Goal: Register for event/course: Register for event/course

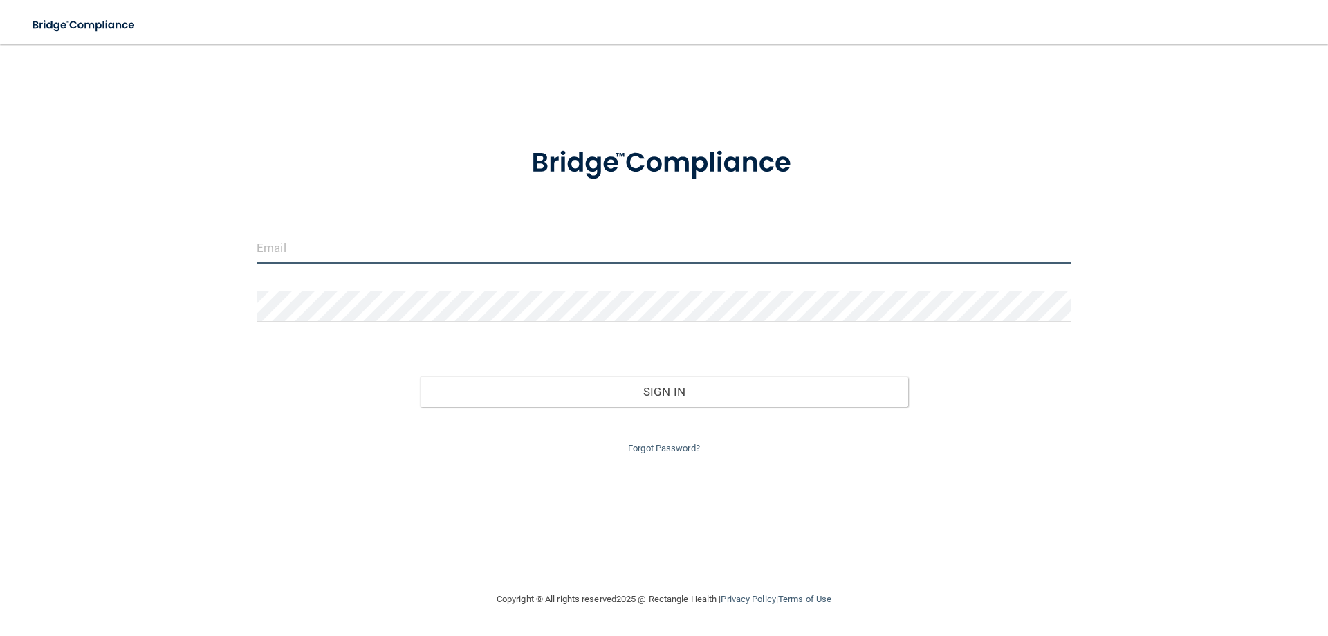
click at [464, 247] on input "email" at bounding box center [664, 247] width 815 height 31
type input "[EMAIL_ADDRESS][DOMAIN_NAME]"
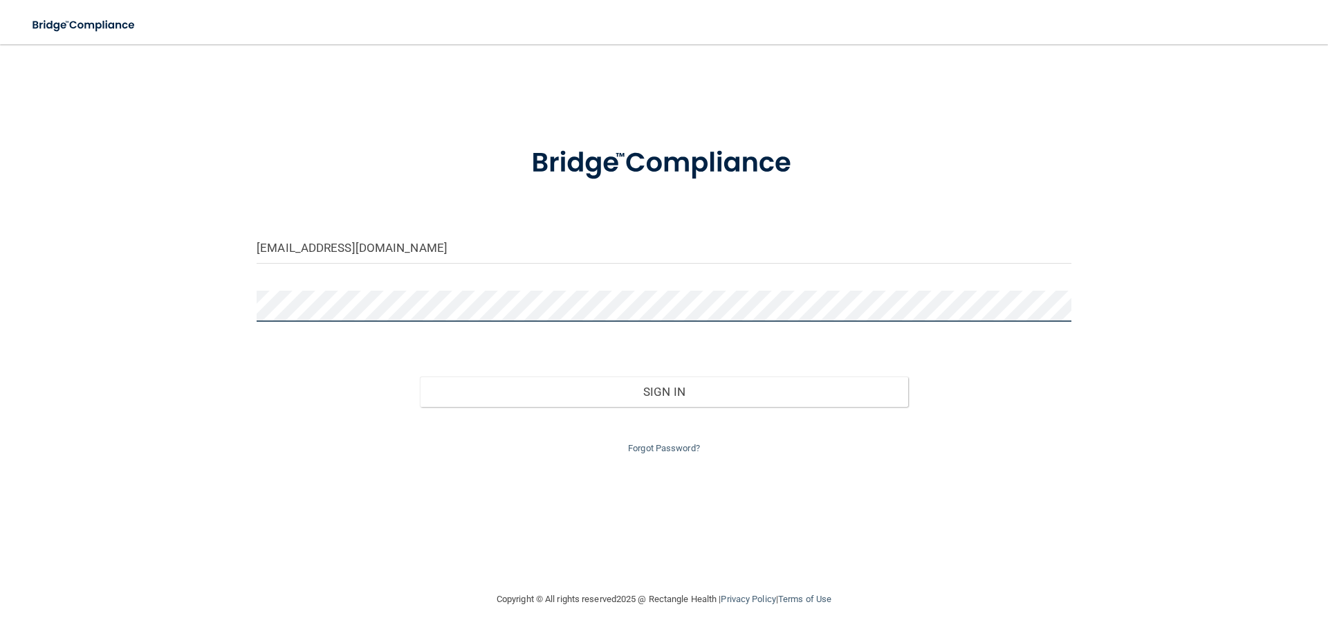
click at [420, 376] on button "Sign In" at bounding box center [664, 391] width 489 height 30
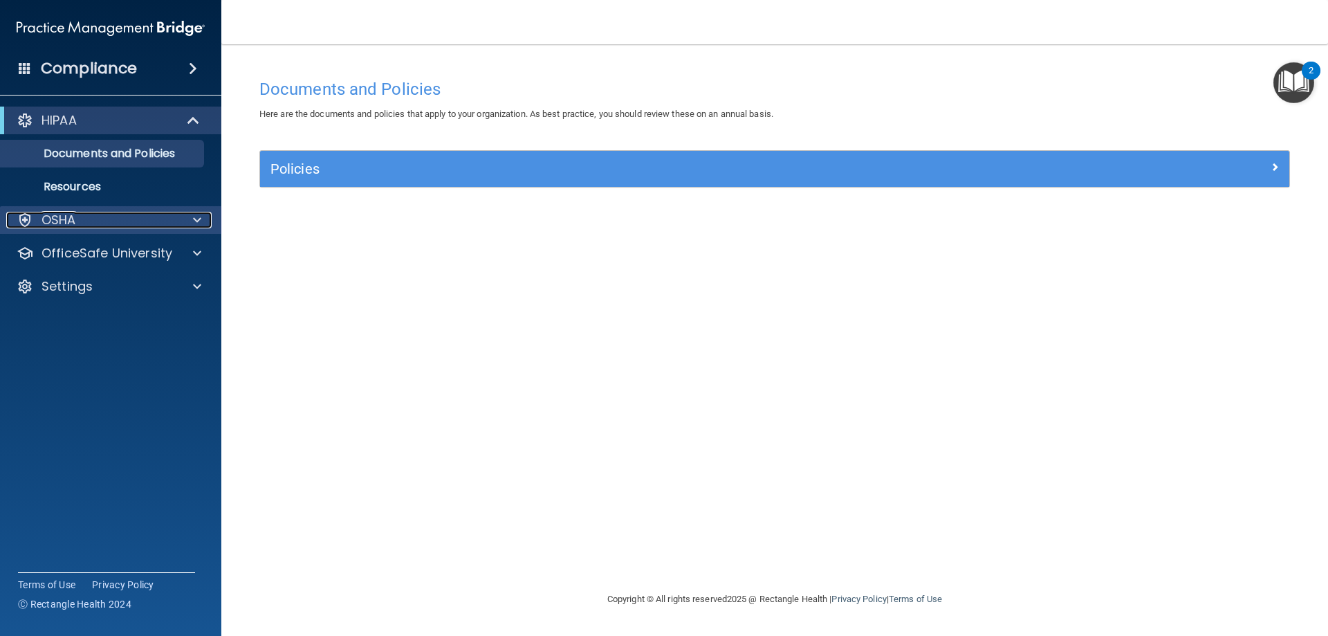
click at [89, 219] on div "OSHA" at bounding box center [91, 220] width 171 height 17
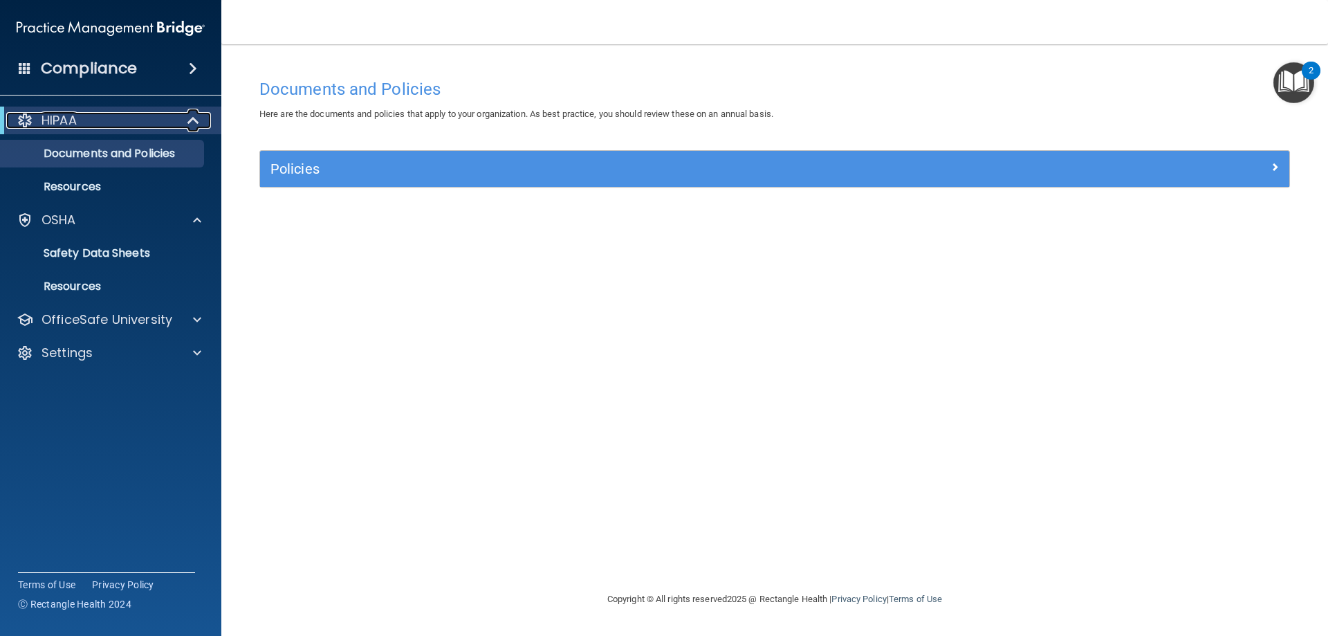
click at [193, 115] on span at bounding box center [195, 120] width 12 height 17
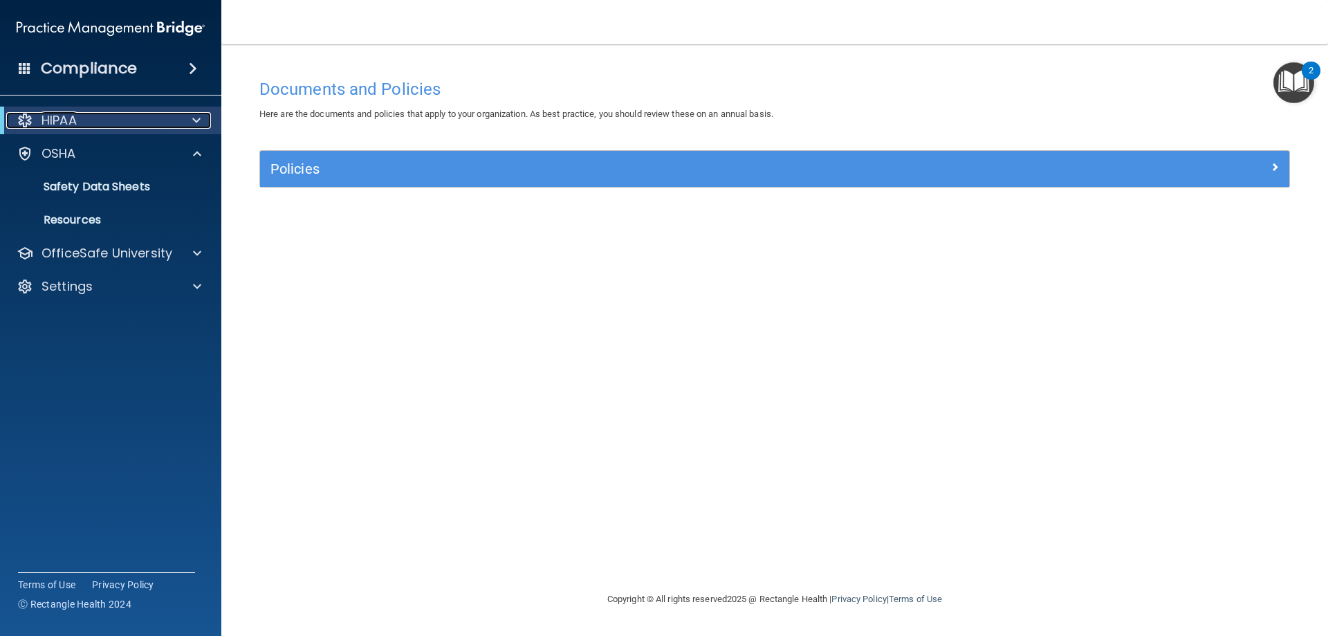
click at [199, 115] on span at bounding box center [196, 120] width 8 height 17
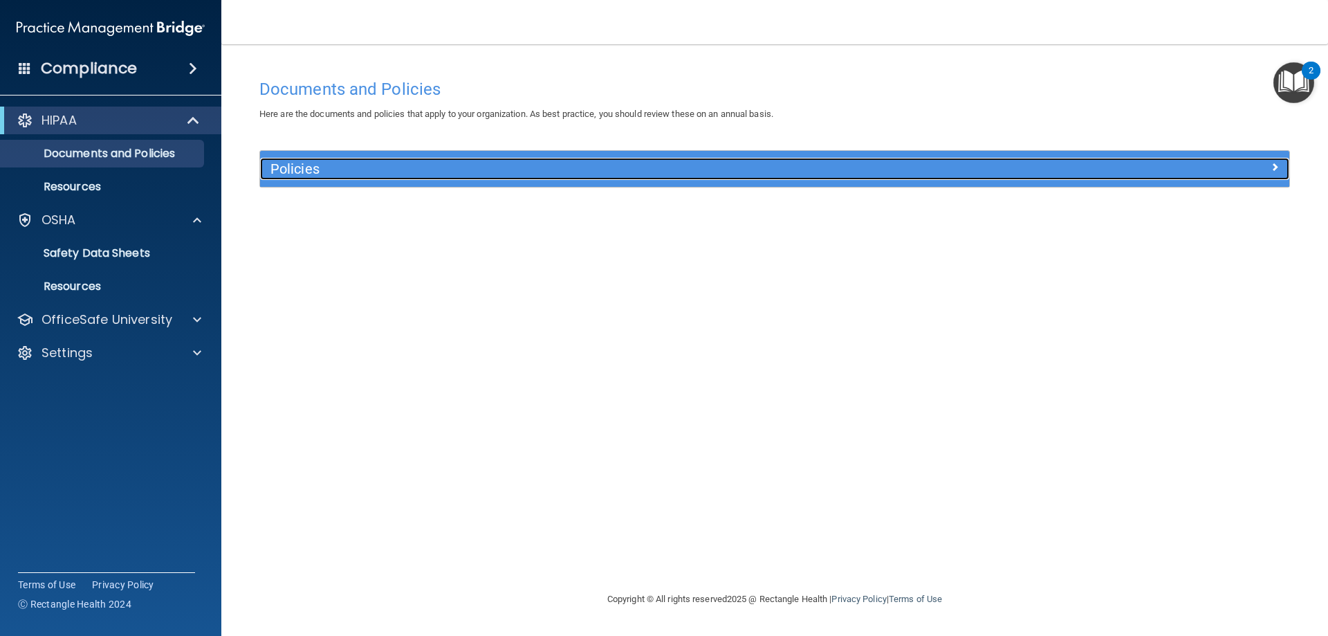
click at [1274, 167] on span at bounding box center [1274, 166] width 8 height 17
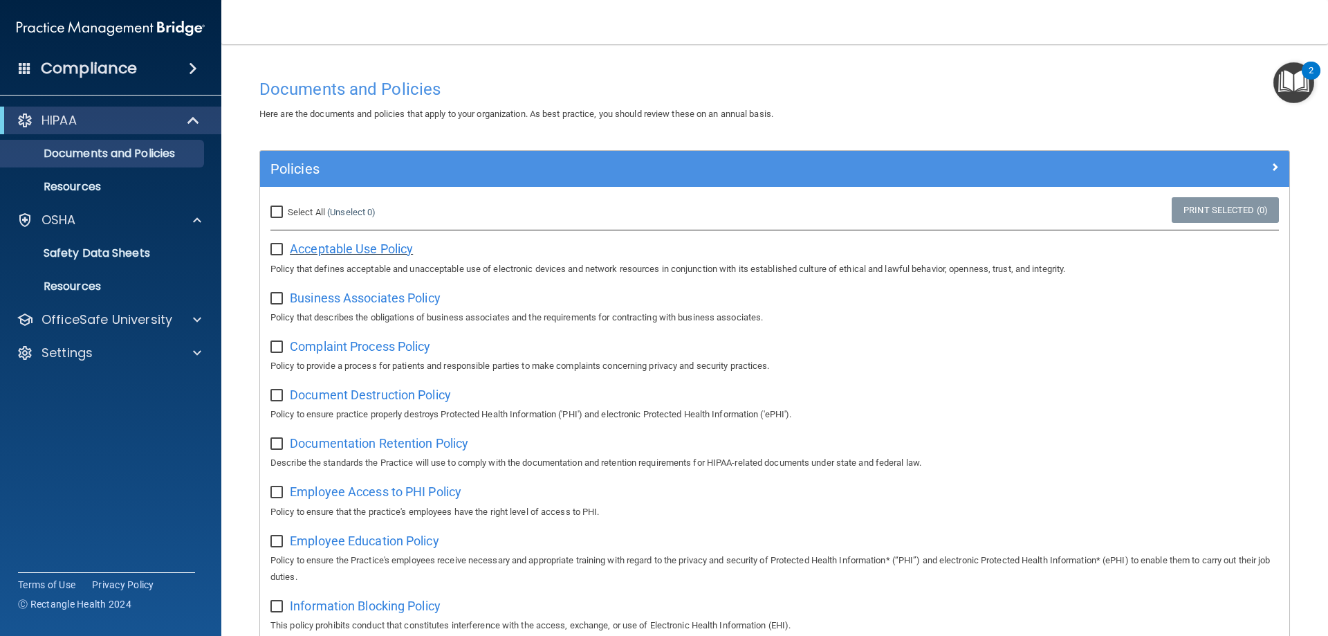
click at [330, 249] on span "Acceptable Use Policy" at bounding box center [351, 248] width 123 height 15
click at [277, 248] on input "checkbox" at bounding box center [278, 249] width 16 height 11
click at [277, 250] on input "checkbox" at bounding box center [278, 249] width 16 height 11
checkbox input "false"
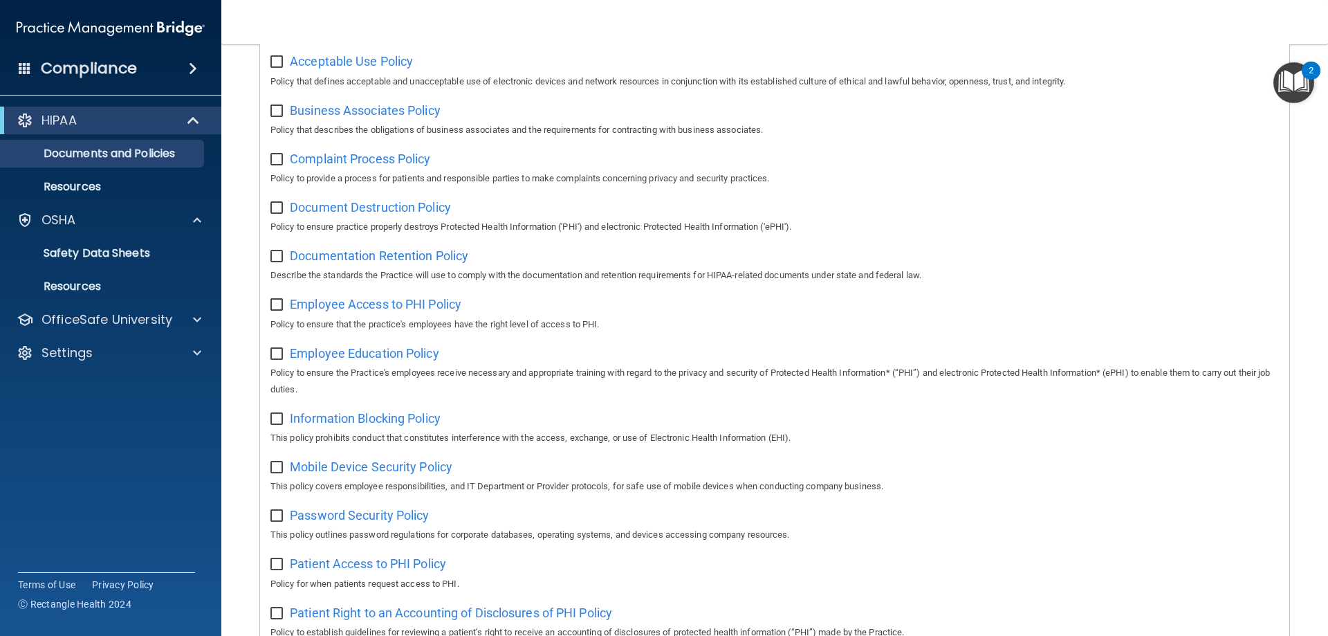
scroll to position [207, 0]
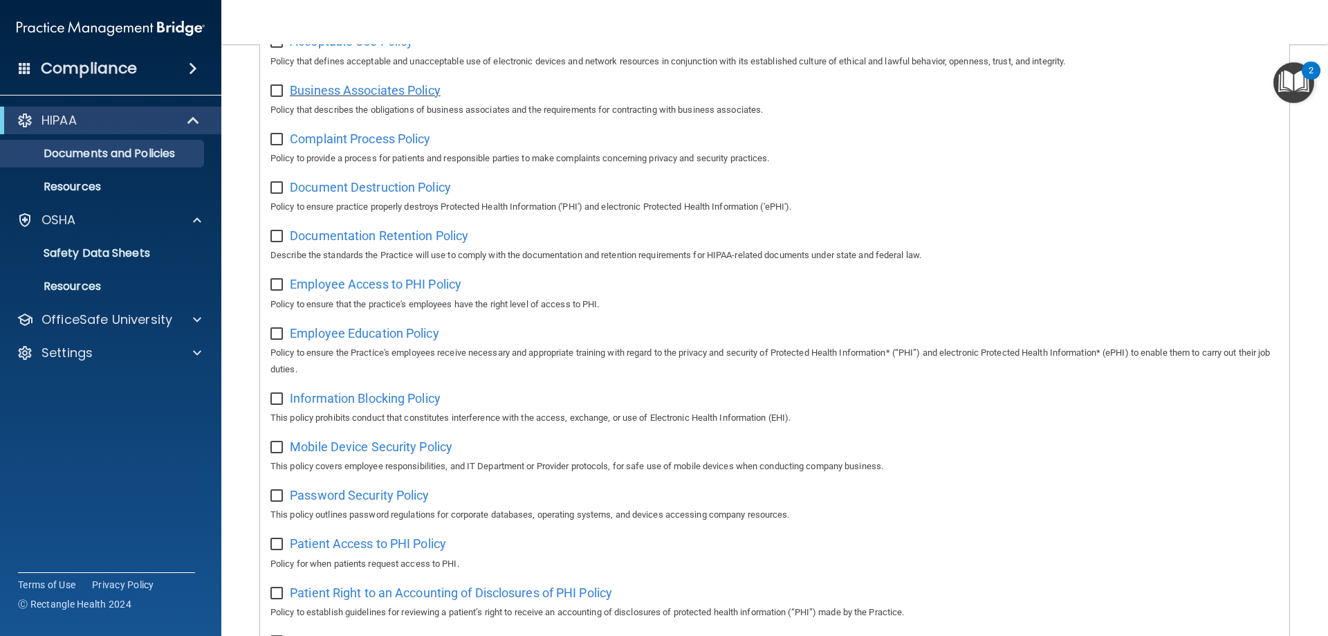
click at [380, 93] on span "Business Associates Policy" at bounding box center [365, 90] width 151 height 15
click at [364, 146] on span "Complaint Process Policy" at bounding box center [360, 138] width 140 height 15
click at [400, 187] on span "Document Destruction Policy" at bounding box center [370, 187] width 161 height 15
click at [384, 238] on span "Documentation Retention Policy" at bounding box center [379, 235] width 178 height 15
click at [332, 287] on span "Employee Access to PHI Policy" at bounding box center [375, 284] width 171 height 15
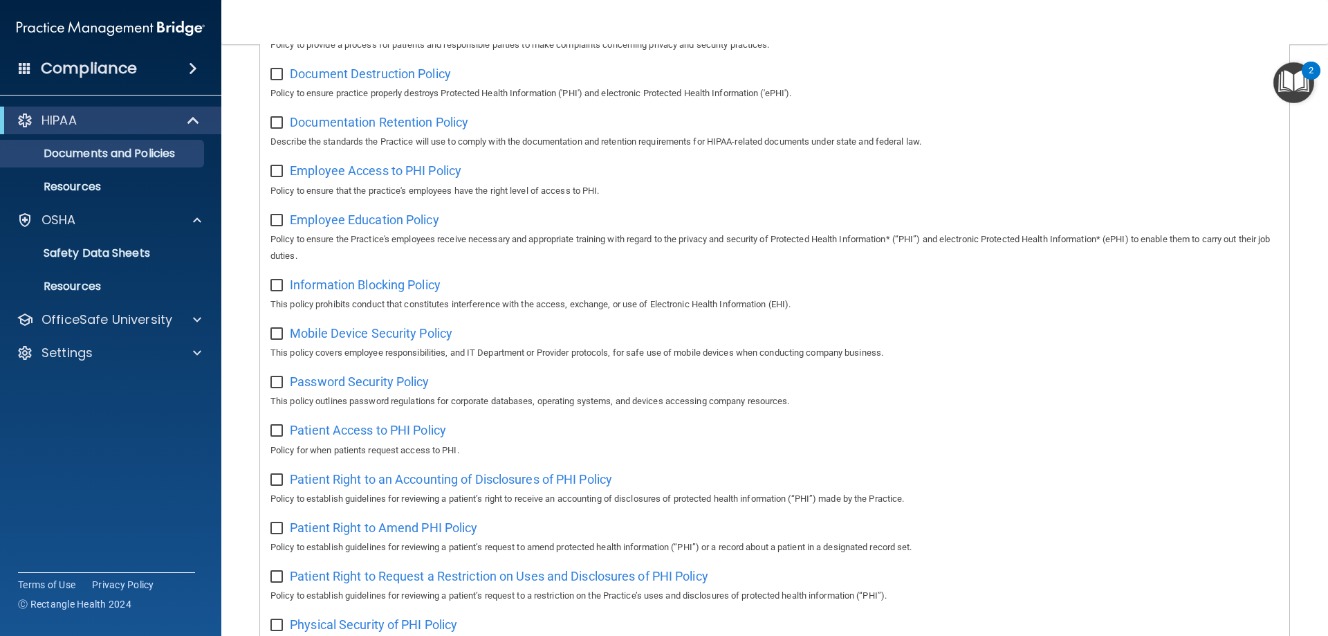
scroll to position [346, 0]
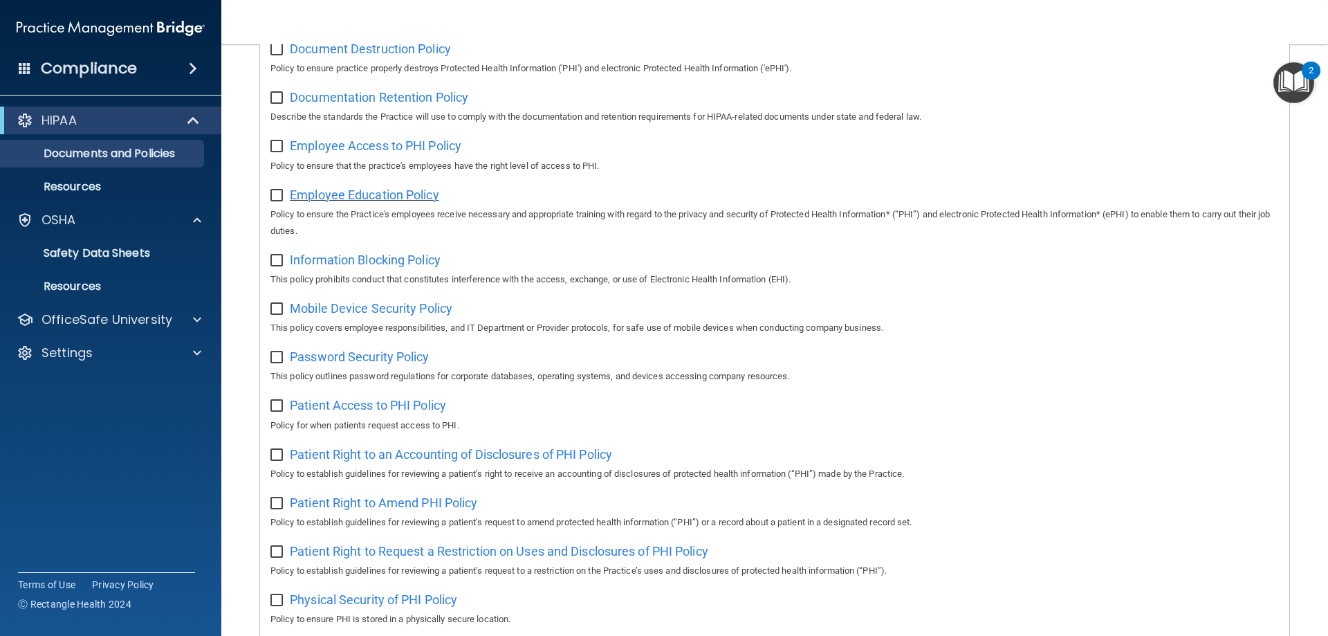
click at [371, 198] on span "Employee Education Policy" at bounding box center [364, 194] width 149 height 15
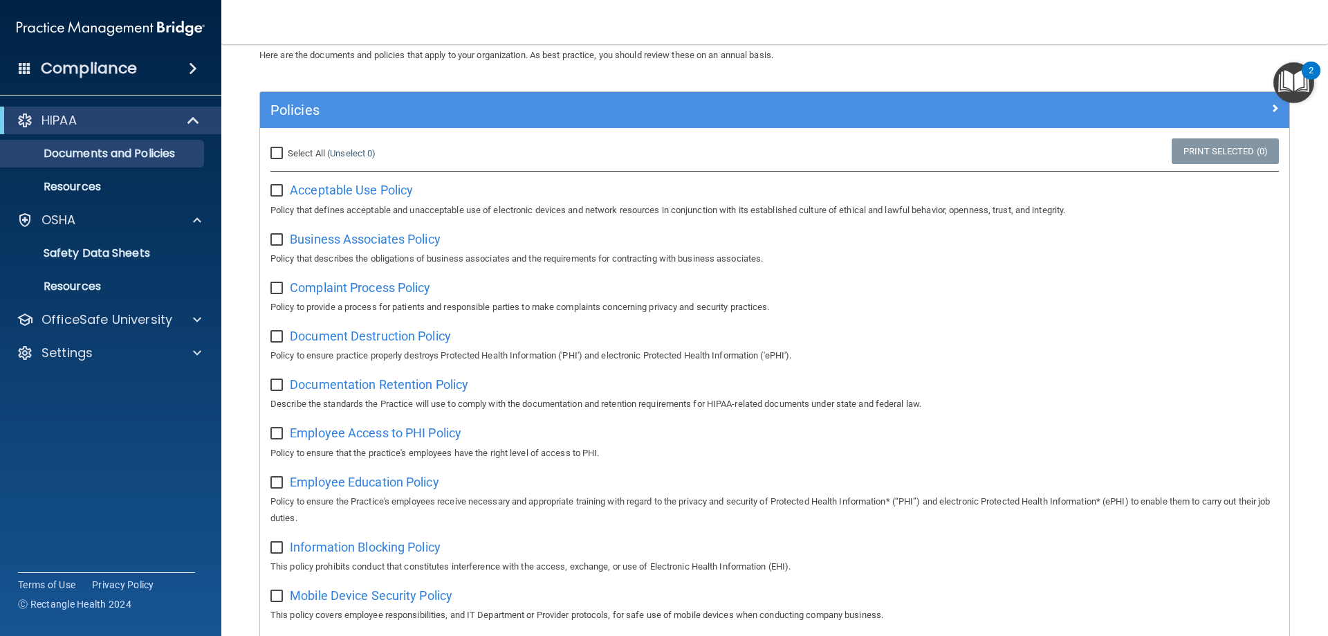
scroll to position [0, 0]
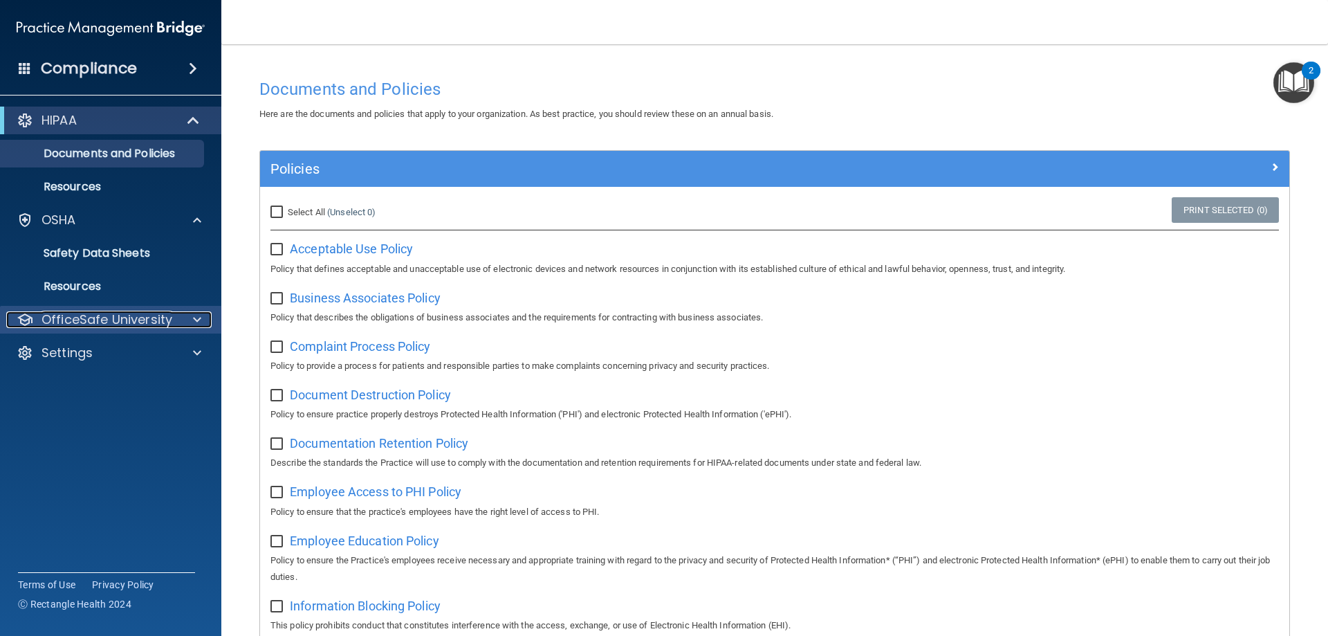
click at [195, 315] on span at bounding box center [197, 319] width 8 height 17
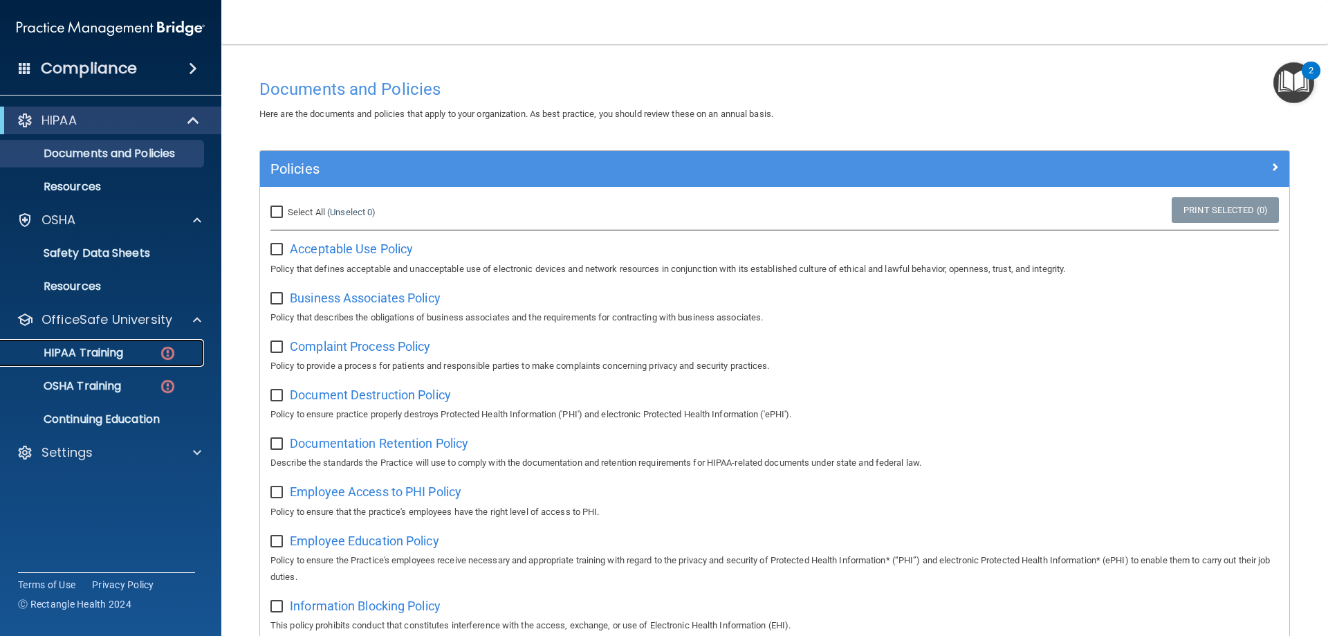
click at [107, 355] on p "HIPAA Training" at bounding box center [66, 353] width 114 height 14
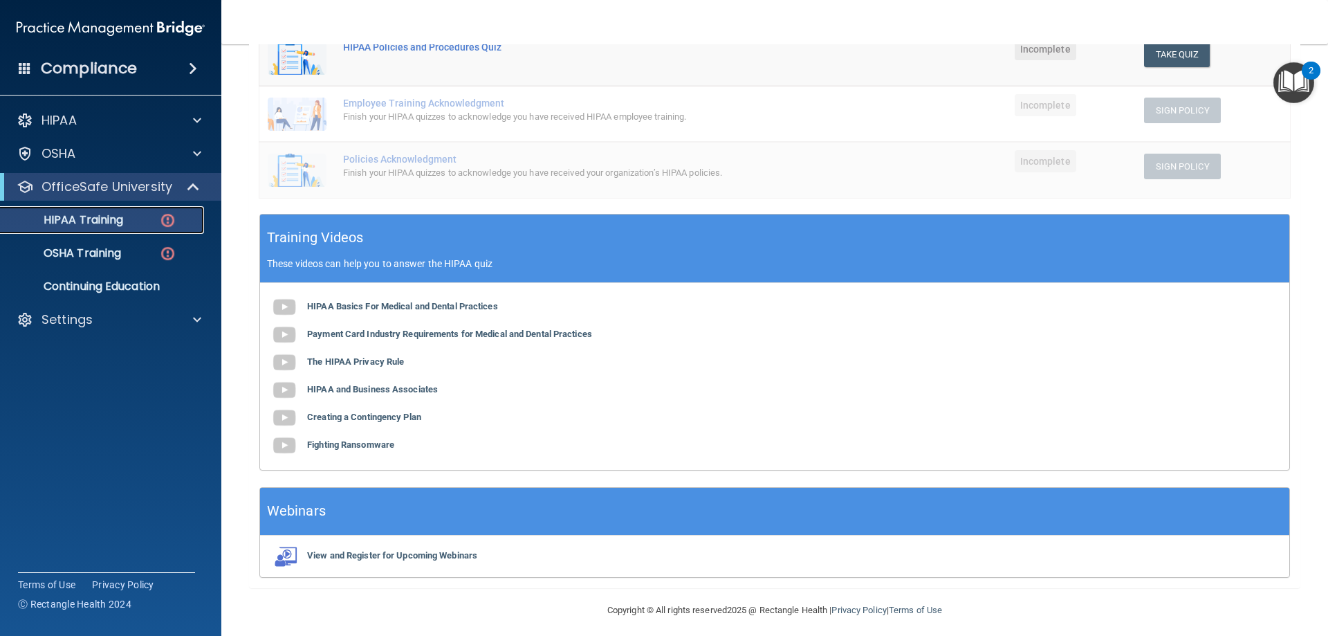
scroll to position [333, 0]
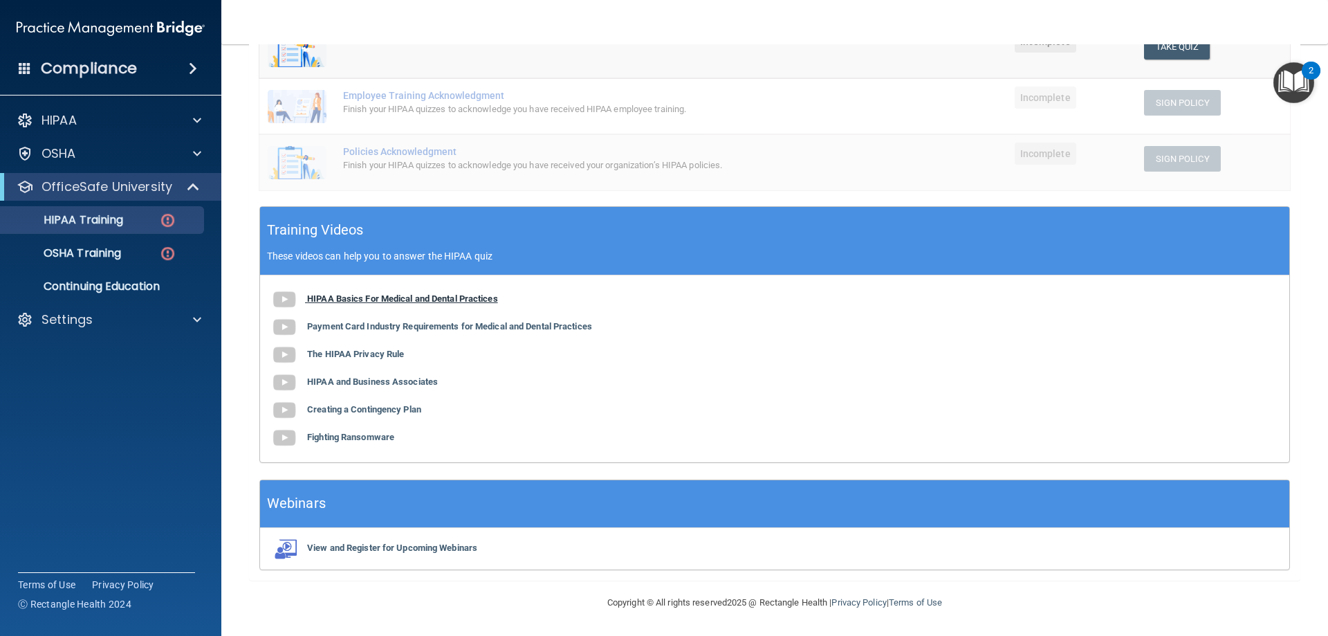
click at [406, 299] on b "HIPAA Basics For Medical and Dental Practices" at bounding box center [402, 298] width 191 height 10
click at [405, 326] on b "Payment Card Industry Requirements for Medical and Dental Practices" at bounding box center [449, 326] width 285 height 10
click at [359, 351] on b "The HIPAA Privacy Rule" at bounding box center [355, 354] width 97 height 10
click at [349, 381] on b "HIPAA and Business Associates" at bounding box center [372, 381] width 131 height 10
click at [333, 409] on b "Creating a Contingency Plan" at bounding box center [364, 409] width 114 height 10
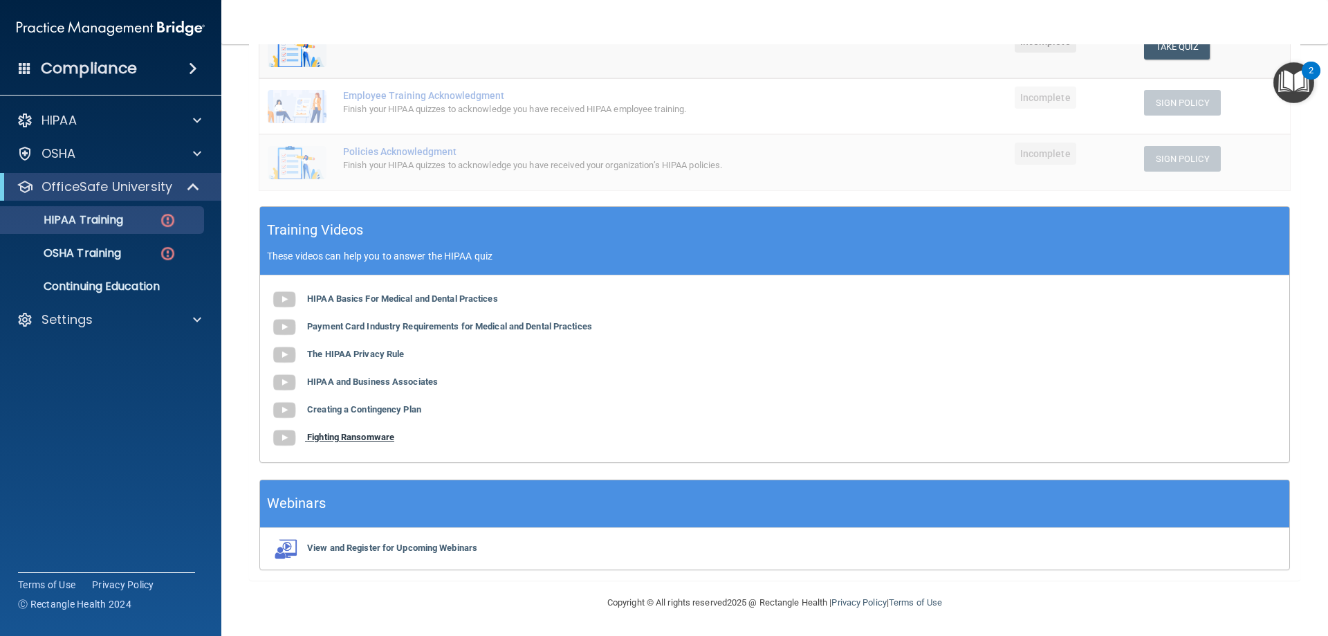
click at [350, 439] on b "Fighting Ransomware" at bounding box center [350, 437] width 87 height 10
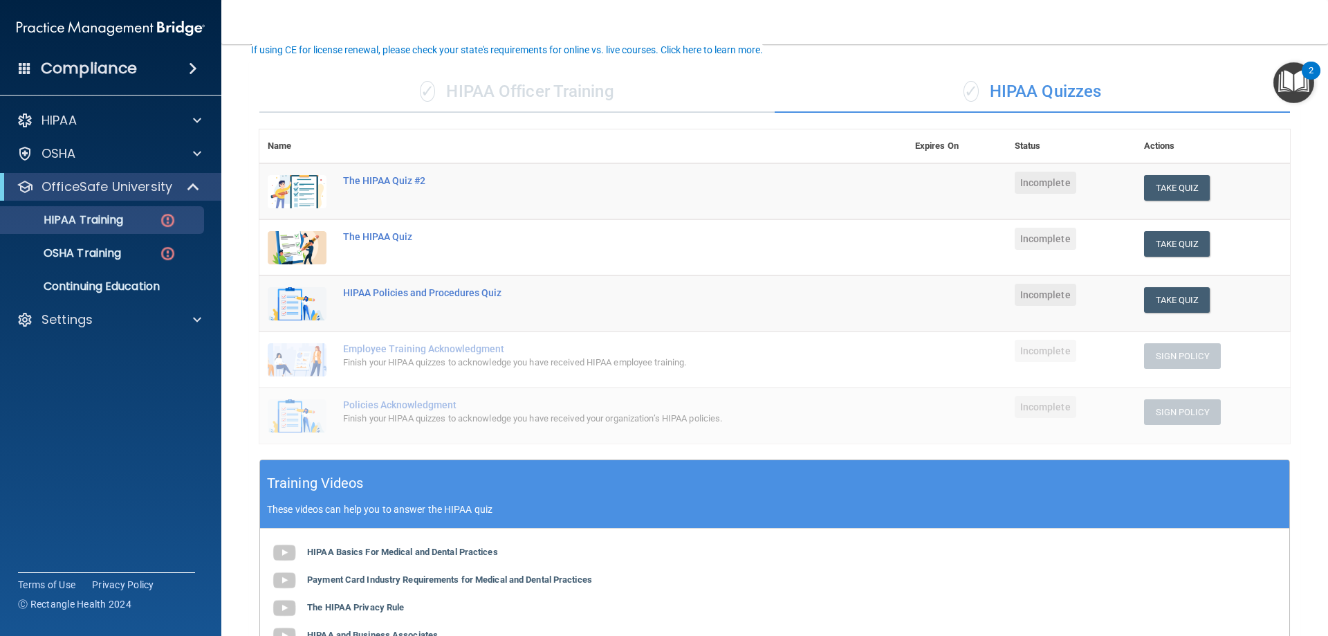
scroll to position [0, 0]
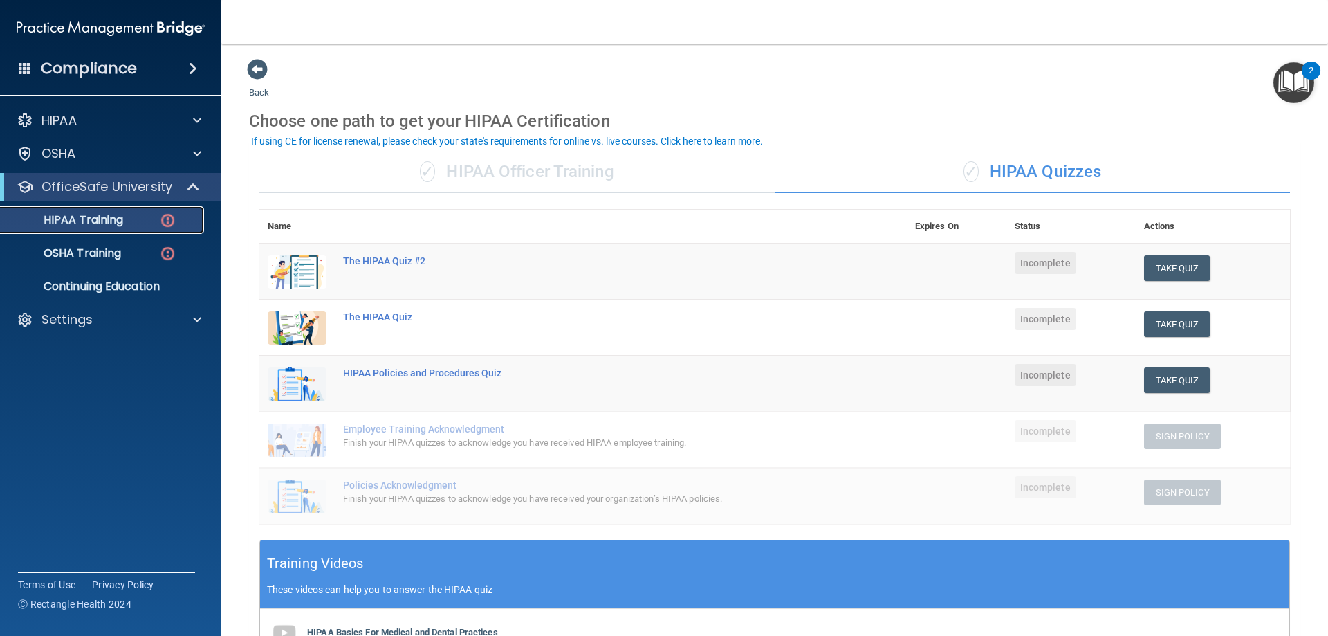
click at [106, 215] on p "HIPAA Training" at bounding box center [66, 220] width 114 height 14
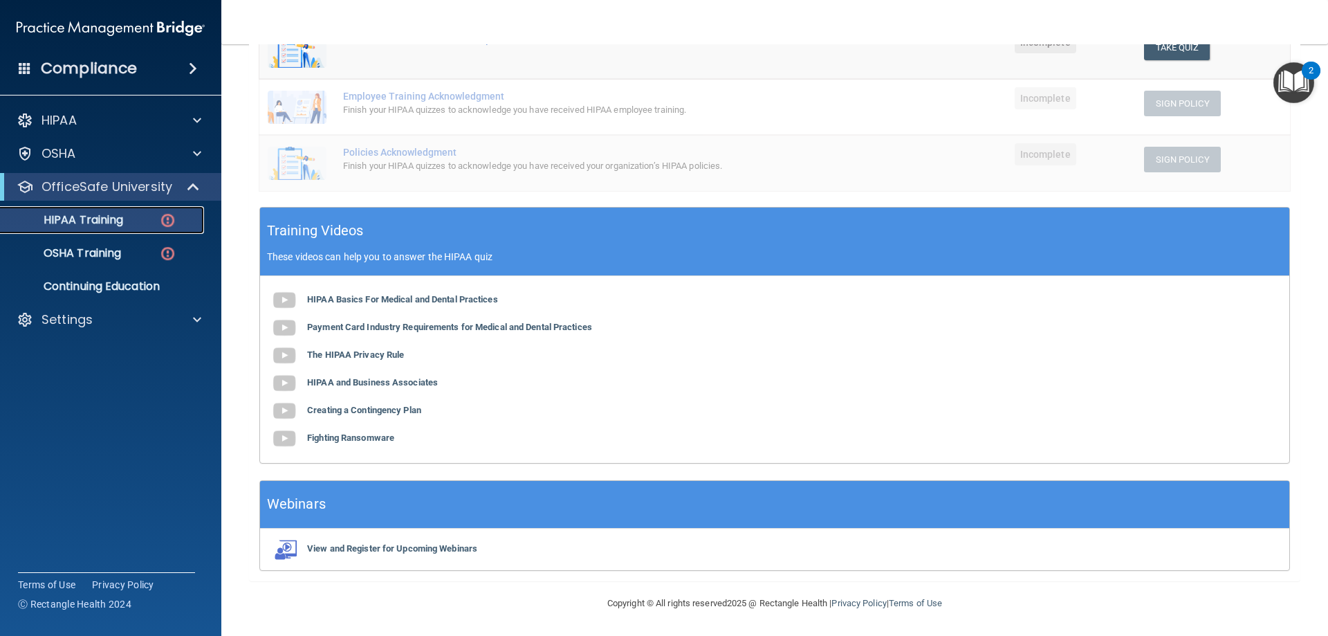
scroll to position [333, 0]
click at [426, 294] on b "HIPAA Basics For Medical and Dental Practices" at bounding box center [402, 298] width 191 height 10
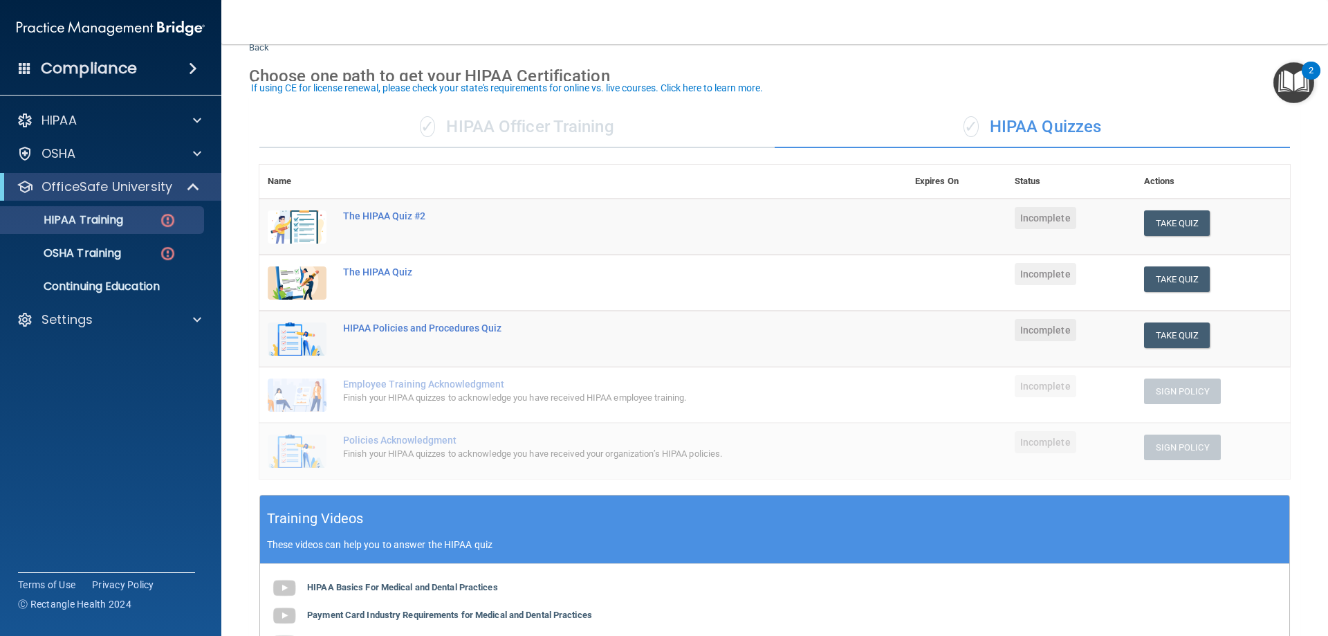
scroll to position [69, 0]
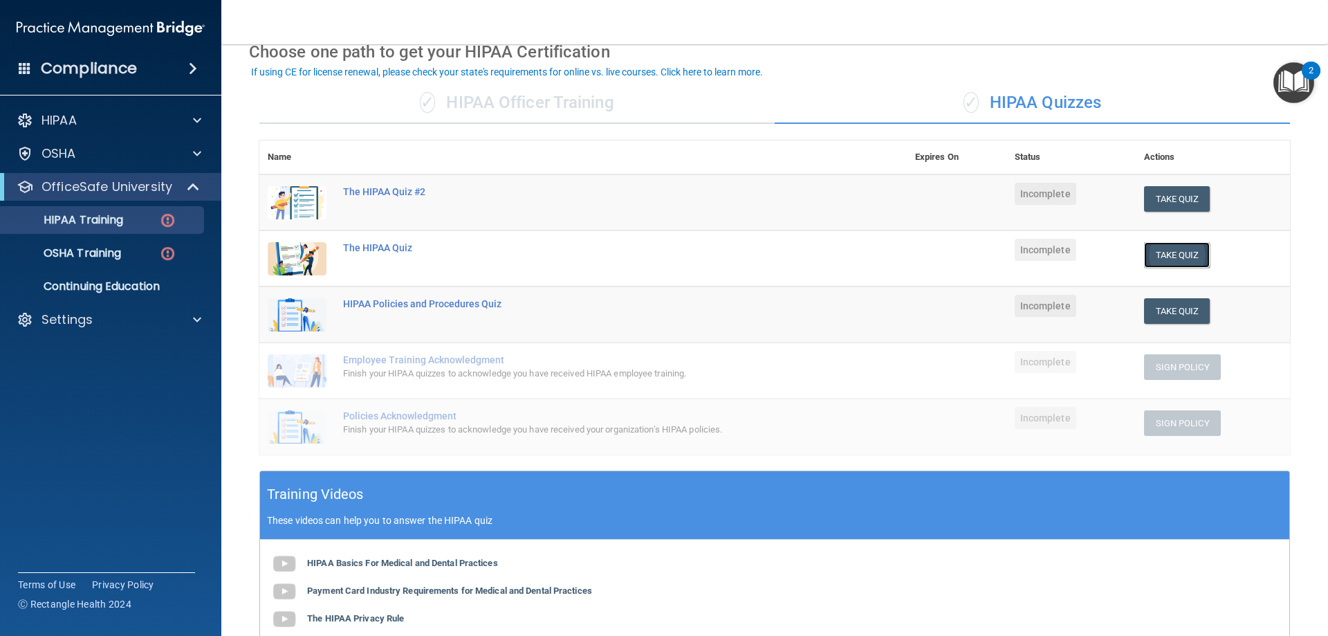
click at [1171, 254] on button "Take Quiz" at bounding box center [1177, 255] width 66 height 26
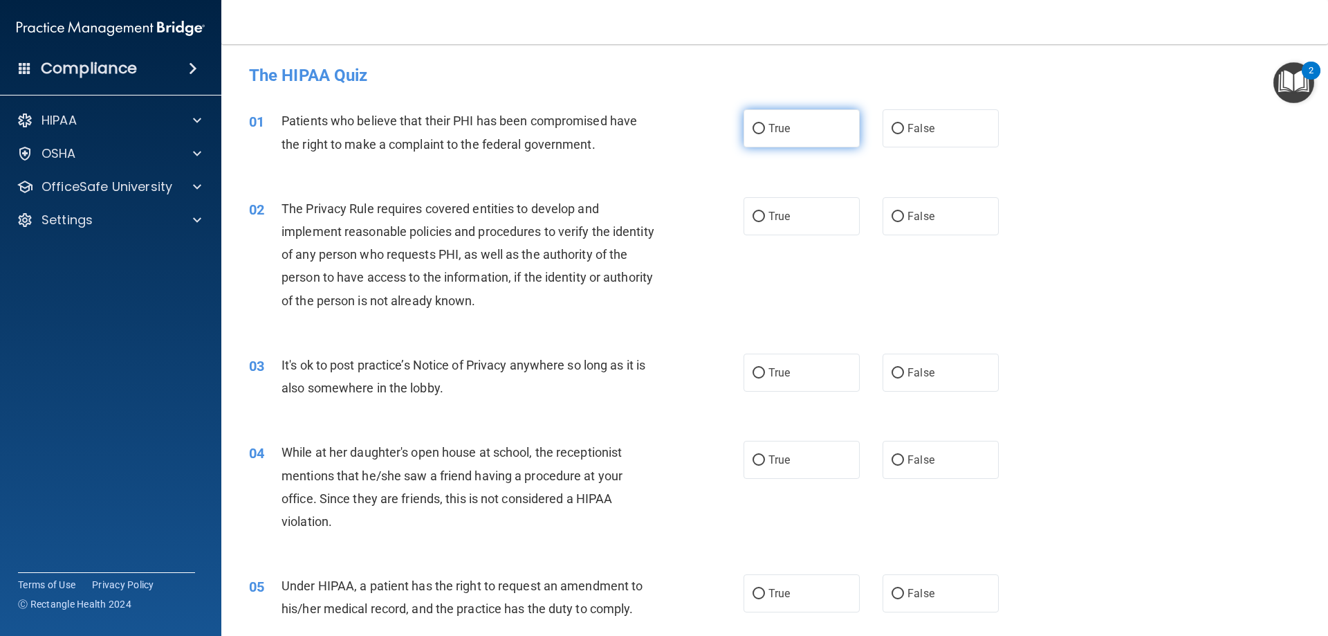
click at [756, 132] on input "True" at bounding box center [758, 129] width 12 height 10
radio input "true"
click at [758, 221] on input "True" at bounding box center [758, 217] width 12 height 10
radio input "true"
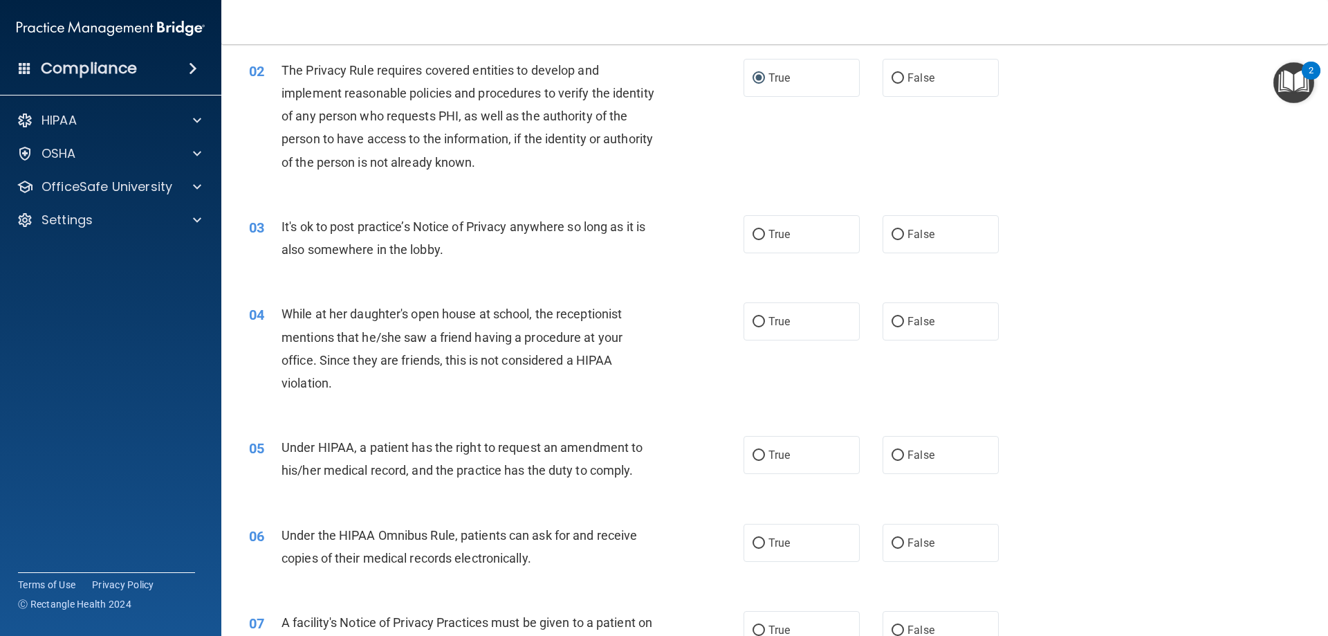
scroll to position [207, 0]
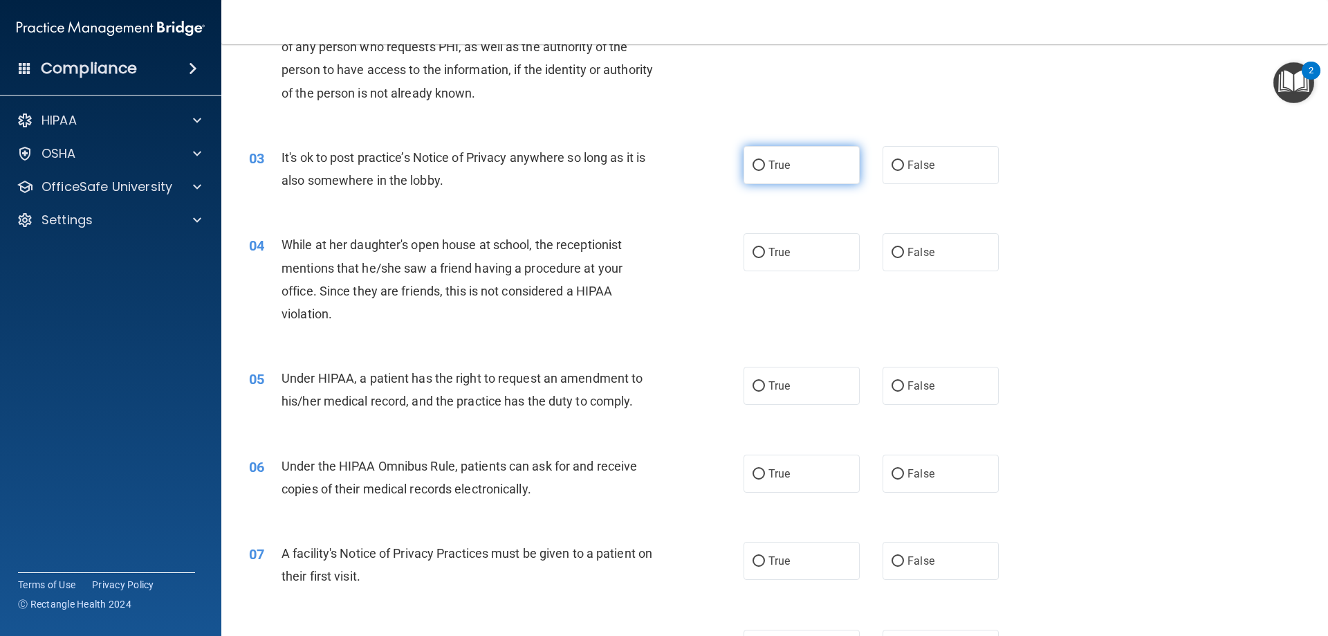
click at [754, 163] on input "True" at bounding box center [758, 165] width 12 height 10
radio input "true"
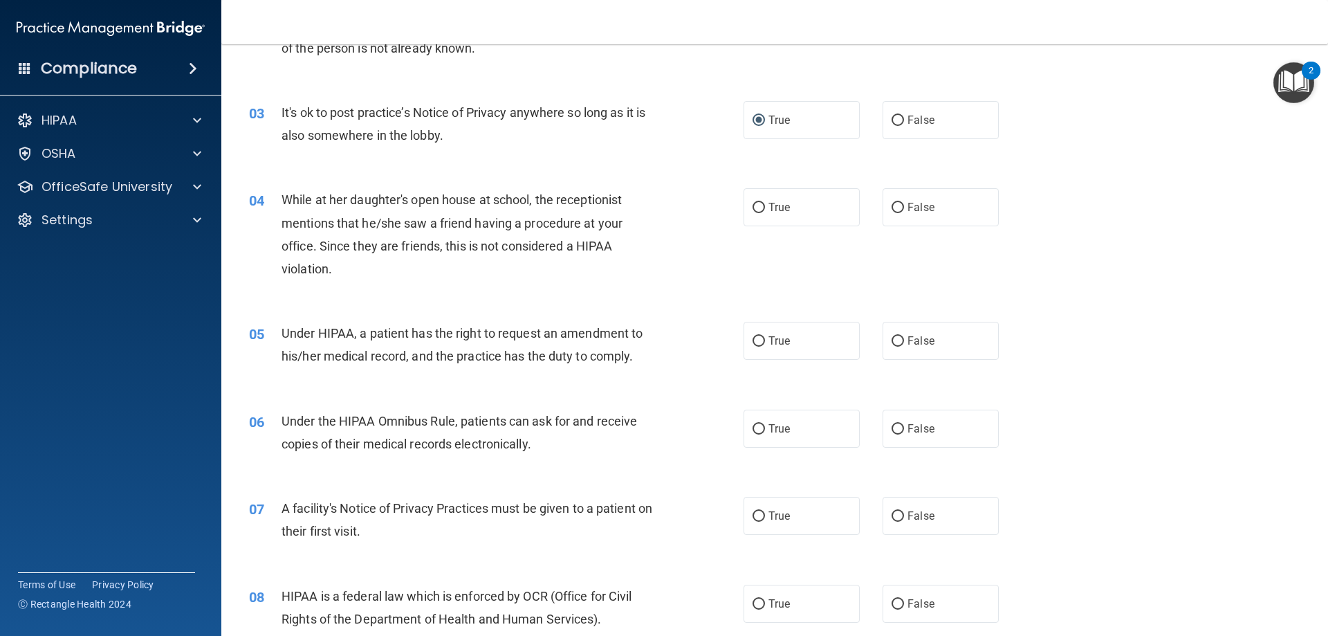
scroll to position [277, 0]
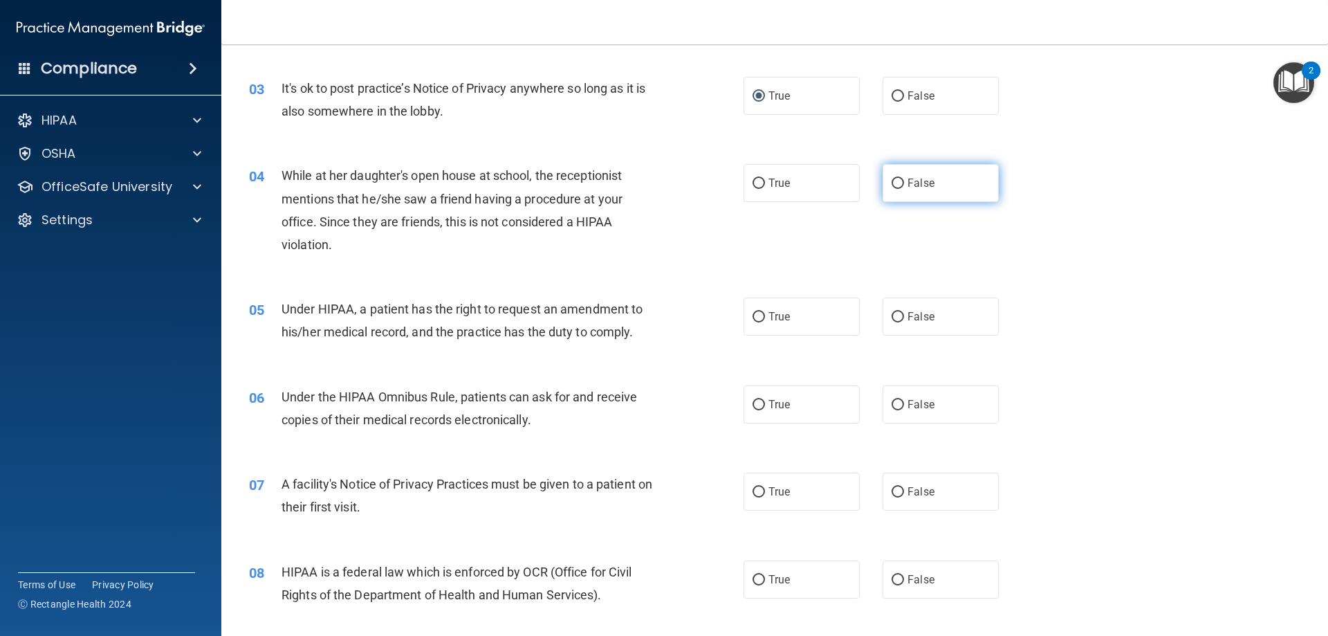
click at [891, 185] on input "False" at bounding box center [897, 183] width 12 height 10
radio input "true"
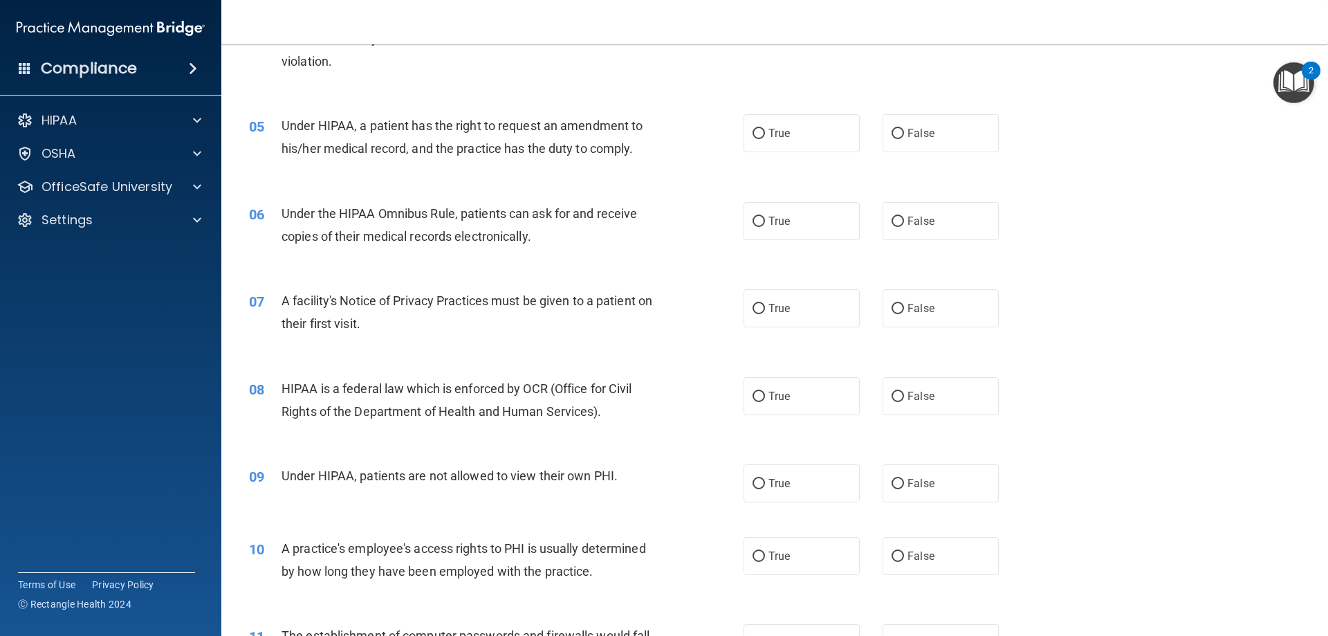
scroll to position [484, 0]
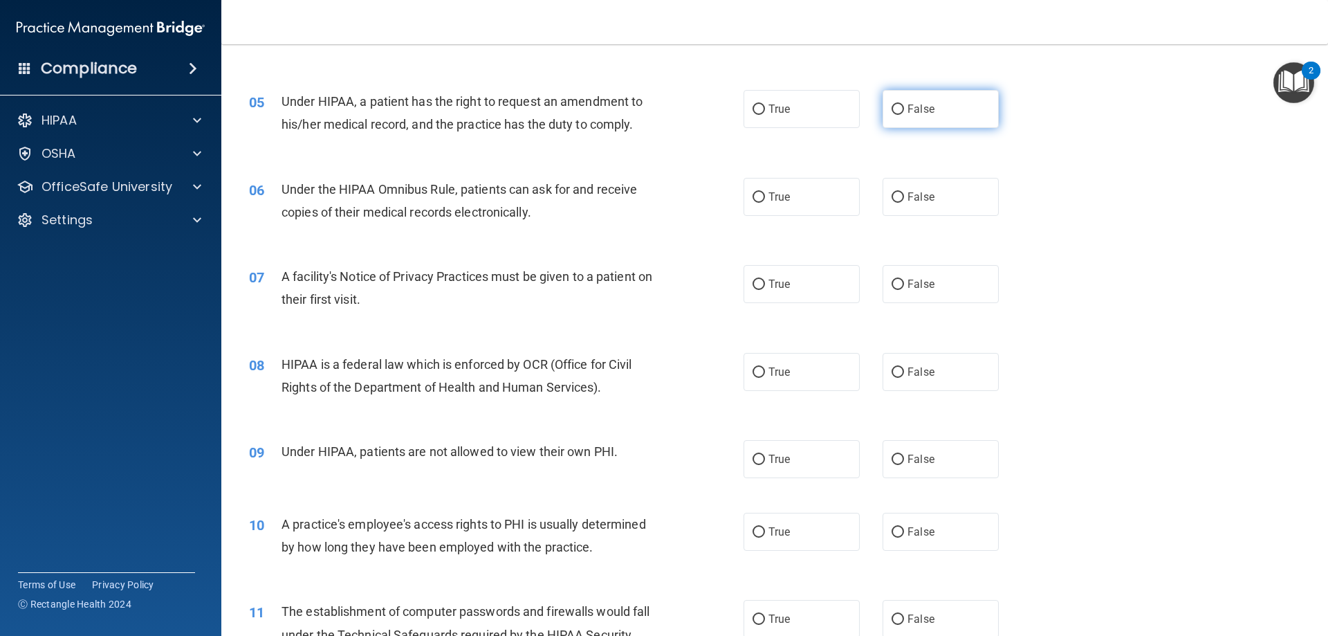
click at [893, 109] on input "False" at bounding box center [897, 109] width 12 height 10
radio input "true"
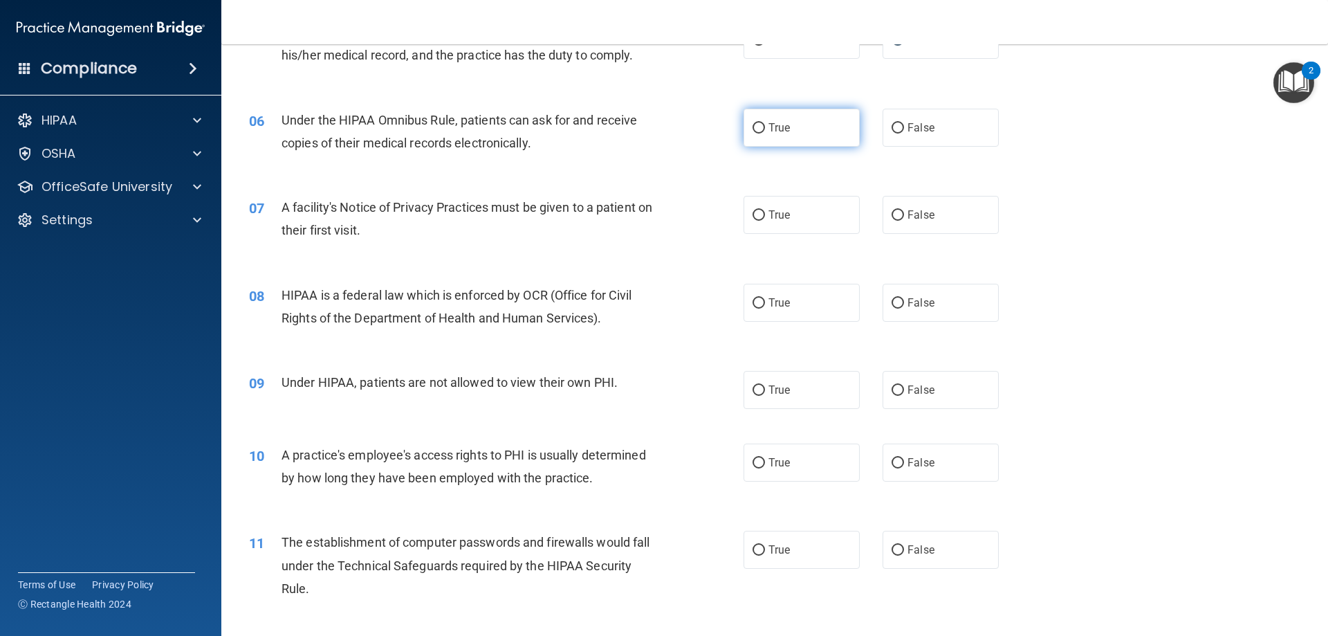
click at [754, 131] on input "True" at bounding box center [758, 128] width 12 height 10
radio input "true"
click at [752, 214] on input "True" at bounding box center [758, 215] width 12 height 10
radio input "true"
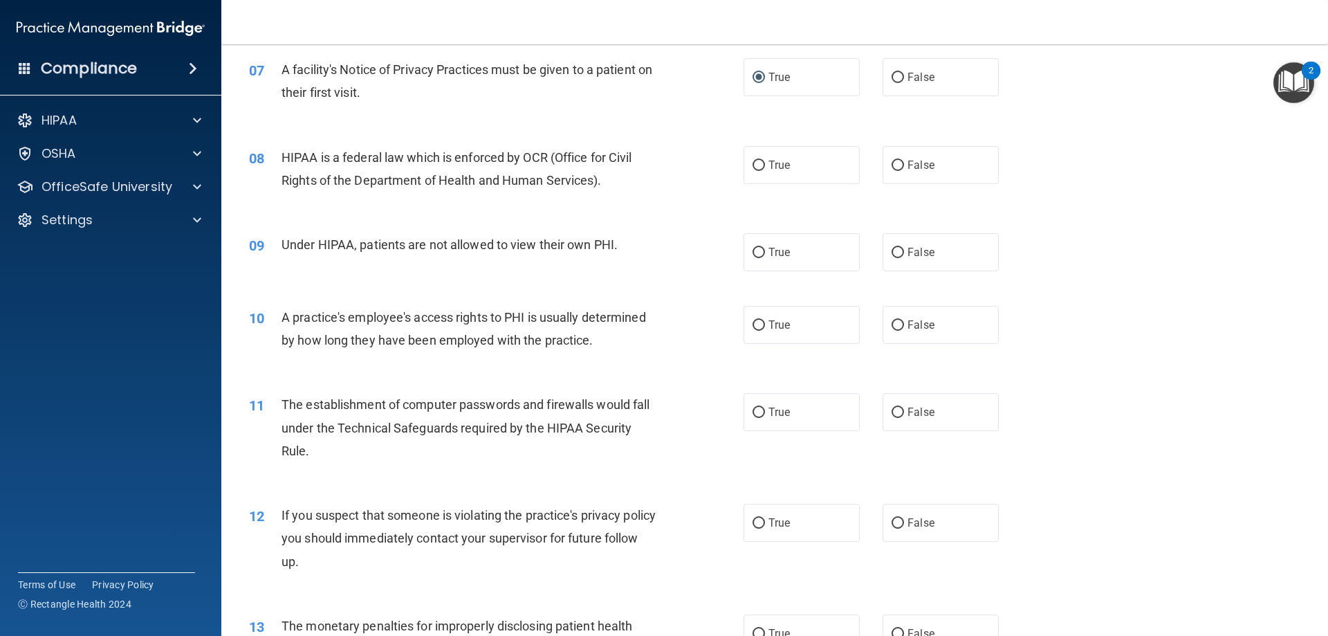
scroll to position [692, 0]
click at [754, 166] on input "True" at bounding box center [758, 165] width 12 height 10
radio input "true"
click at [894, 248] on input "False" at bounding box center [897, 252] width 12 height 10
radio input "true"
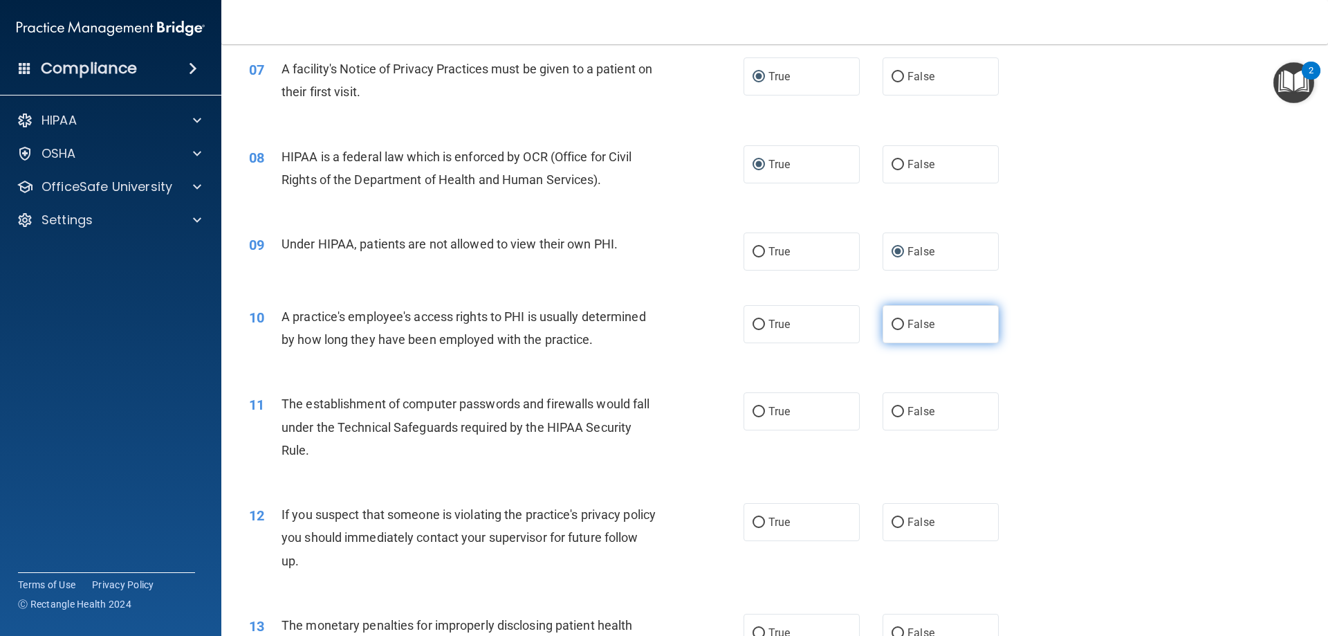
click at [891, 322] on input "False" at bounding box center [897, 324] width 12 height 10
radio input "true"
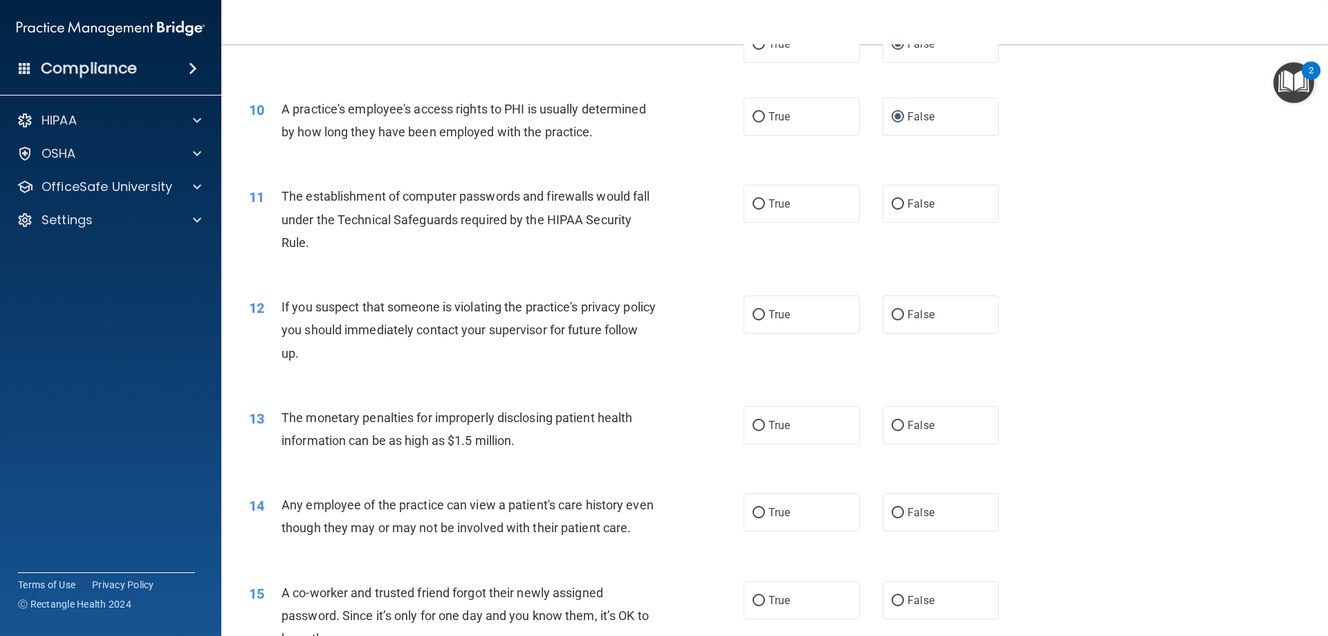
scroll to position [968, 0]
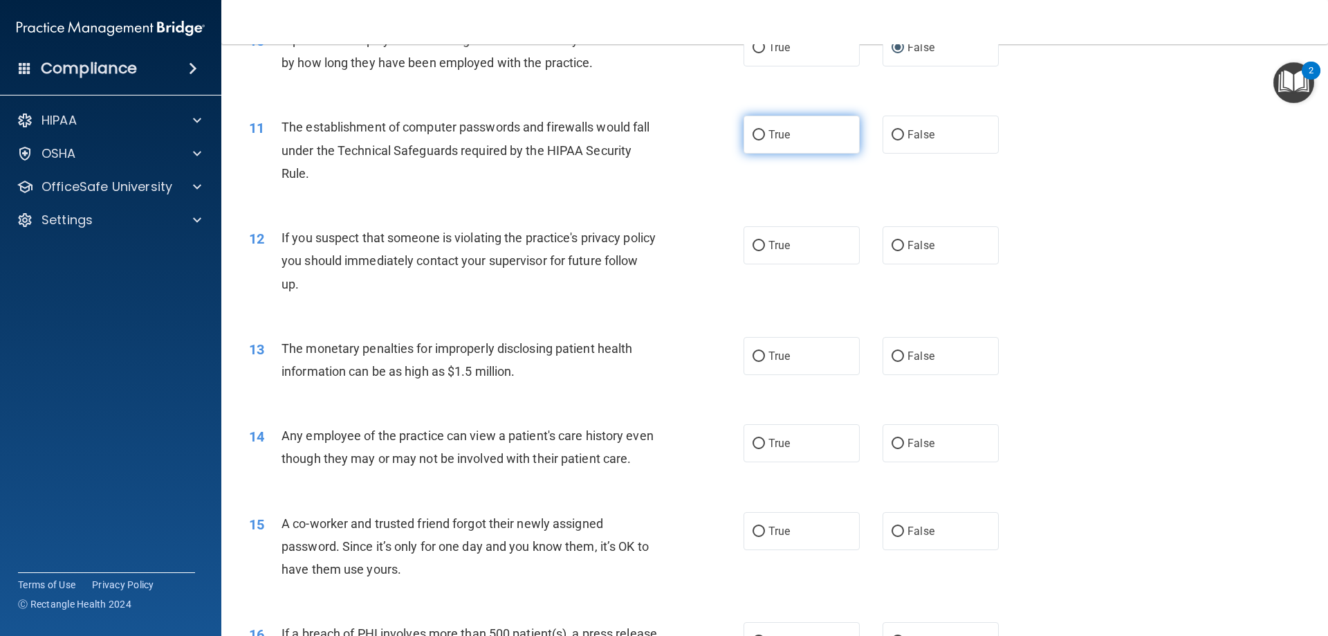
click at [752, 133] on input "True" at bounding box center [758, 135] width 12 height 10
radio input "true"
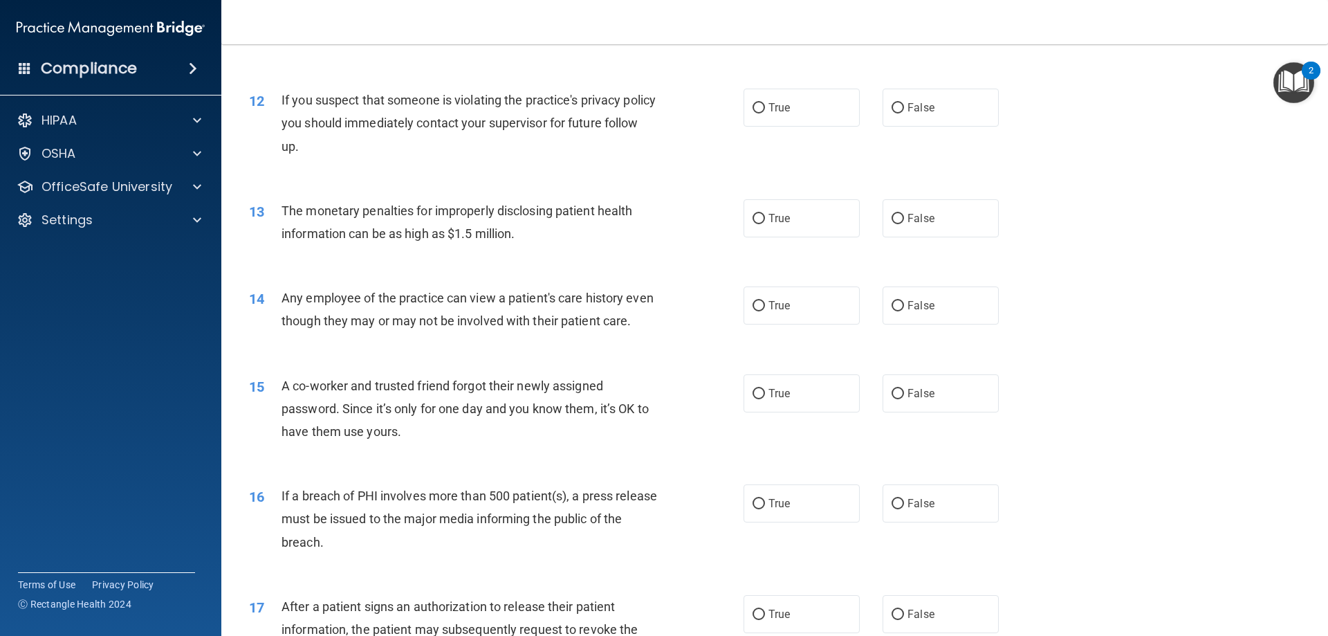
scroll to position [1106, 0]
click at [755, 103] on input "True" at bounding box center [758, 107] width 12 height 10
radio input "true"
click at [754, 218] on input "True" at bounding box center [758, 218] width 12 height 10
radio input "true"
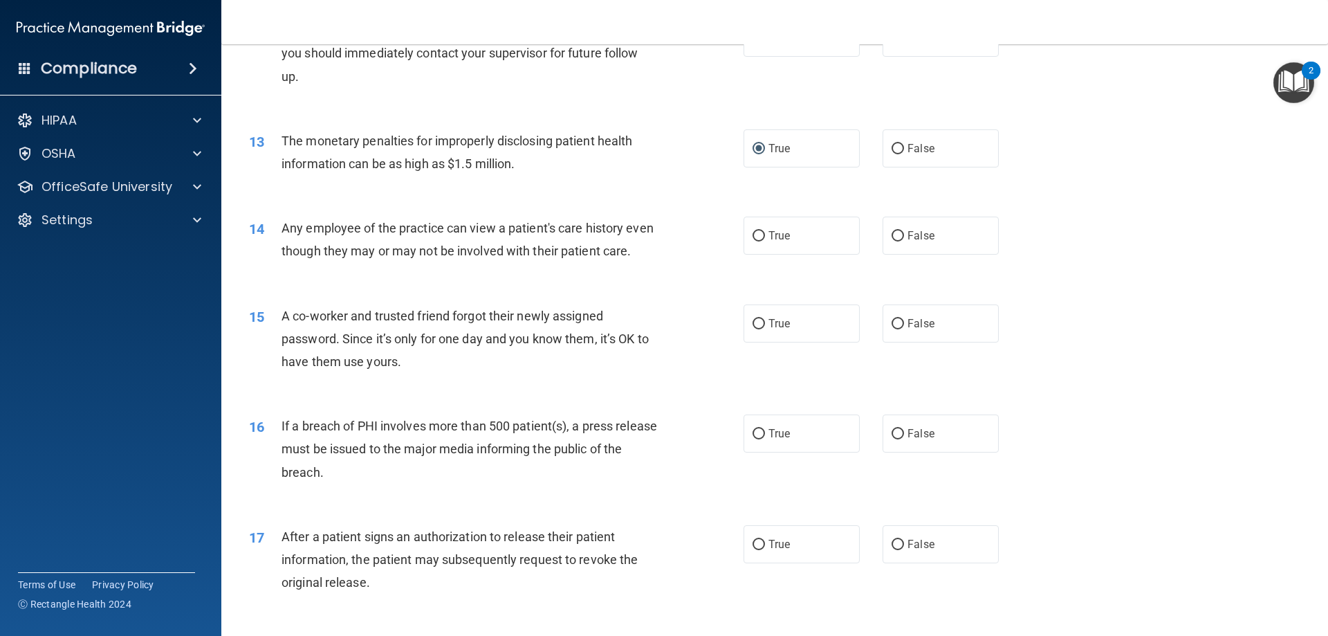
scroll to position [1245, 0]
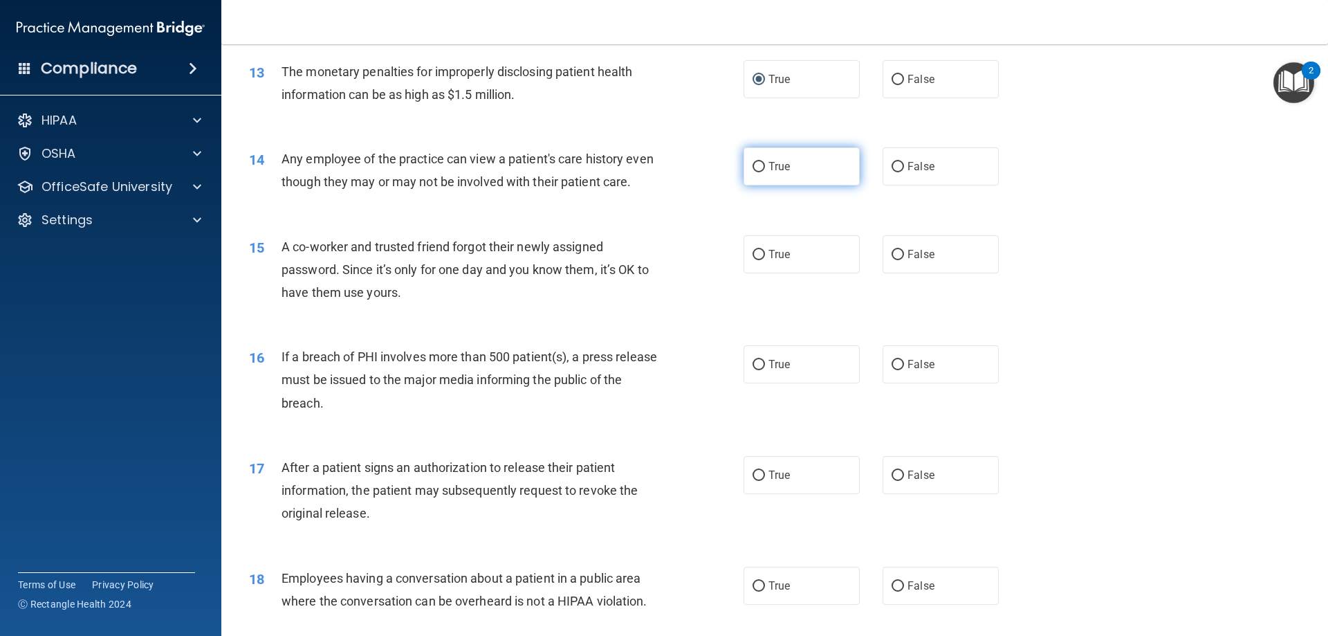
click at [754, 166] on input "True" at bounding box center [758, 167] width 12 height 10
radio input "true"
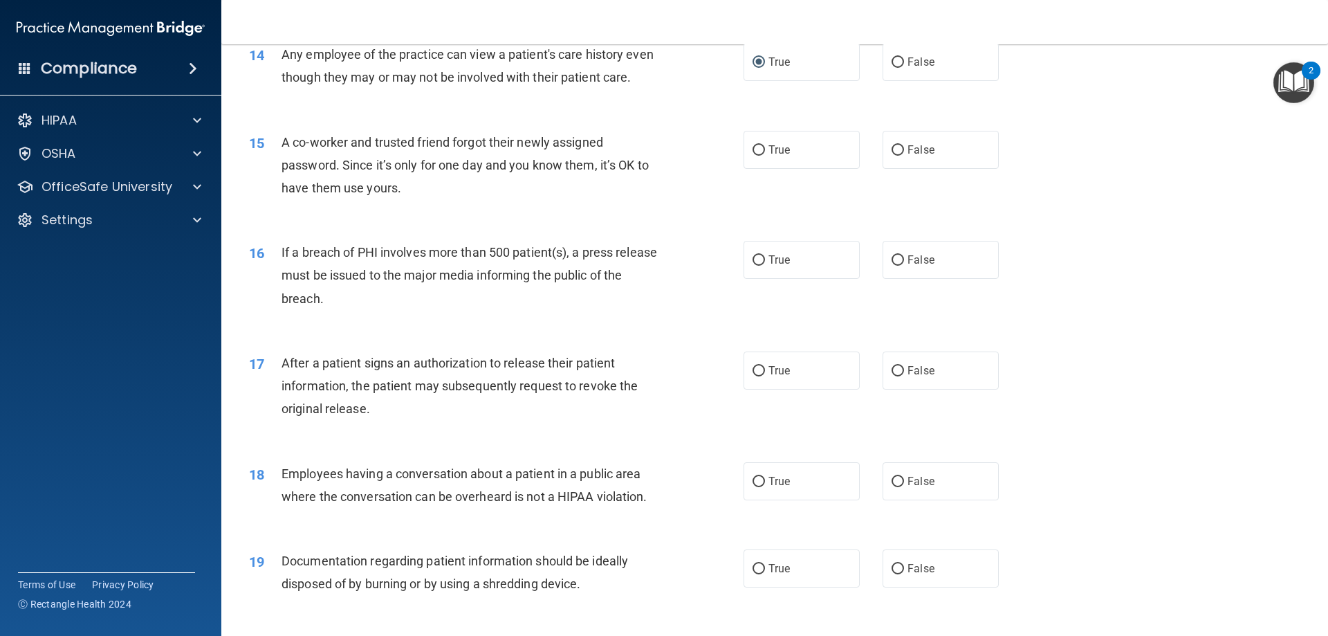
scroll to position [1383, 0]
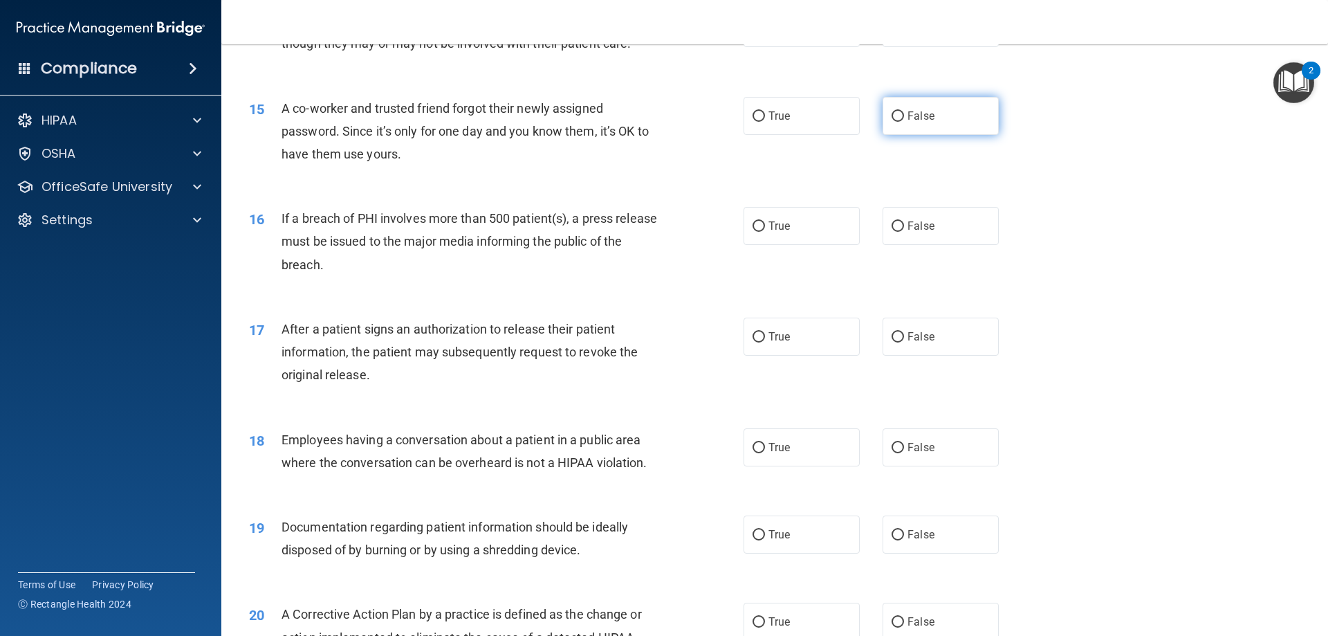
click at [892, 122] on input "False" at bounding box center [897, 116] width 12 height 10
radio input "true"
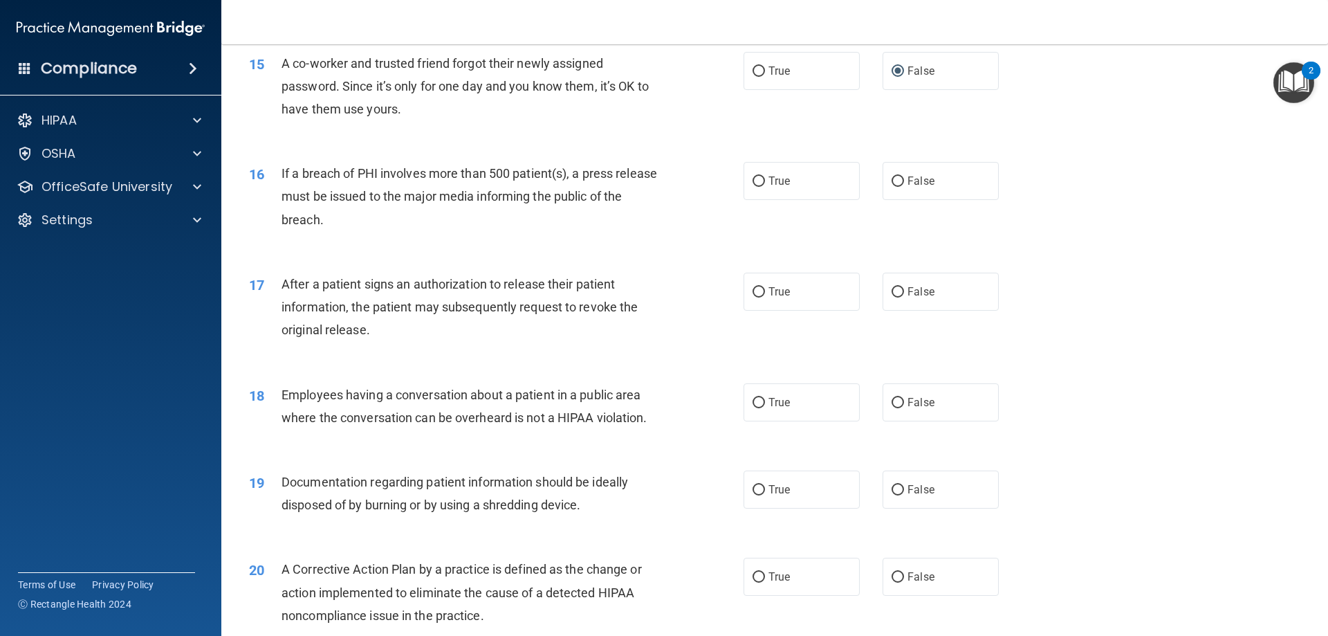
scroll to position [1452, 0]
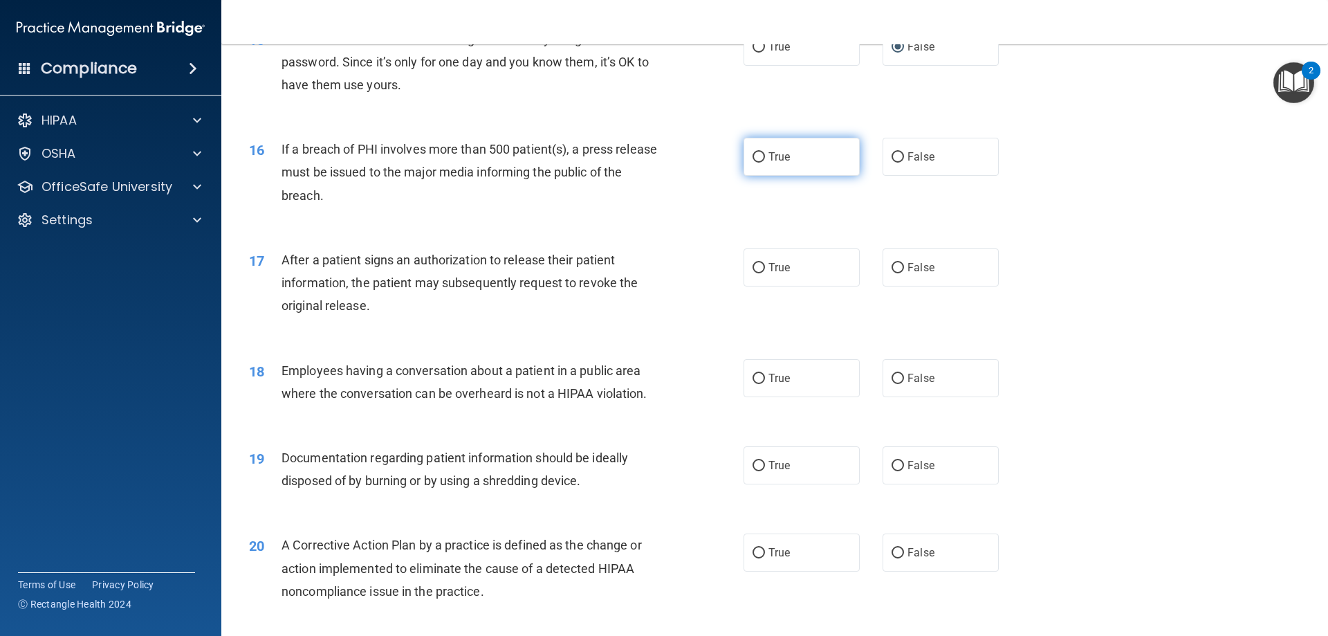
click at [755, 163] on input "True" at bounding box center [758, 157] width 12 height 10
radio input "true"
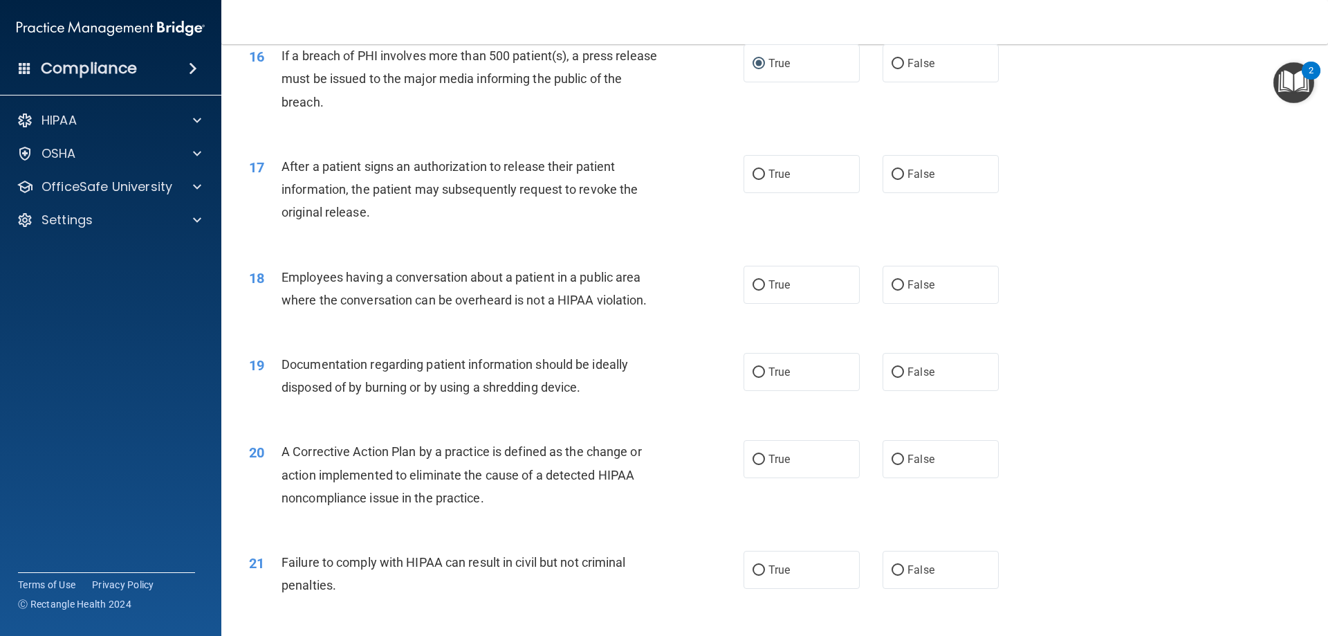
scroll to position [1521, 0]
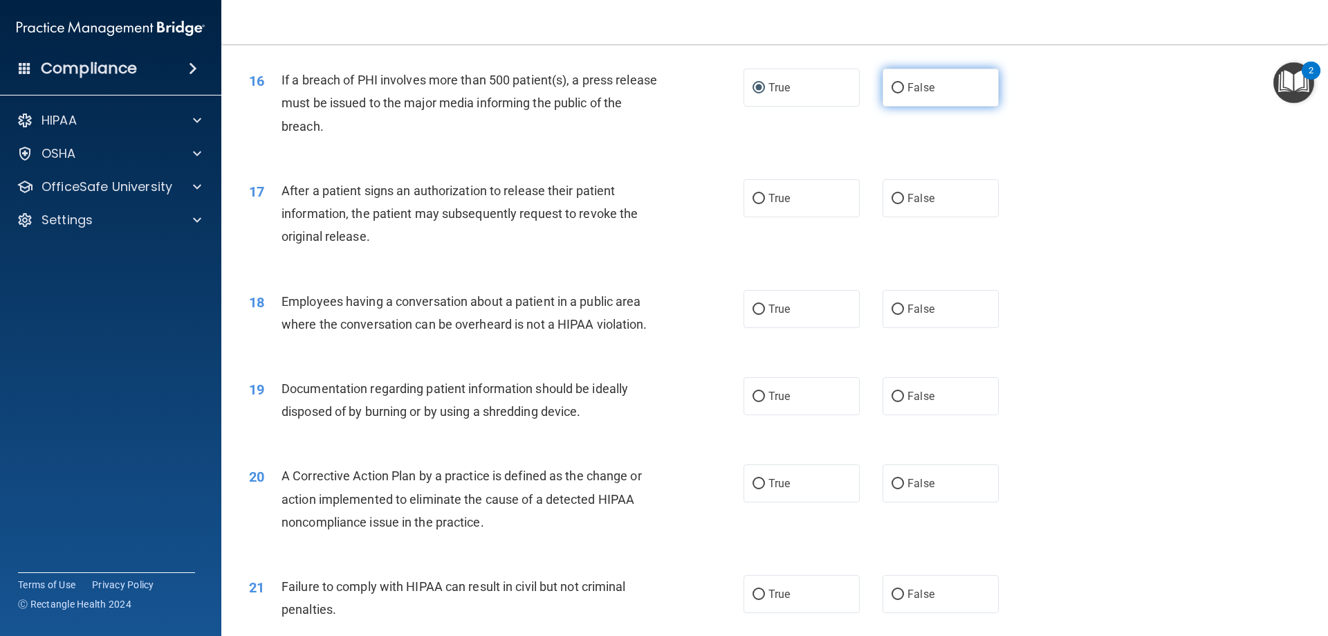
click at [891, 93] on input "False" at bounding box center [897, 88] width 12 height 10
radio input "true"
radio input "false"
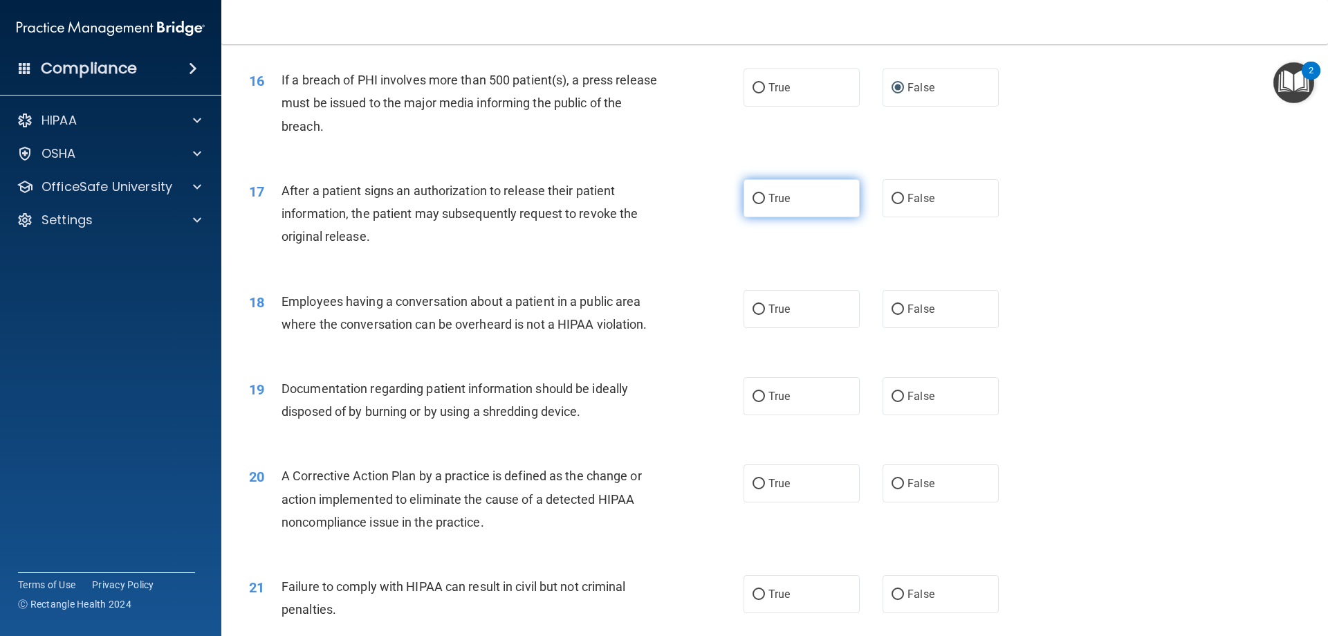
click at [758, 204] on input "True" at bounding box center [758, 199] width 12 height 10
radio input "true"
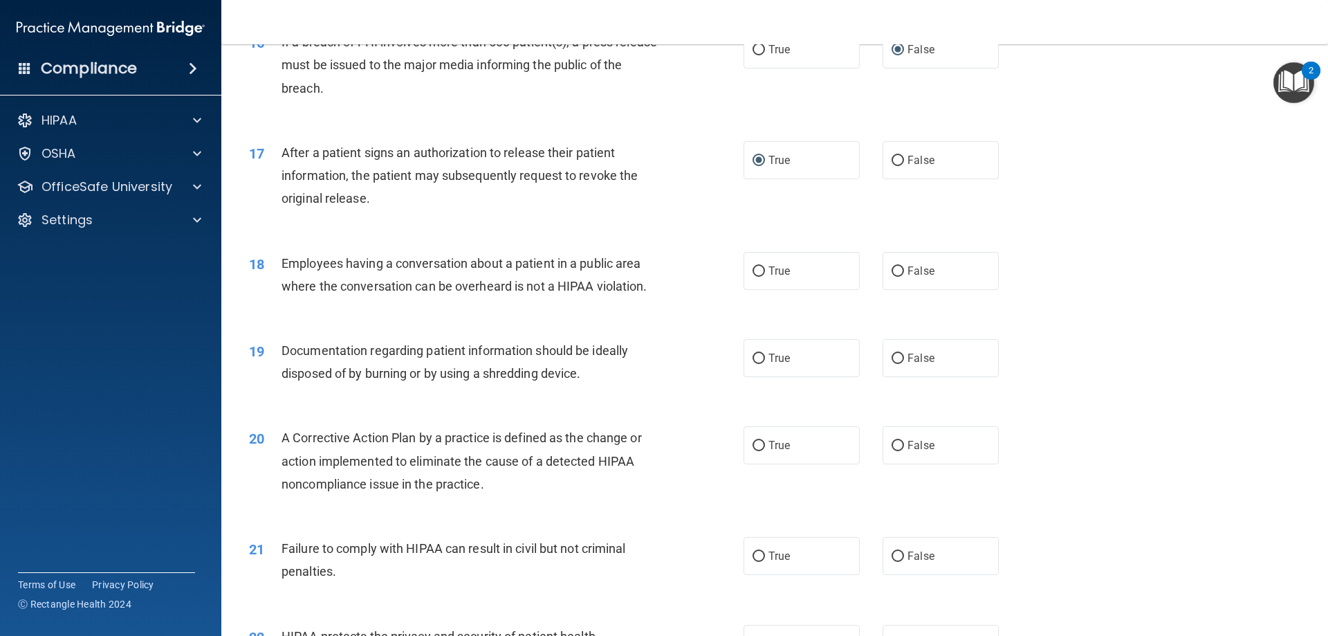
scroll to position [1591, 0]
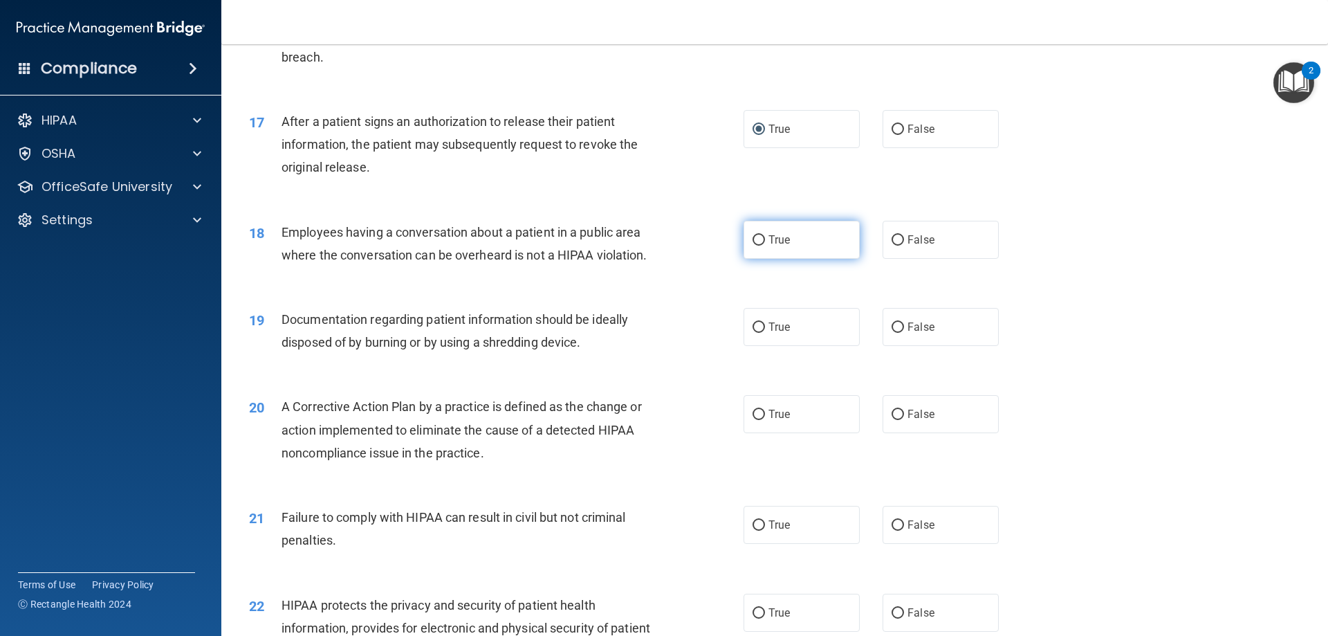
click at [752, 245] on input "True" at bounding box center [758, 240] width 12 height 10
radio input "true"
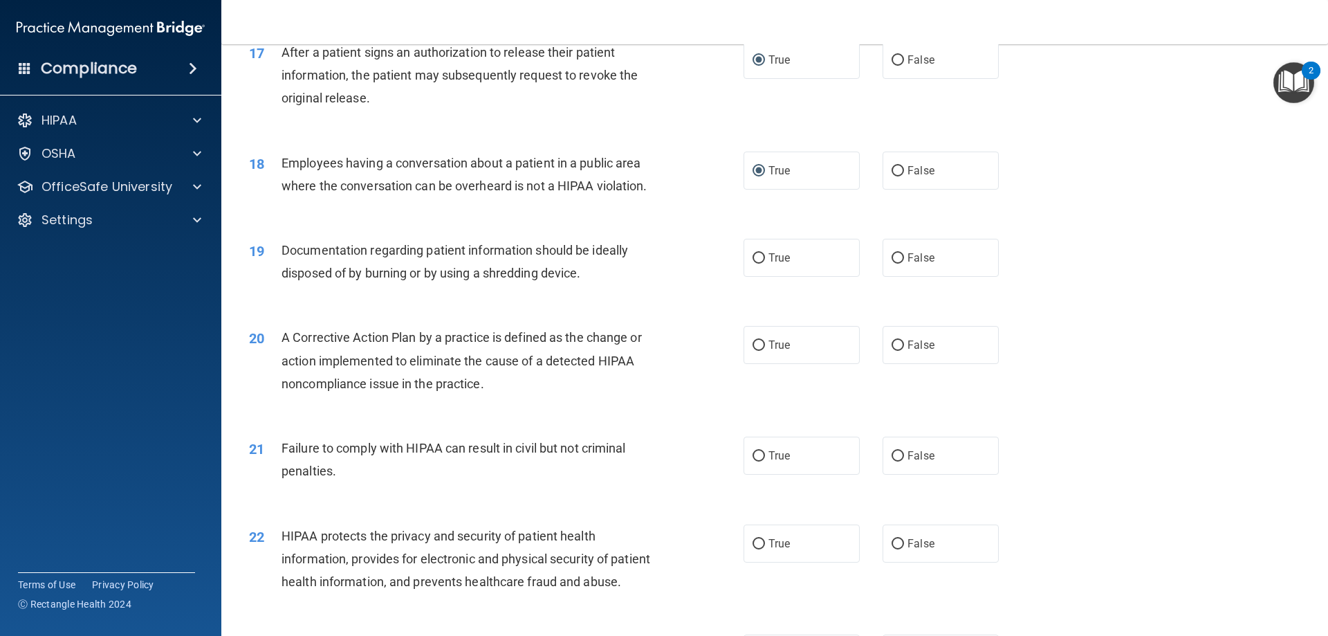
scroll to position [1729, 0]
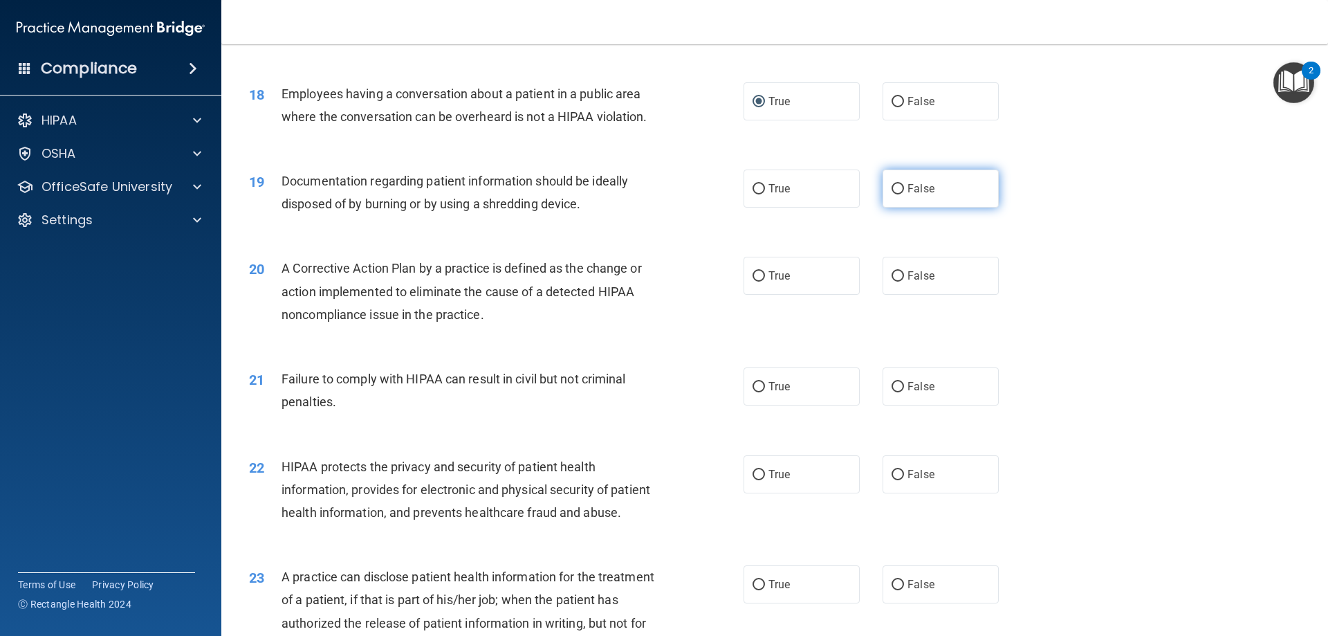
click at [893, 194] on input "False" at bounding box center [897, 189] width 12 height 10
radio input "true"
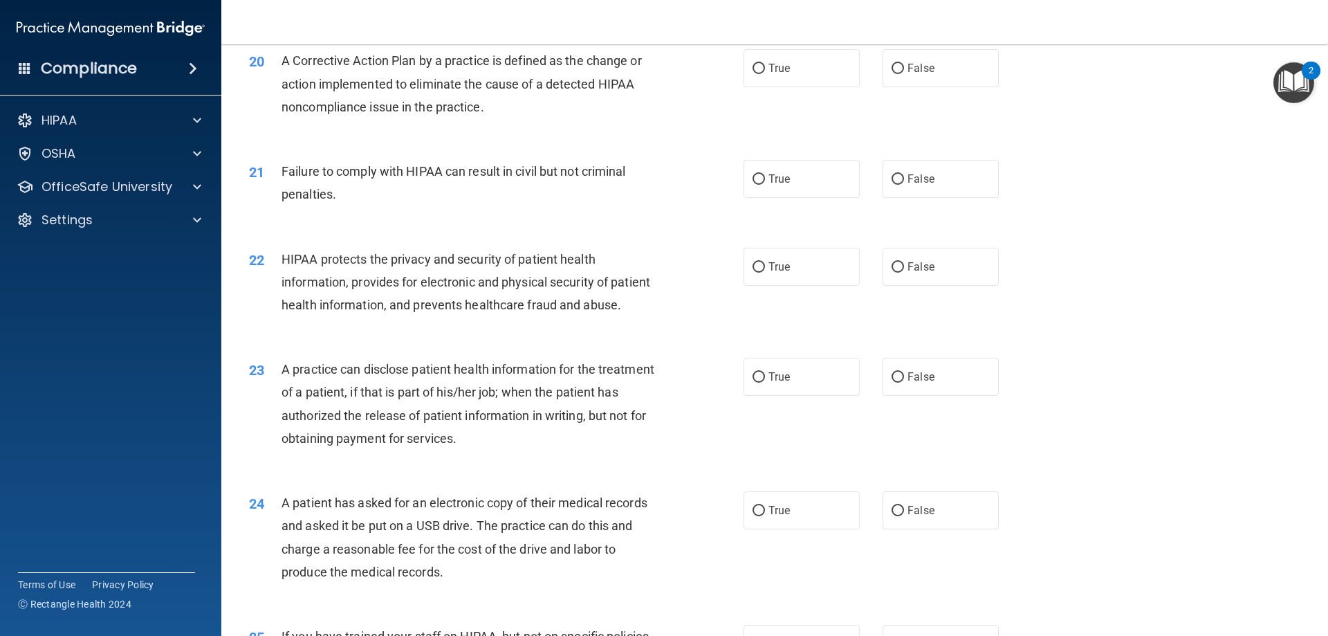
scroll to position [1867, 0]
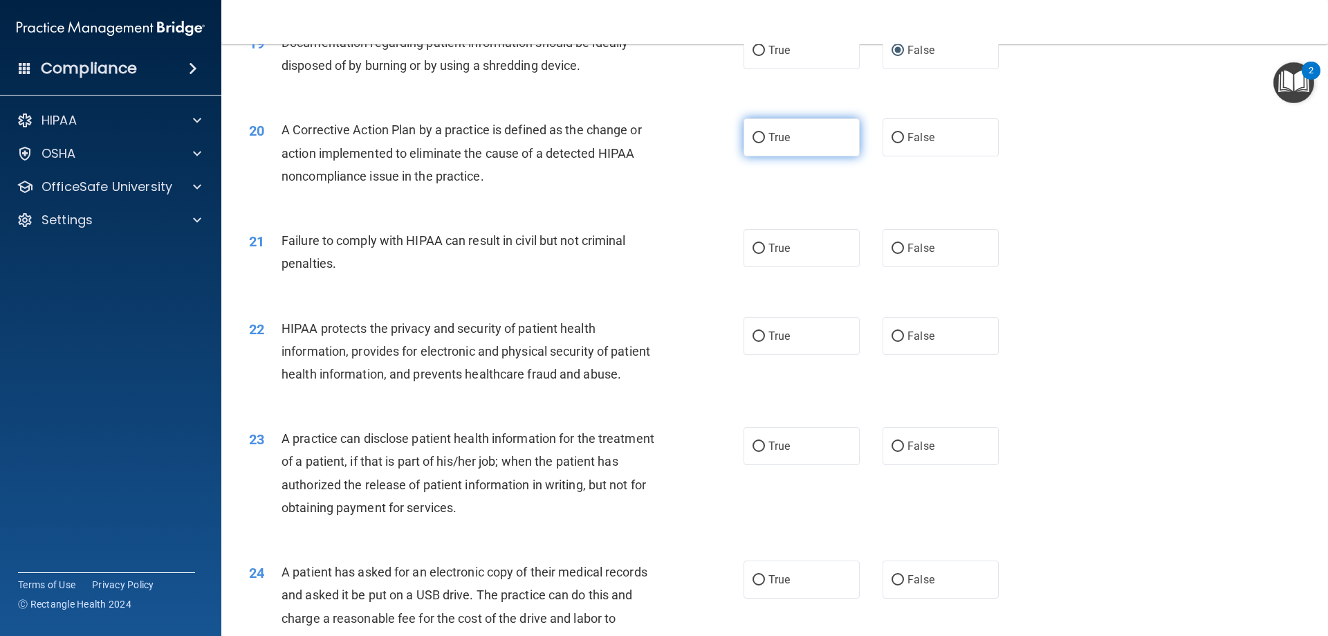
click at [754, 143] on input "True" at bounding box center [758, 138] width 12 height 10
radio input "true"
click at [893, 254] on input "False" at bounding box center [897, 248] width 12 height 10
radio input "true"
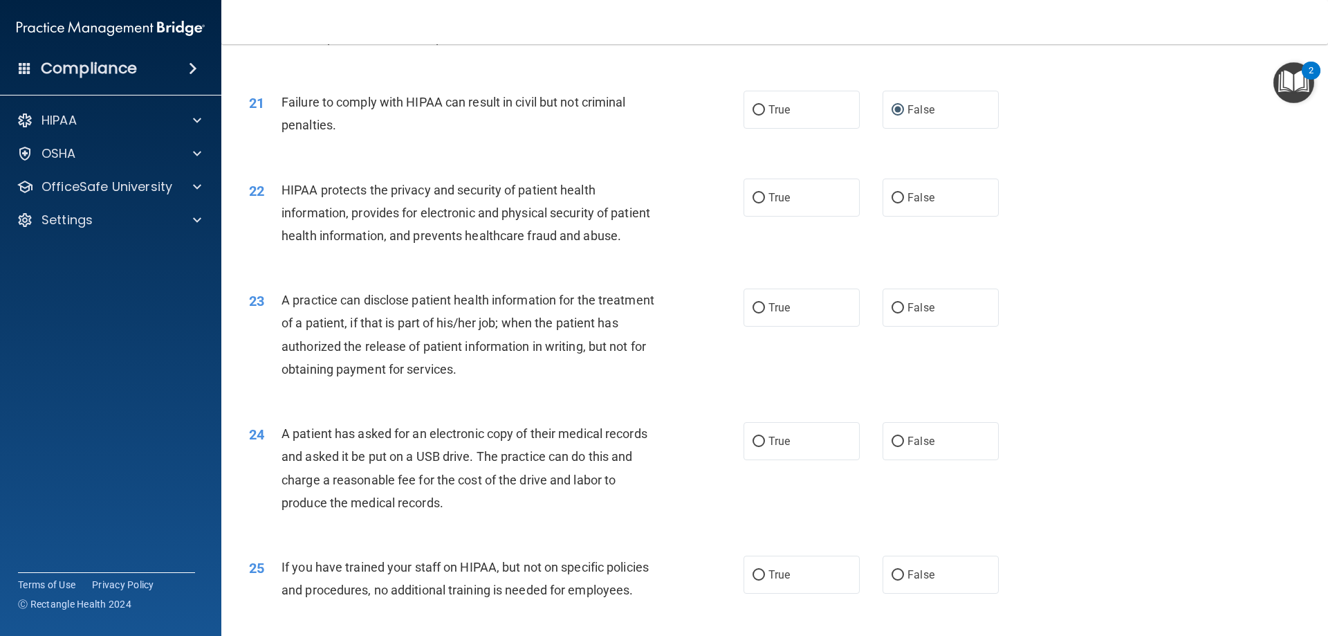
scroll to position [2075, 0]
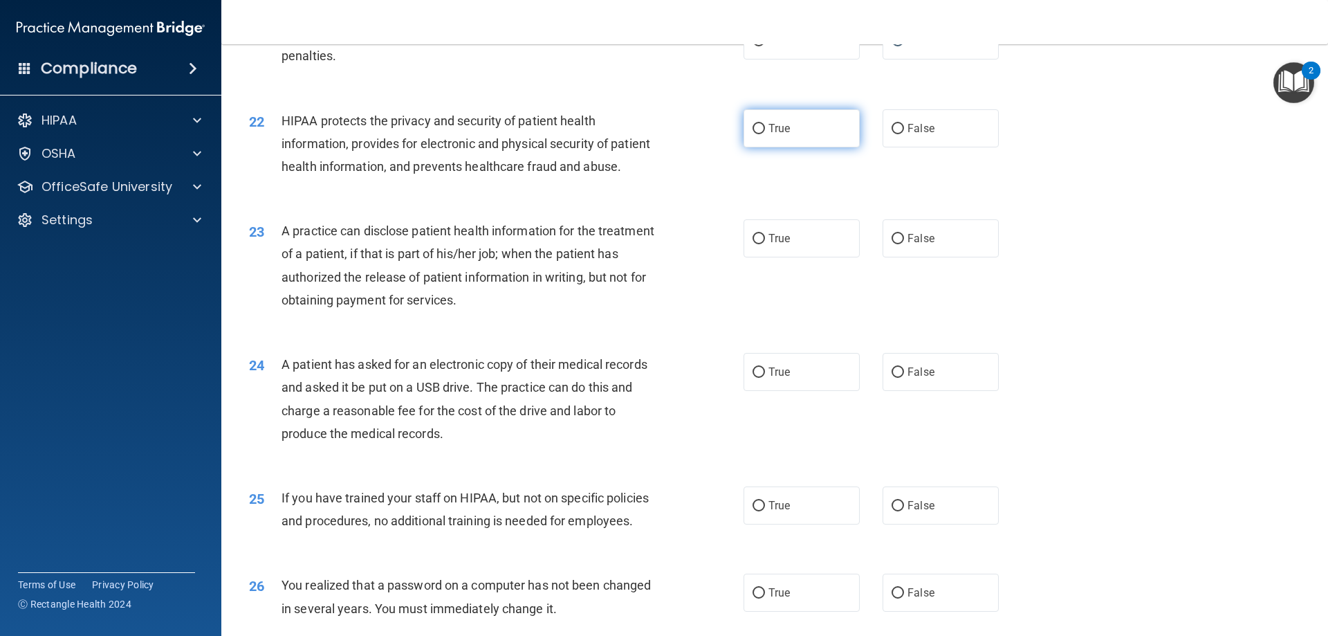
click at [753, 134] on input "True" at bounding box center [758, 129] width 12 height 10
radio input "true"
click at [753, 244] on input "True" at bounding box center [758, 239] width 12 height 10
radio input "true"
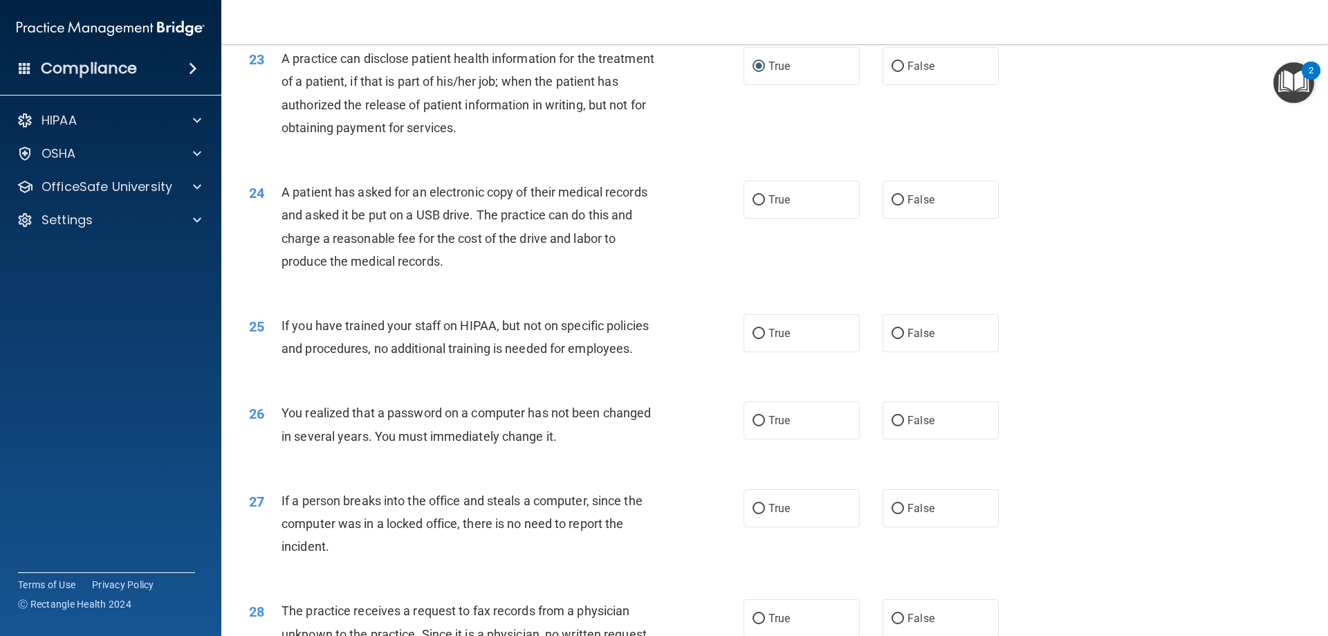
scroll to position [2223, 0]
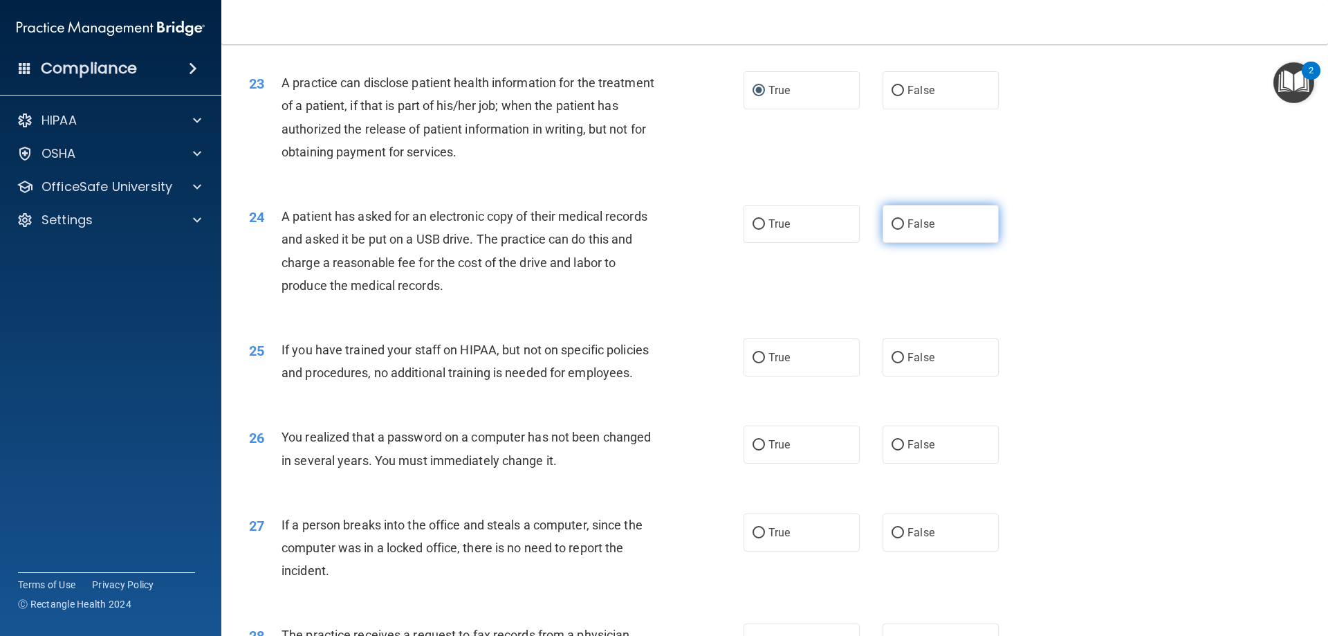
click at [891, 230] on input "False" at bounding box center [897, 224] width 12 height 10
radio input "true"
click at [893, 363] on input "False" at bounding box center [897, 358] width 12 height 10
radio input "true"
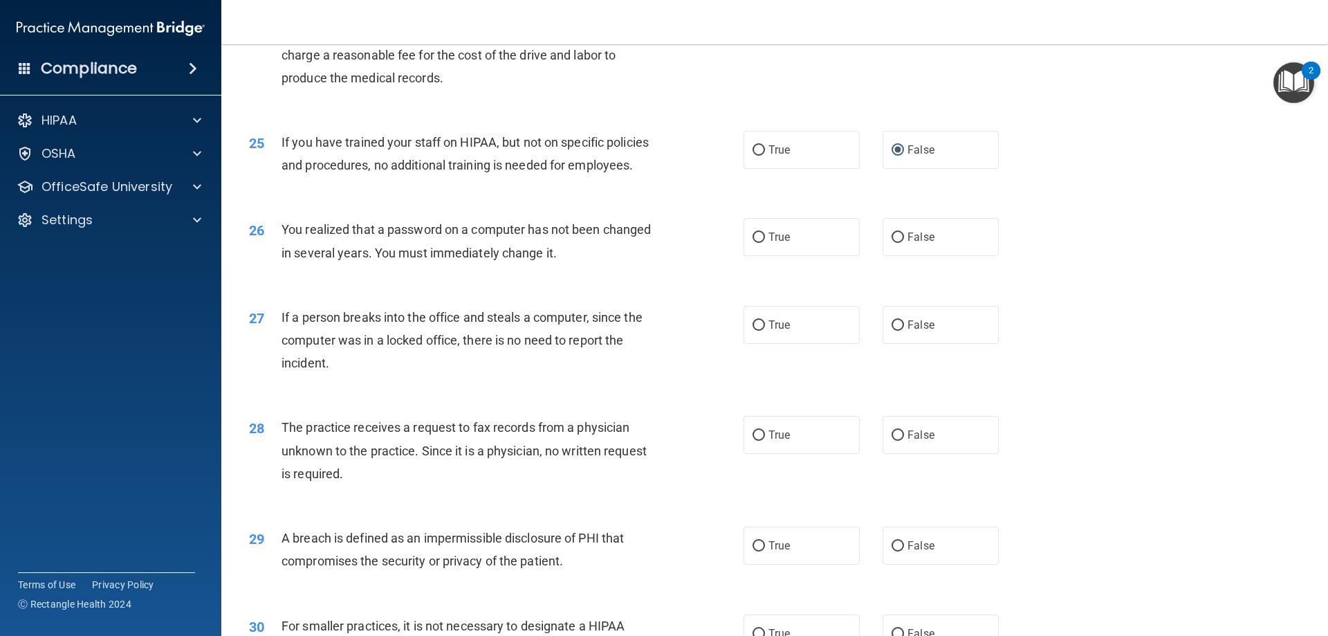
scroll to position [2499, 0]
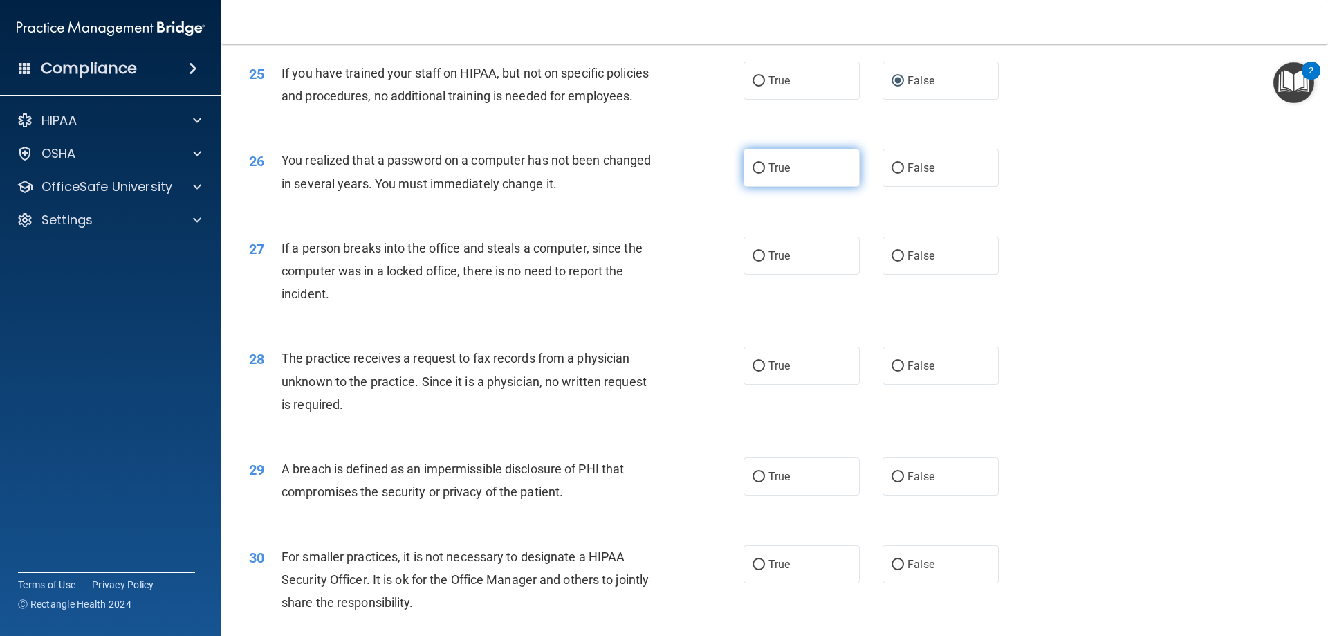
click at [754, 174] on input "True" at bounding box center [758, 168] width 12 height 10
radio input "true"
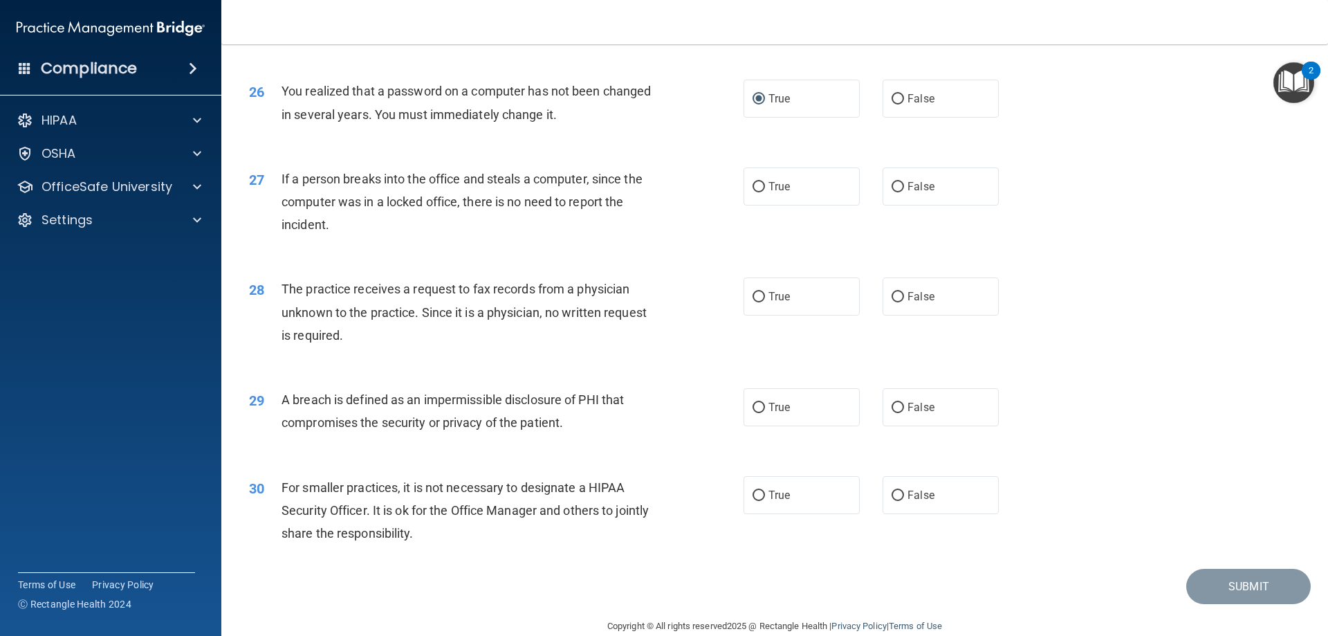
scroll to position [2637, 0]
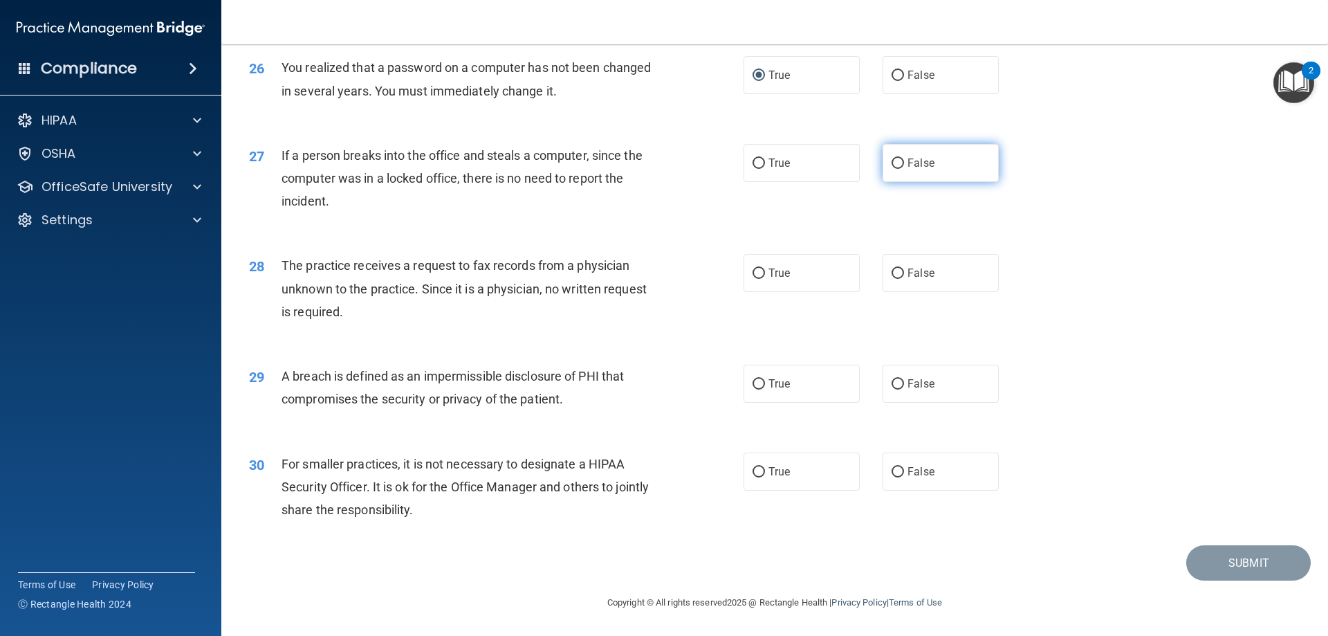
click at [893, 160] on input "False" at bounding box center [897, 163] width 12 height 10
radio input "true"
click at [894, 272] on input "False" at bounding box center [897, 273] width 12 height 10
radio input "true"
click at [754, 385] on input "True" at bounding box center [758, 384] width 12 height 10
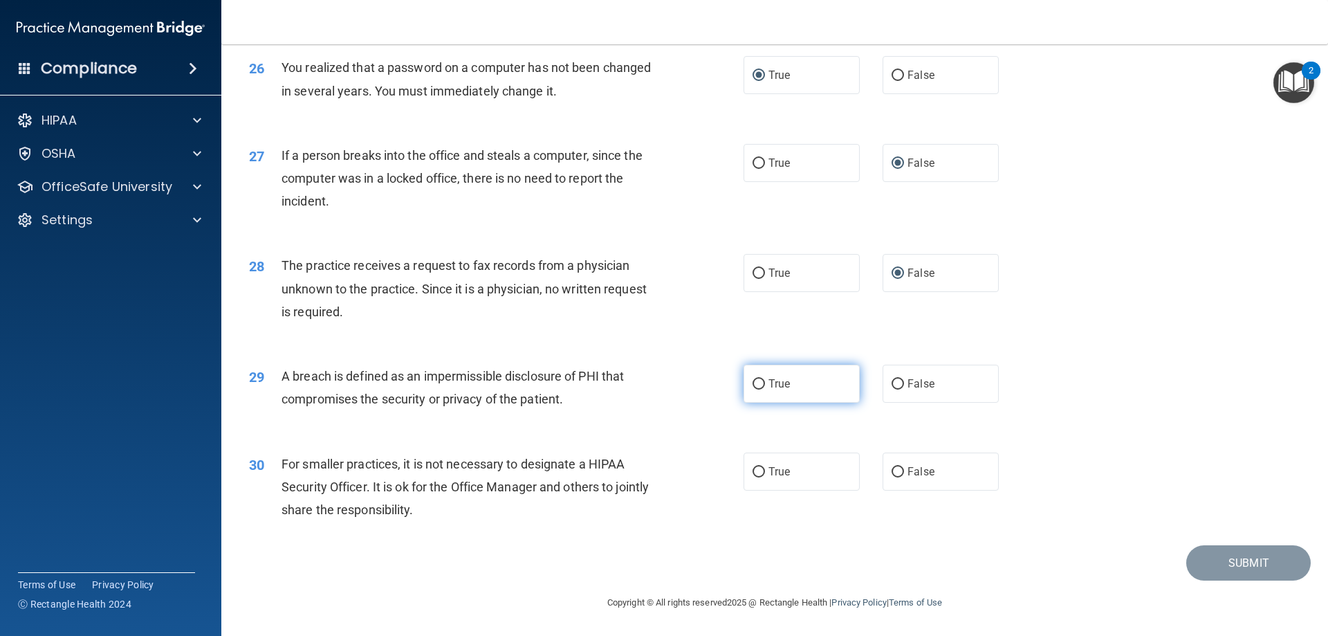
radio input "true"
click at [891, 470] on input "False" at bounding box center [897, 472] width 12 height 10
radio input "true"
click at [1214, 566] on button "Submit" at bounding box center [1248, 562] width 124 height 35
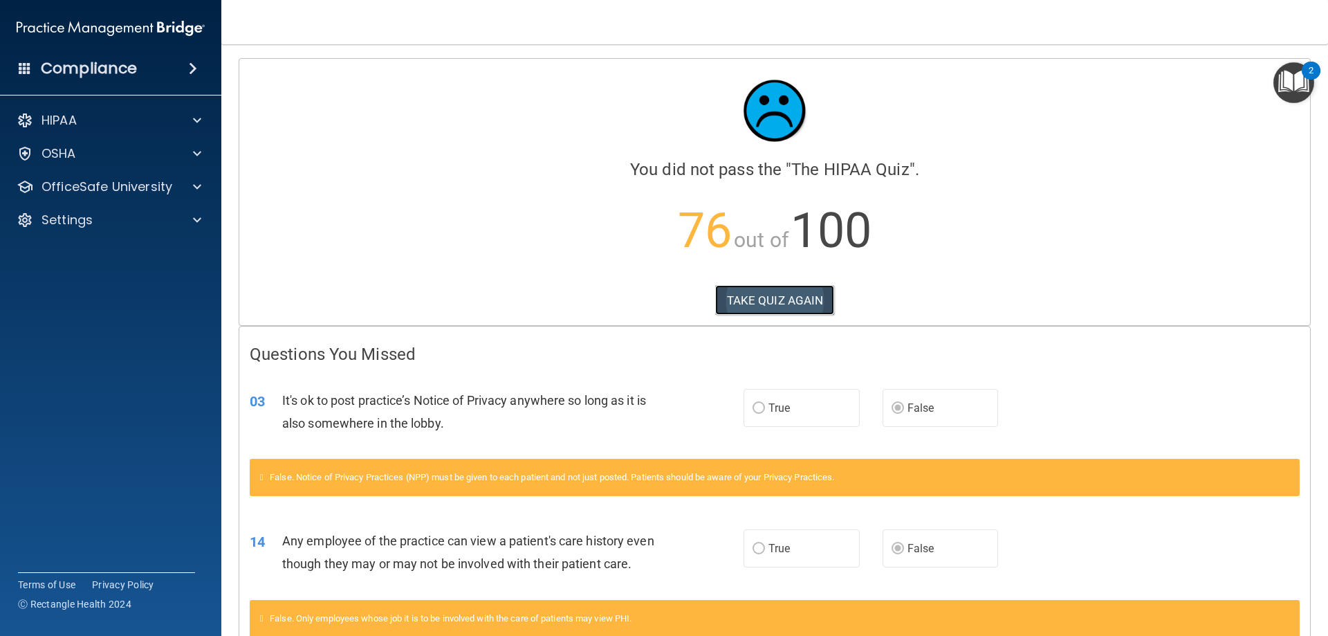
click at [752, 301] on button "TAKE QUIZ AGAIN" at bounding box center [775, 300] width 120 height 30
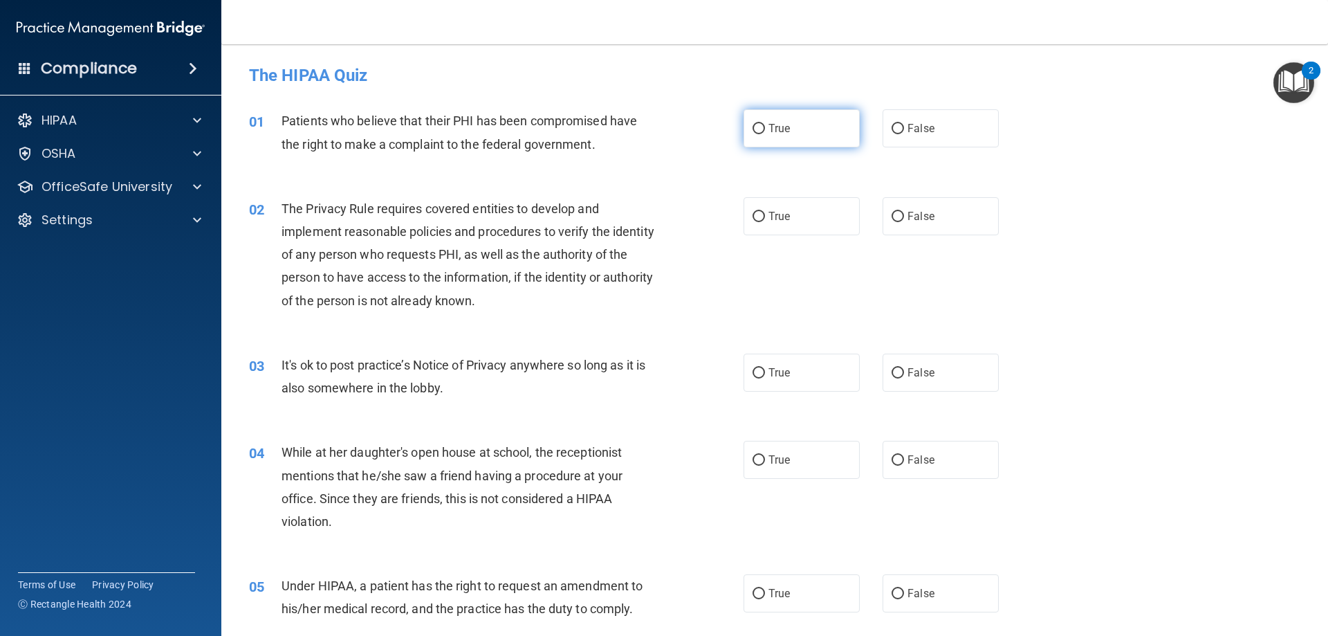
click at [756, 128] on input "True" at bounding box center [758, 129] width 12 height 10
radio input "true"
click at [754, 219] on input "True" at bounding box center [758, 217] width 12 height 10
radio input "true"
click at [893, 371] on input "False" at bounding box center [897, 373] width 12 height 10
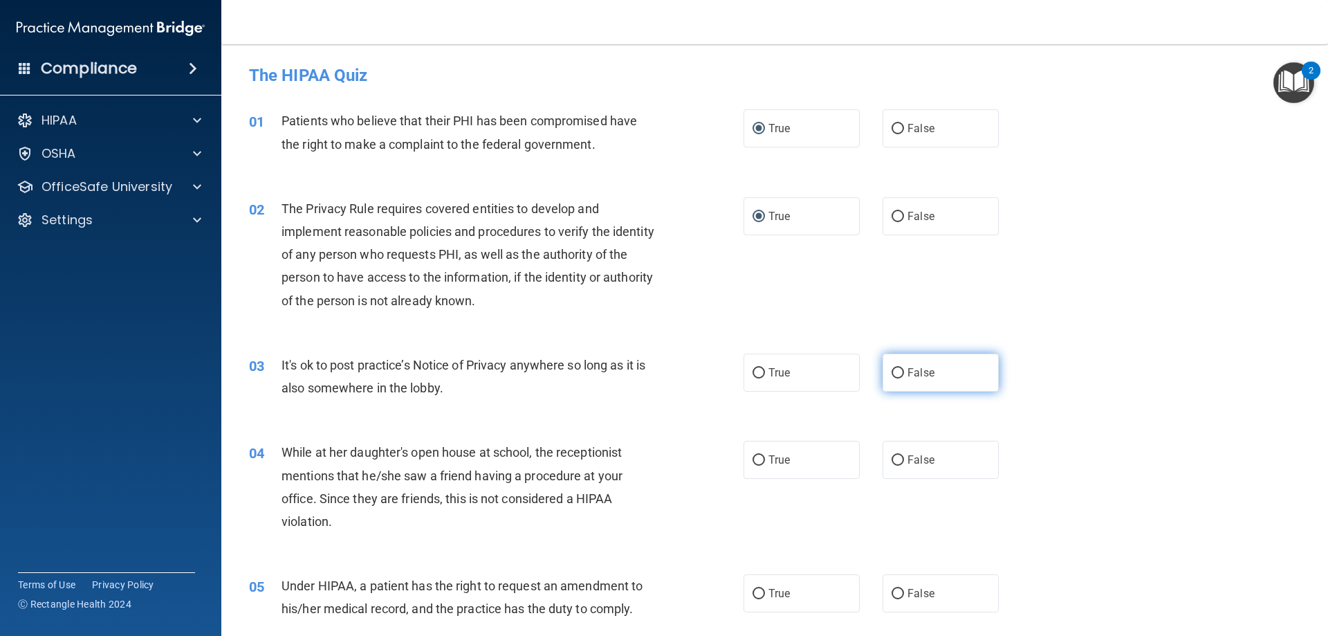
radio input "true"
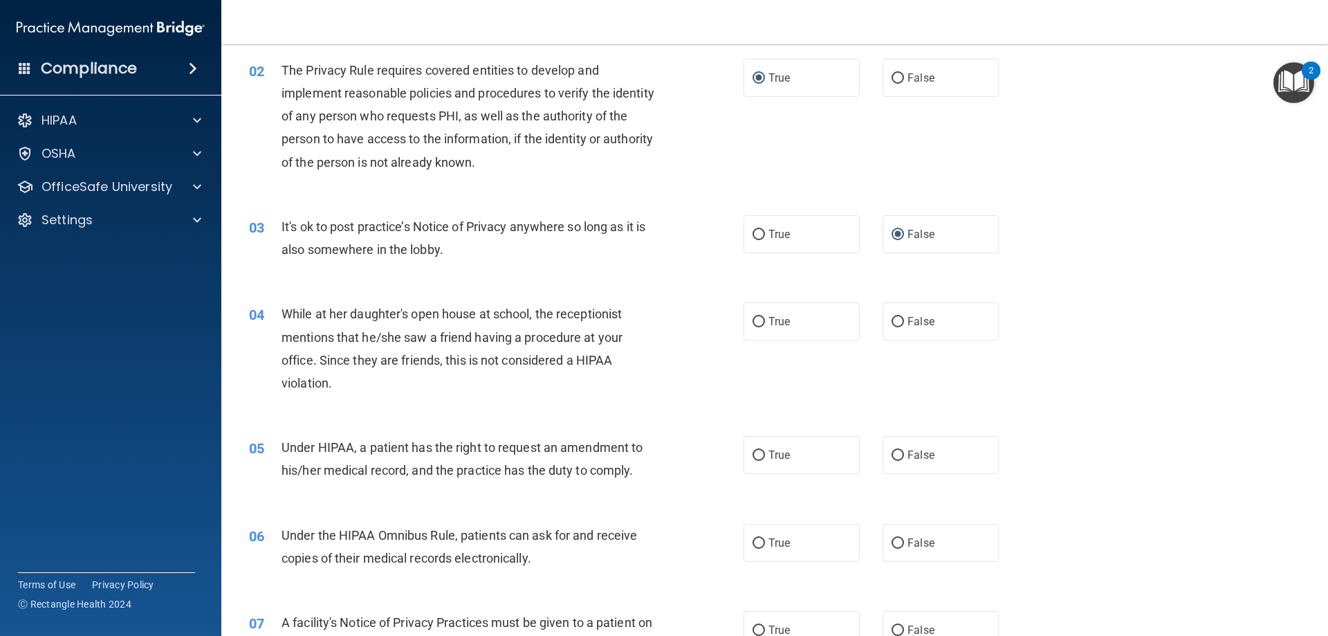
scroll to position [207, 0]
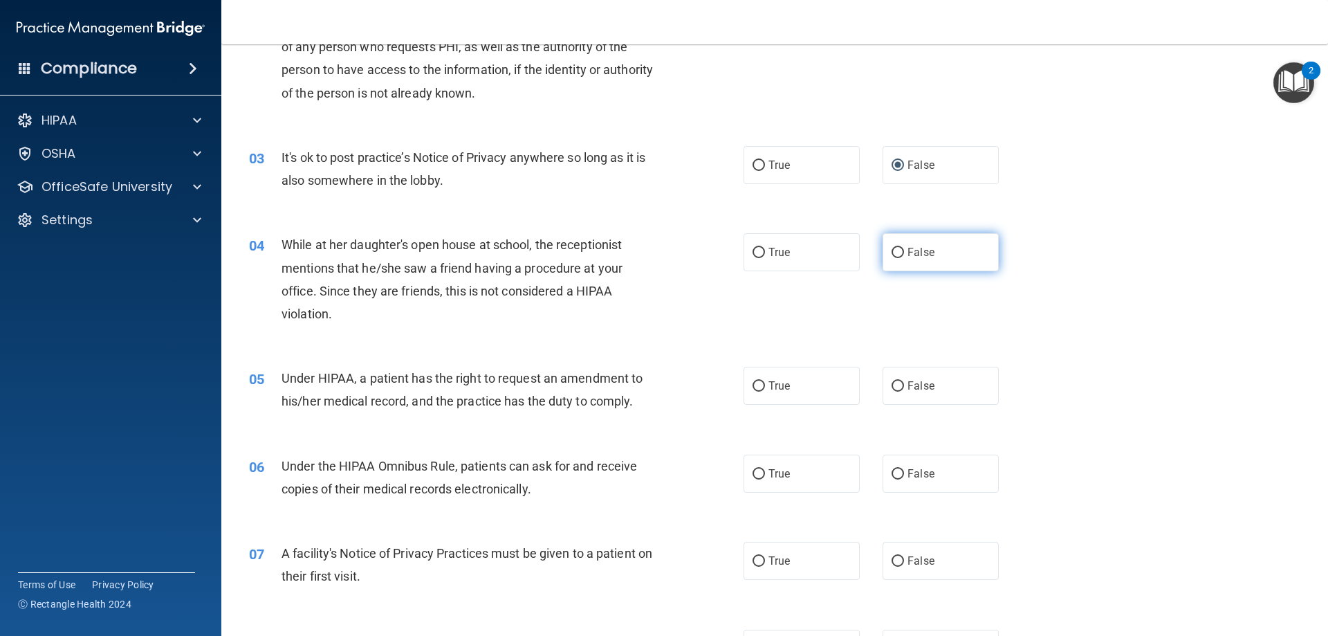
click at [895, 252] on input "False" at bounding box center [897, 253] width 12 height 10
radio input "true"
click at [891, 385] on input "False" at bounding box center [897, 386] width 12 height 10
radio input "true"
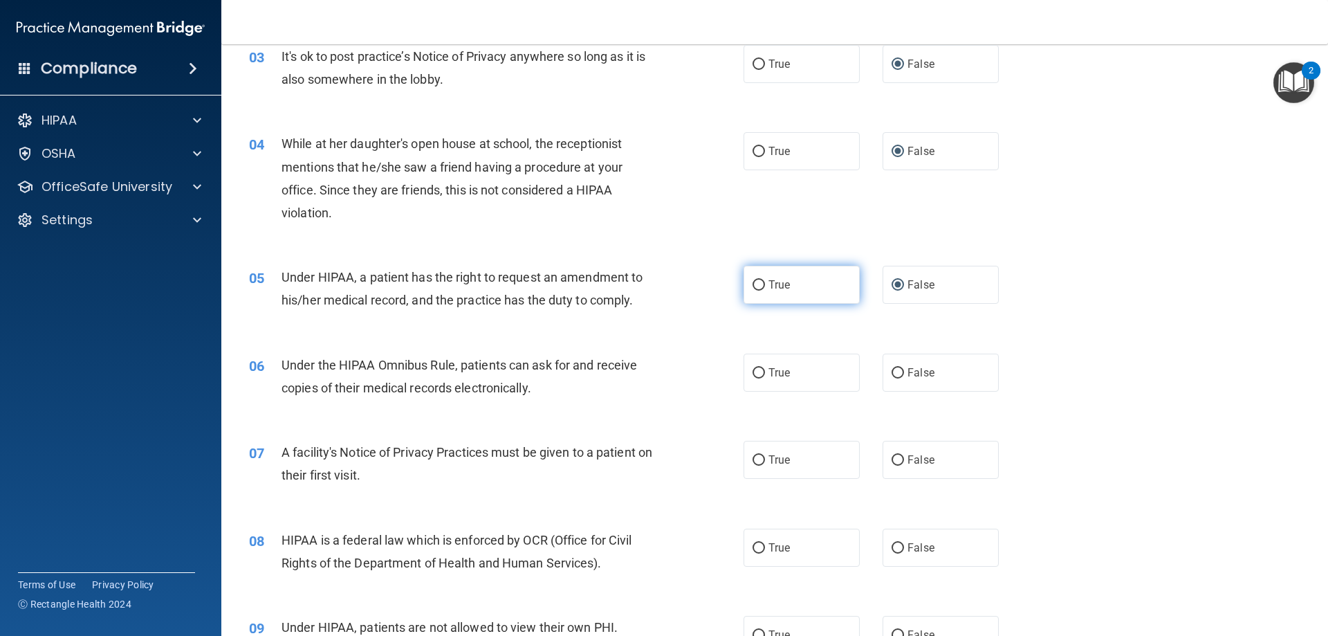
scroll to position [346, 0]
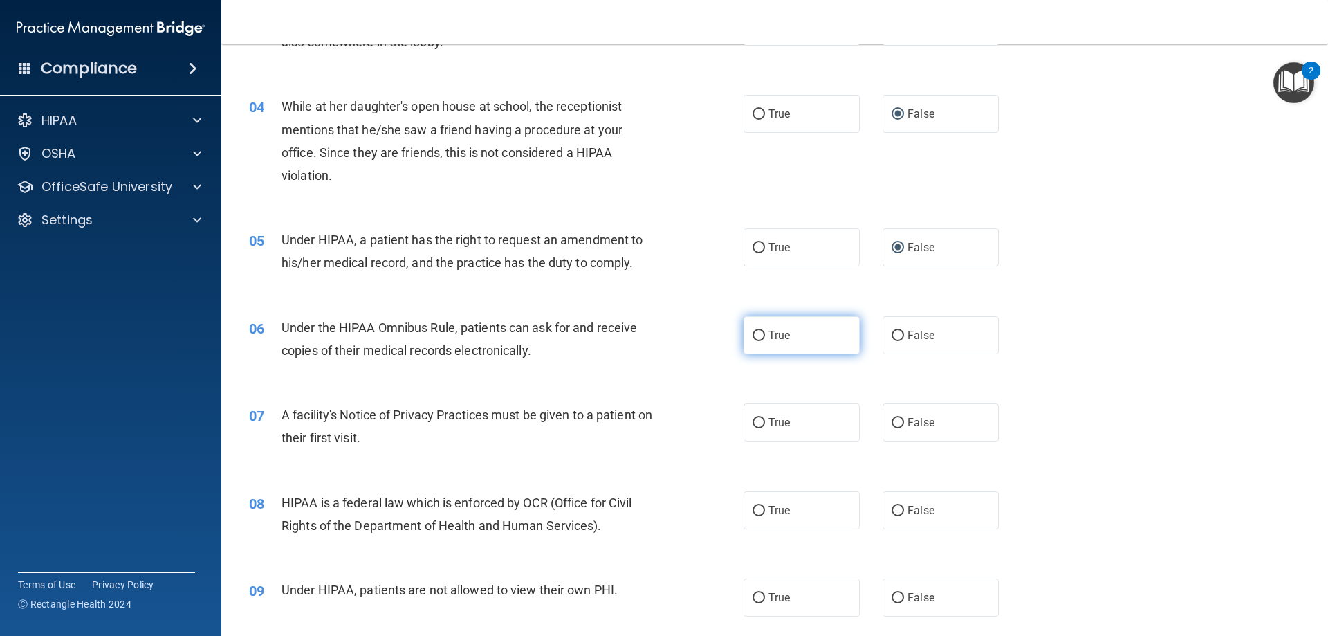
click at [755, 335] on input "True" at bounding box center [758, 336] width 12 height 10
radio input "true"
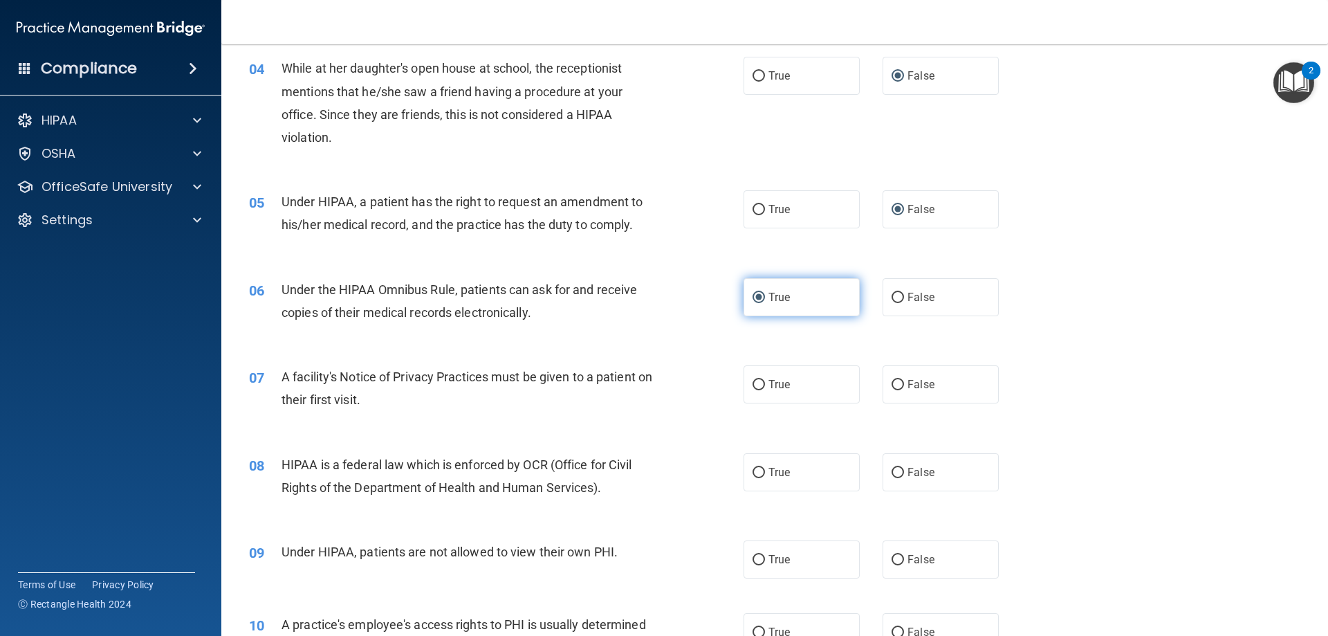
scroll to position [415, 0]
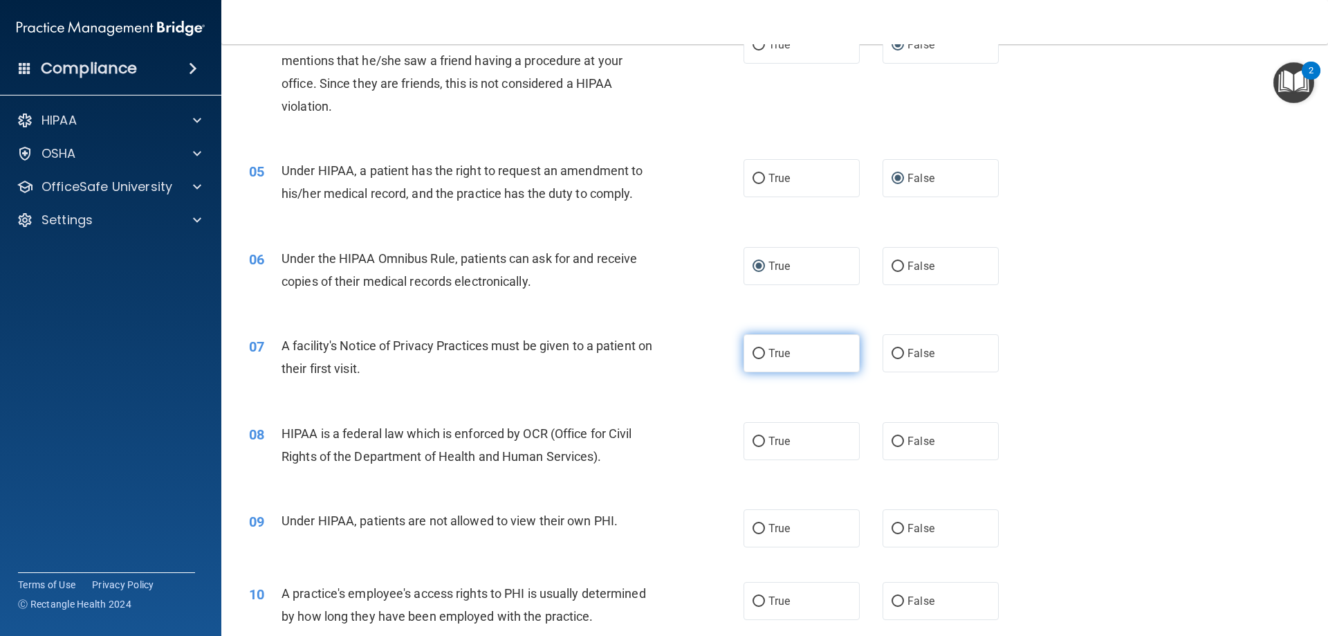
click at [752, 354] on input "True" at bounding box center [758, 354] width 12 height 10
radio input "true"
click at [754, 440] on input "True" at bounding box center [758, 441] width 12 height 10
radio input "true"
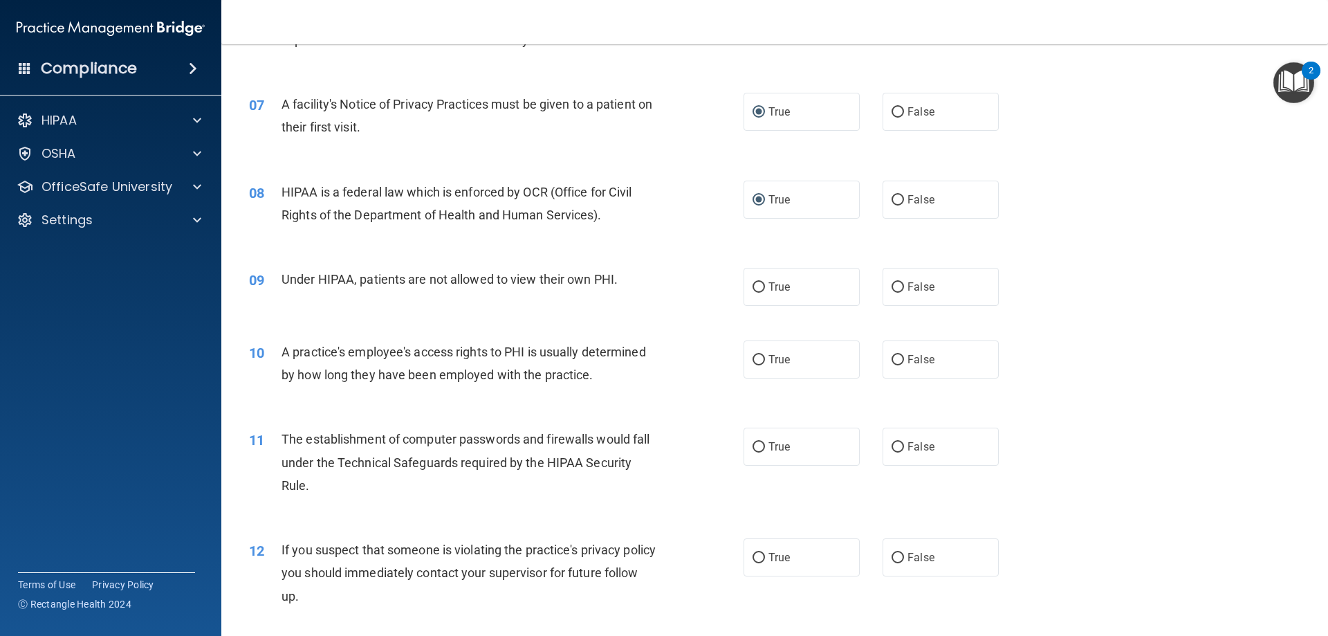
scroll to position [692, 0]
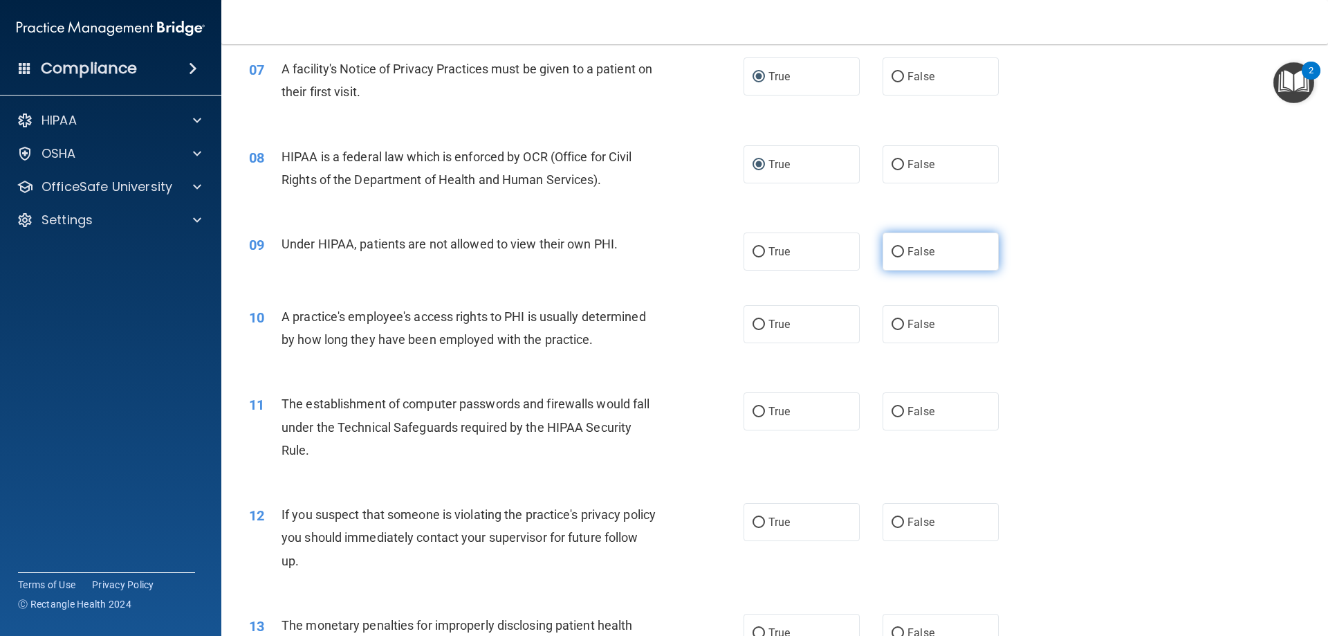
click at [895, 247] on input "False" at bounding box center [897, 252] width 12 height 10
radio input "true"
click at [891, 323] on input "False" at bounding box center [897, 324] width 12 height 10
radio input "true"
click at [756, 409] on input "True" at bounding box center [758, 412] width 12 height 10
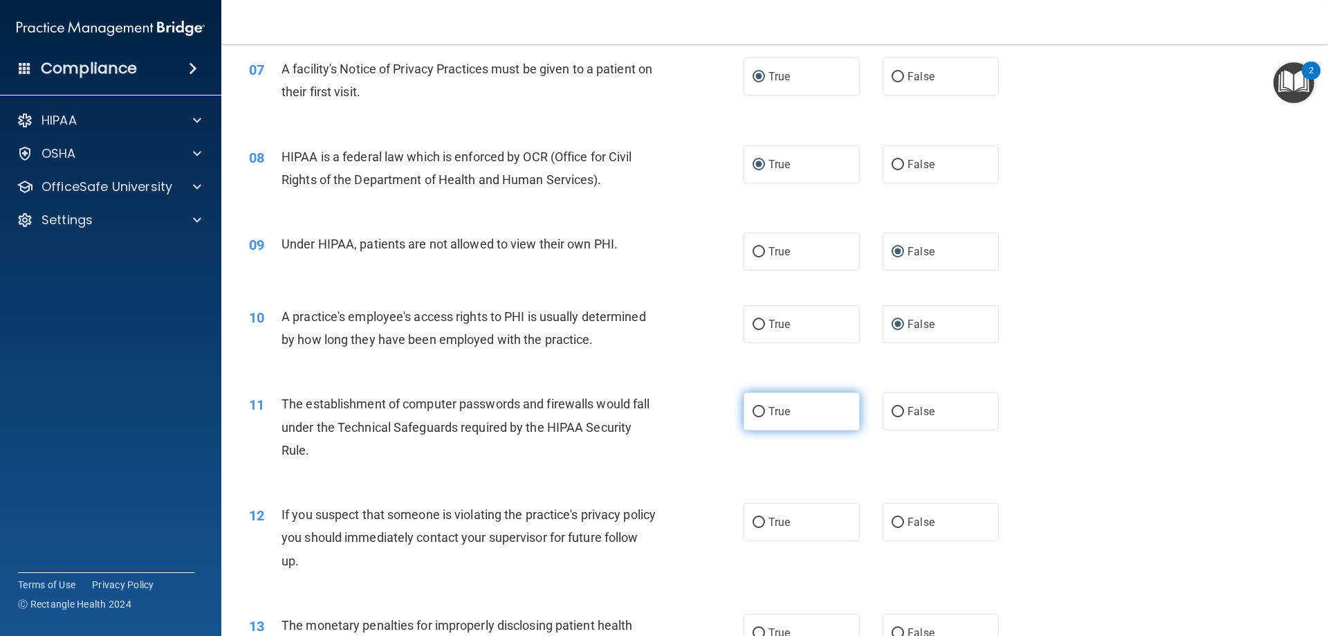
radio input "true"
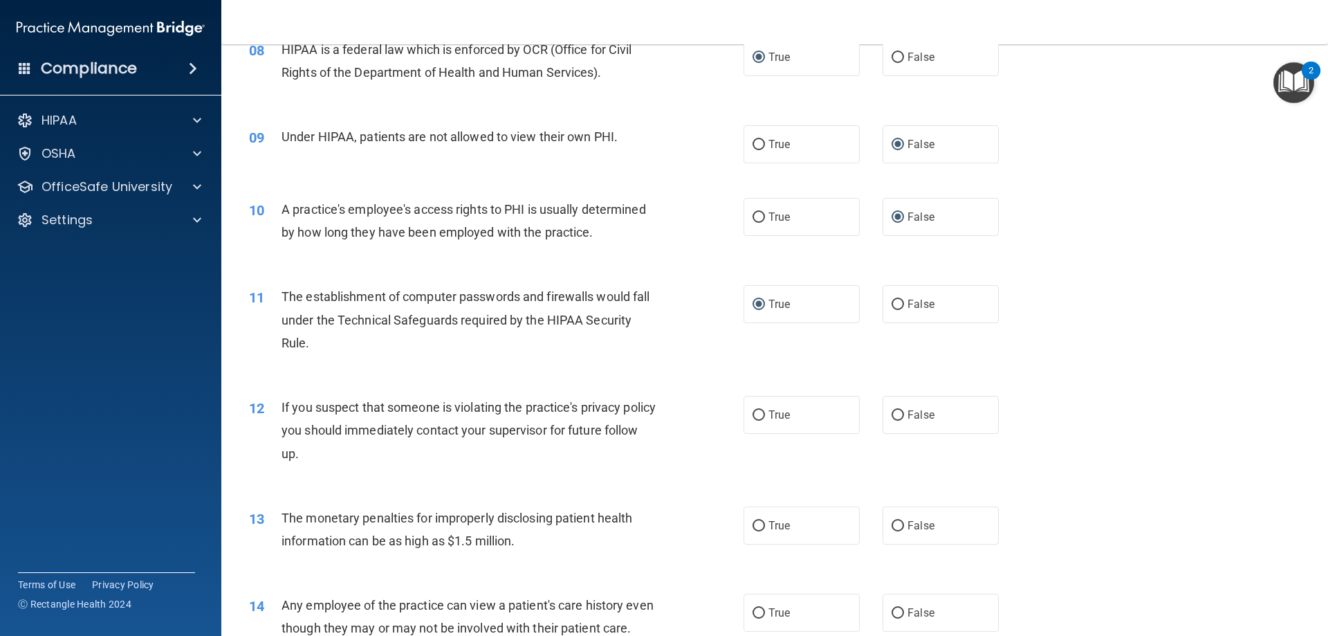
scroll to position [830, 0]
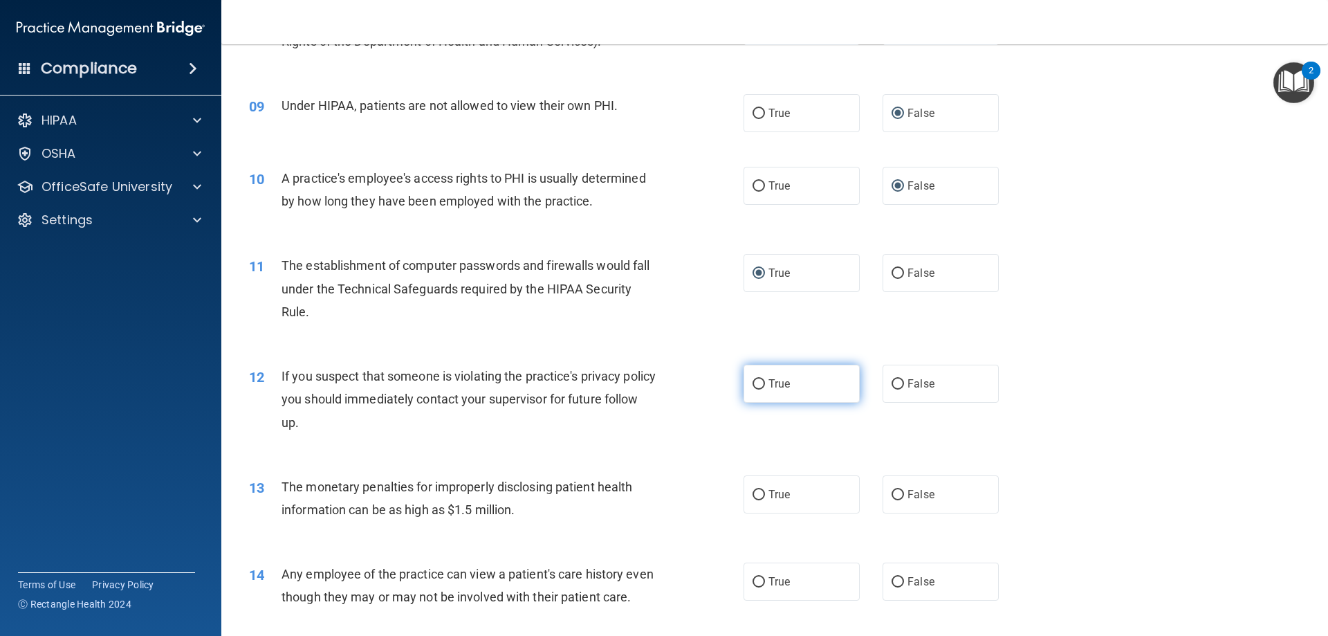
click at [756, 383] on input "True" at bounding box center [758, 384] width 12 height 10
radio input "true"
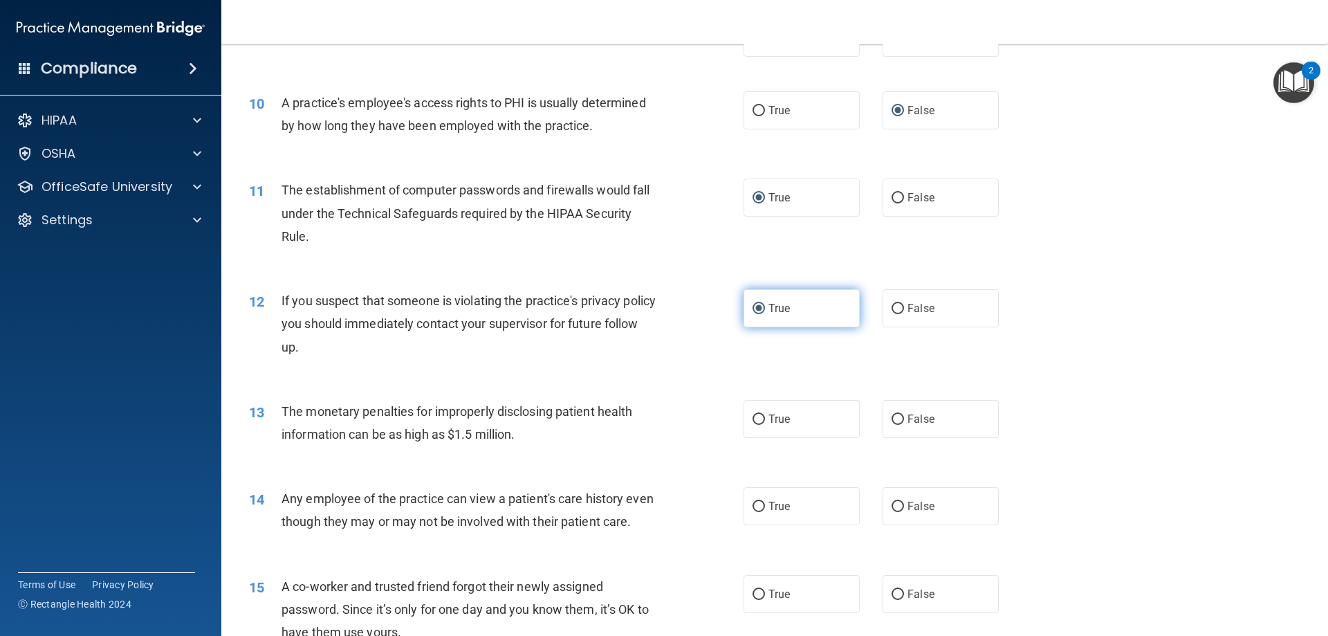
scroll to position [968, 0]
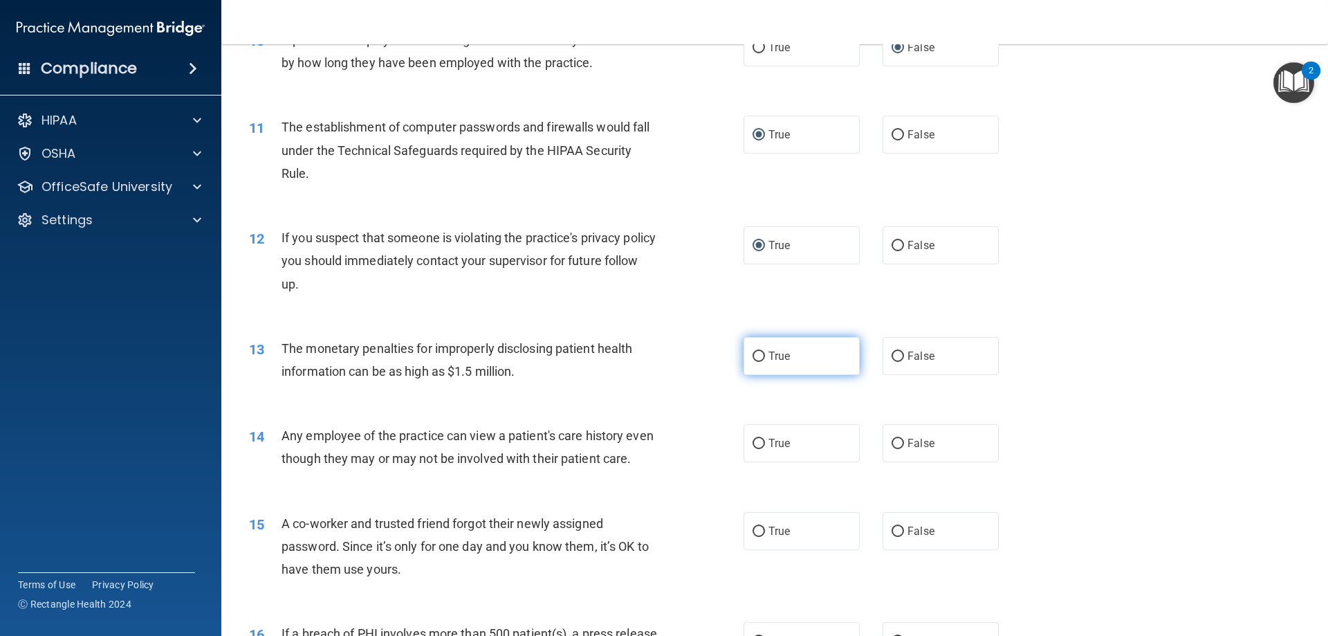
click at [755, 358] on input "True" at bounding box center [758, 356] width 12 height 10
radio input "true"
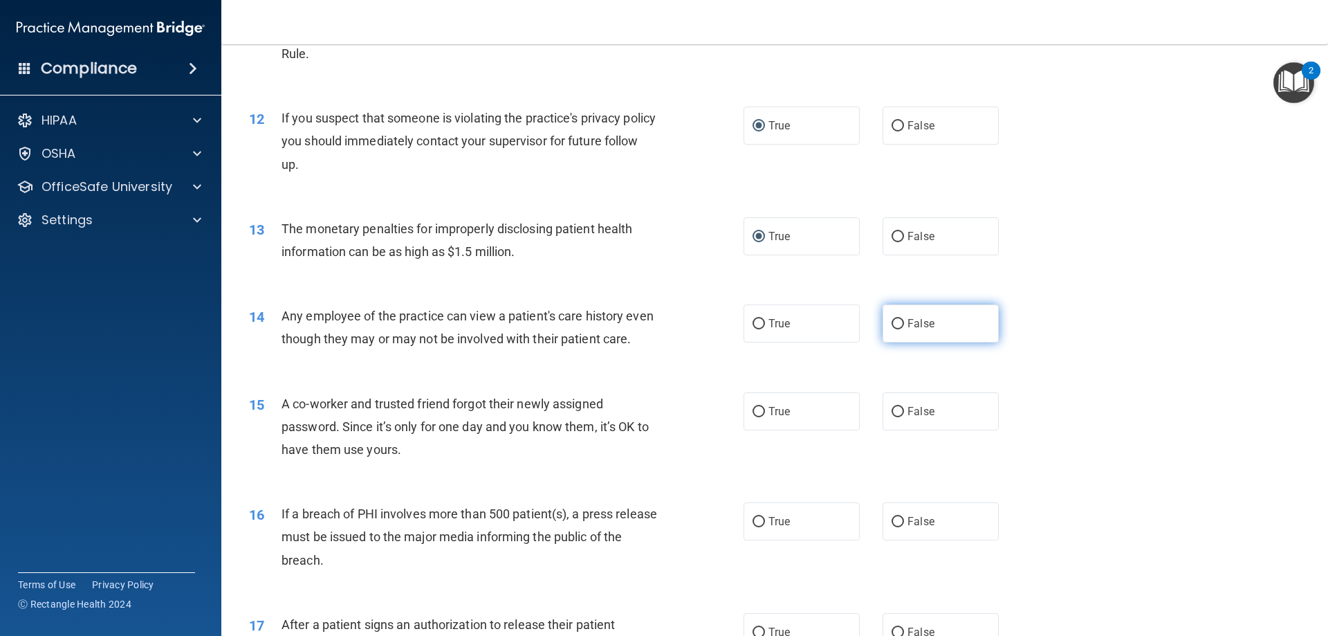
scroll to position [1106, 0]
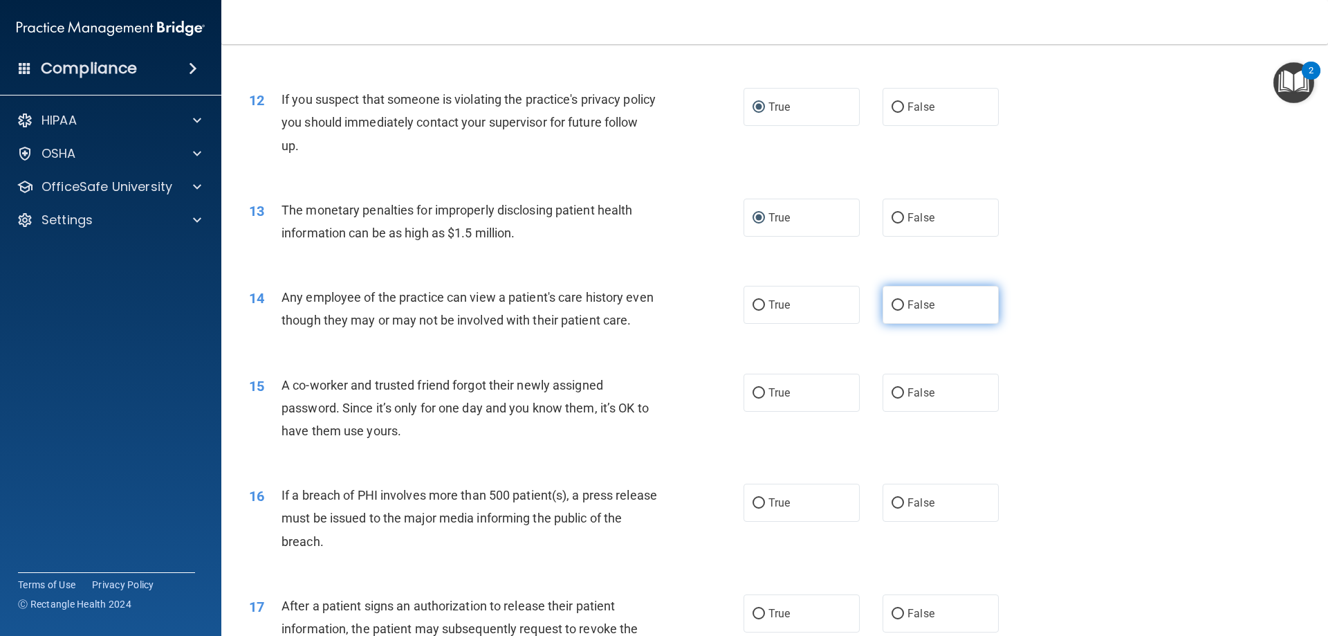
click at [891, 302] on input "False" at bounding box center [897, 305] width 12 height 10
radio input "true"
click at [893, 398] on input "False" at bounding box center [897, 393] width 12 height 10
radio input "true"
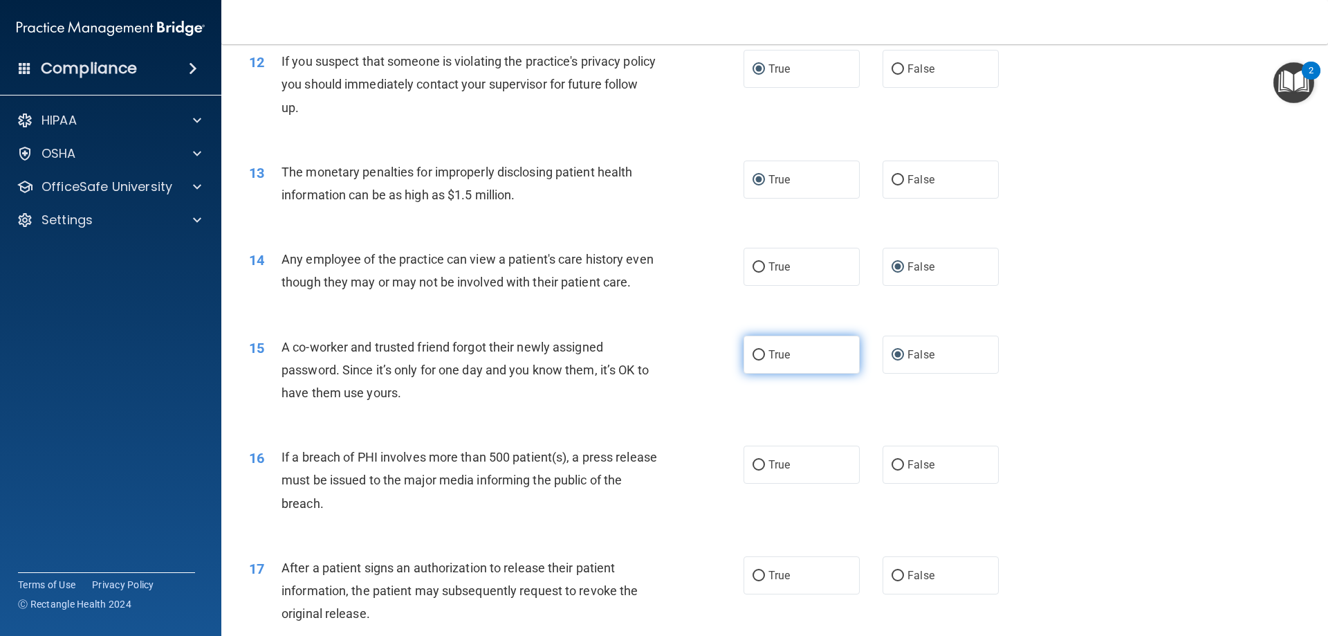
scroll to position [1176, 0]
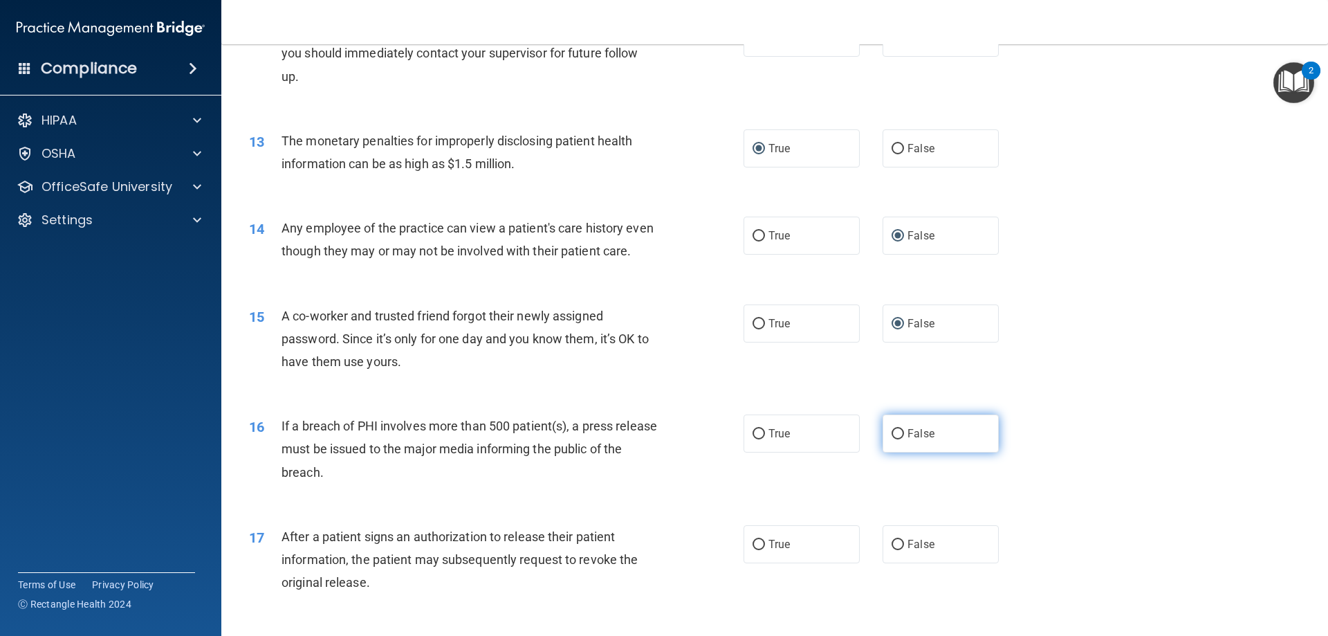
click at [891, 439] on input "False" at bounding box center [897, 434] width 12 height 10
radio input "true"
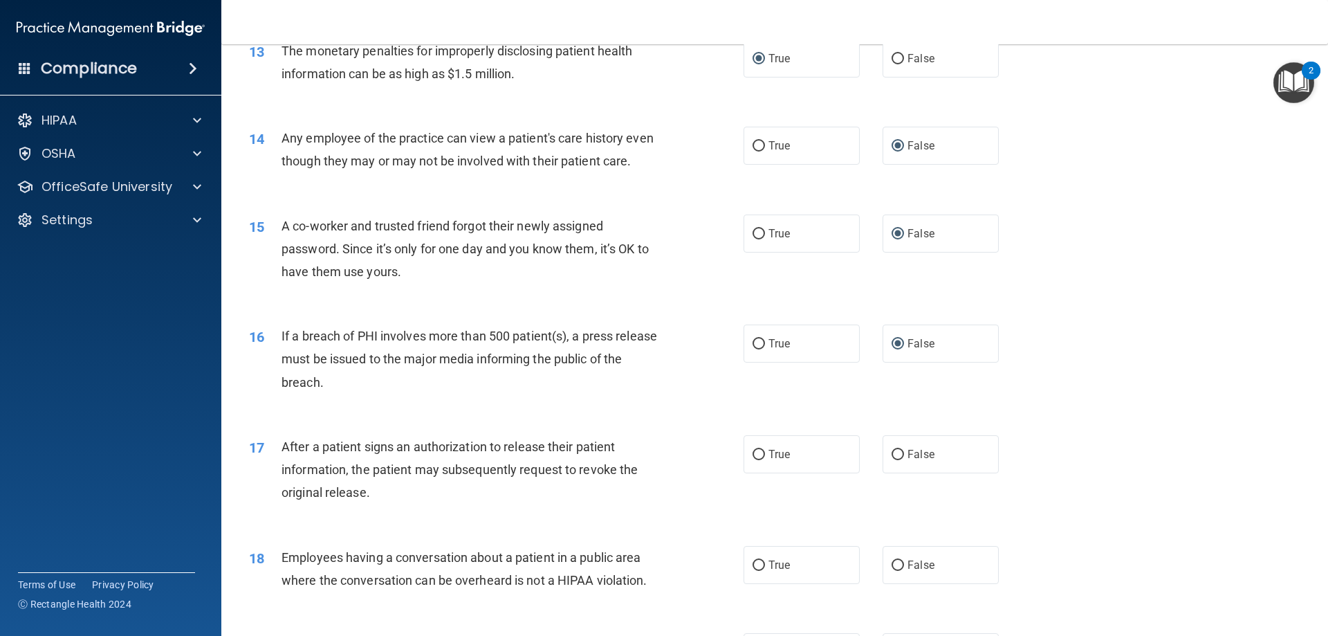
scroll to position [1314, 0]
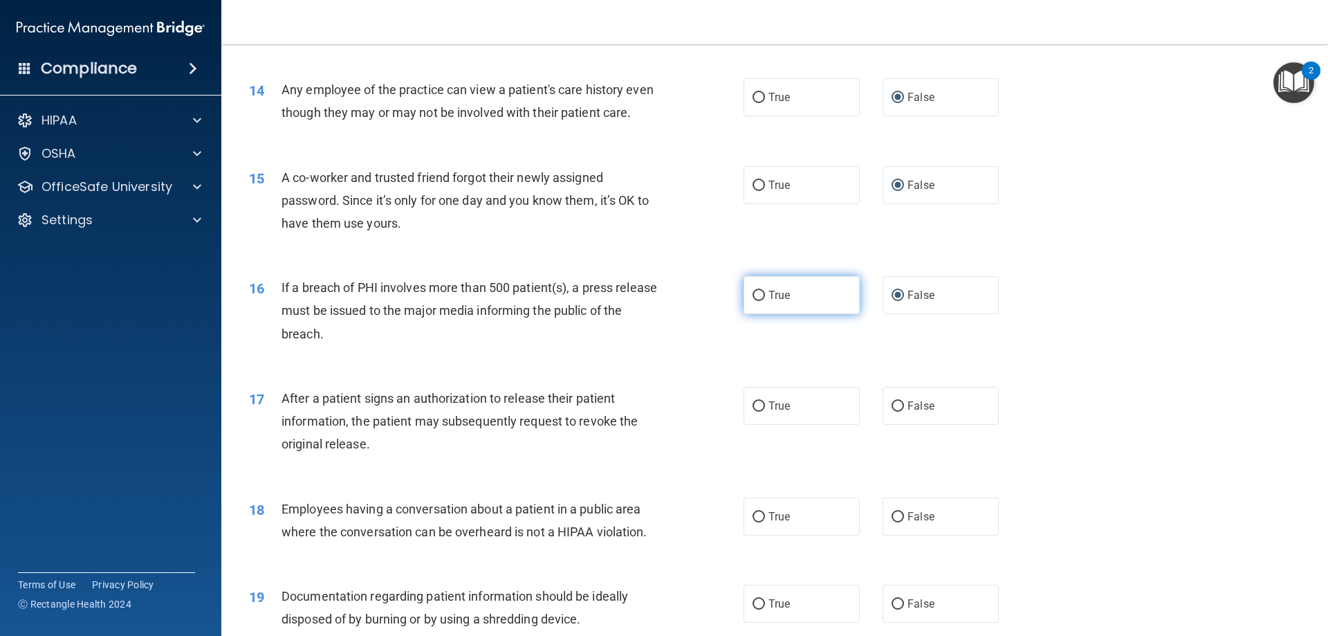
click at [754, 301] on input "True" at bounding box center [758, 295] width 12 height 10
radio input "true"
radio input "false"
click at [752, 411] on input "True" at bounding box center [758, 406] width 12 height 10
radio input "true"
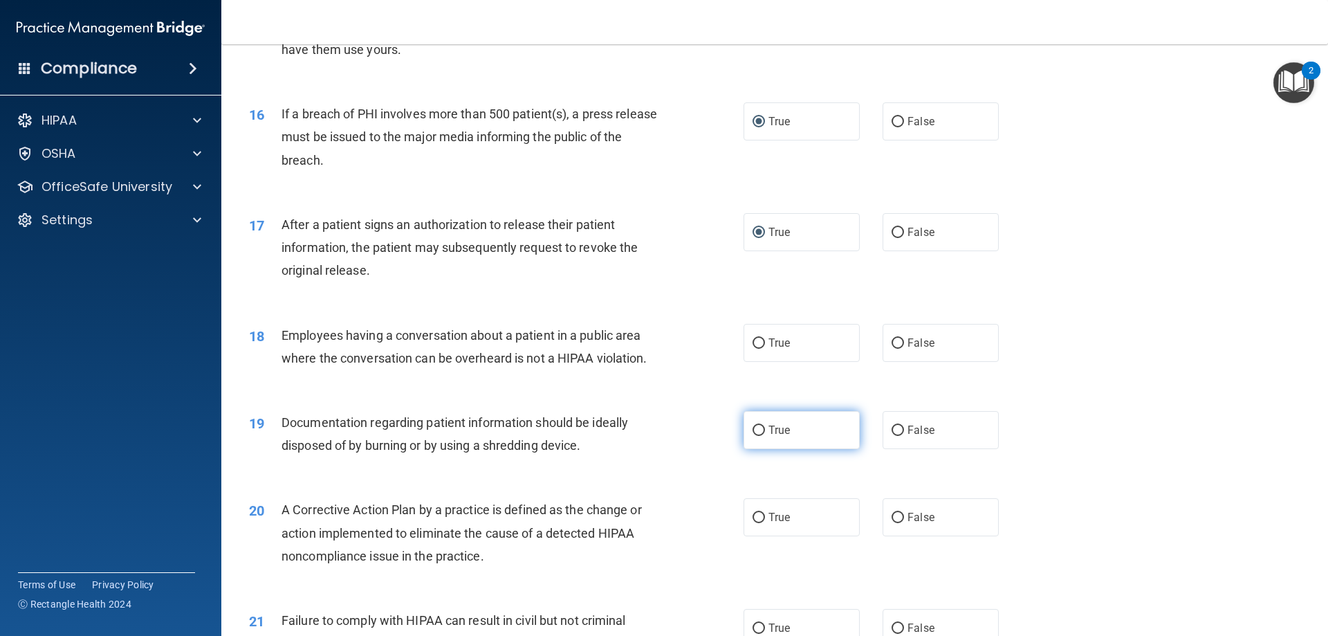
scroll to position [1521, 0]
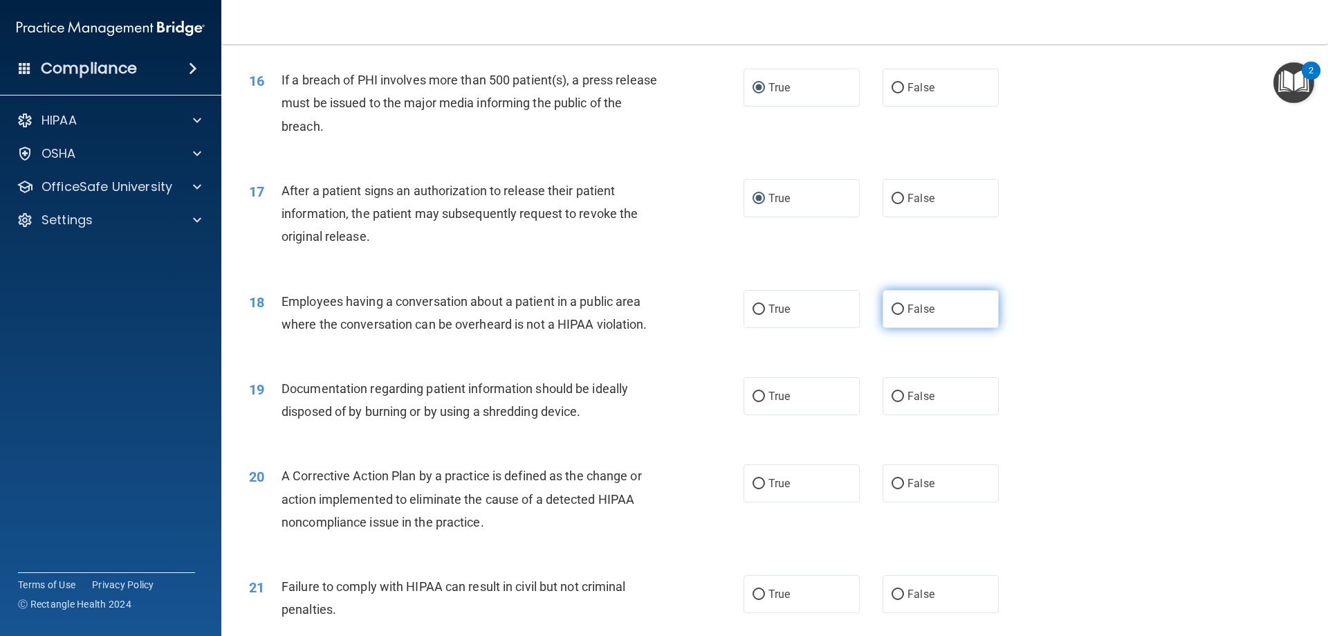
click at [891, 315] on input "False" at bounding box center [897, 309] width 12 height 10
radio input "true"
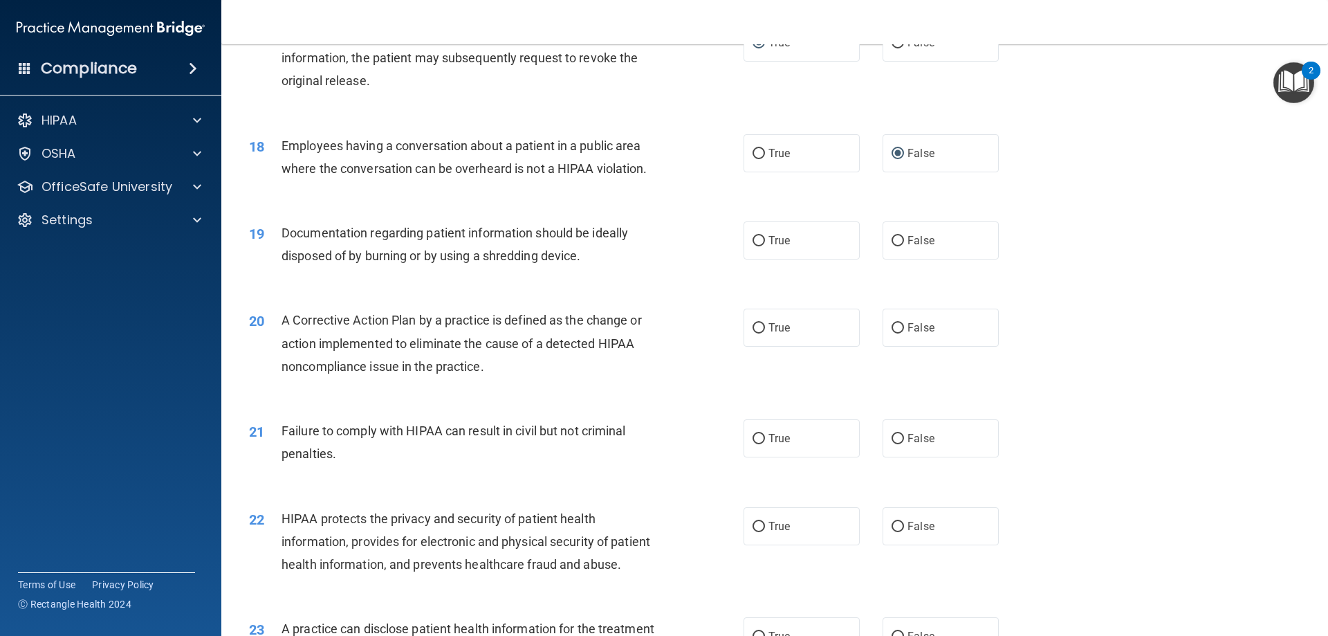
scroll to position [1729, 0]
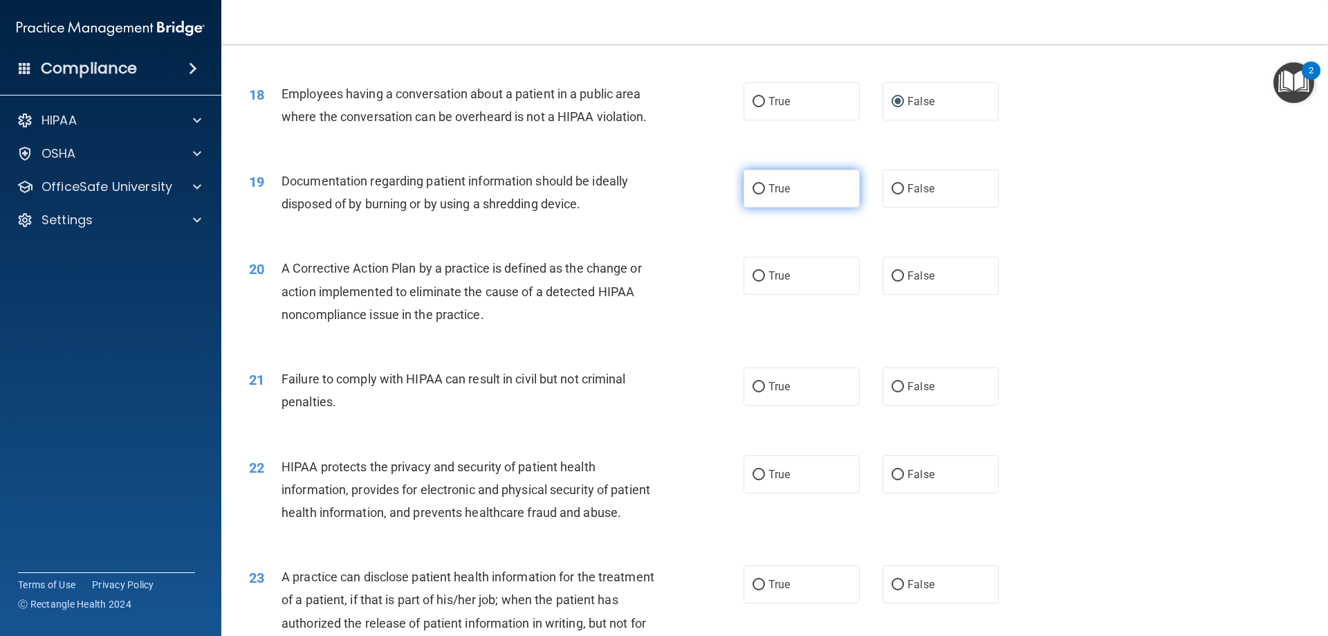
click at [753, 194] on input "True" at bounding box center [758, 189] width 12 height 10
radio input "true"
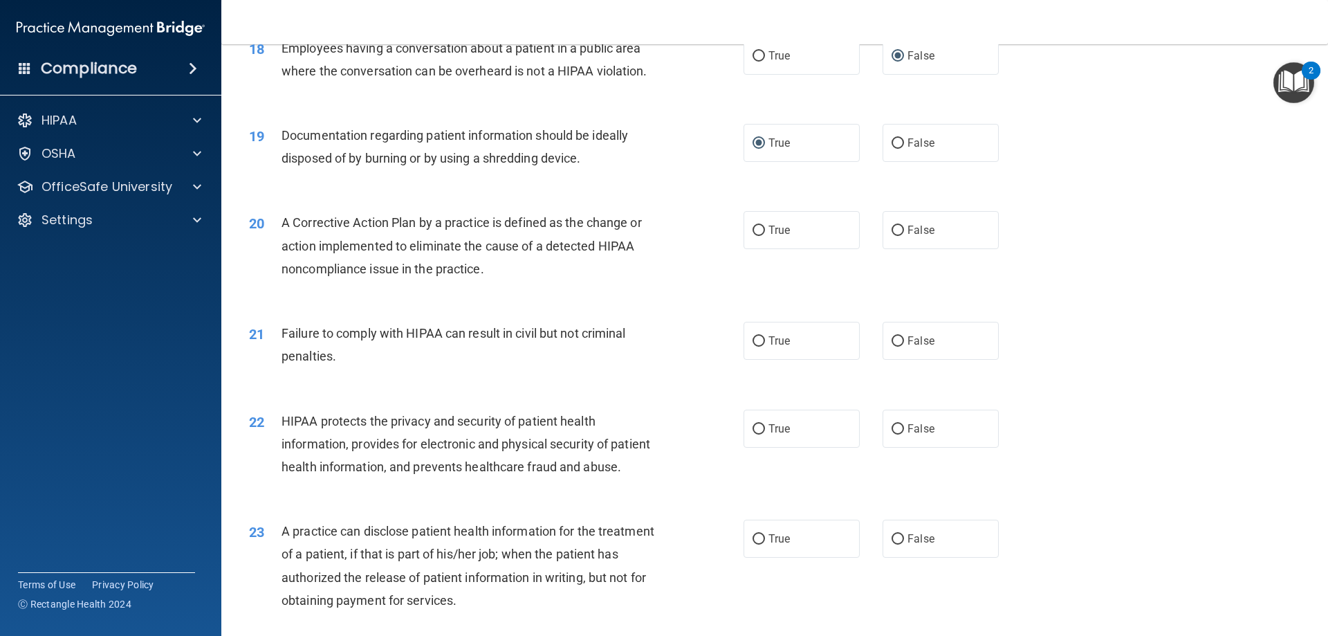
scroll to position [1798, 0]
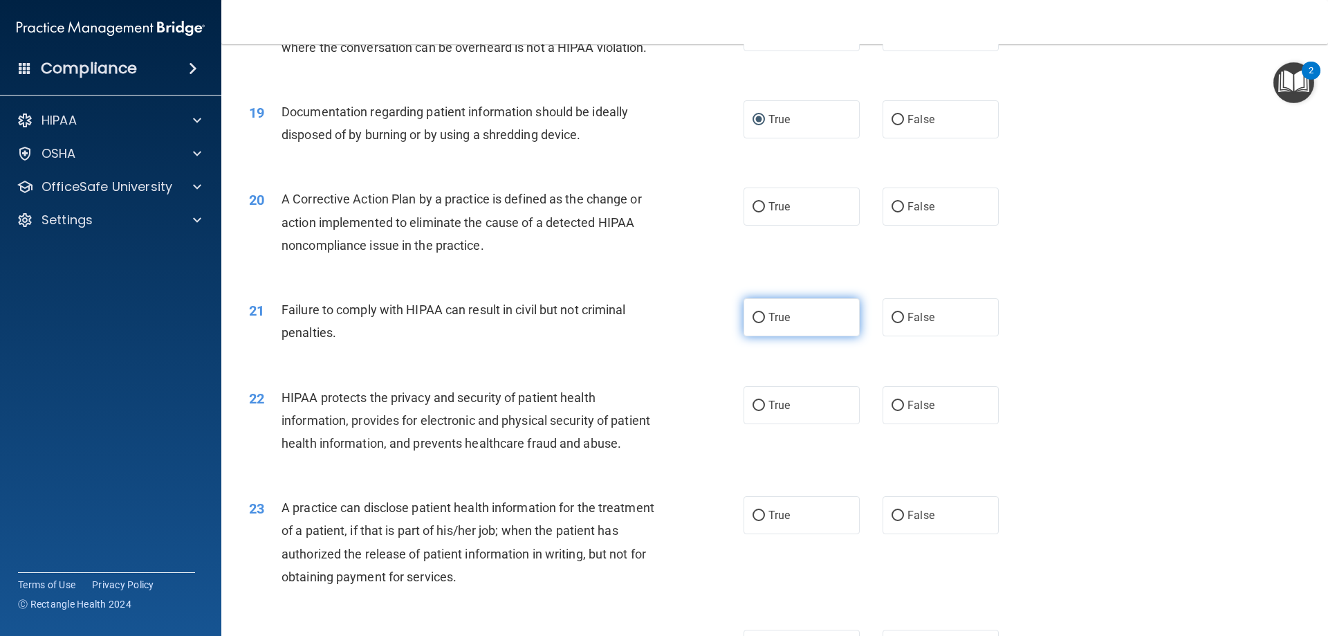
click at [754, 323] on input "True" at bounding box center [758, 318] width 12 height 10
radio input "true"
click at [757, 212] on input "True" at bounding box center [758, 207] width 12 height 10
radio input "true"
click at [893, 323] on input "False" at bounding box center [897, 318] width 12 height 10
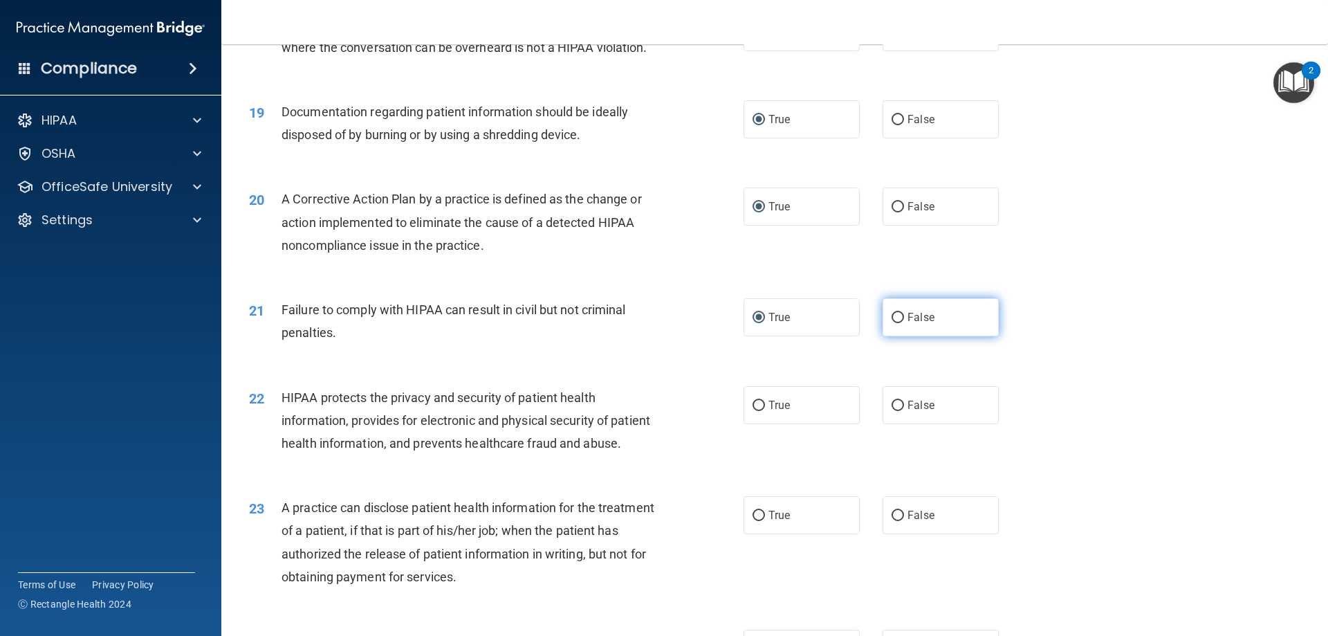
radio input "true"
radio input "false"
click at [752, 411] on input "True" at bounding box center [758, 405] width 12 height 10
radio input "true"
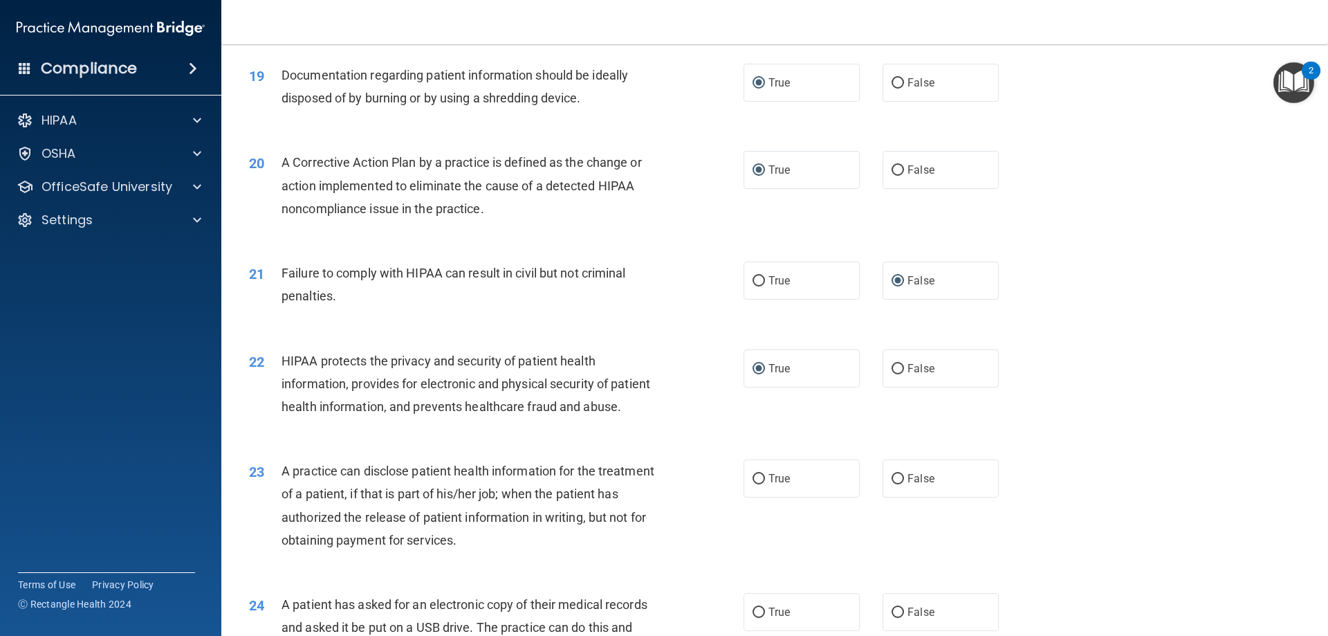
scroll to position [1867, 0]
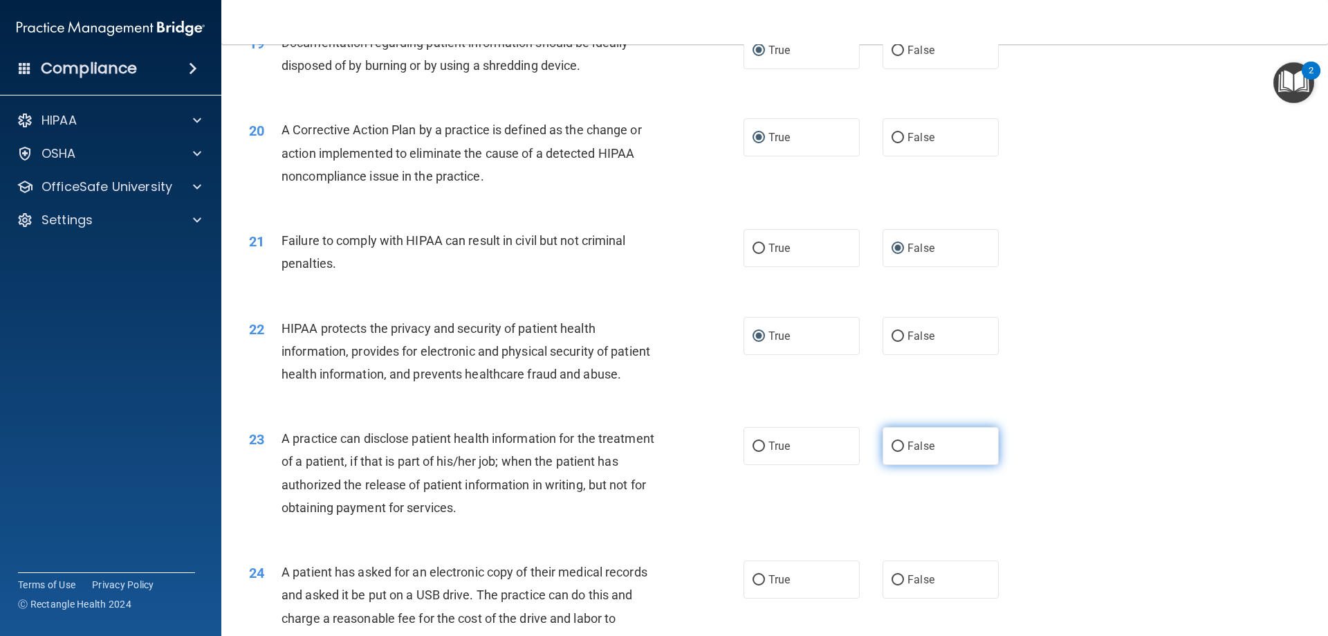
click at [891, 452] on input "False" at bounding box center [897, 446] width 12 height 10
radio input "true"
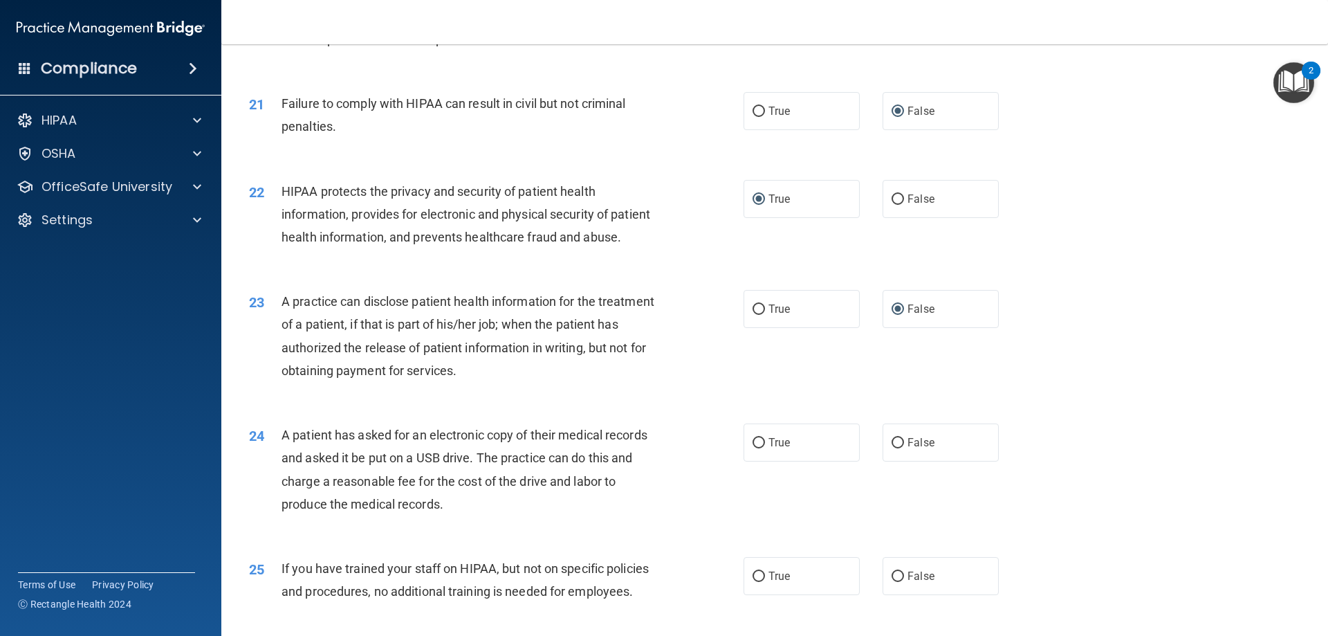
scroll to position [2005, 0]
click at [754, 447] on input "True" at bounding box center [758, 441] width 12 height 10
radio input "true"
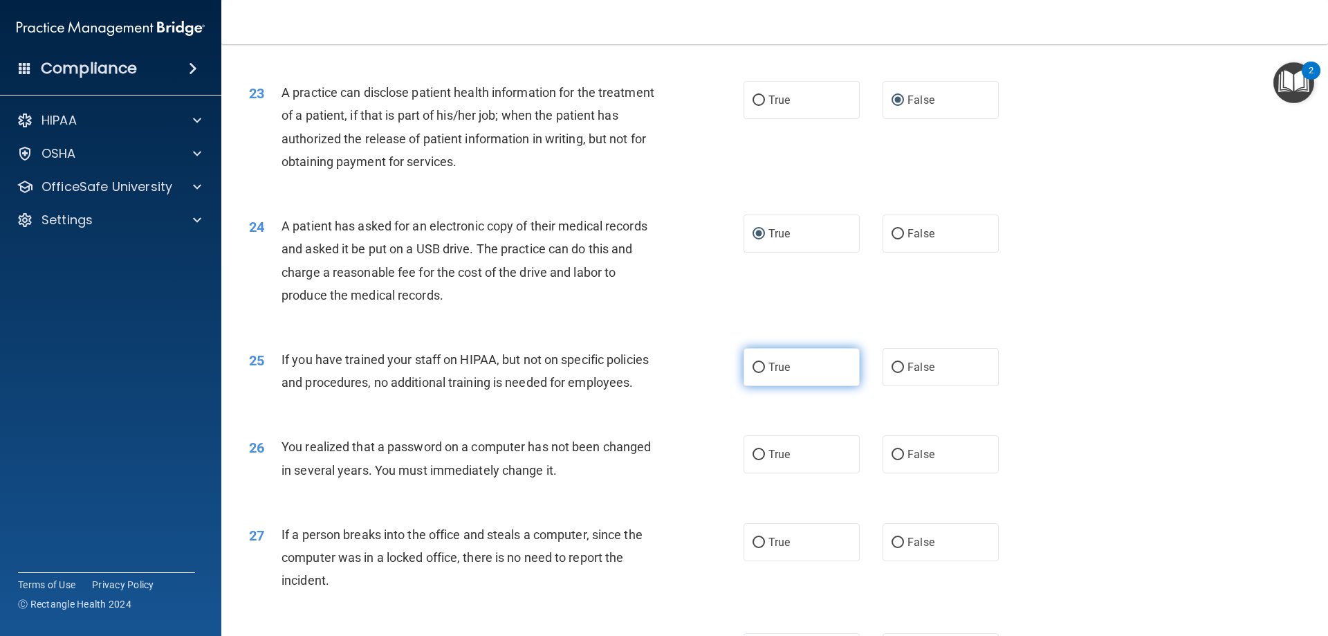
scroll to position [2282, 0]
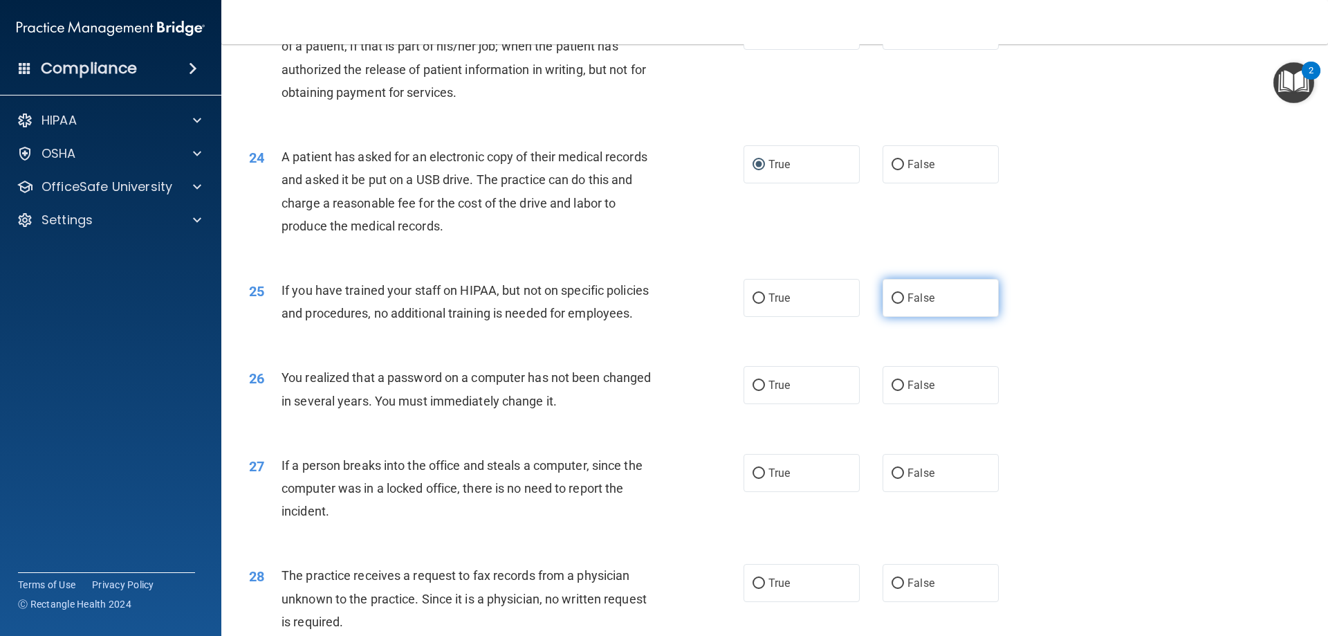
click at [891, 304] on input "False" at bounding box center [897, 298] width 12 height 10
radio input "true"
click at [753, 391] on input "True" at bounding box center [758, 385] width 12 height 10
radio input "true"
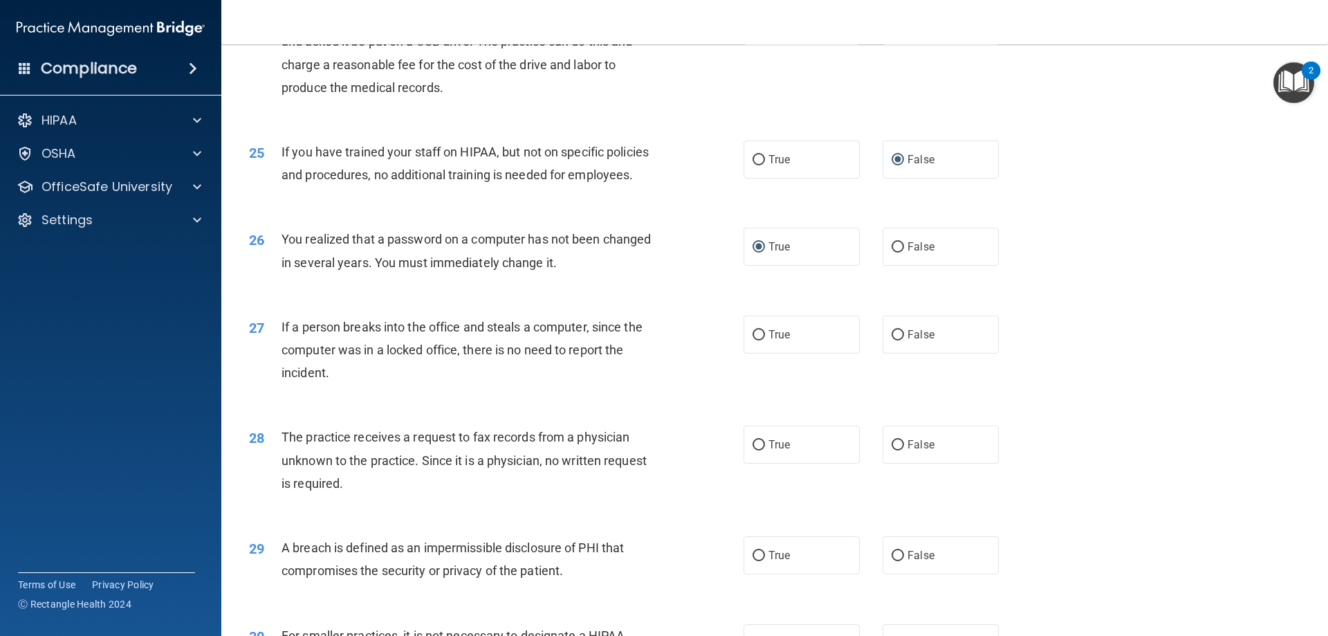
scroll to position [2490, 0]
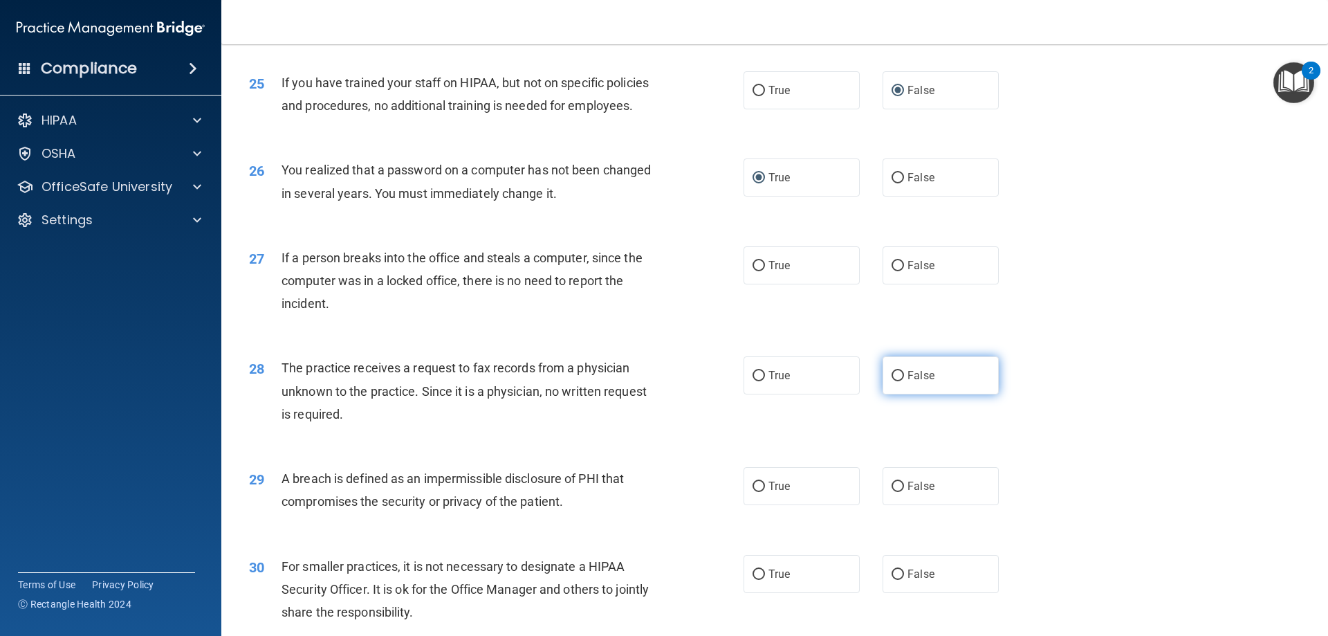
click at [891, 381] on input "False" at bounding box center [897, 376] width 12 height 10
radio input "true"
click at [895, 271] on input "False" at bounding box center [897, 266] width 12 height 10
radio input "true"
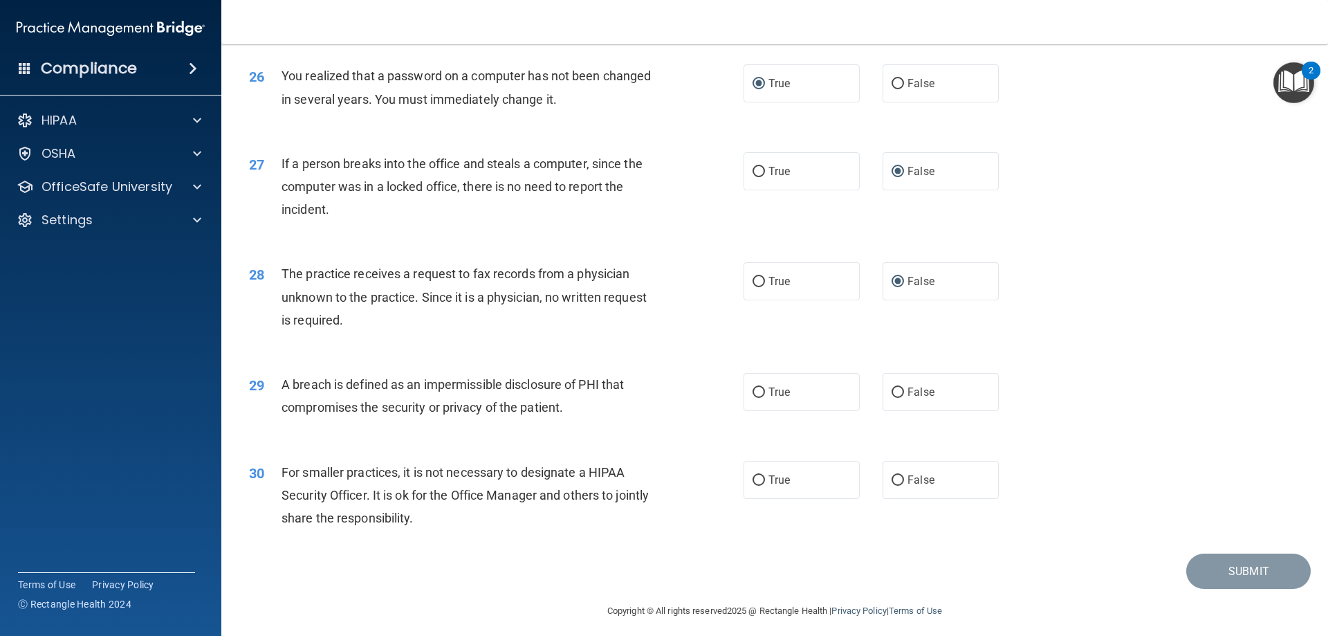
scroll to position [2628, 0]
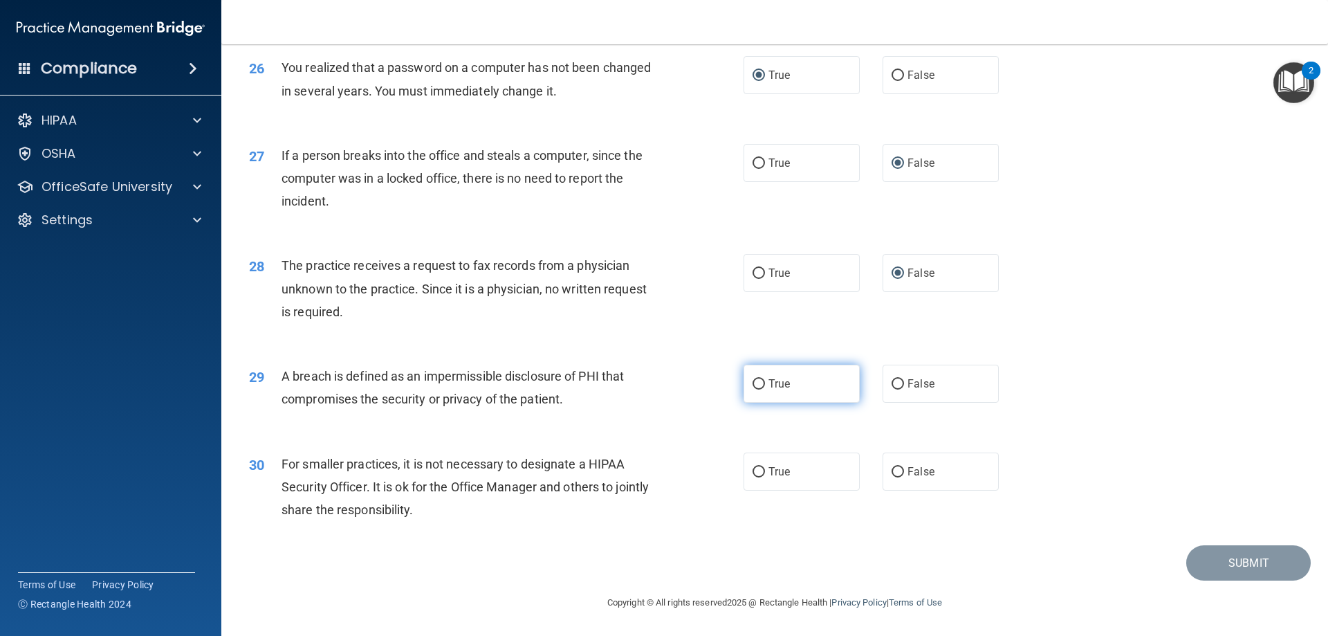
click at [754, 389] on input "True" at bounding box center [758, 384] width 12 height 10
radio input "true"
click at [891, 477] on input "False" at bounding box center [897, 472] width 12 height 10
radio input "true"
click at [1218, 567] on button "Submit" at bounding box center [1248, 562] width 124 height 35
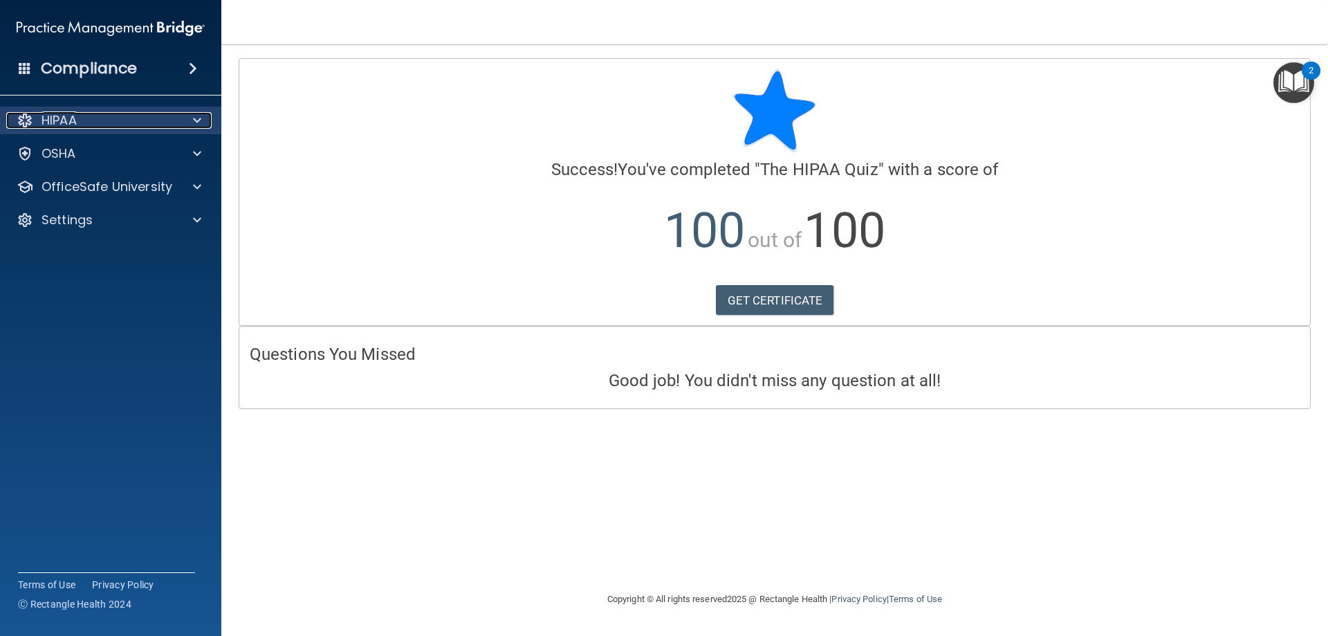
click at [180, 120] on div at bounding box center [195, 120] width 35 height 17
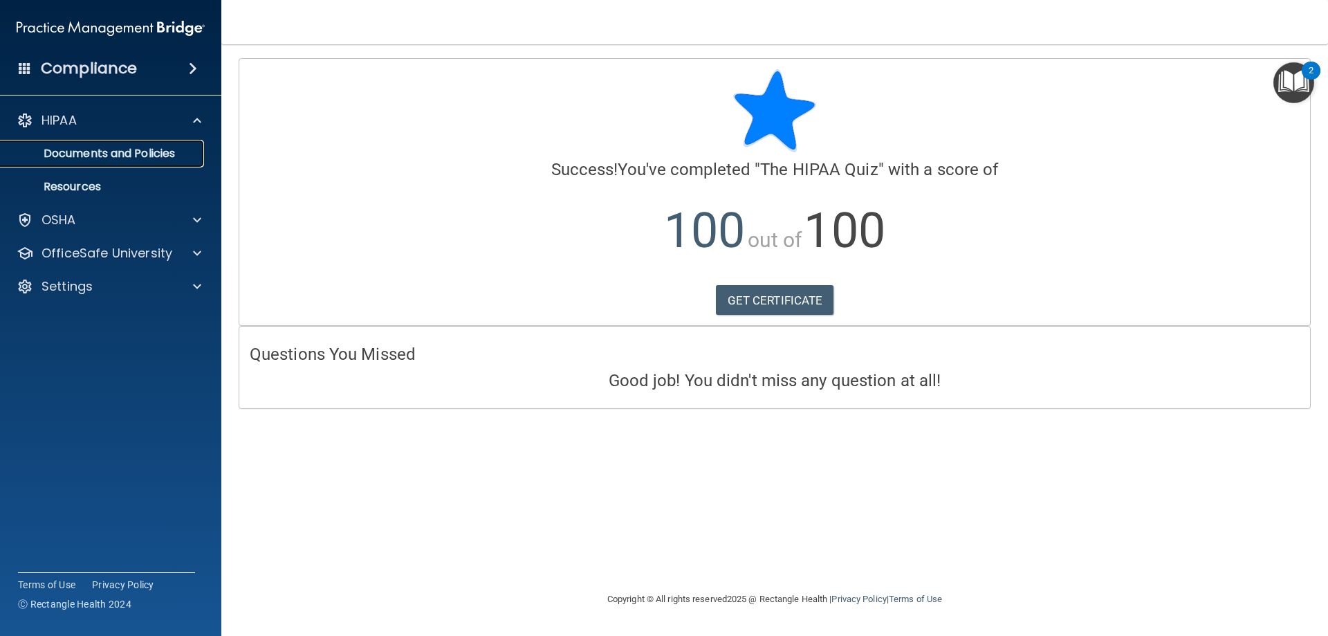
click at [119, 154] on p "Documents and Policies" at bounding box center [103, 154] width 189 height 14
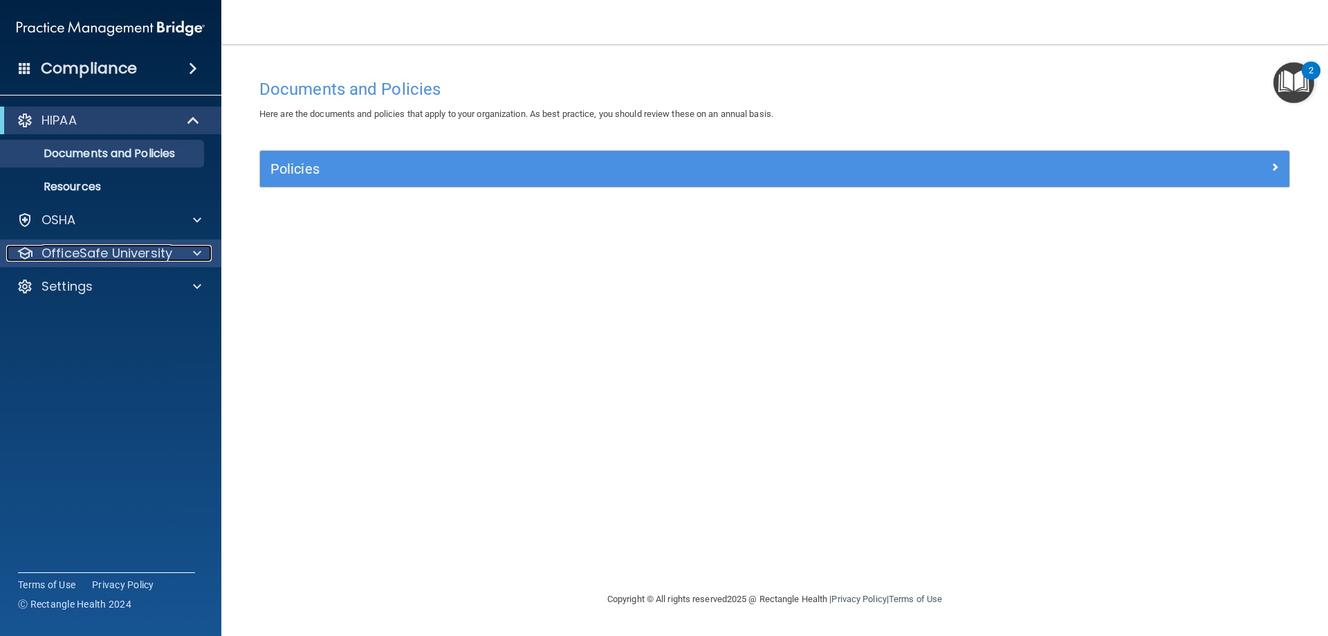
click at [134, 254] on p "OfficeSafe University" at bounding box center [106, 253] width 131 height 17
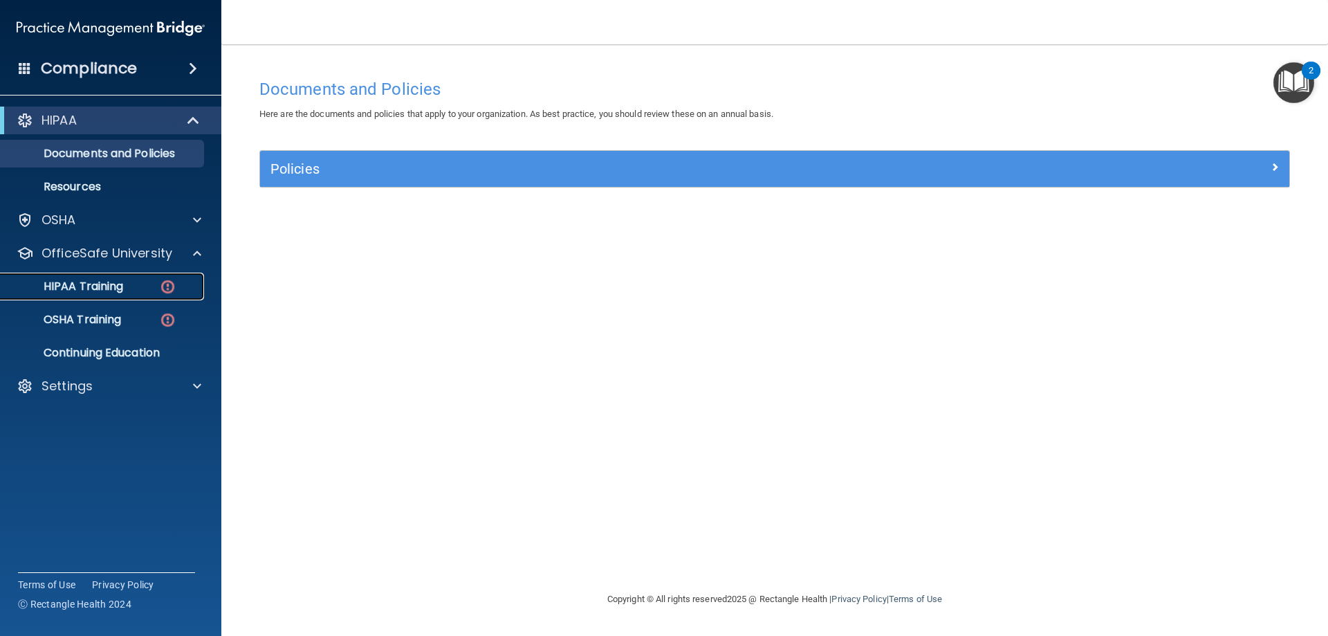
click at [105, 283] on p "HIPAA Training" at bounding box center [66, 286] width 114 height 14
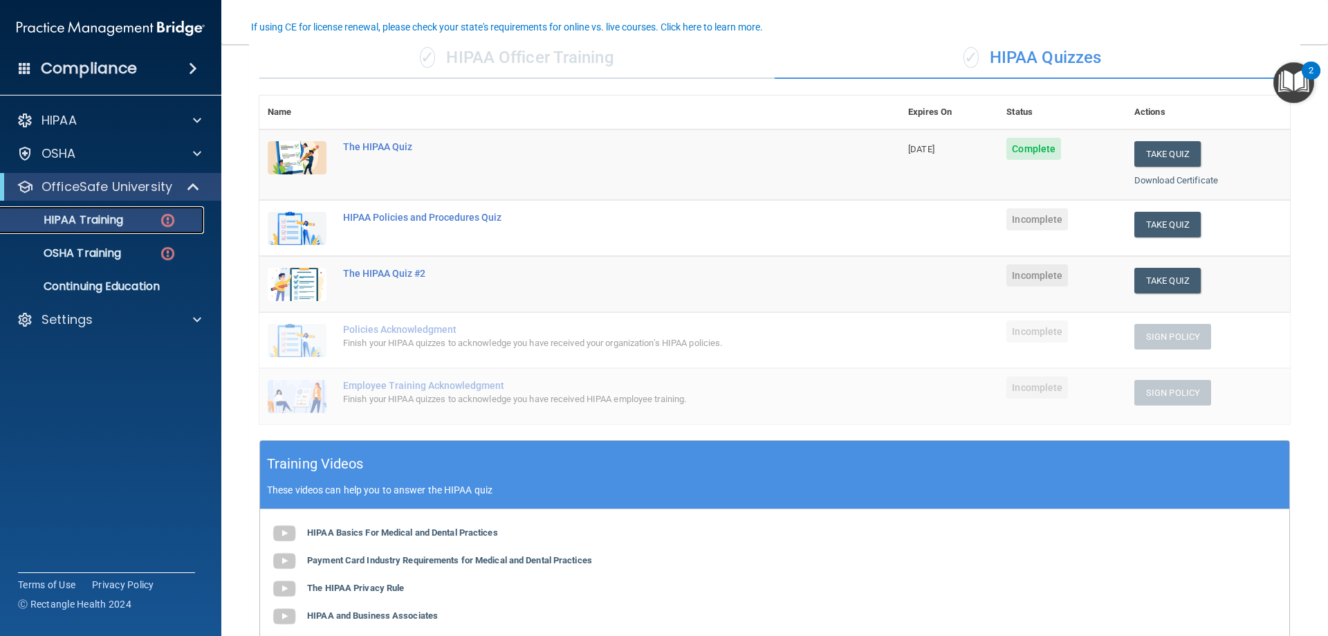
scroll to position [138, 0]
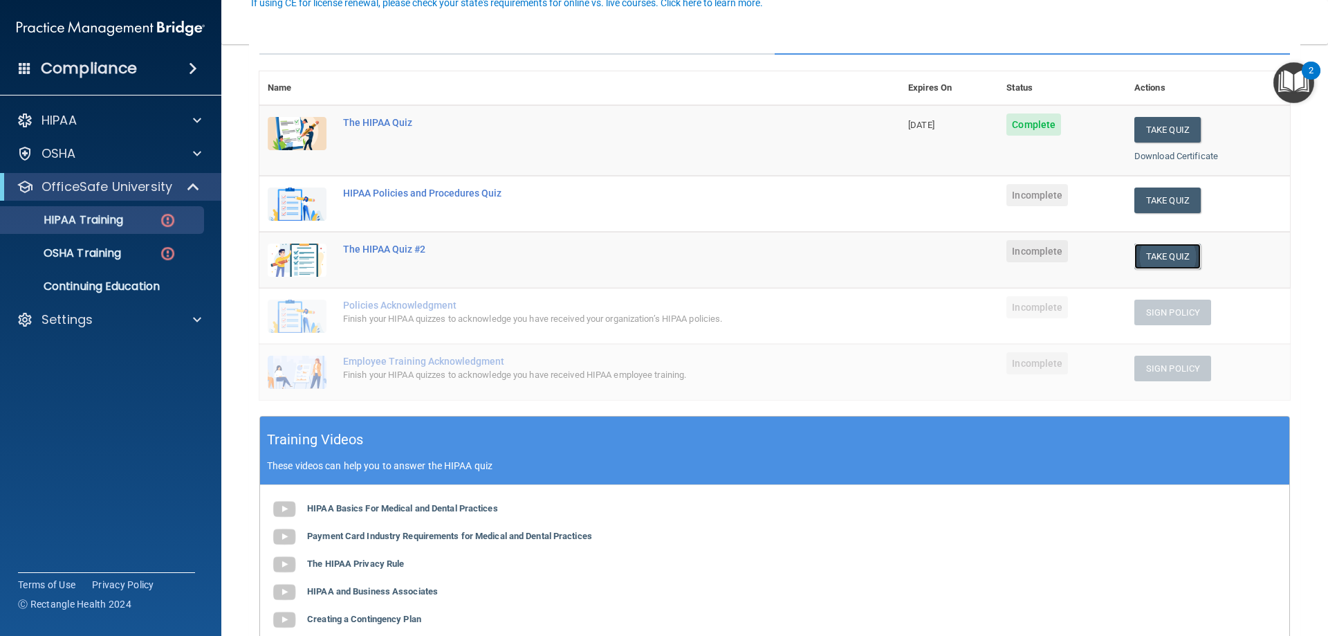
click at [1153, 257] on button "Take Quiz" at bounding box center [1167, 256] width 66 height 26
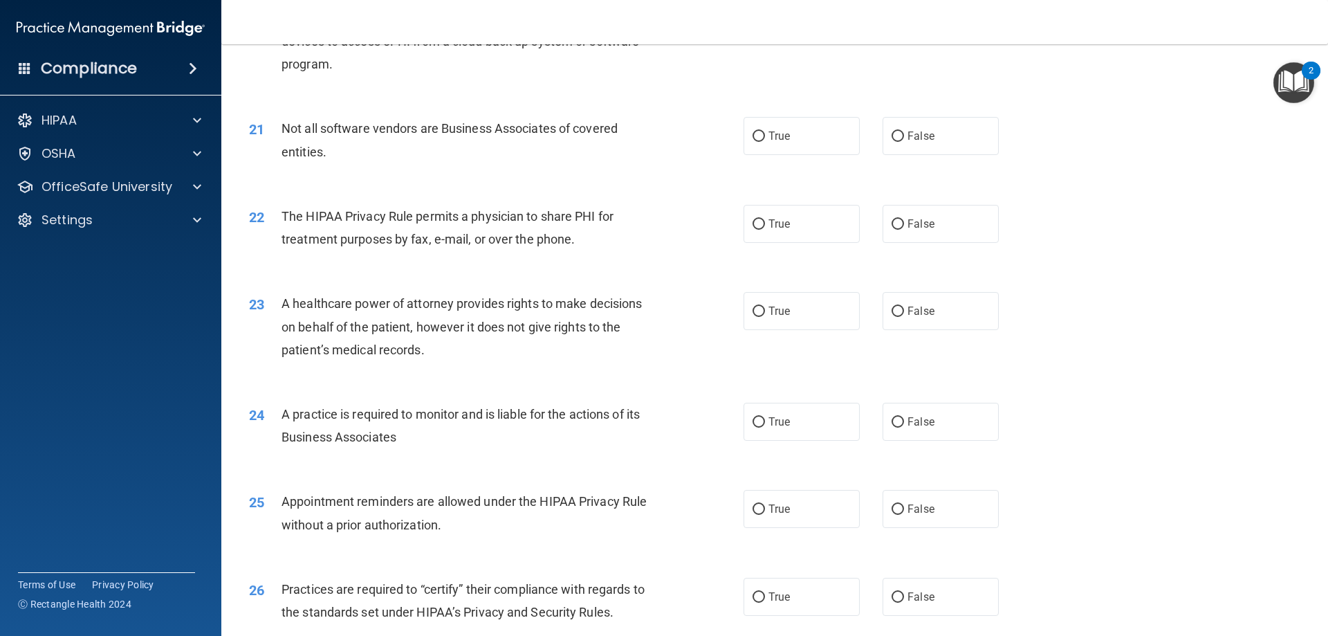
scroll to position [138, 0]
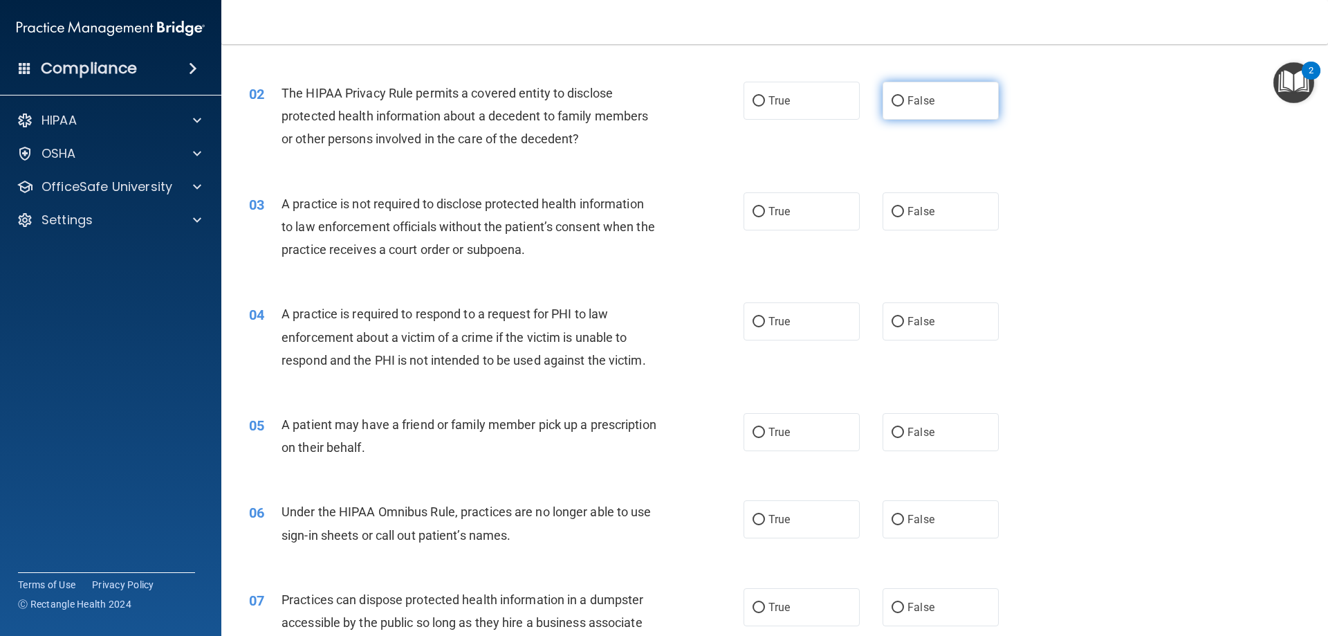
click at [893, 104] on input "False" at bounding box center [897, 101] width 12 height 10
radio input "true"
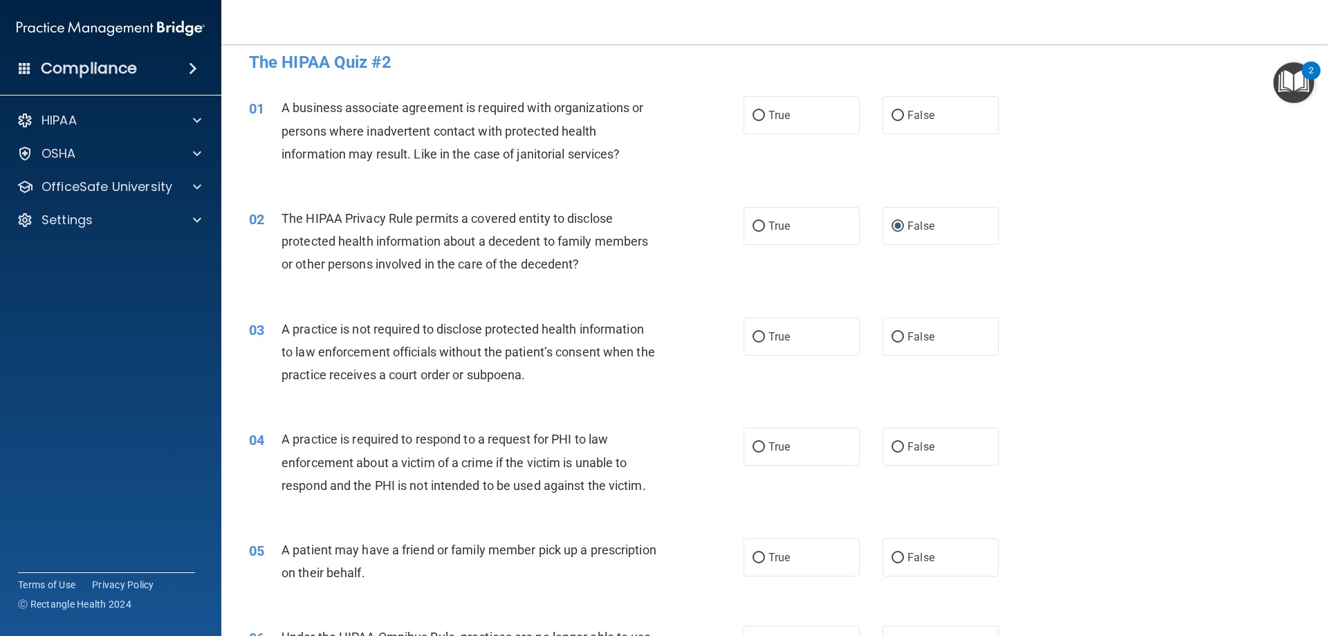
scroll to position [0, 0]
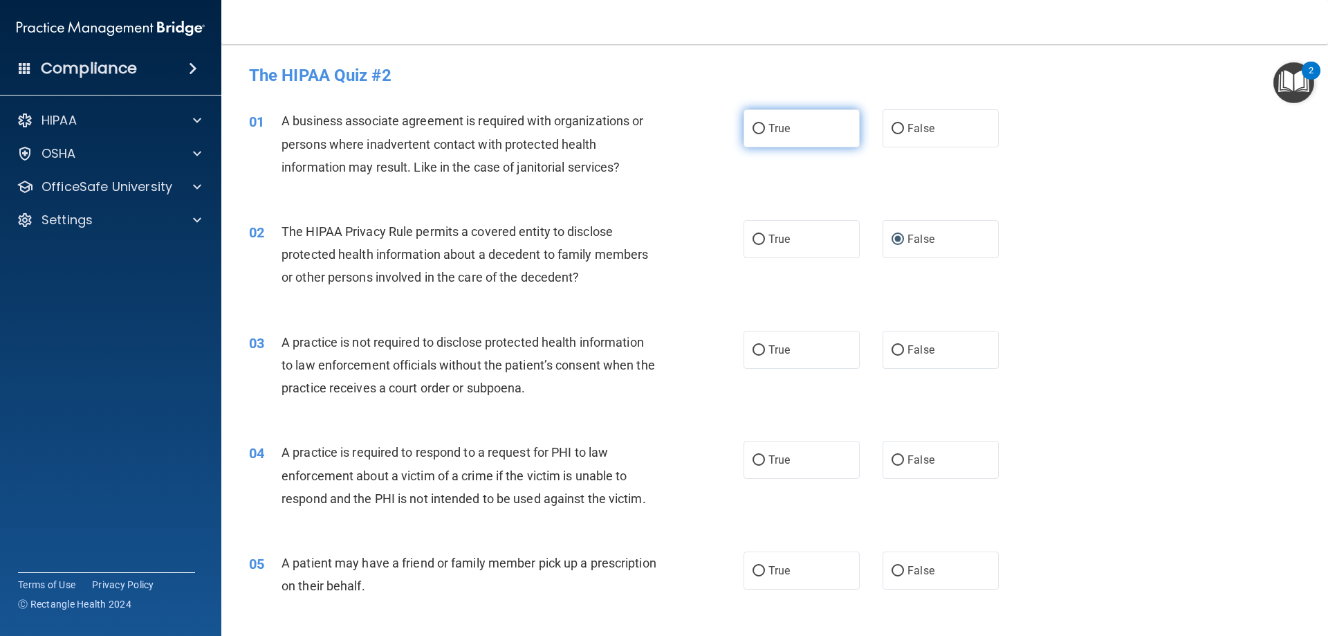
click at [756, 125] on input "True" at bounding box center [758, 129] width 12 height 10
radio input "true"
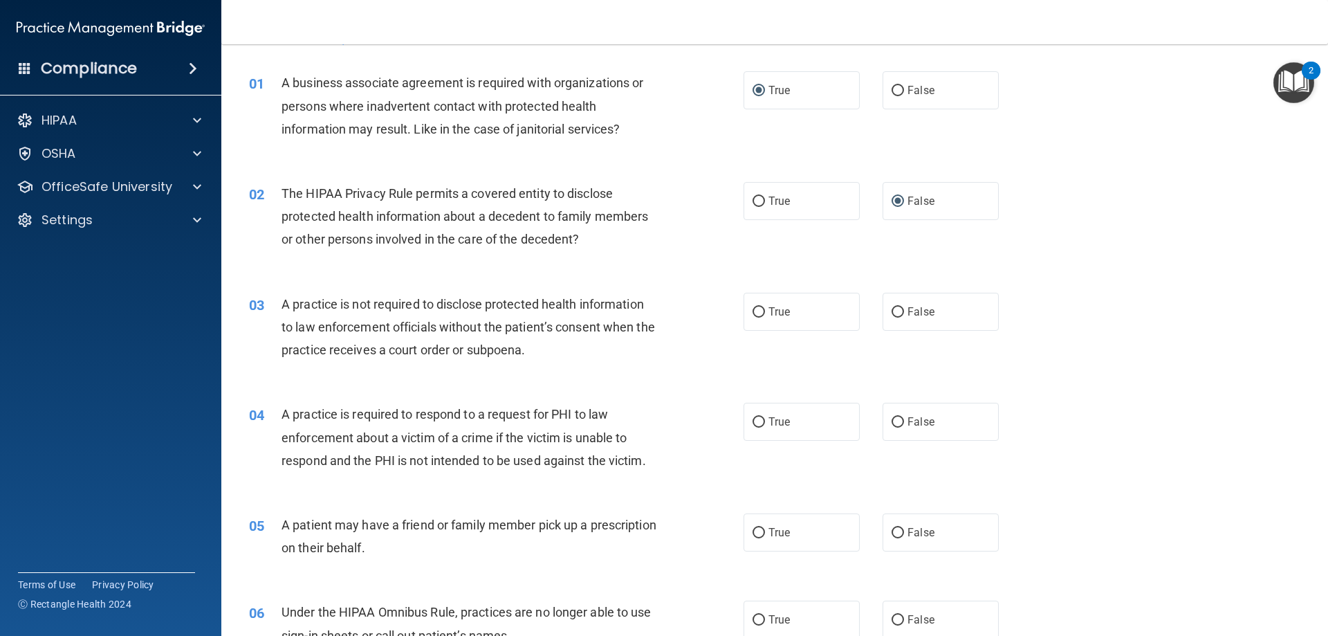
scroll to position [69, 0]
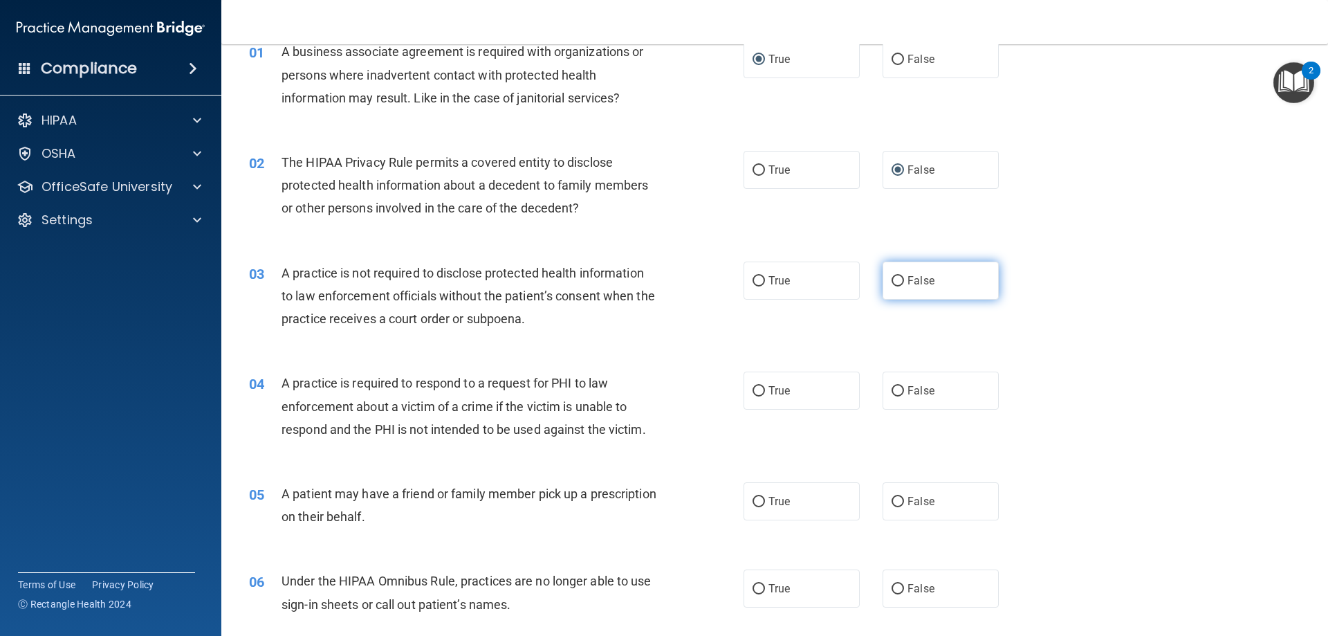
click at [894, 281] on input "False" at bounding box center [897, 281] width 12 height 10
radio input "true"
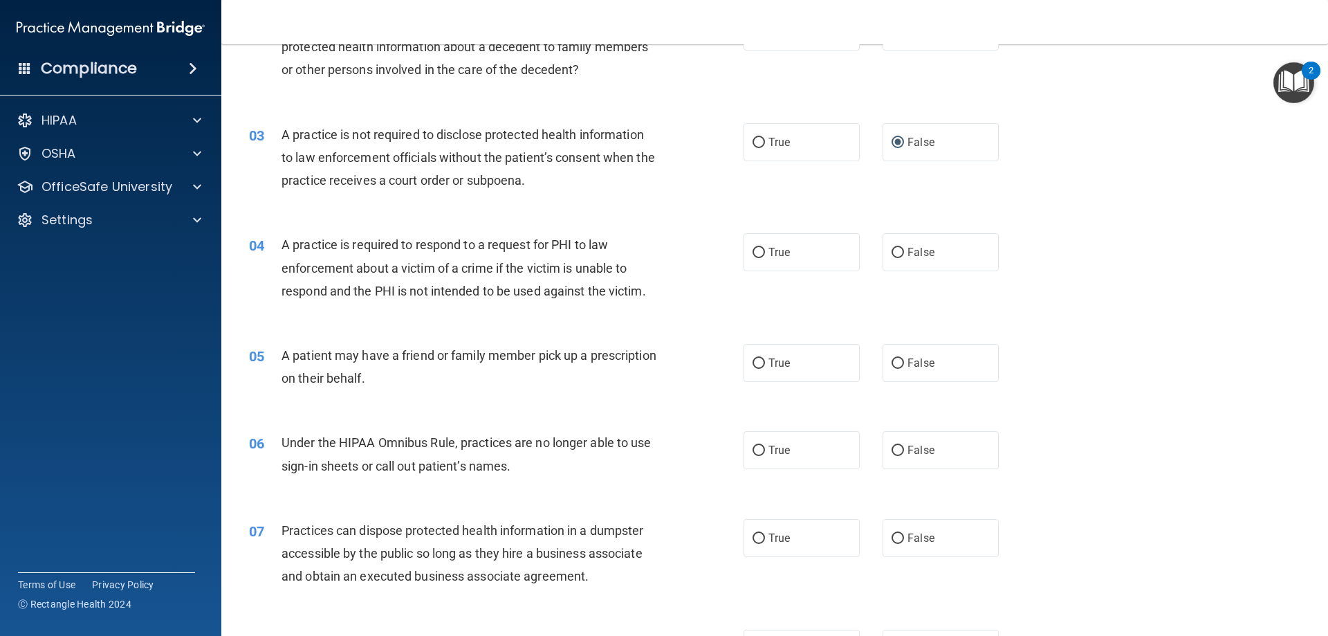
scroll to position [277, 0]
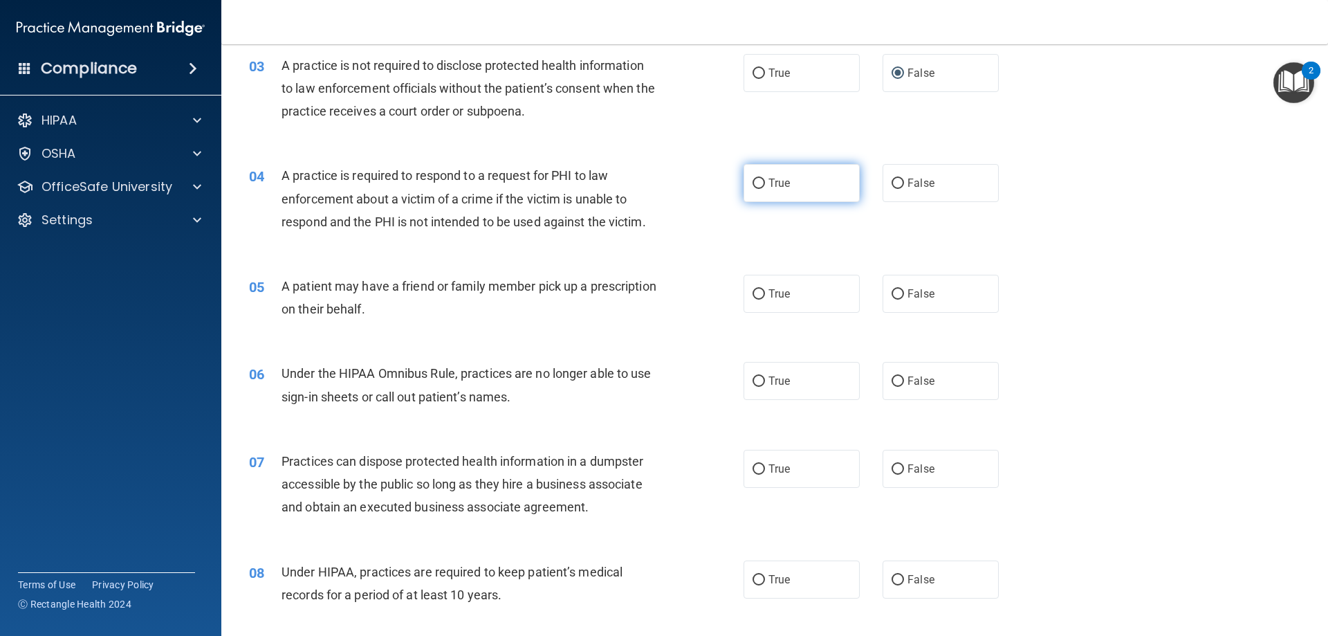
click at [753, 183] on input "True" at bounding box center [758, 183] width 12 height 10
radio input "true"
click at [755, 295] on input "True" at bounding box center [758, 294] width 12 height 10
radio input "true"
click at [891, 294] on input "False" at bounding box center [897, 294] width 12 height 10
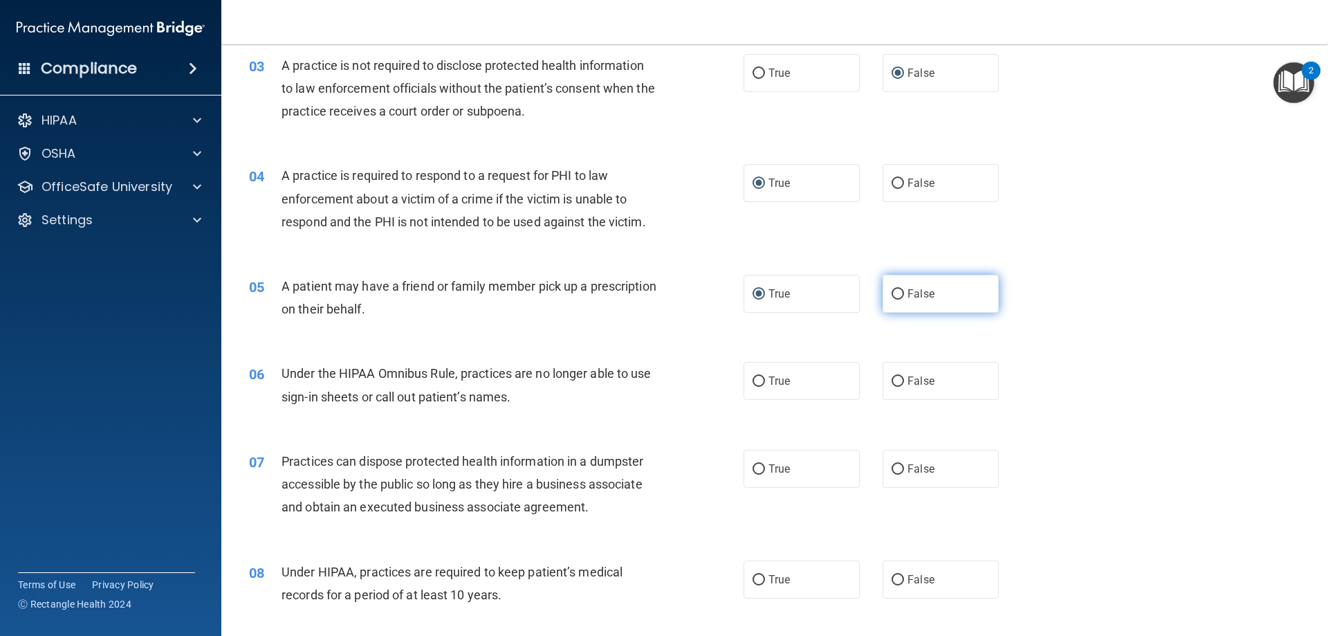
radio input "true"
click at [752, 294] on input "True" at bounding box center [758, 294] width 12 height 10
radio input "true"
radio input "false"
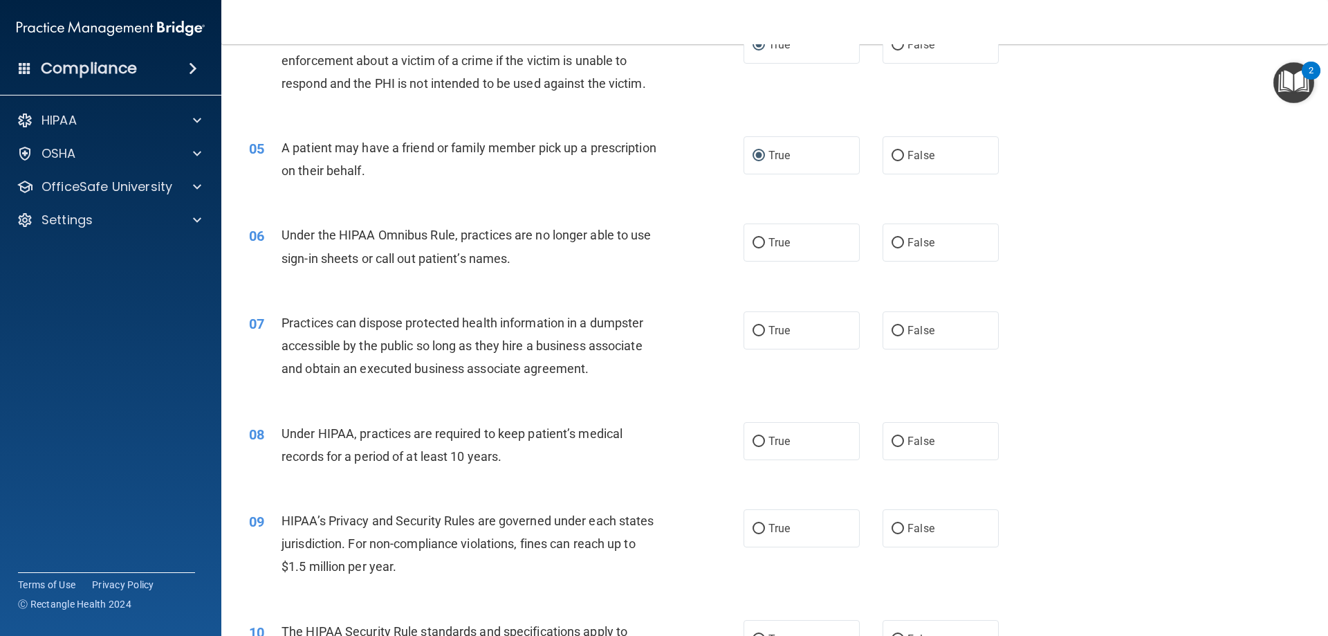
scroll to position [484, 0]
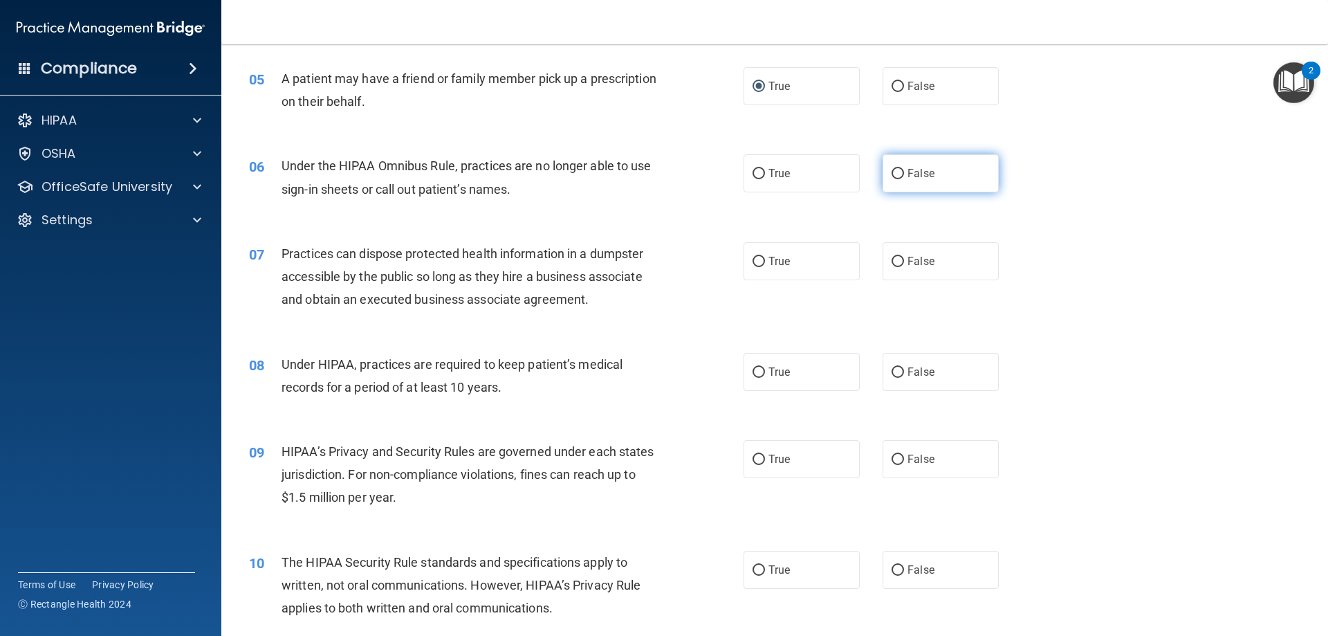
click at [891, 171] on input "False" at bounding box center [897, 174] width 12 height 10
radio input "true"
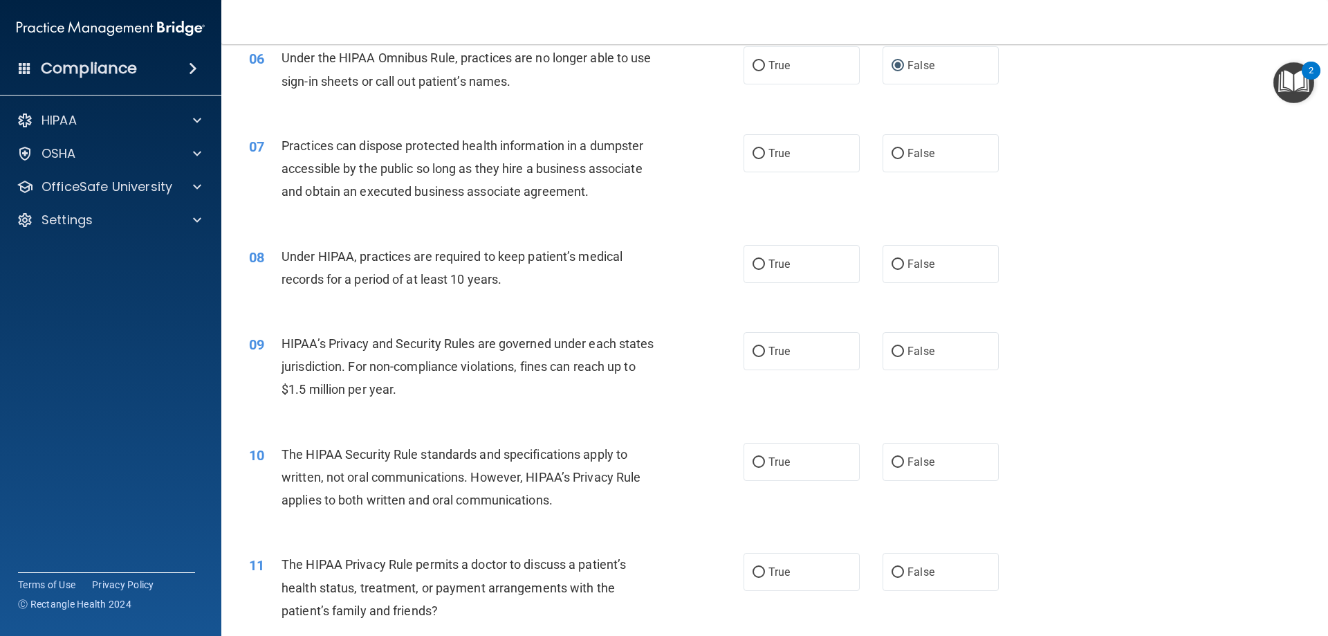
scroll to position [622, 0]
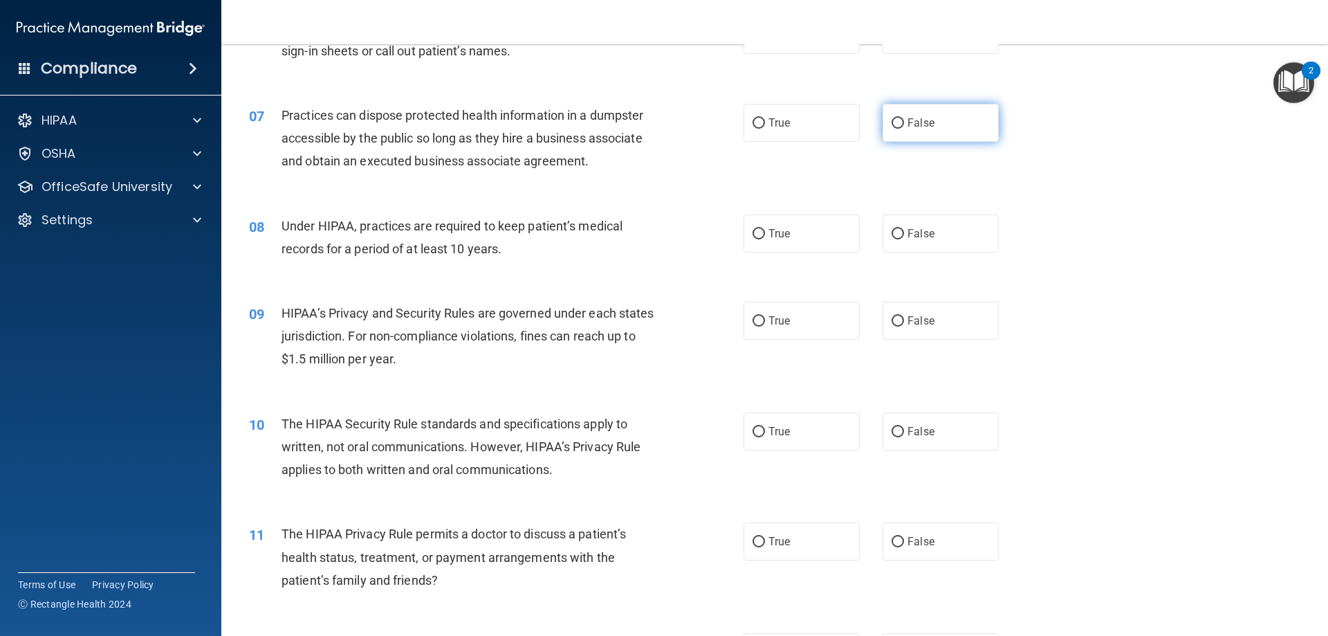
click at [891, 121] on input "False" at bounding box center [897, 123] width 12 height 10
radio input "true"
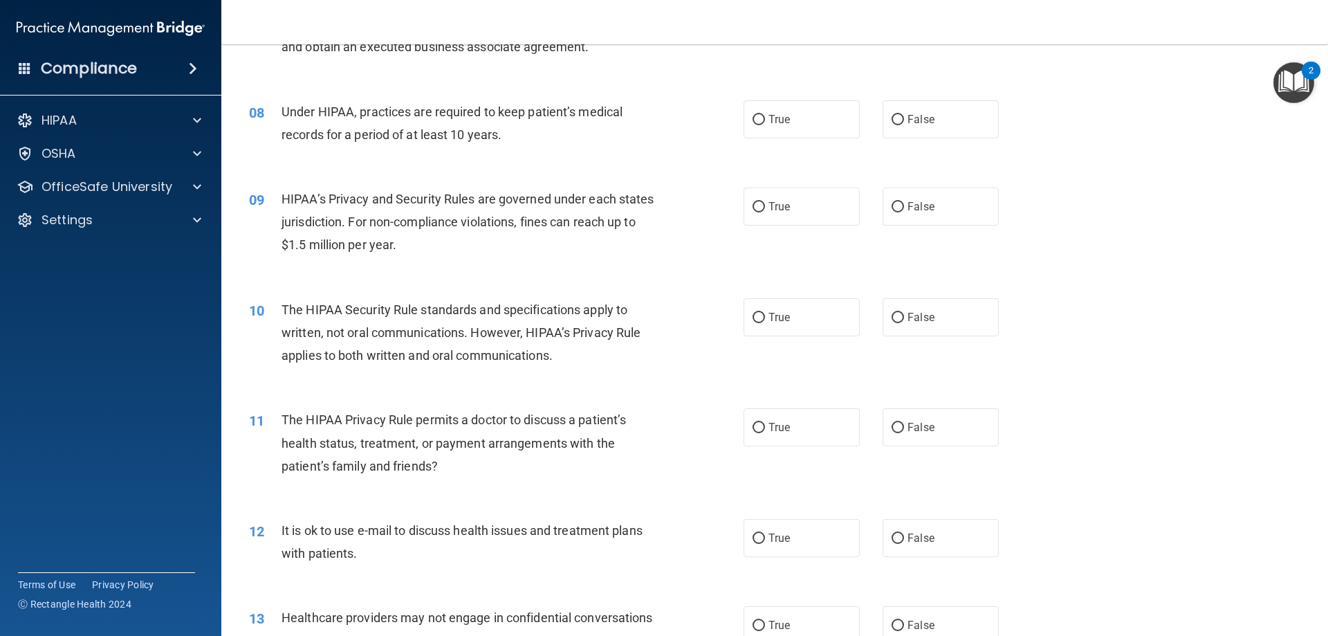
scroll to position [761, 0]
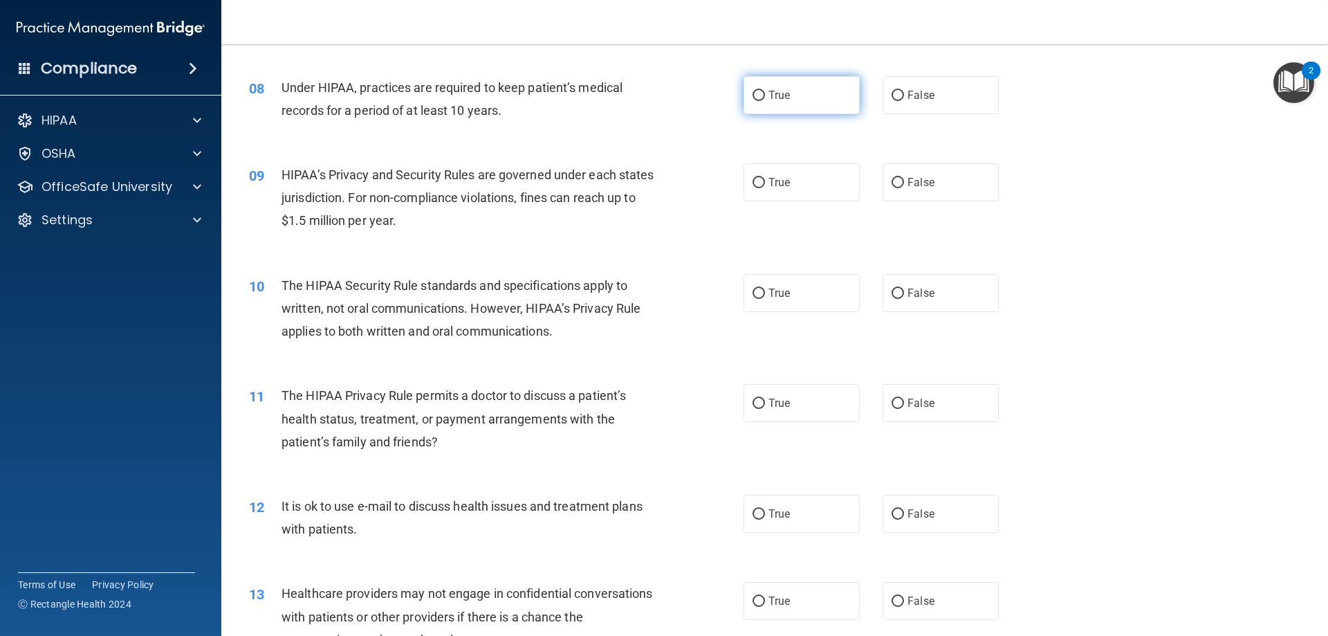
click at [754, 96] on input "True" at bounding box center [758, 96] width 12 height 10
radio input "true"
click at [753, 180] on input "True" at bounding box center [758, 183] width 12 height 10
radio input "true"
click at [758, 293] on input "True" at bounding box center [758, 293] width 12 height 10
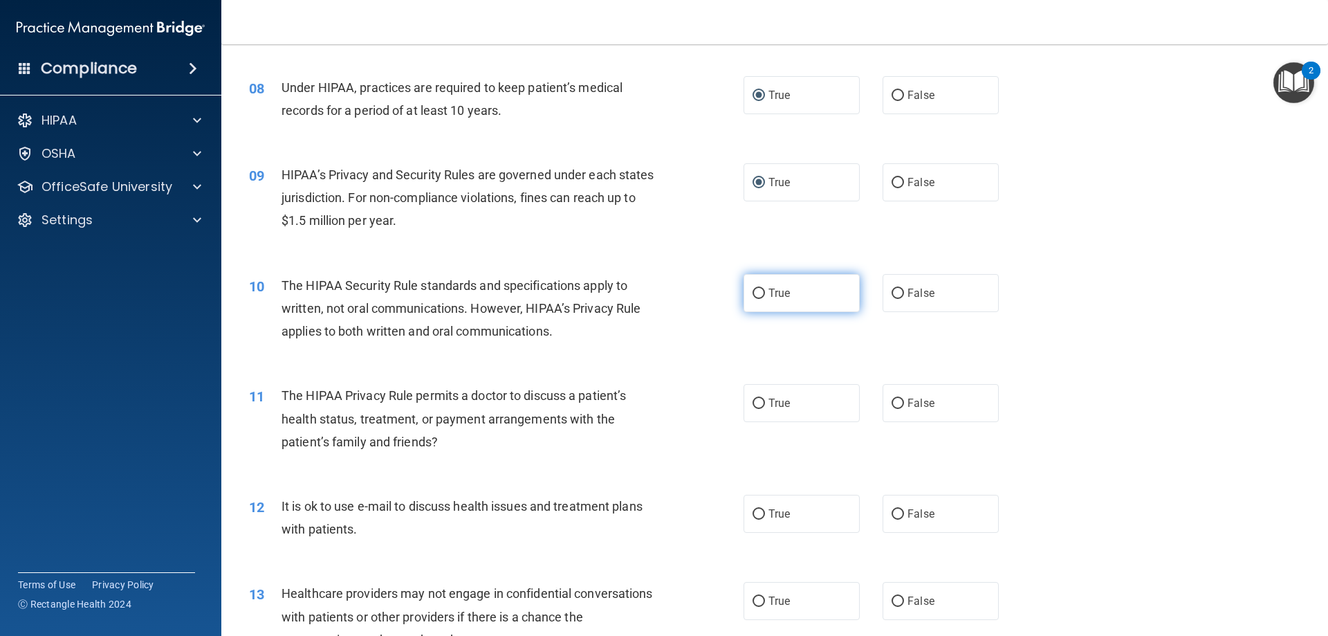
radio input "true"
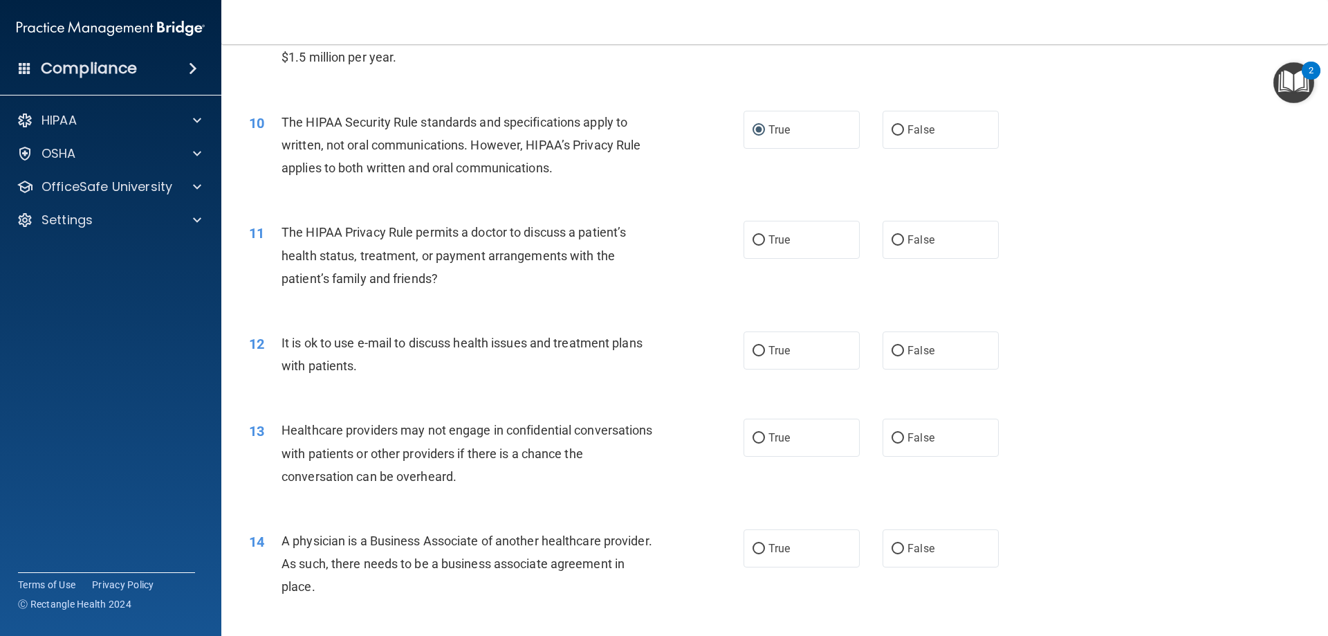
scroll to position [968, 0]
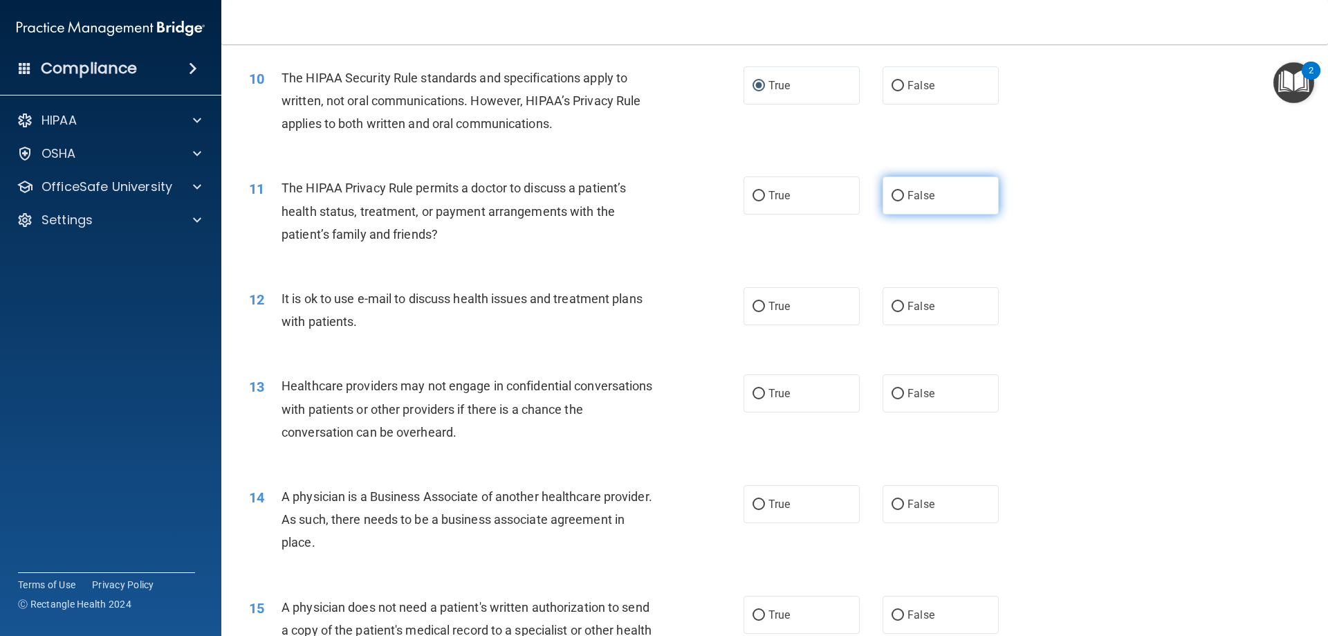
click at [891, 194] on input "False" at bounding box center [897, 196] width 12 height 10
radio input "true"
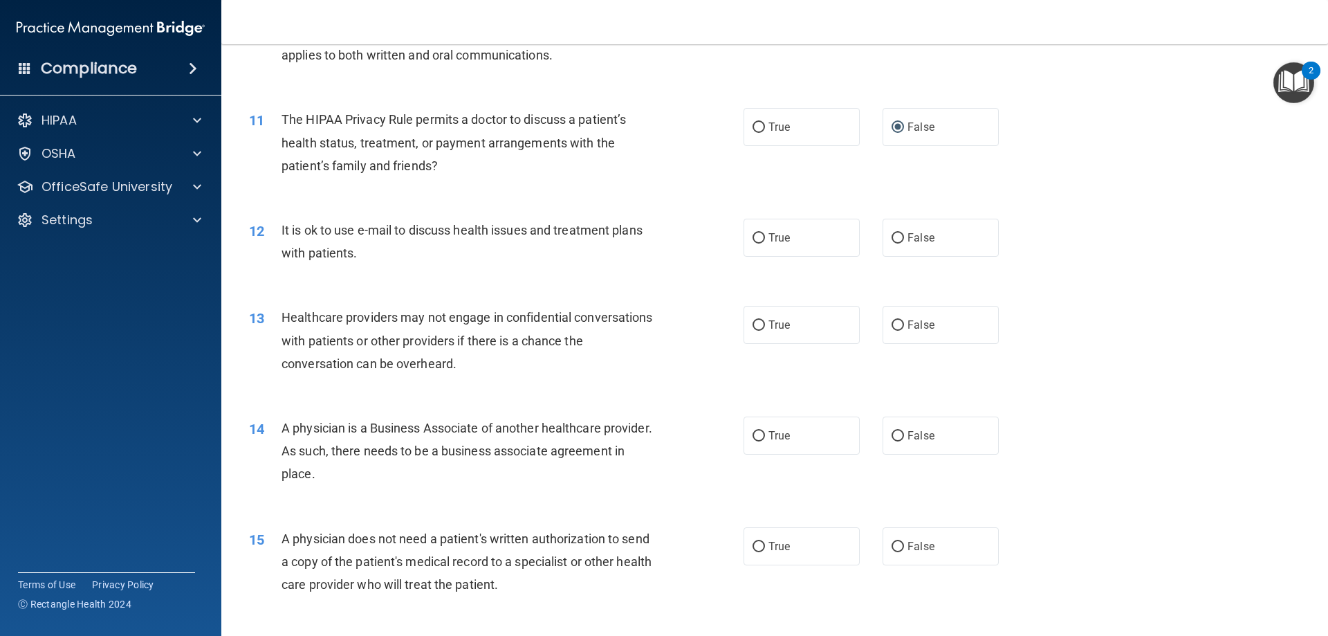
scroll to position [1037, 0]
click at [891, 240] on input "False" at bounding box center [897, 237] width 12 height 10
radio input "true"
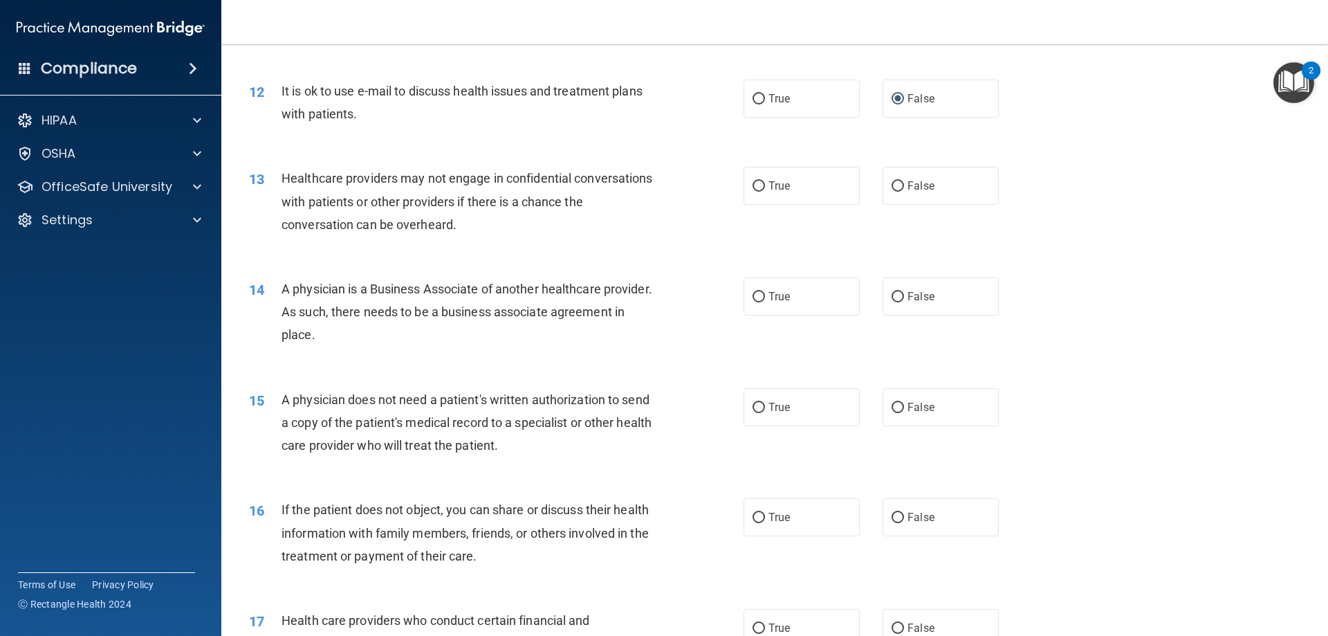
scroll to position [1245, 0]
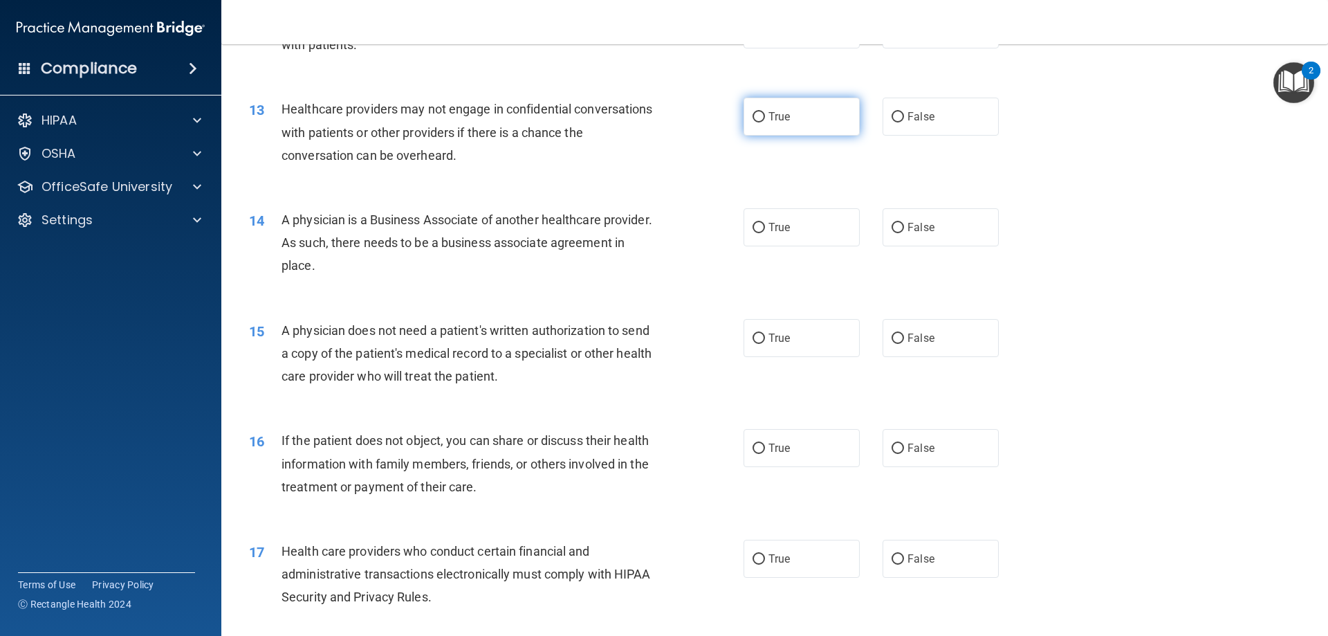
click at [754, 116] on input "True" at bounding box center [758, 117] width 12 height 10
radio input "true"
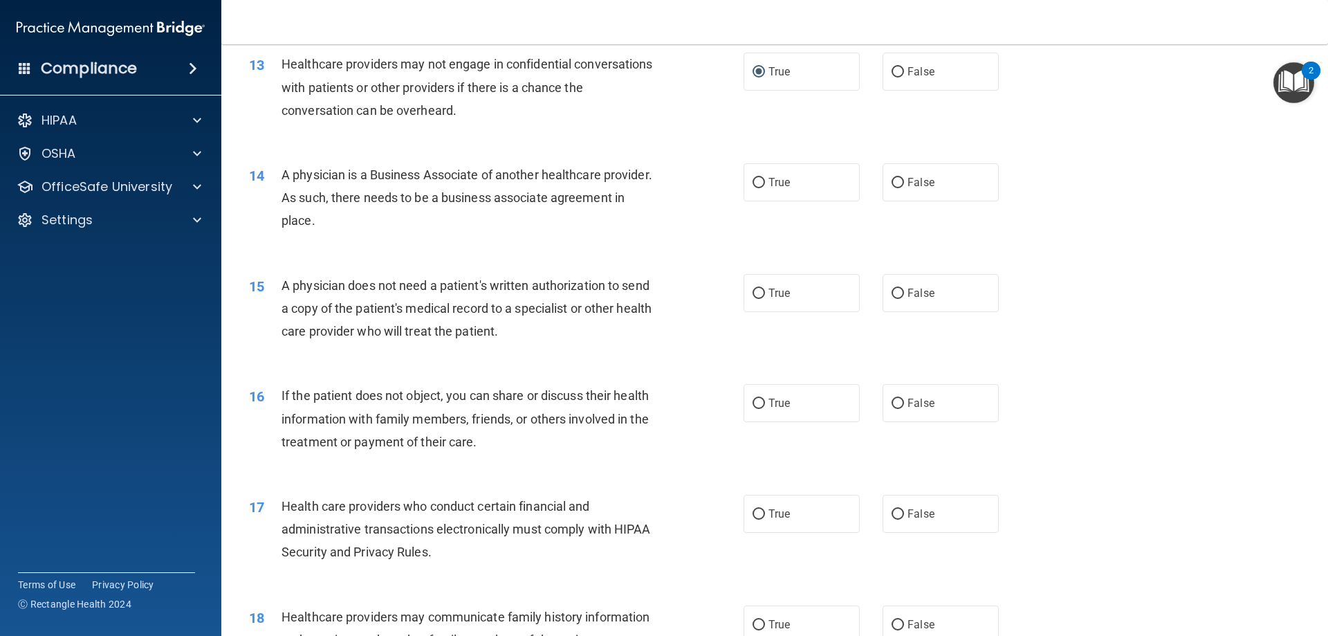
scroll to position [1314, 0]
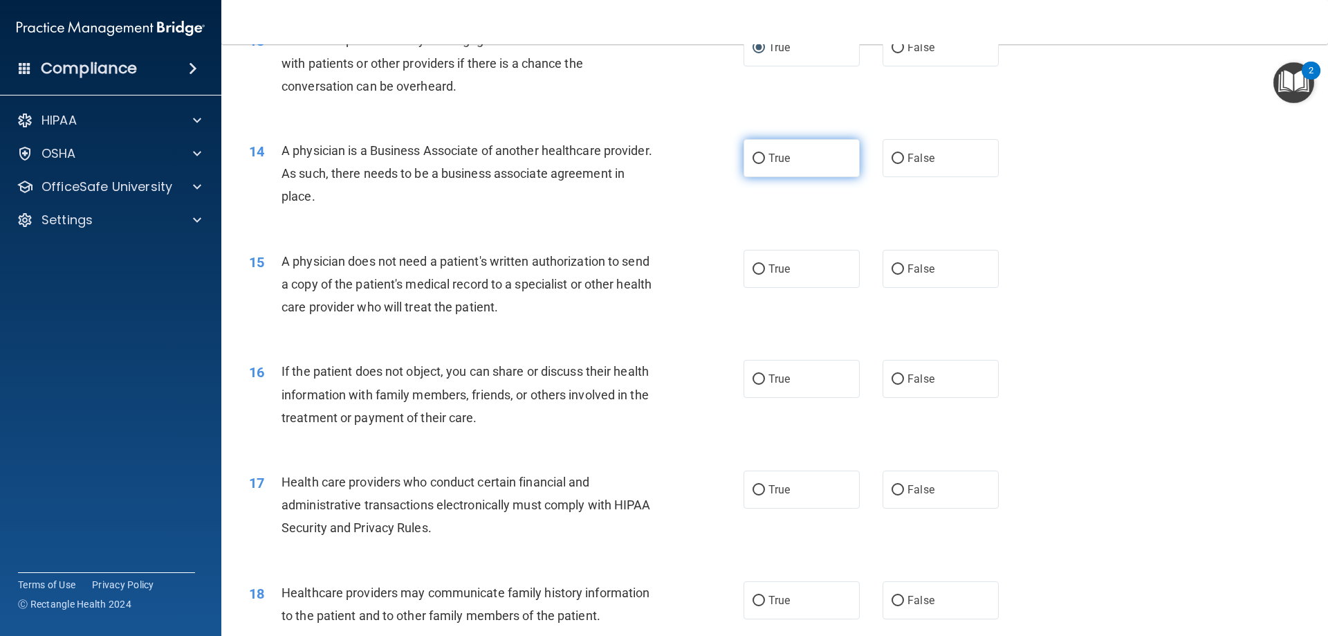
click at [758, 159] on input "True" at bounding box center [758, 159] width 12 height 10
radio input "true"
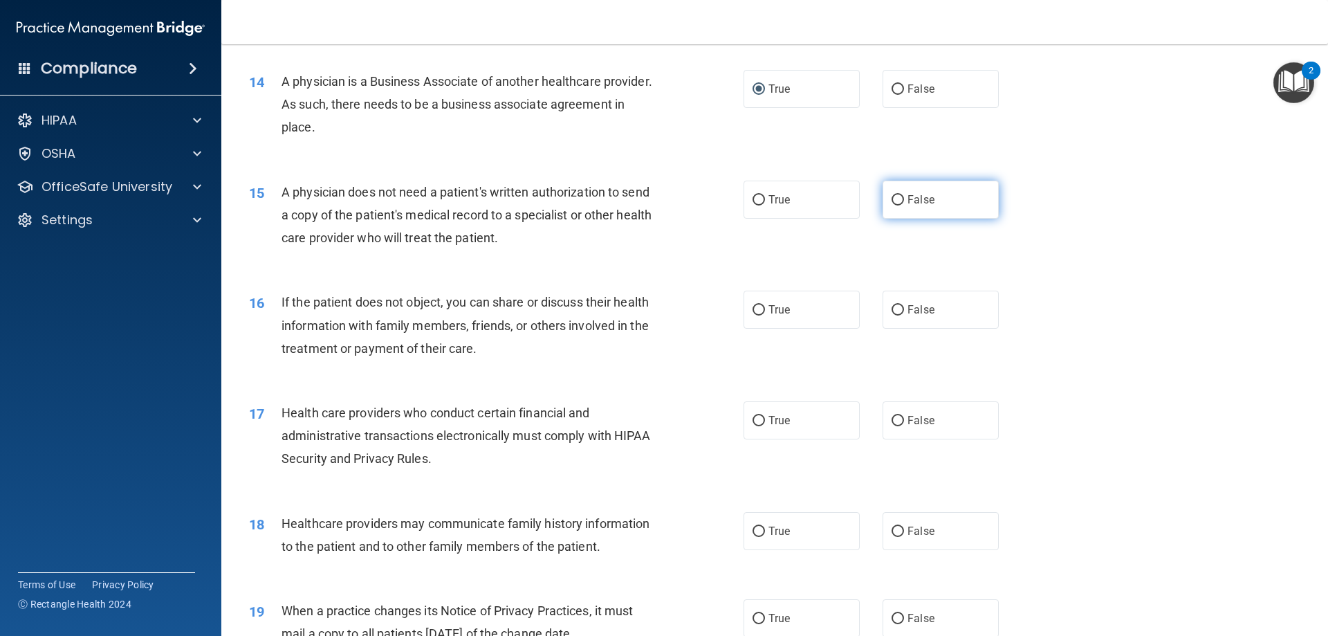
click at [891, 198] on input "False" at bounding box center [897, 200] width 12 height 10
radio input "true"
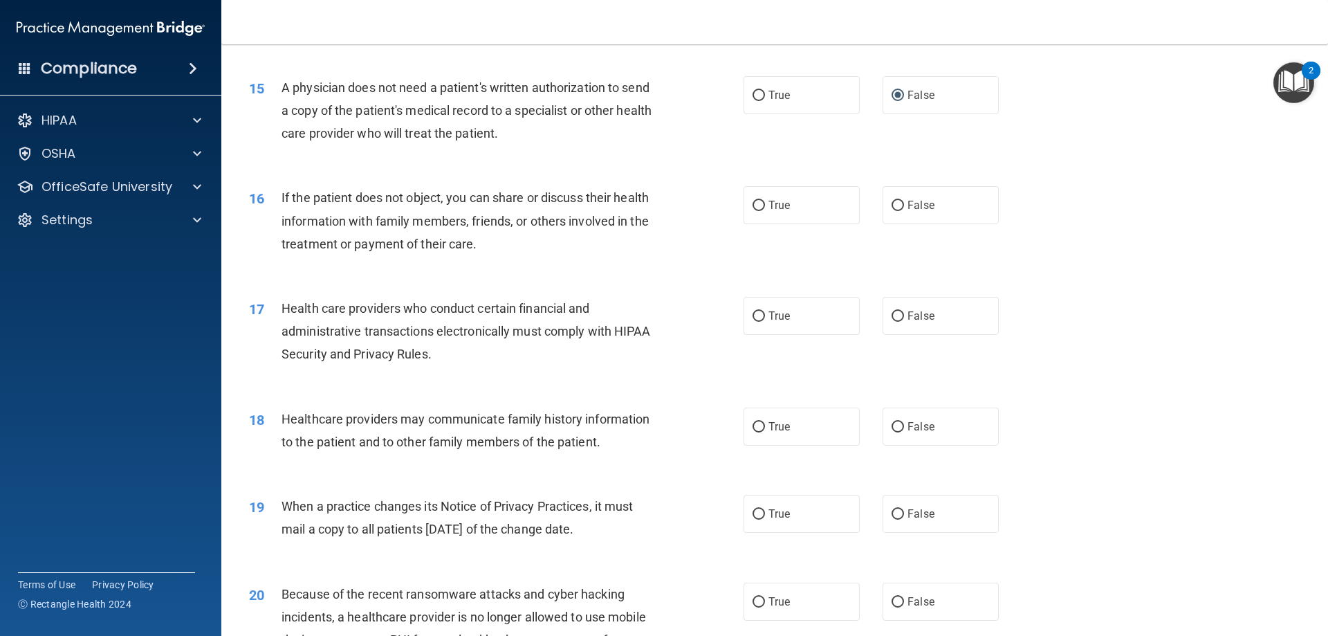
scroll to position [1521, 0]
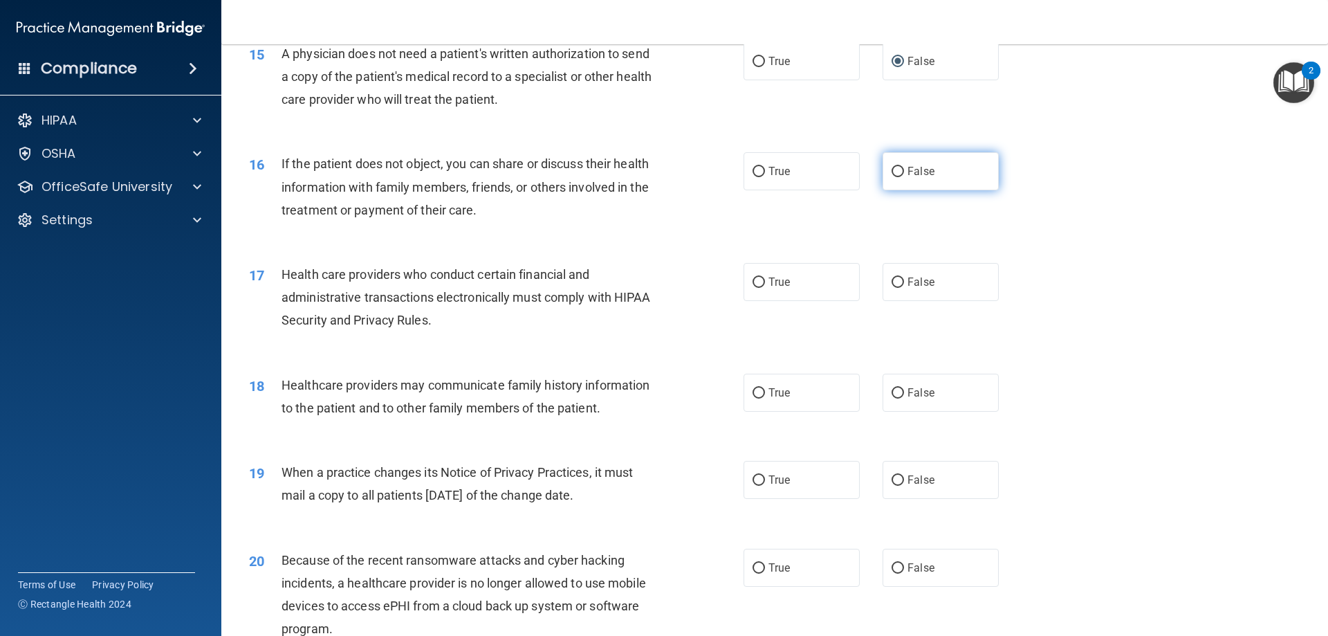
click at [891, 174] on input "False" at bounding box center [897, 172] width 12 height 10
radio input "true"
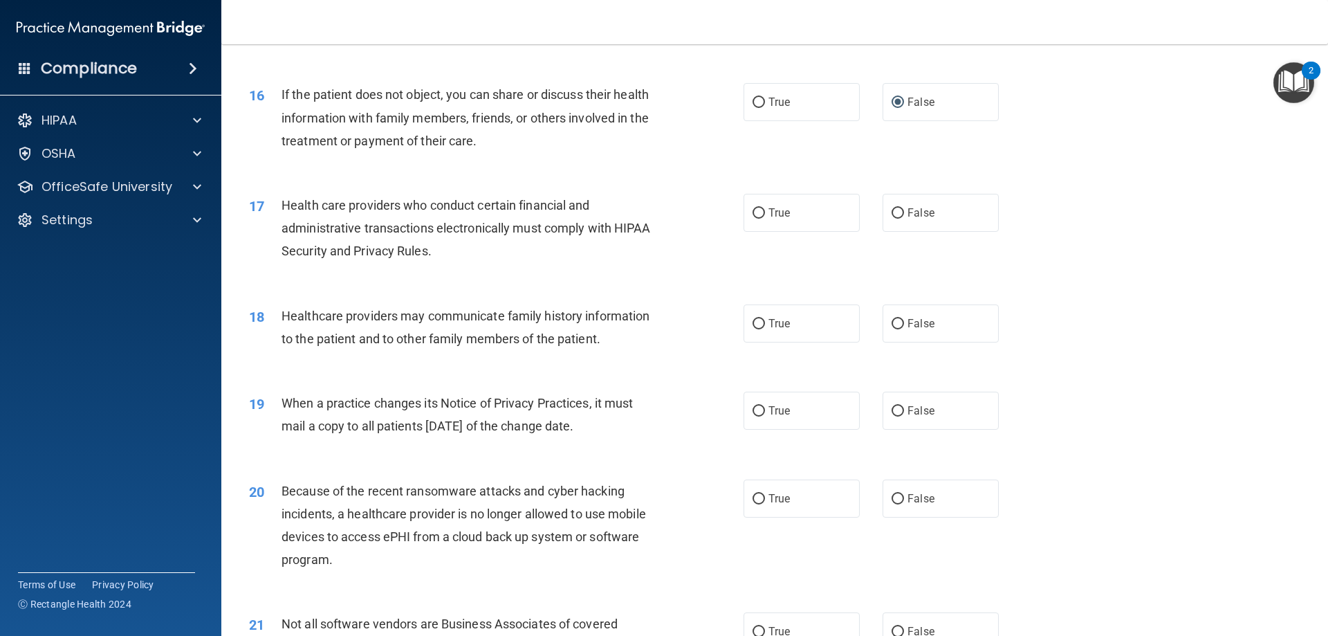
scroll to position [1660, 0]
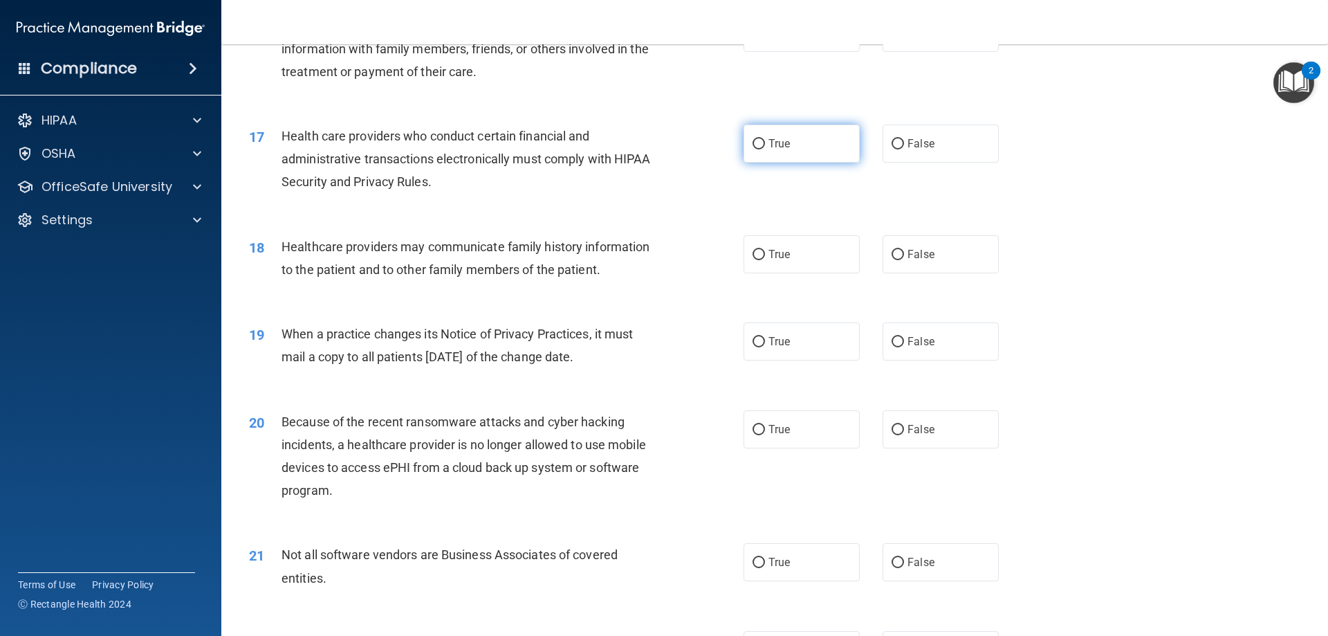
click at [752, 143] on input "True" at bounding box center [758, 144] width 12 height 10
radio input "true"
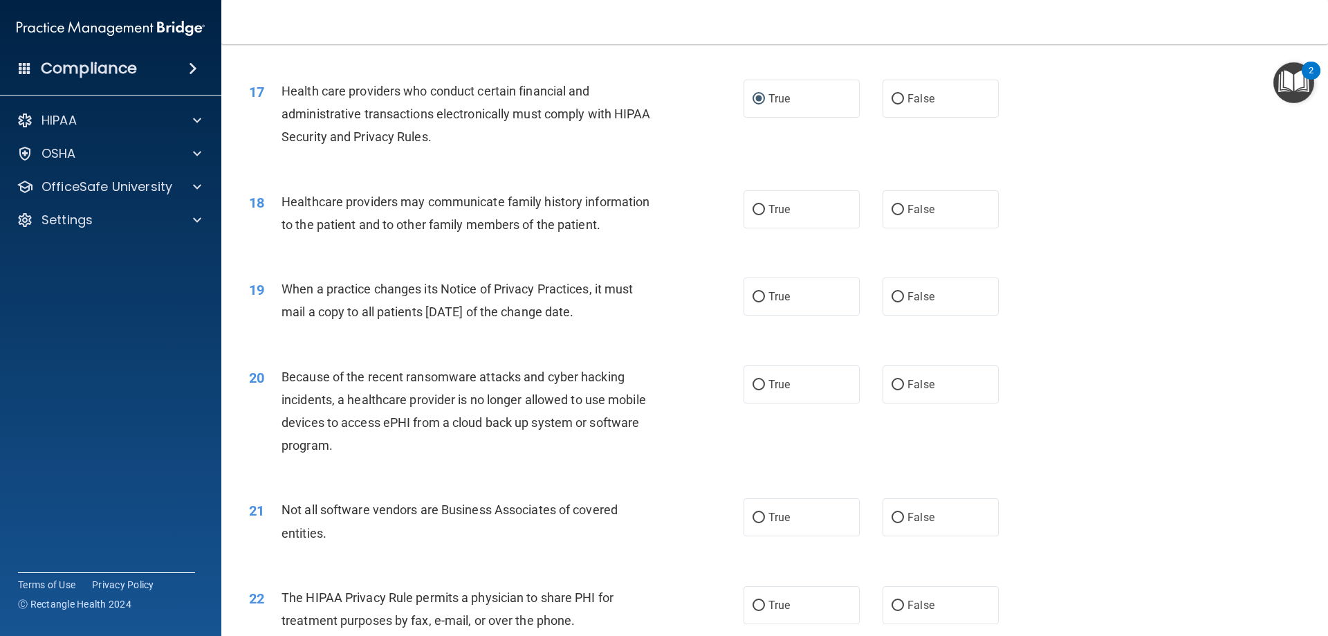
scroll to position [1729, 0]
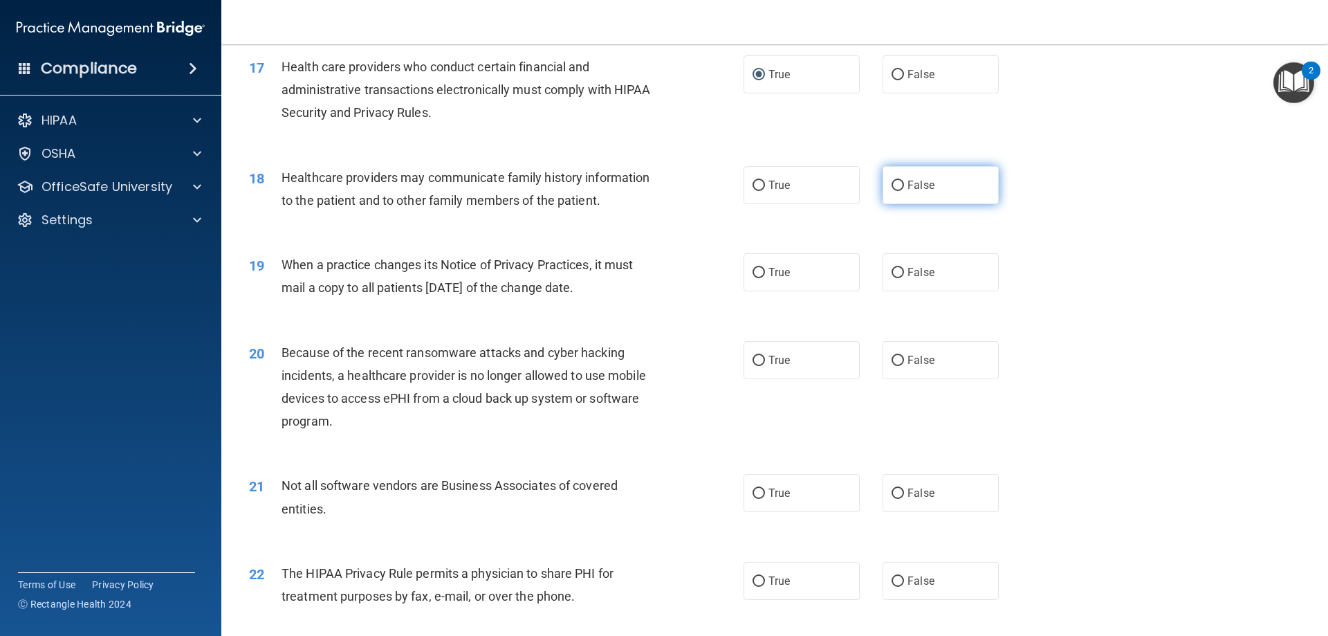
click at [893, 185] on input "False" at bounding box center [897, 185] width 12 height 10
radio input "true"
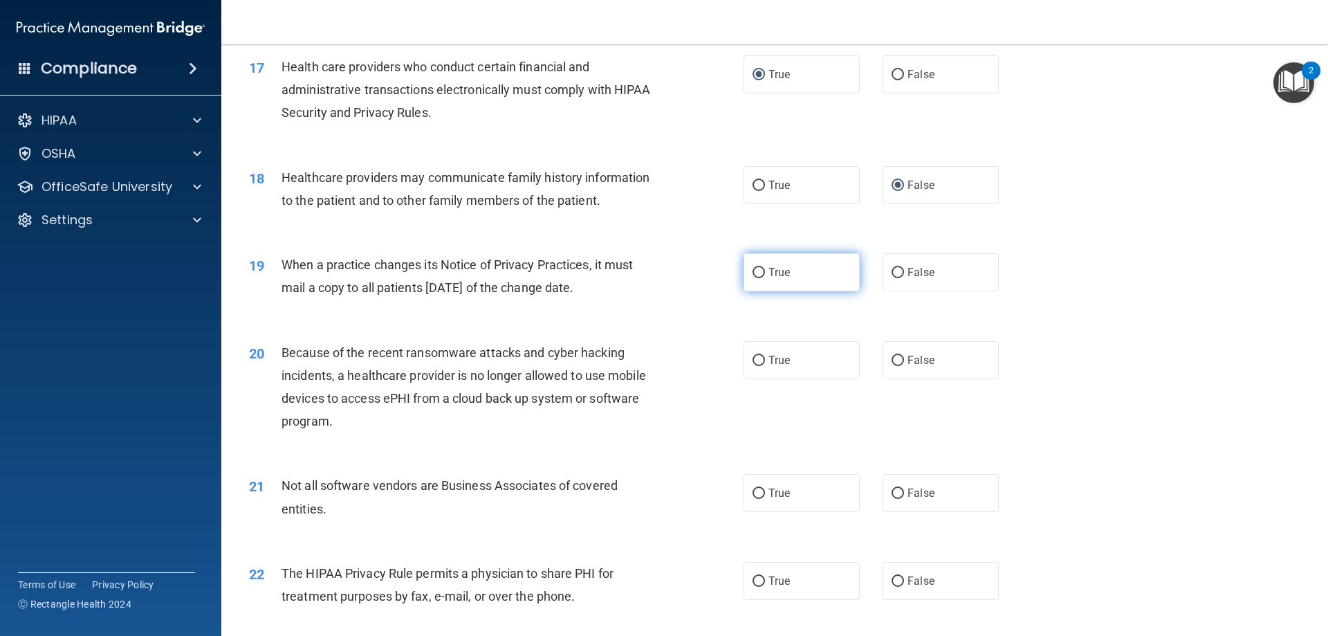
click at [757, 270] on input "True" at bounding box center [758, 273] width 12 height 10
radio input "true"
click at [756, 357] on input "True" at bounding box center [758, 360] width 12 height 10
radio input "true"
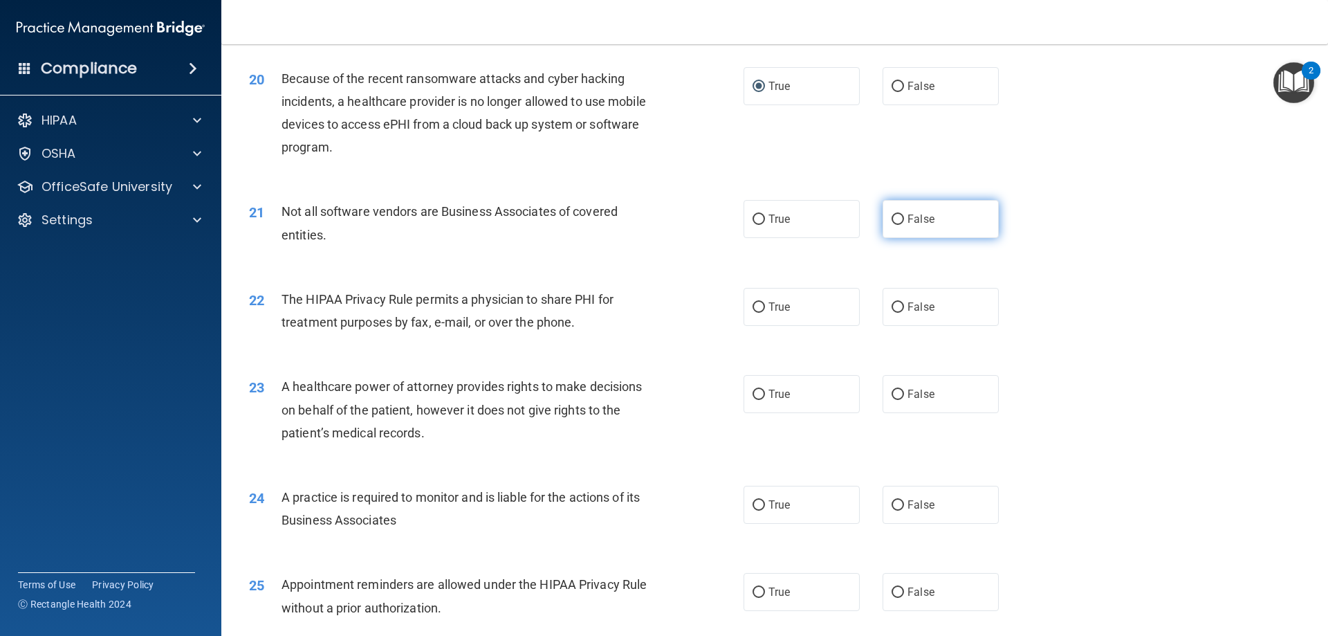
scroll to position [2005, 0]
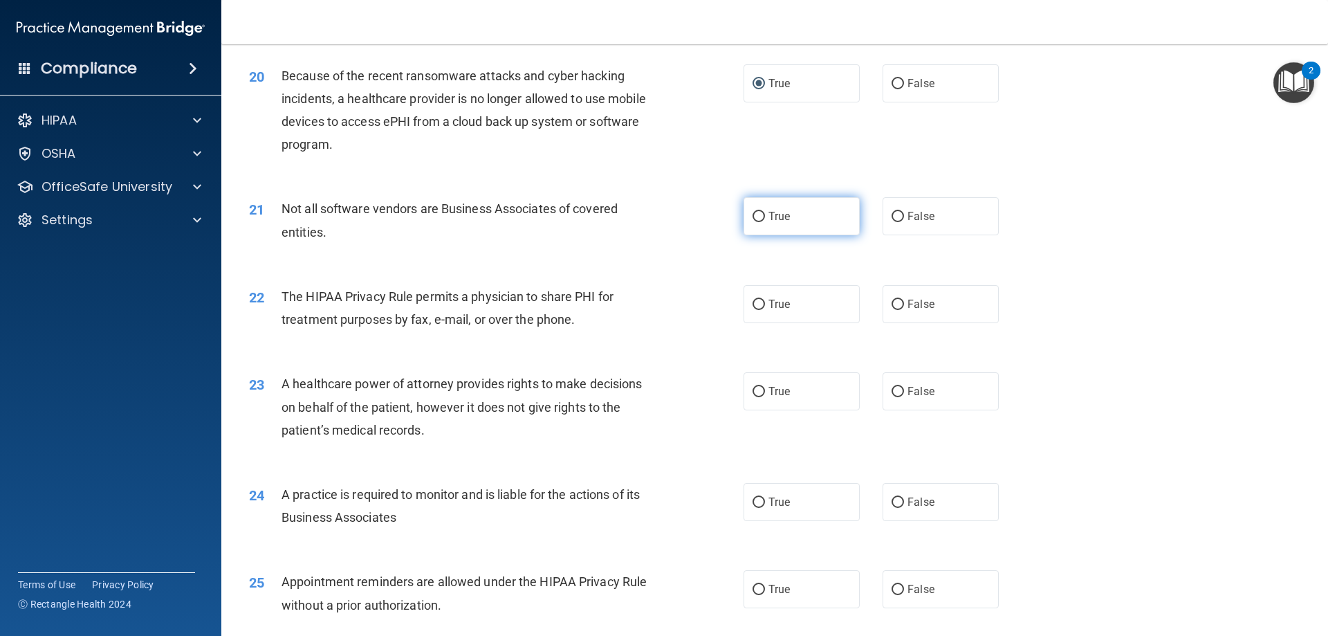
click at [752, 217] on input "True" at bounding box center [758, 217] width 12 height 10
radio input "true"
click at [757, 305] on input "True" at bounding box center [758, 304] width 12 height 10
radio input "true"
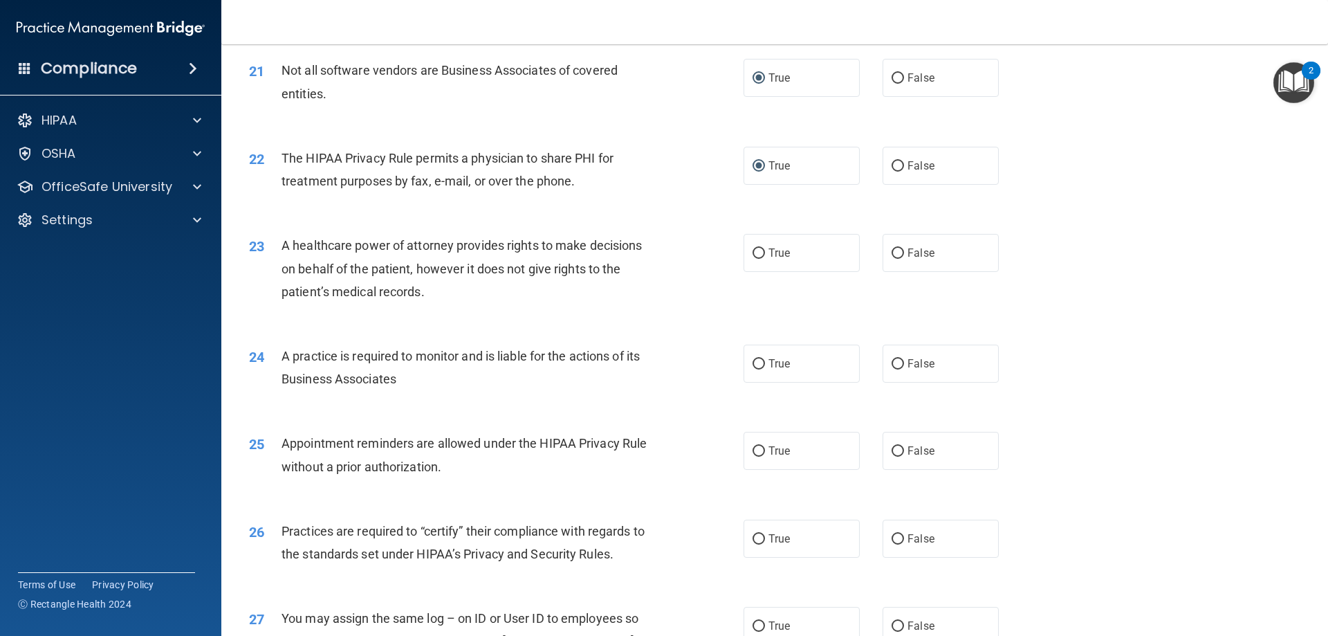
scroll to position [2213, 0]
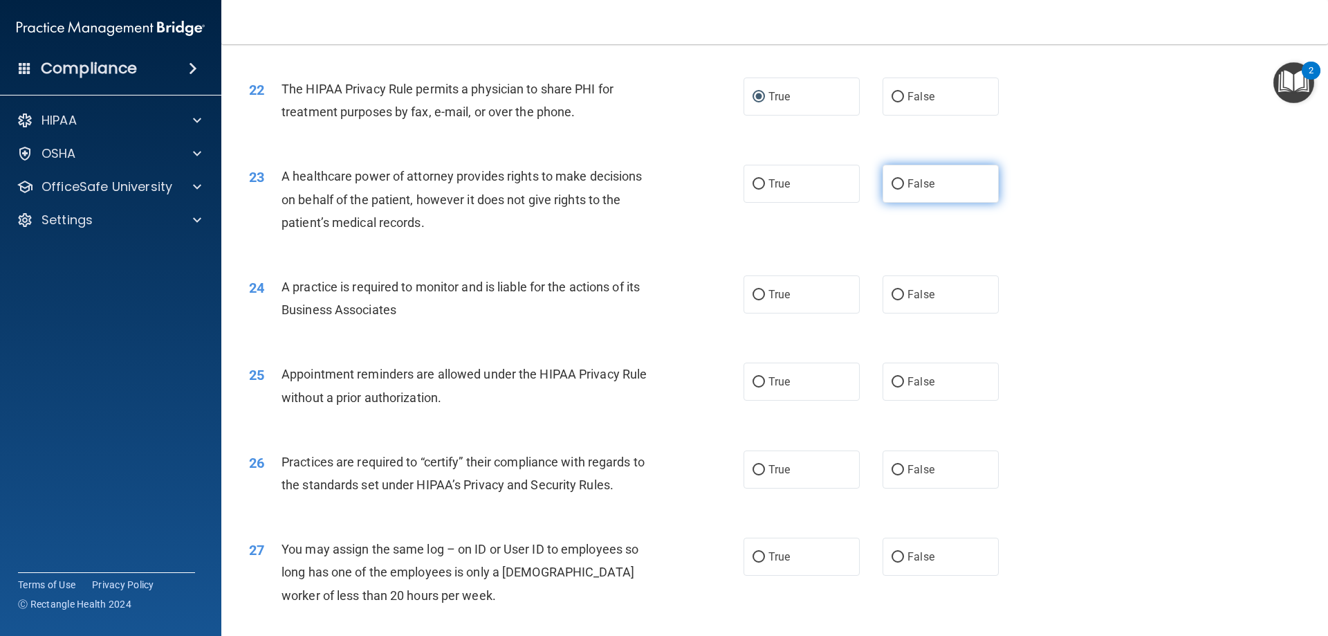
click at [891, 183] on input "False" at bounding box center [897, 184] width 12 height 10
radio input "true"
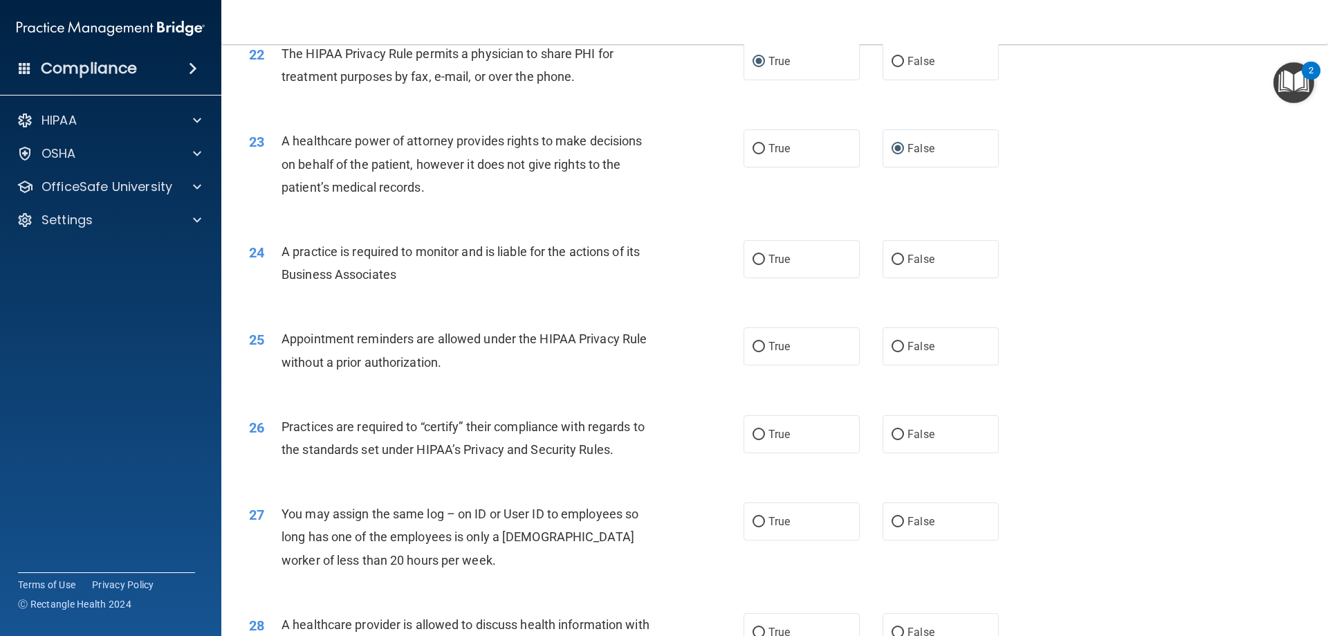
scroll to position [2282, 0]
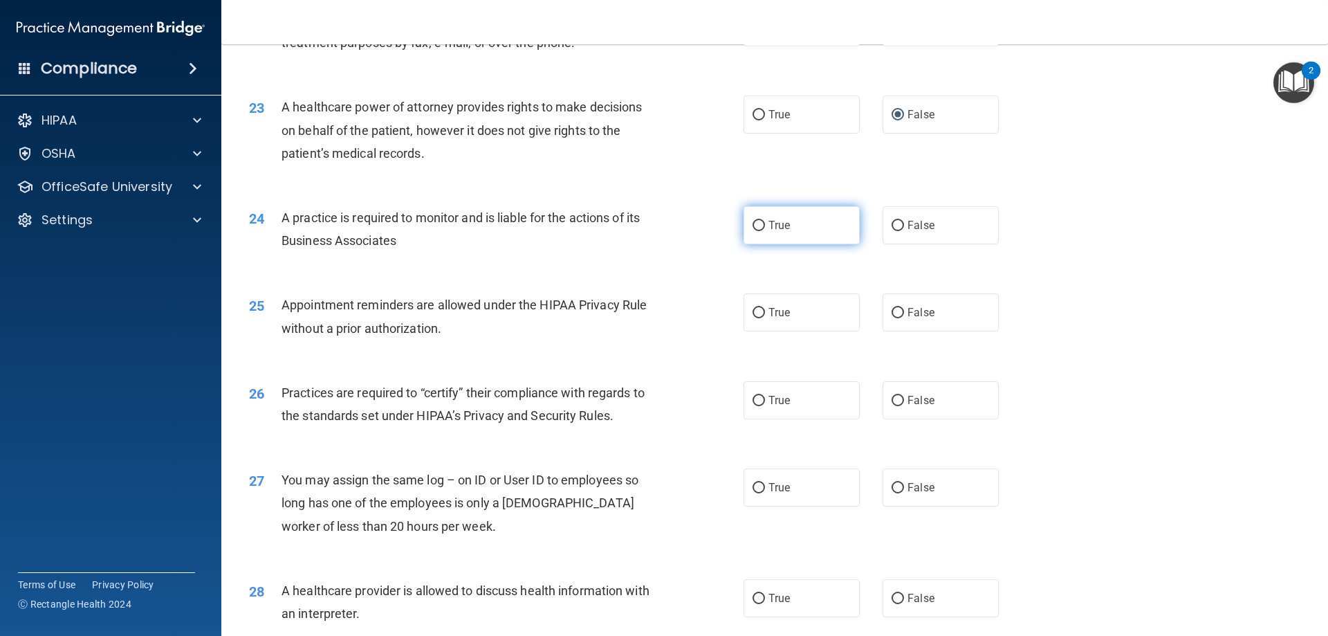
click at [755, 224] on input "True" at bounding box center [758, 226] width 12 height 10
radio input "true"
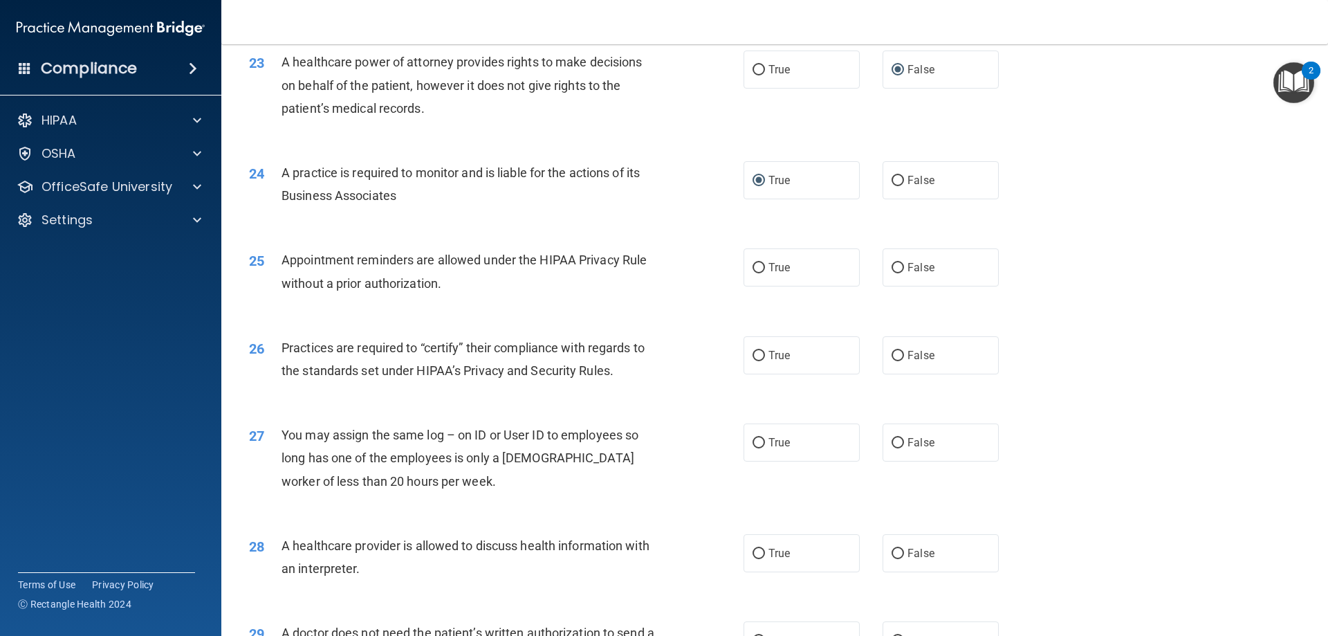
scroll to position [2351, 0]
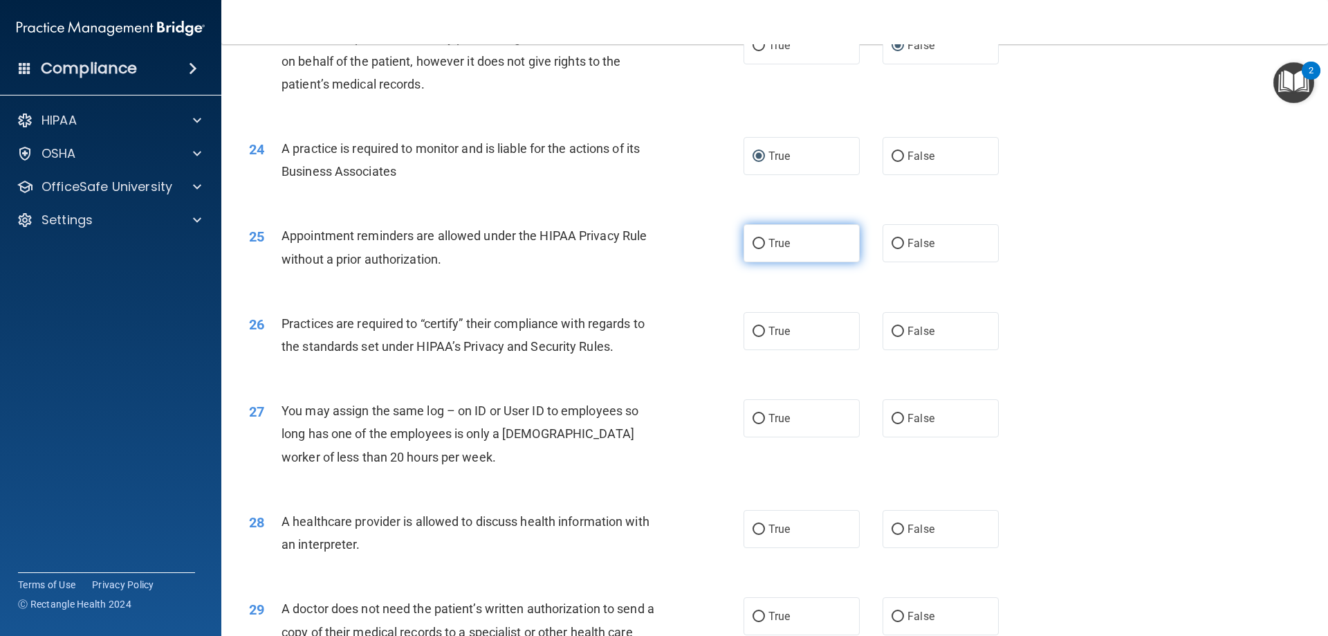
click at [756, 240] on input "True" at bounding box center [758, 244] width 12 height 10
radio input "true"
click at [752, 334] on input "True" at bounding box center [758, 331] width 12 height 10
radio input "true"
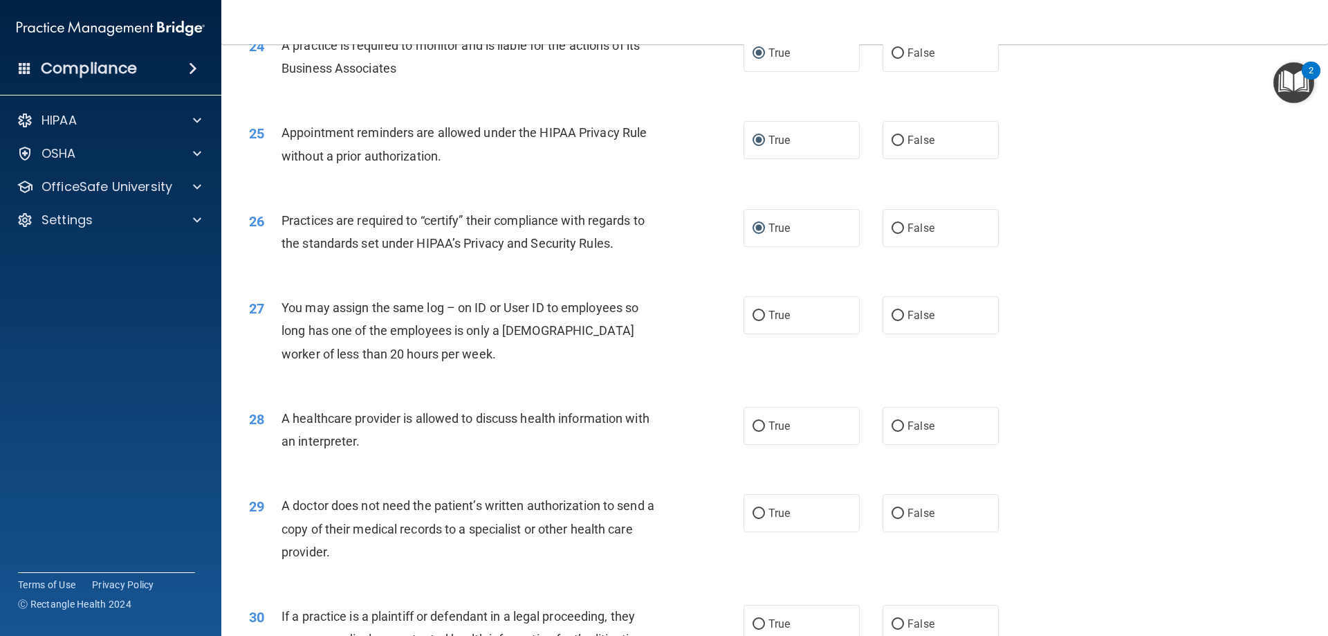
scroll to position [2490, 0]
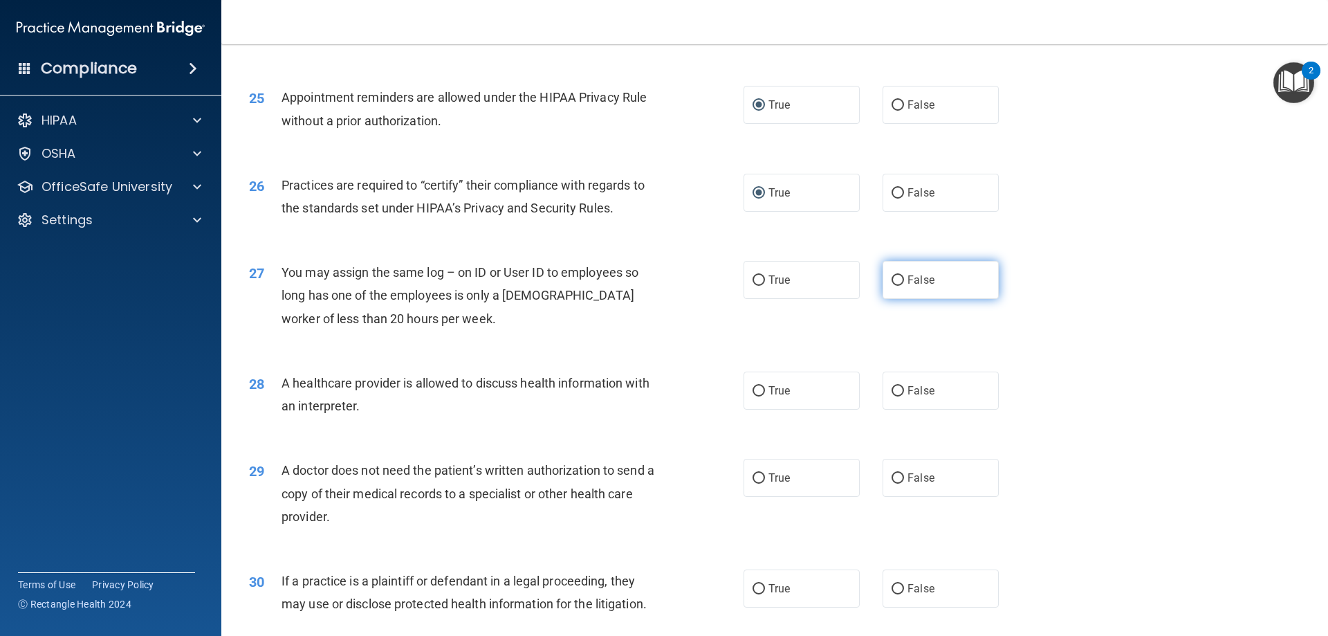
click at [893, 279] on input "False" at bounding box center [897, 280] width 12 height 10
radio input "true"
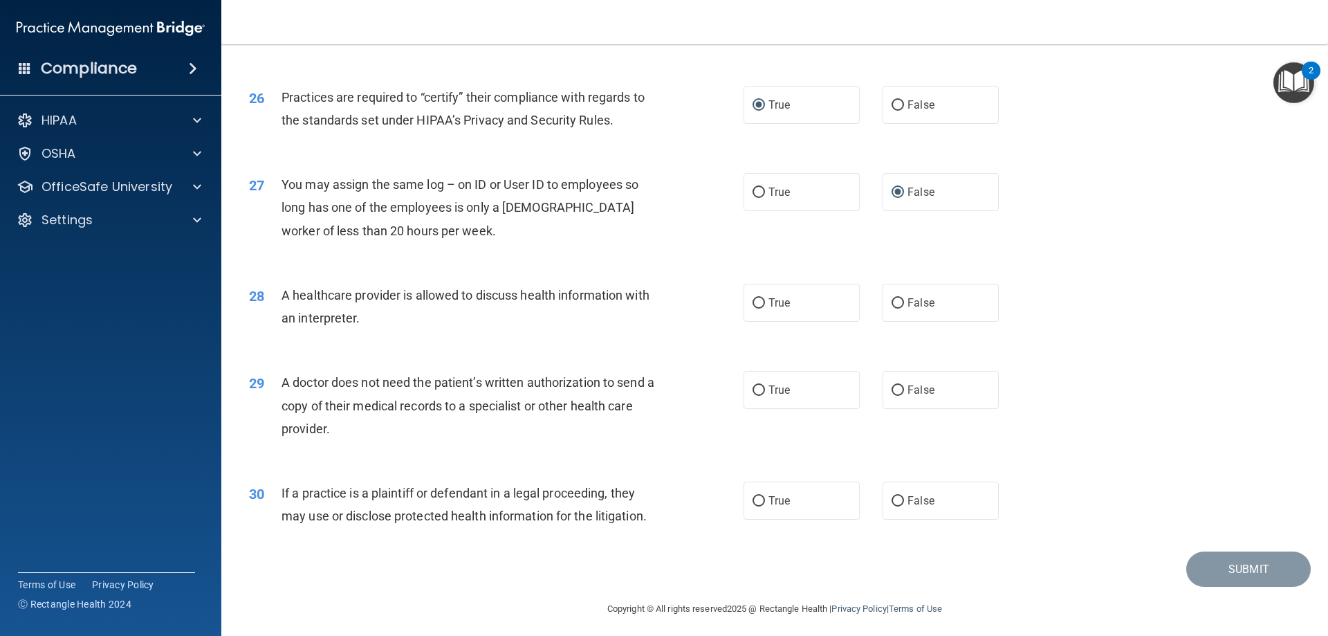
scroll to position [2584, 0]
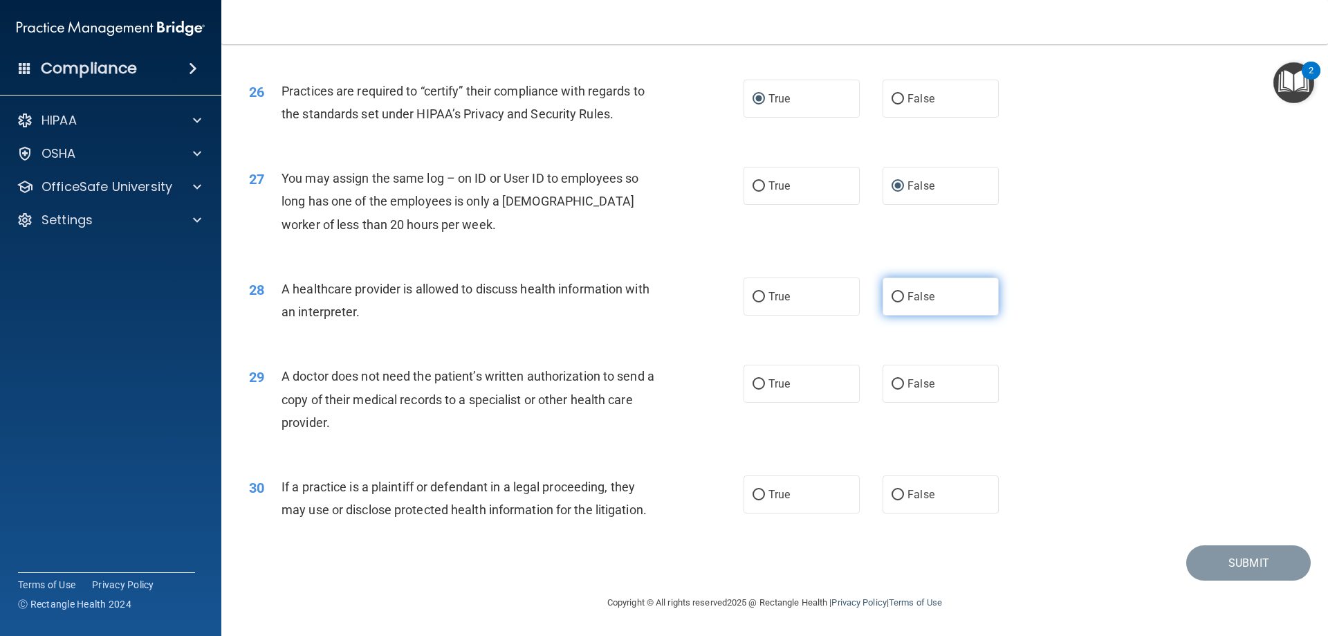
click at [891, 294] on input "False" at bounding box center [897, 297] width 12 height 10
radio input "true"
click at [753, 389] on input "True" at bounding box center [758, 384] width 12 height 10
radio input "true"
click at [891, 495] on input "False" at bounding box center [897, 495] width 12 height 10
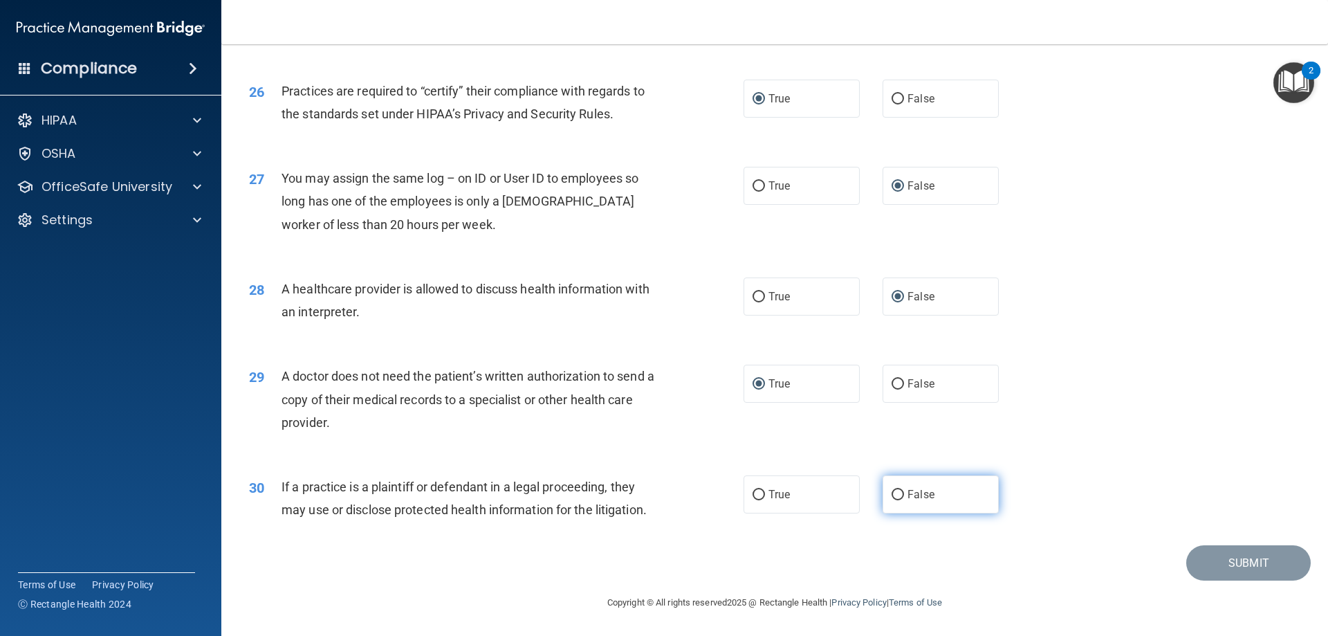
radio input "true"
click at [1233, 556] on button "Submit" at bounding box center [1248, 562] width 124 height 35
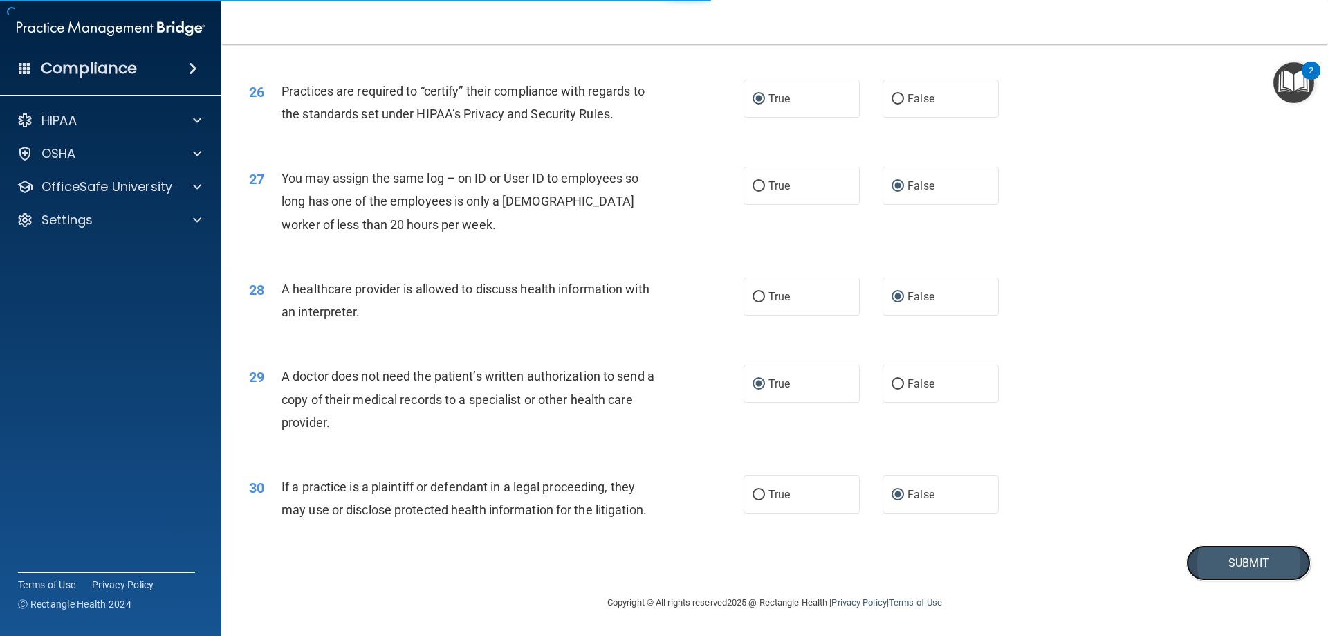
click at [1236, 561] on button "Submit" at bounding box center [1248, 562] width 124 height 35
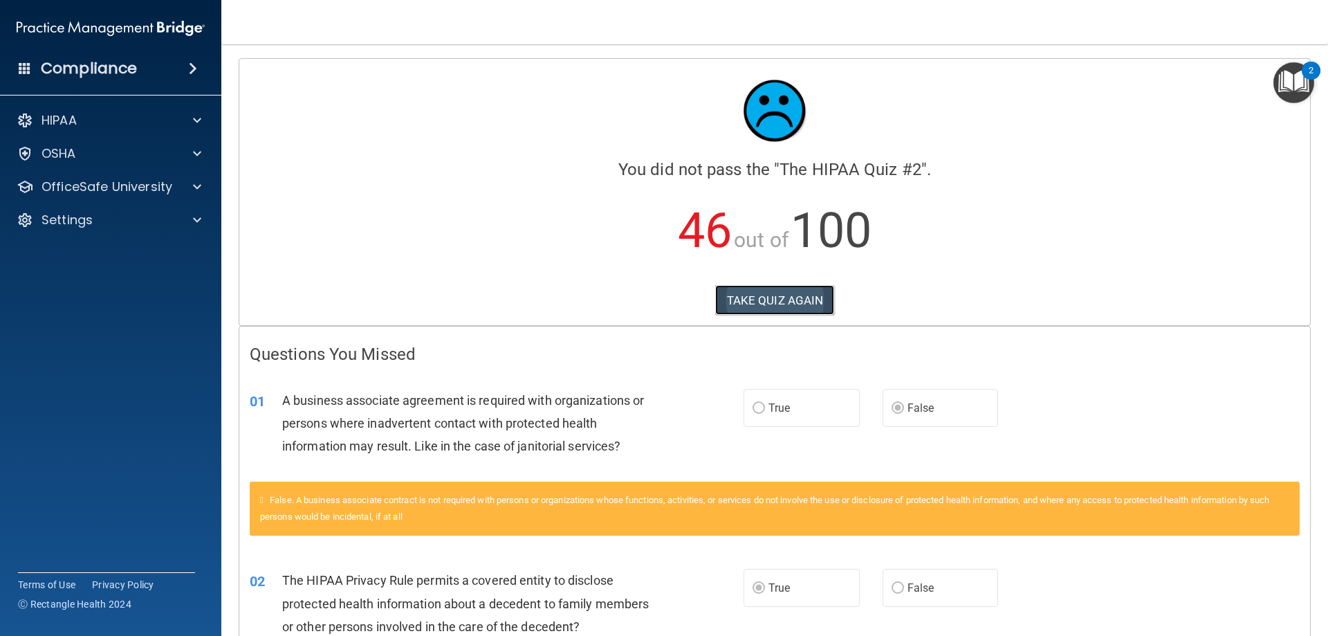
click at [760, 296] on button "TAKE QUIZ AGAIN" at bounding box center [775, 300] width 120 height 30
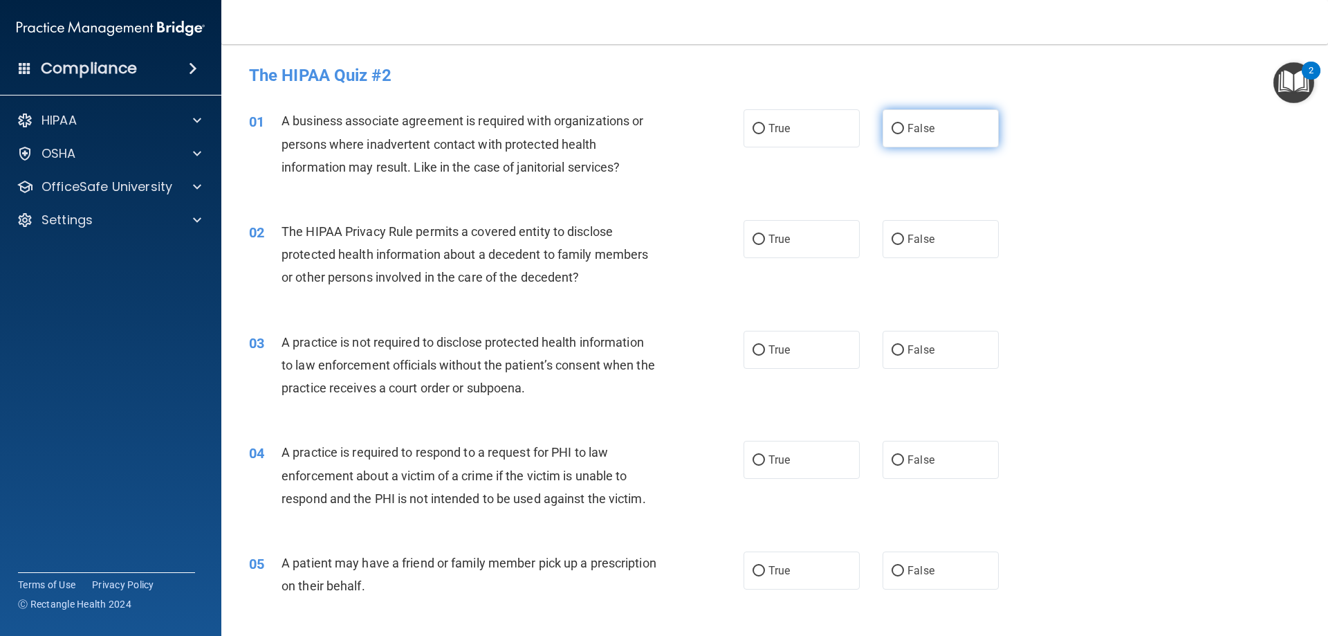
click at [893, 130] on input "False" at bounding box center [897, 129] width 12 height 10
radio input "true"
click at [752, 236] on input "True" at bounding box center [758, 239] width 12 height 10
radio input "true"
click at [891, 346] on input "False" at bounding box center [897, 350] width 12 height 10
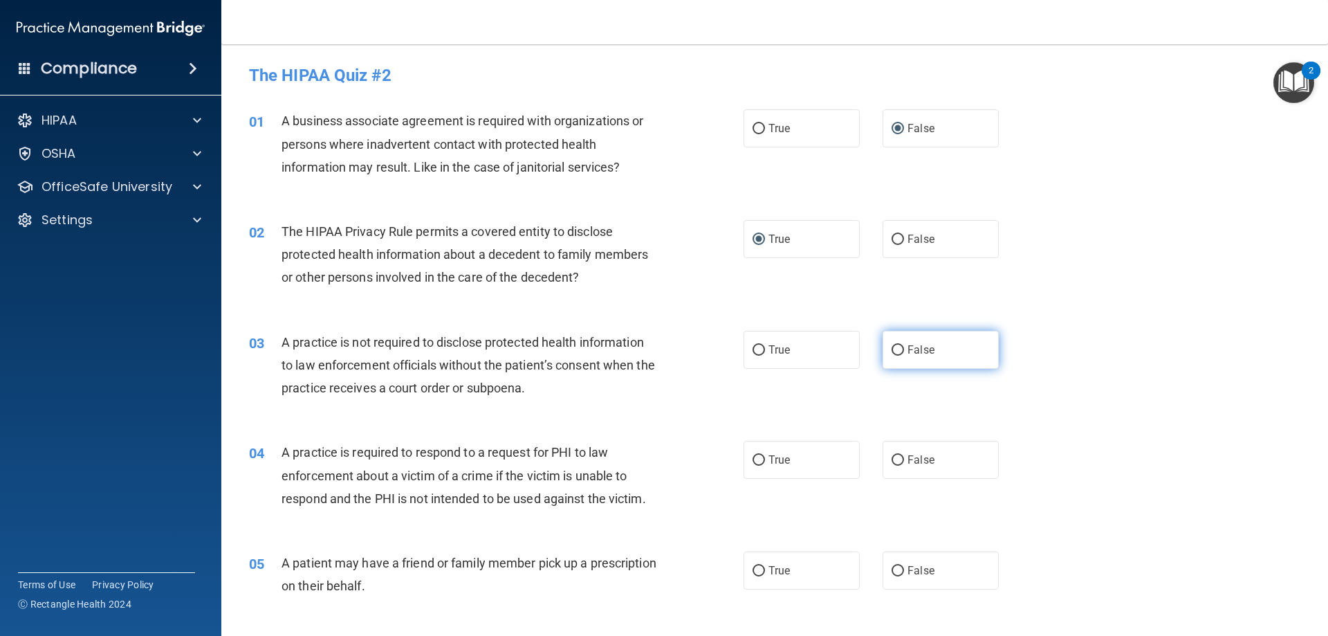
radio input "true"
drag, startPoint x: 752, startPoint y: 461, endPoint x: 745, endPoint y: 511, distance: 50.9
click at [752, 461] on input "True" at bounding box center [758, 460] width 12 height 10
radio input "true"
click at [756, 571] on input "True" at bounding box center [758, 571] width 12 height 10
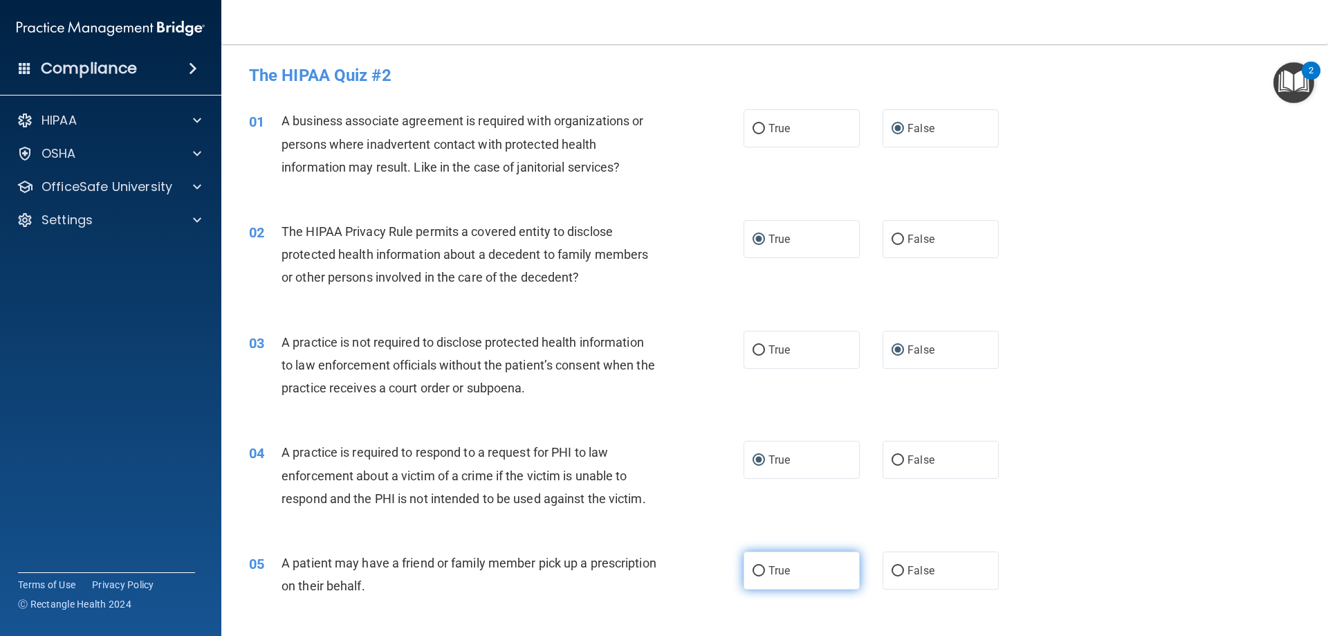
radio input "true"
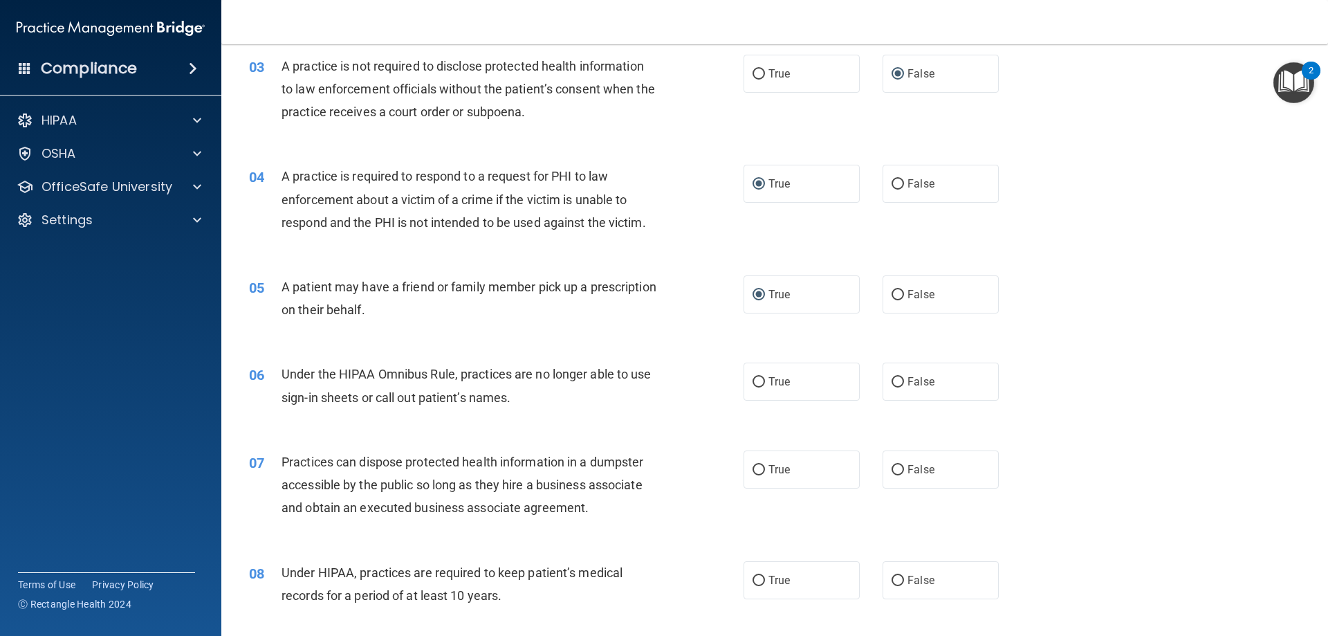
scroll to position [277, 0]
click at [891, 377] on input "False" at bounding box center [897, 381] width 12 height 10
radio input "true"
drag, startPoint x: 893, startPoint y: 466, endPoint x: 893, endPoint y: 479, distance: 12.4
click at [894, 468] on input "False" at bounding box center [897, 469] width 12 height 10
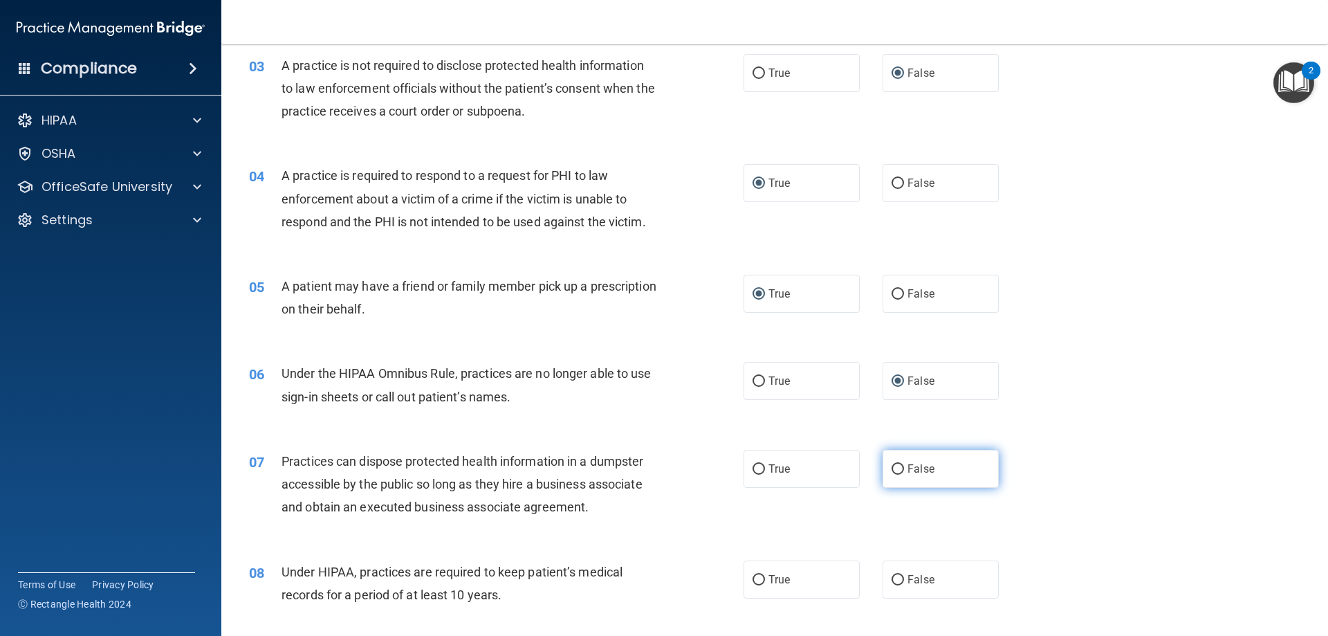
radio input "true"
click at [893, 578] on input "False" at bounding box center [897, 580] width 12 height 10
radio input "true"
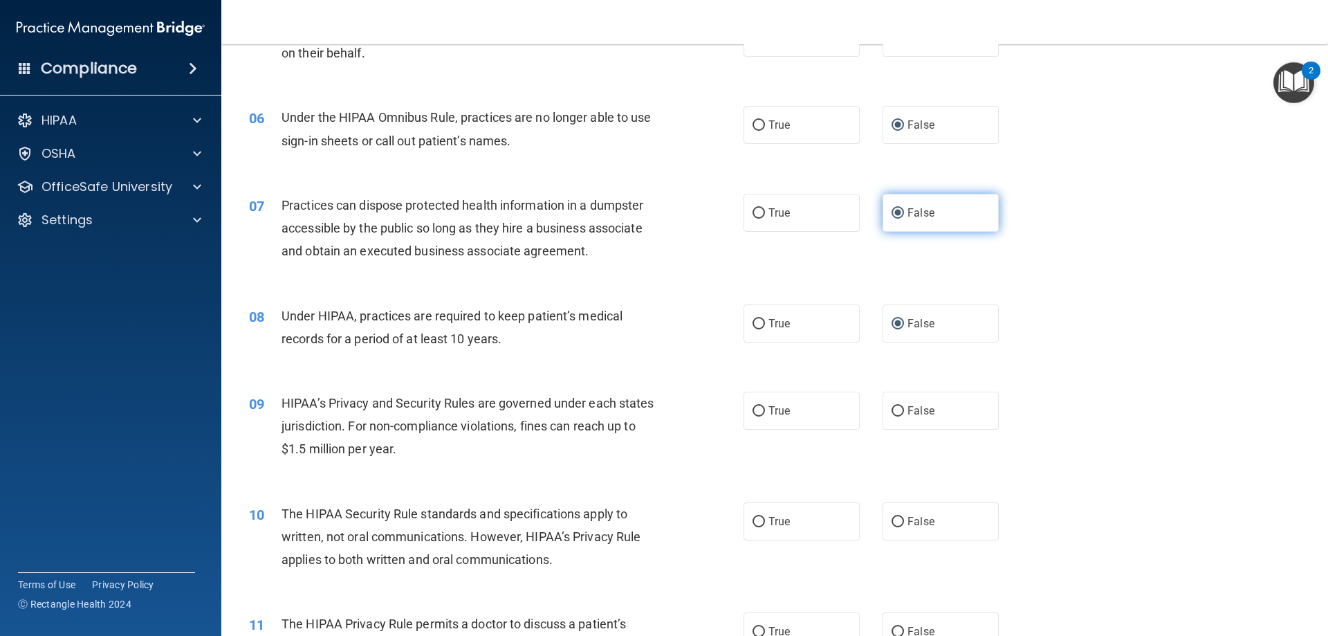
scroll to position [553, 0]
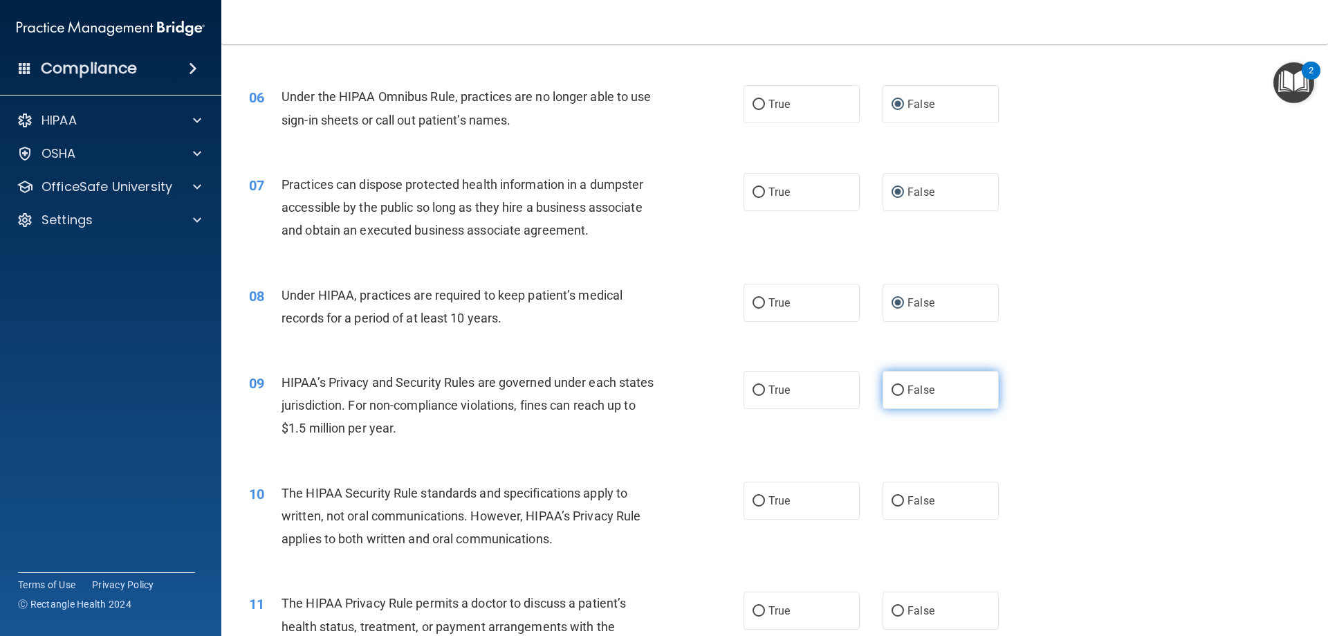
click at [891, 391] on input "False" at bounding box center [897, 390] width 12 height 10
radio input "true"
click at [752, 497] on input "True" at bounding box center [758, 501] width 12 height 10
radio input "true"
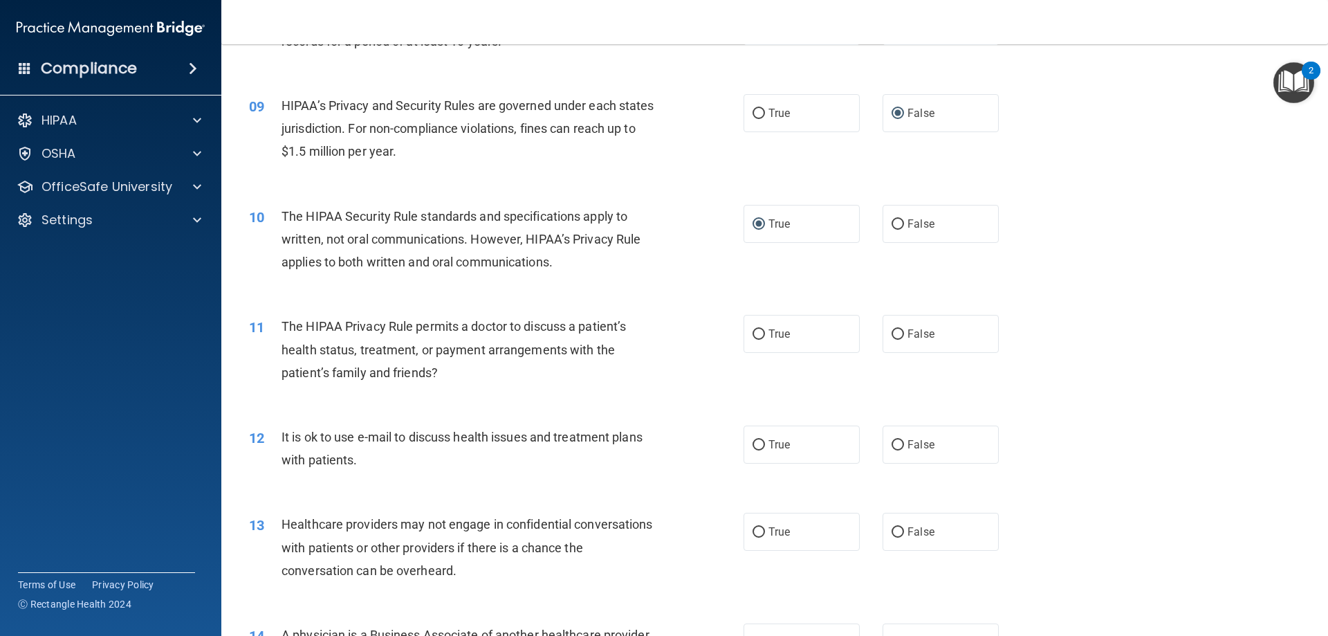
scroll to position [899, 0]
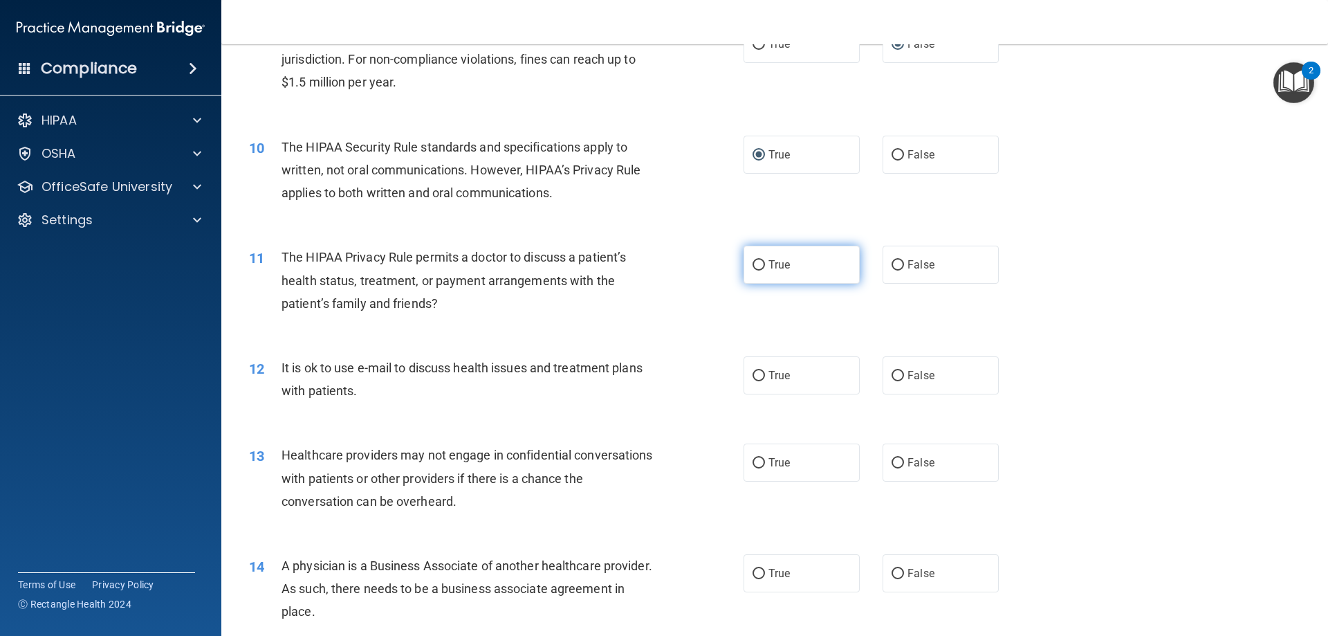
click at [752, 266] on input "True" at bounding box center [758, 265] width 12 height 10
radio input "true"
drag, startPoint x: 759, startPoint y: 373, endPoint x: 786, endPoint y: 391, distance: 33.0
click at [759, 374] on input "True" at bounding box center [758, 376] width 12 height 10
radio input "true"
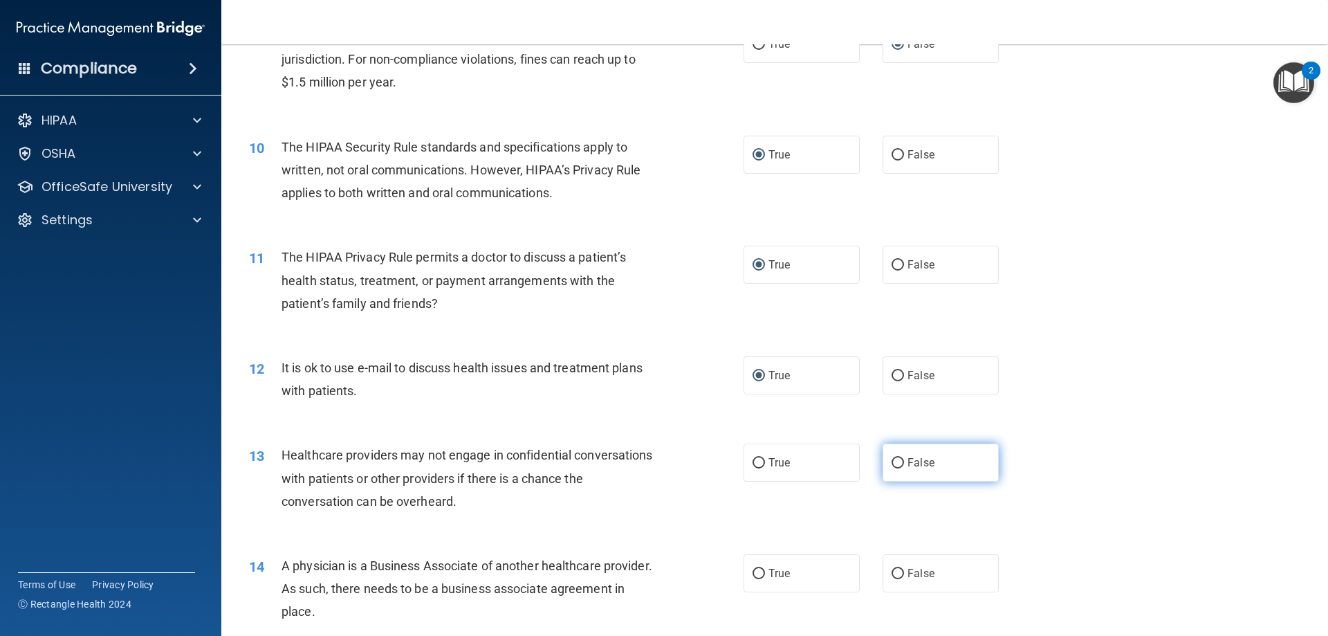
click at [893, 462] on input "False" at bounding box center [897, 463] width 12 height 10
radio input "true"
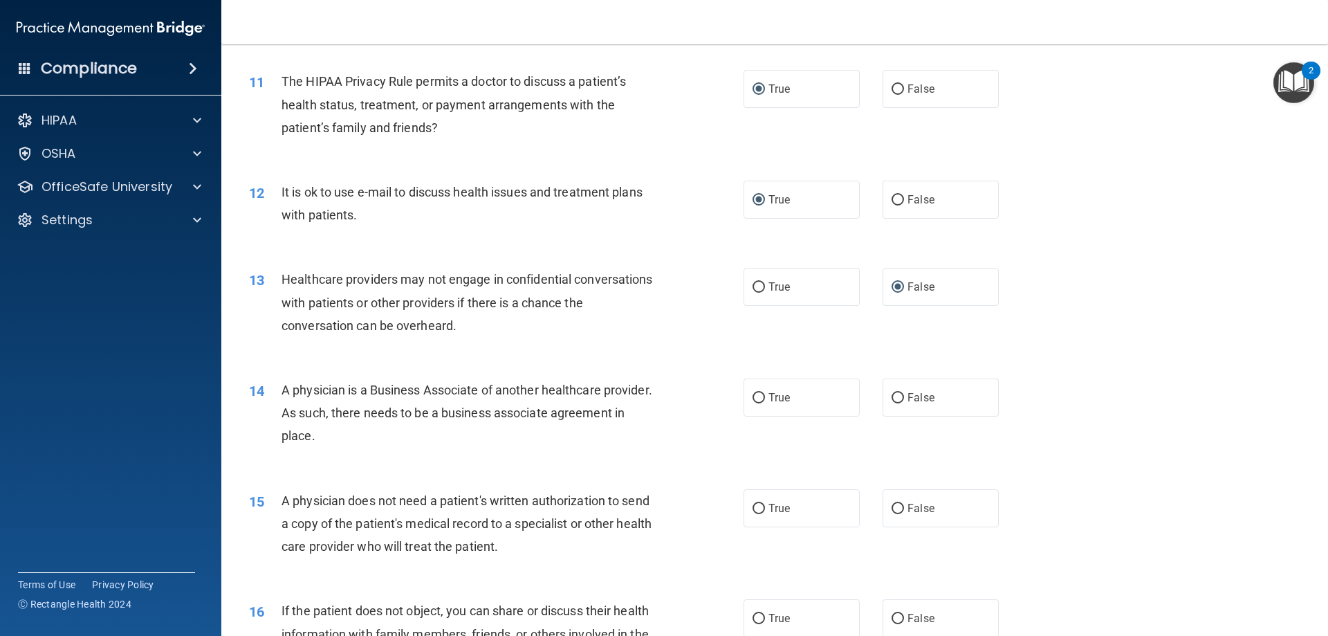
scroll to position [1106, 0]
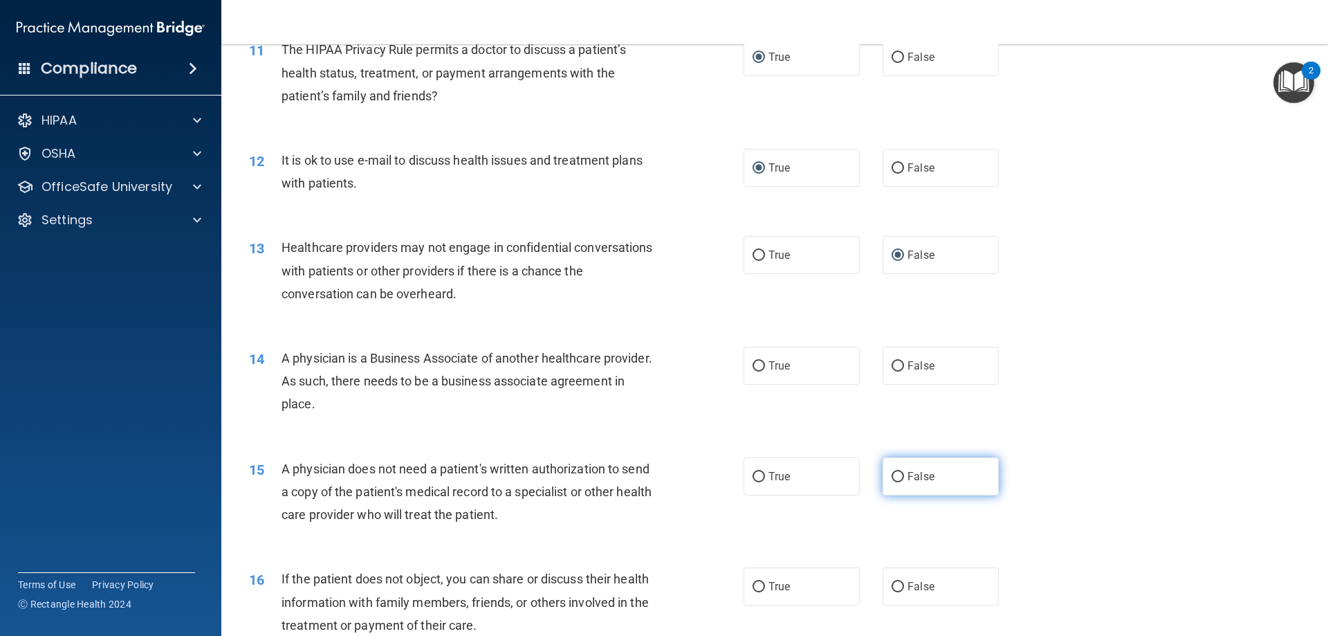
click at [891, 478] on input "False" at bounding box center [897, 477] width 12 height 10
radio input "true"
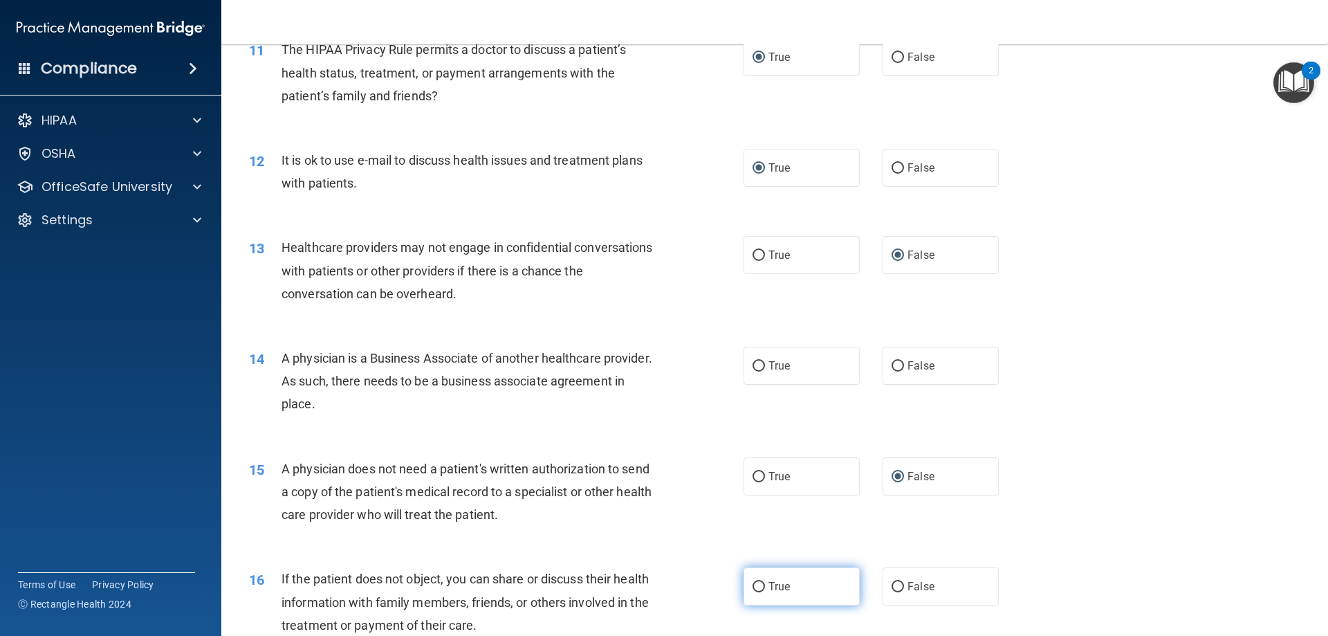
click at [755, 586] on input "True" at bounding box center [758, 587] width 12 height 10
radio input "true"
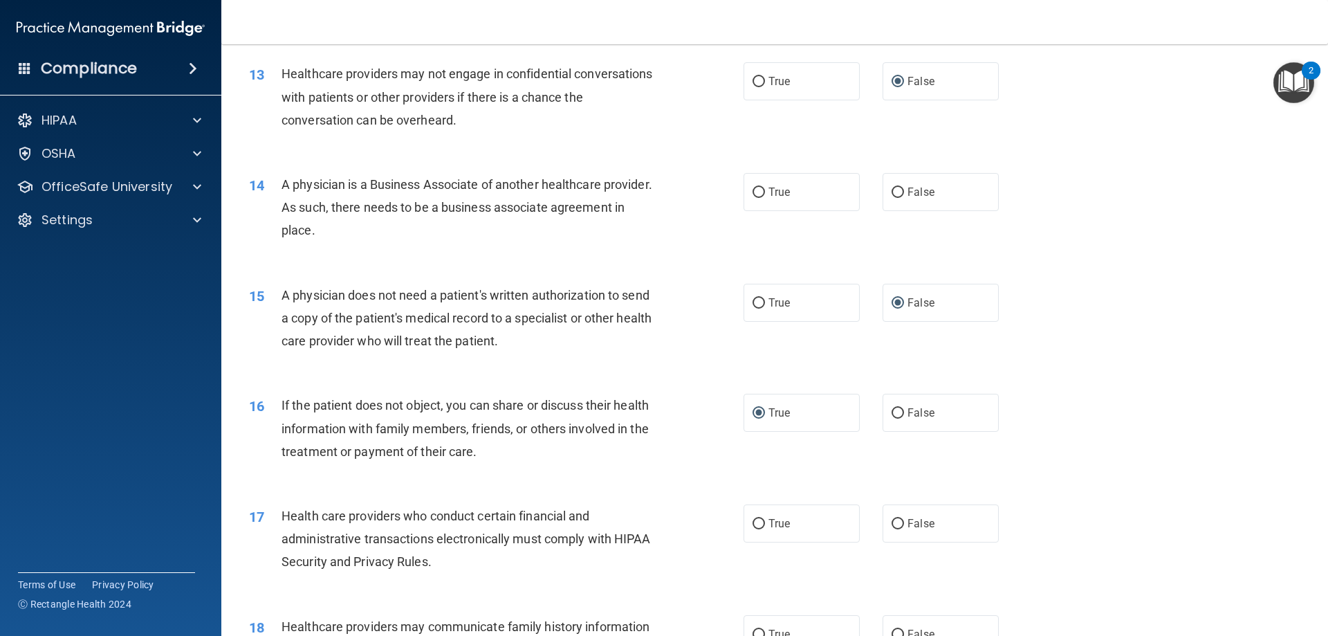
scroll to position [1314, 0]
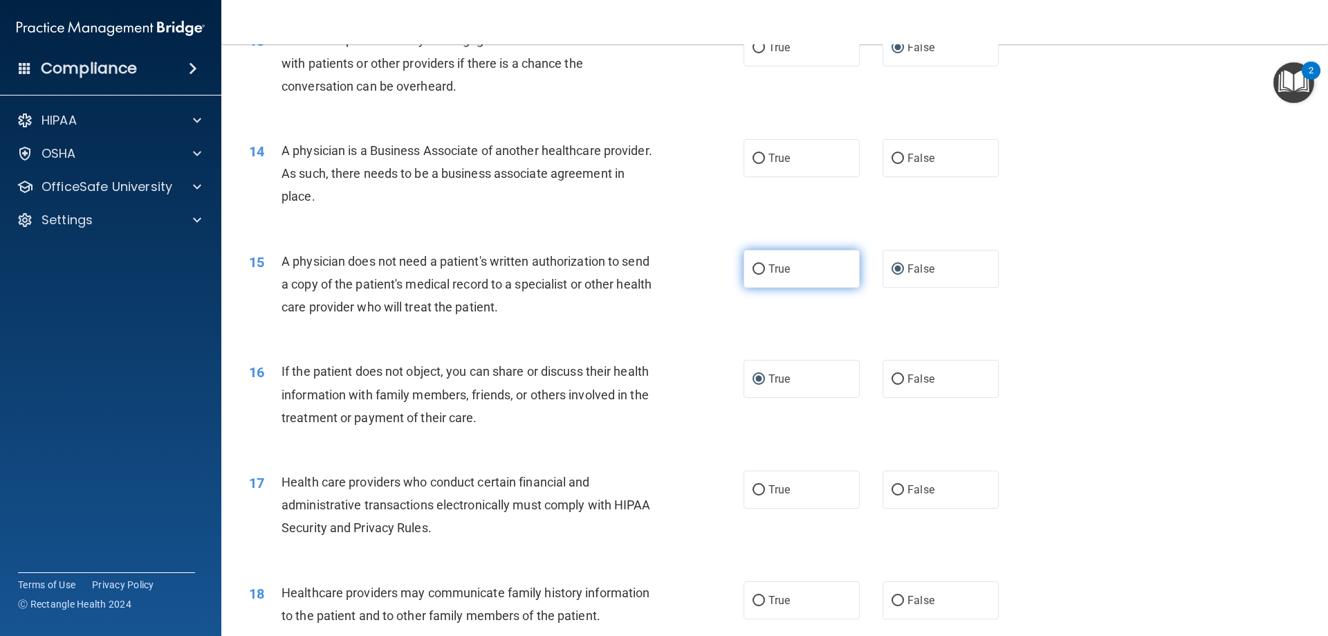
click at [752, 270] on input "True" at bounding box center [758, 269] width 12 height 10
radio input "true"
radio input "false"
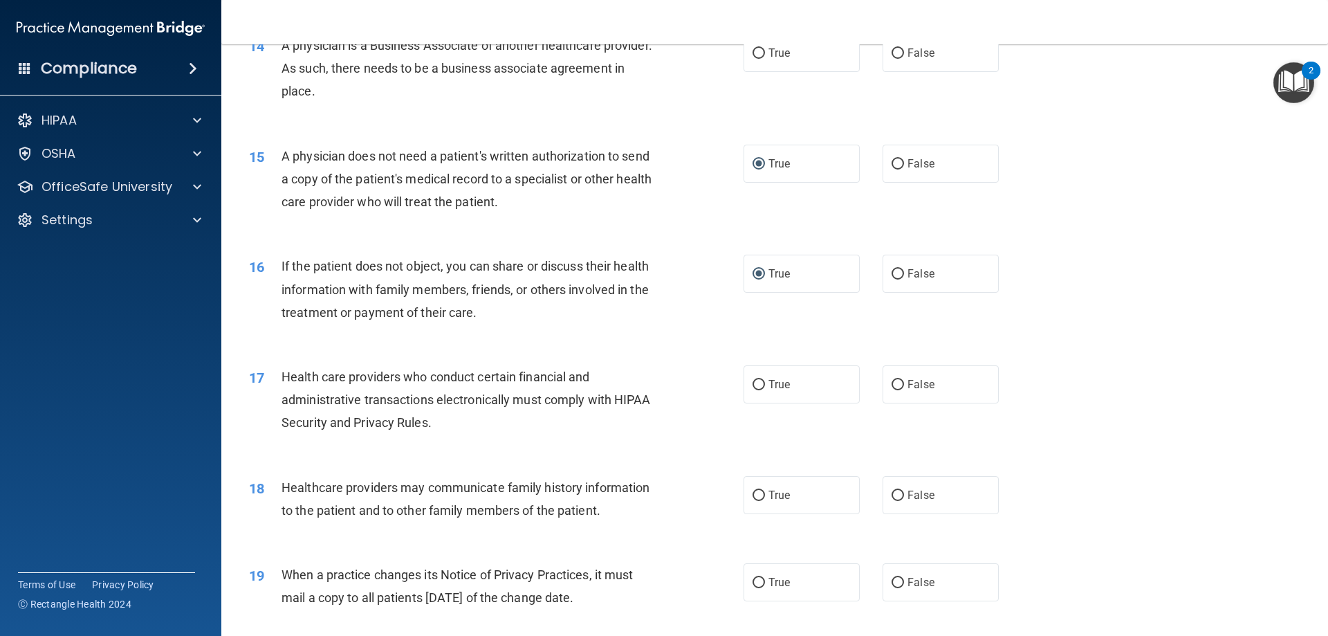
scroll to position [1452, 0]
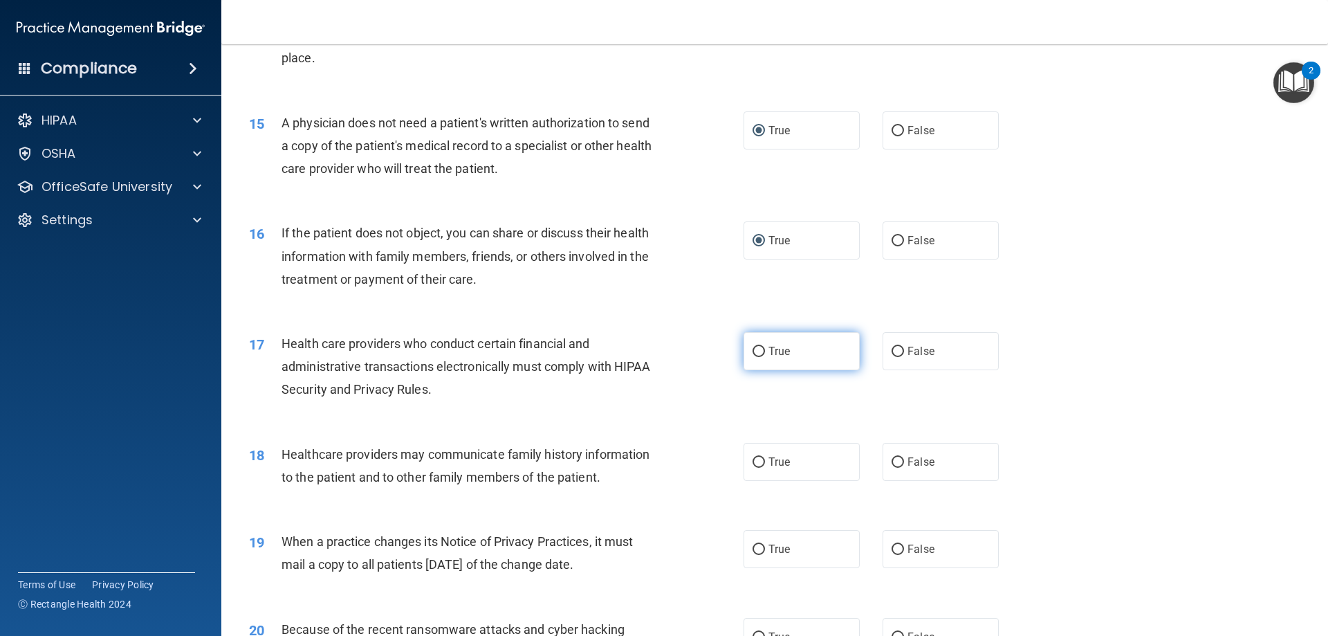
click at [757, 347] on input "True" at bounding box center [758, 351] width 12 height 10
radio input "true"
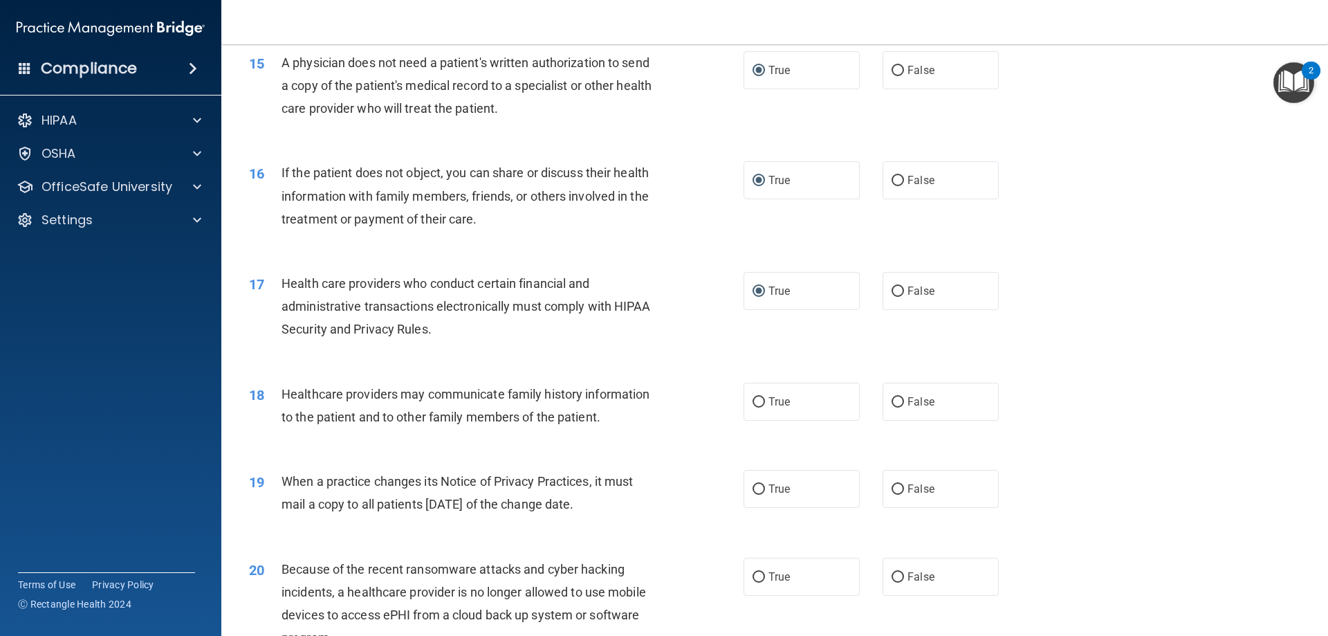
scroll to position [1521, 0]
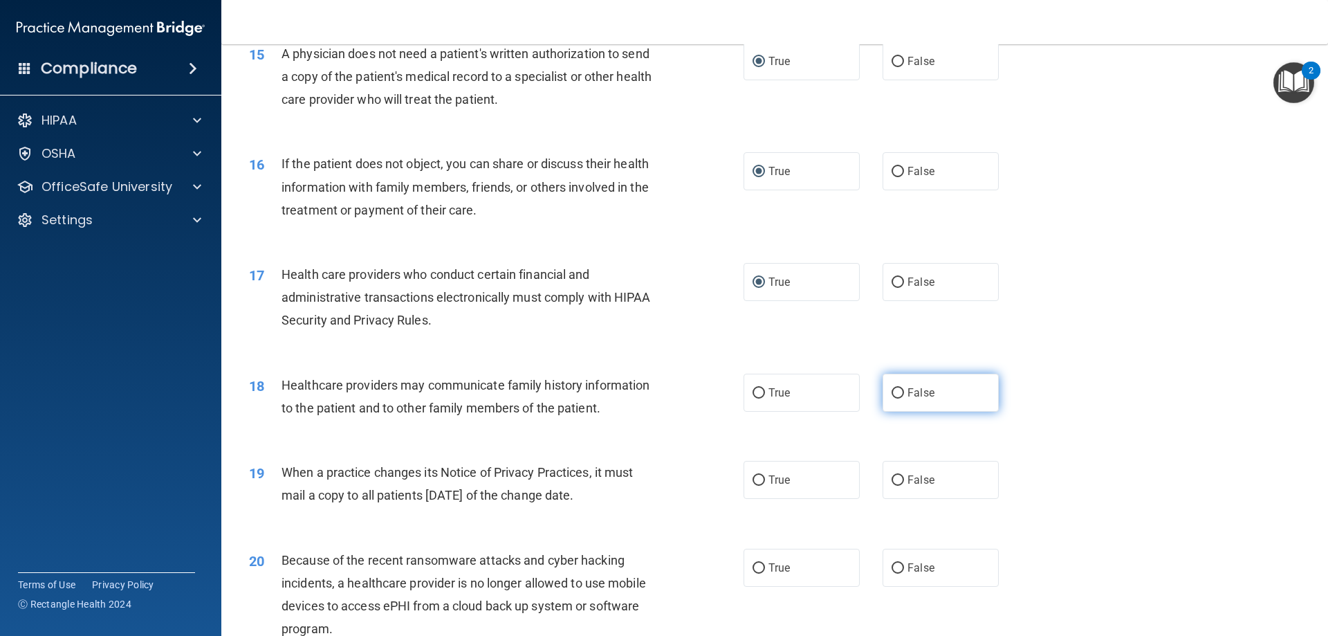
click at [892, 392] on input "False" at bounding box center [897, 393] width 12 height 10
radio input "true"
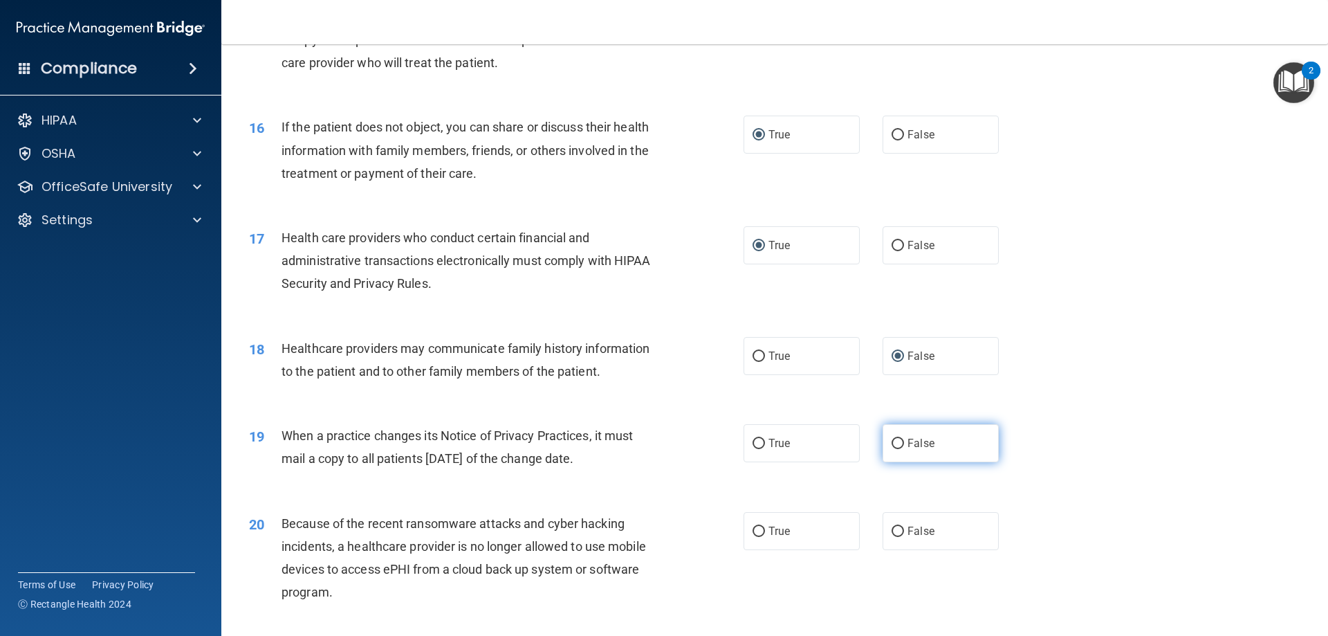
scroll to position [1591, 0]
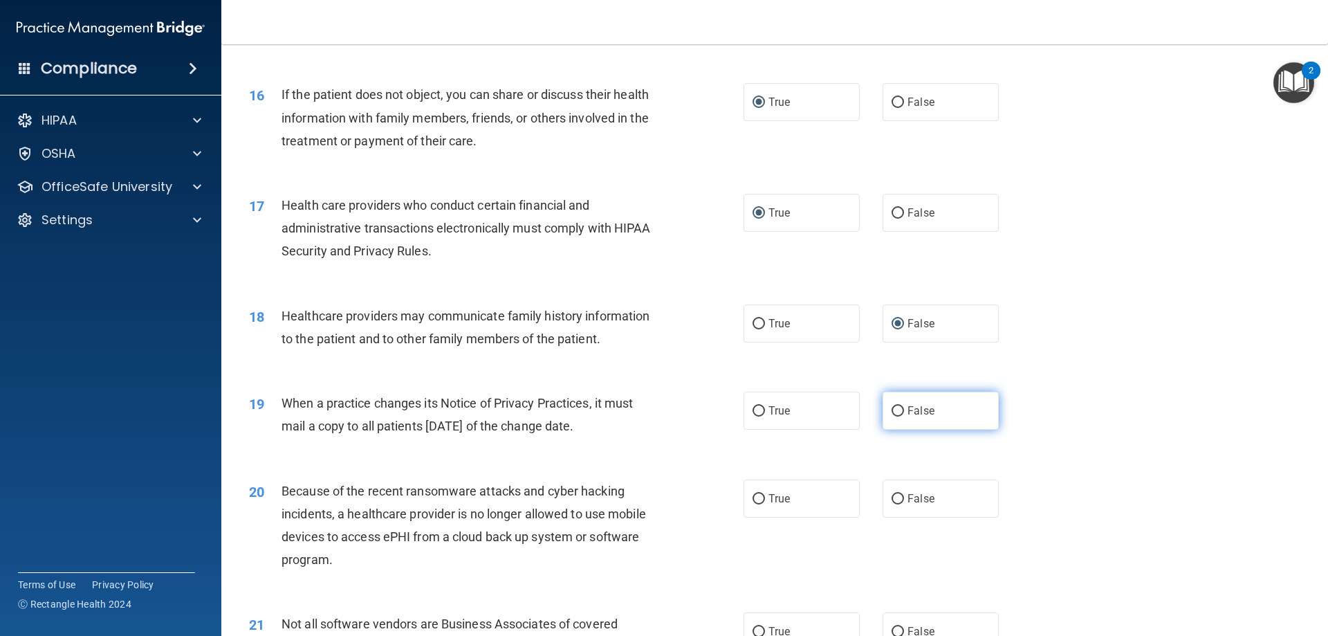
click at [894, 410] on input "False" at bounding box center [897, 411] width 12 height 10
radio input "true"
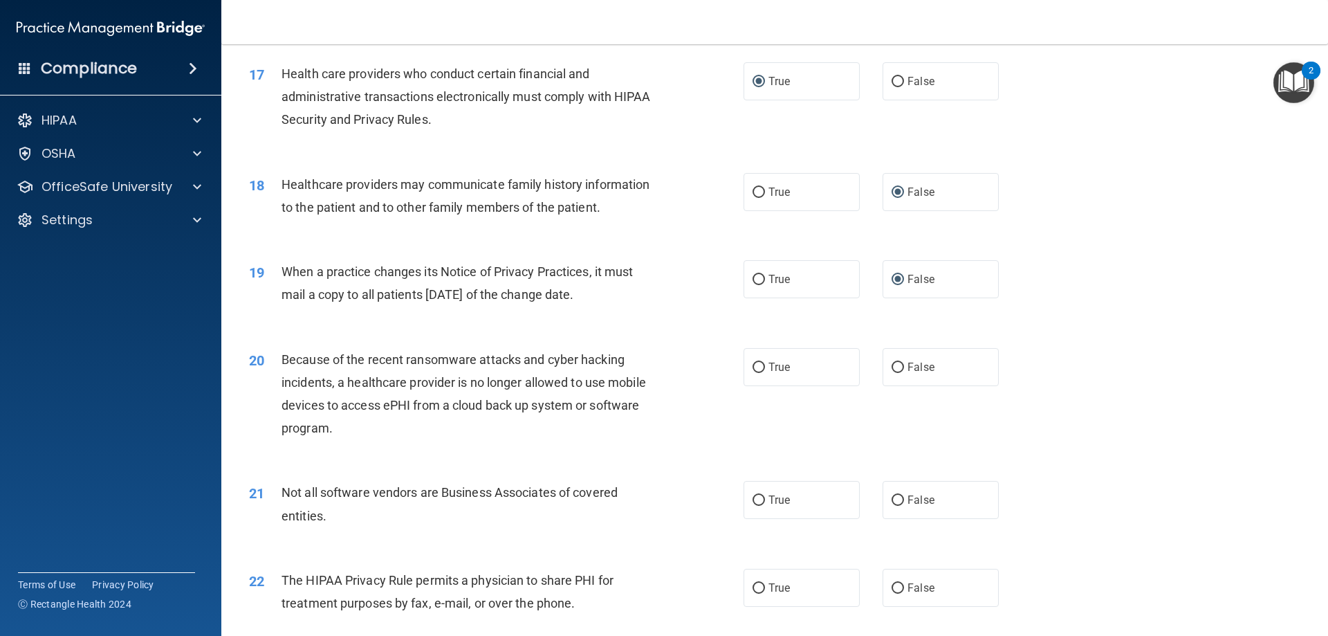
scroll to position [1729, 0]
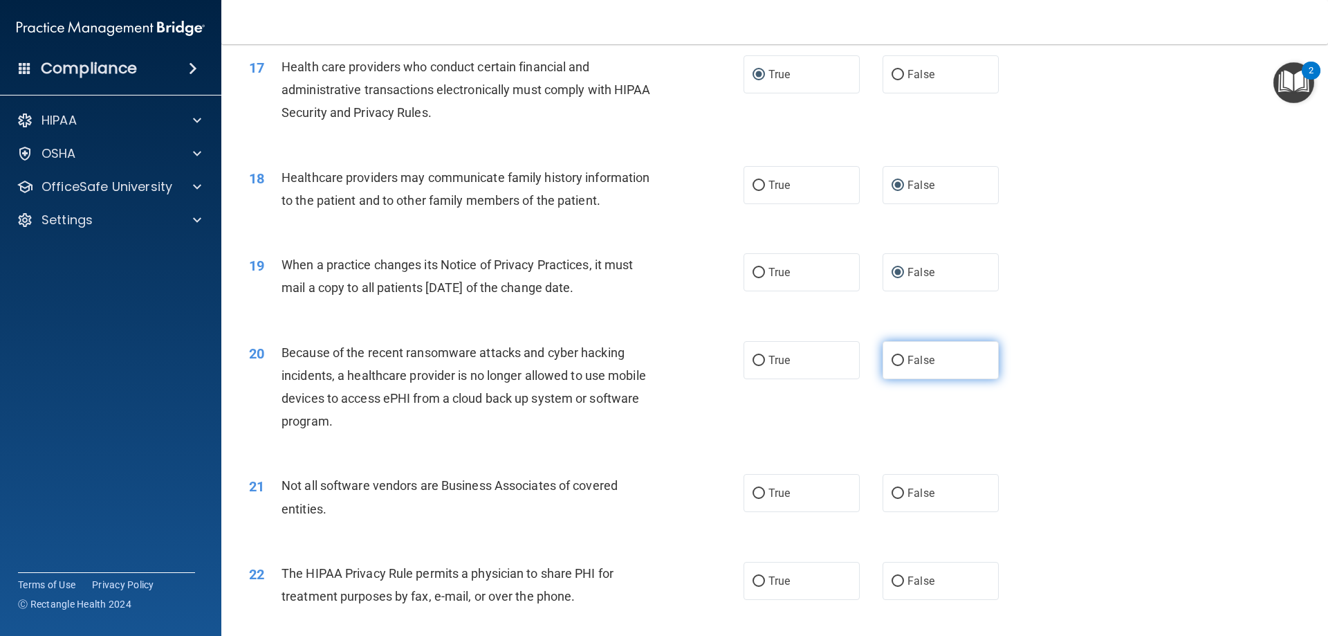
click at [891, 358] on input "False" at bounding box center [897, 360] width 12 height 10
radio input "true"
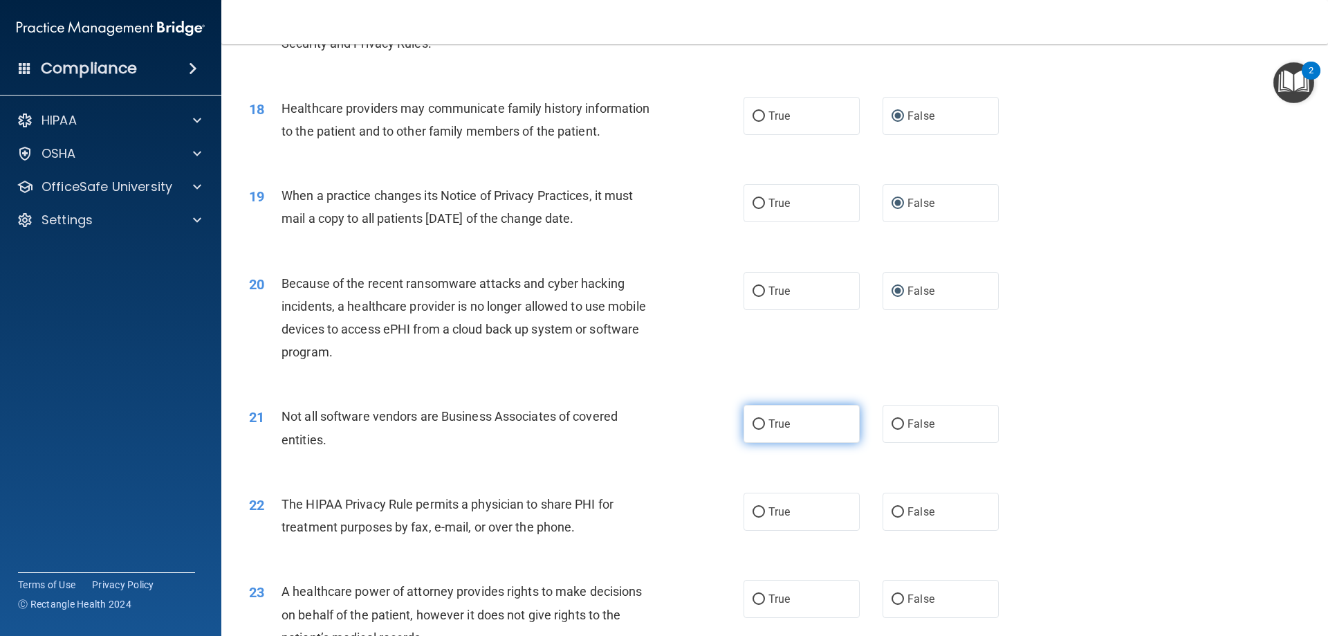
click at [754, 424] on input "True" at bounding box center [758, 424] width 12 height 10
radio input "true"
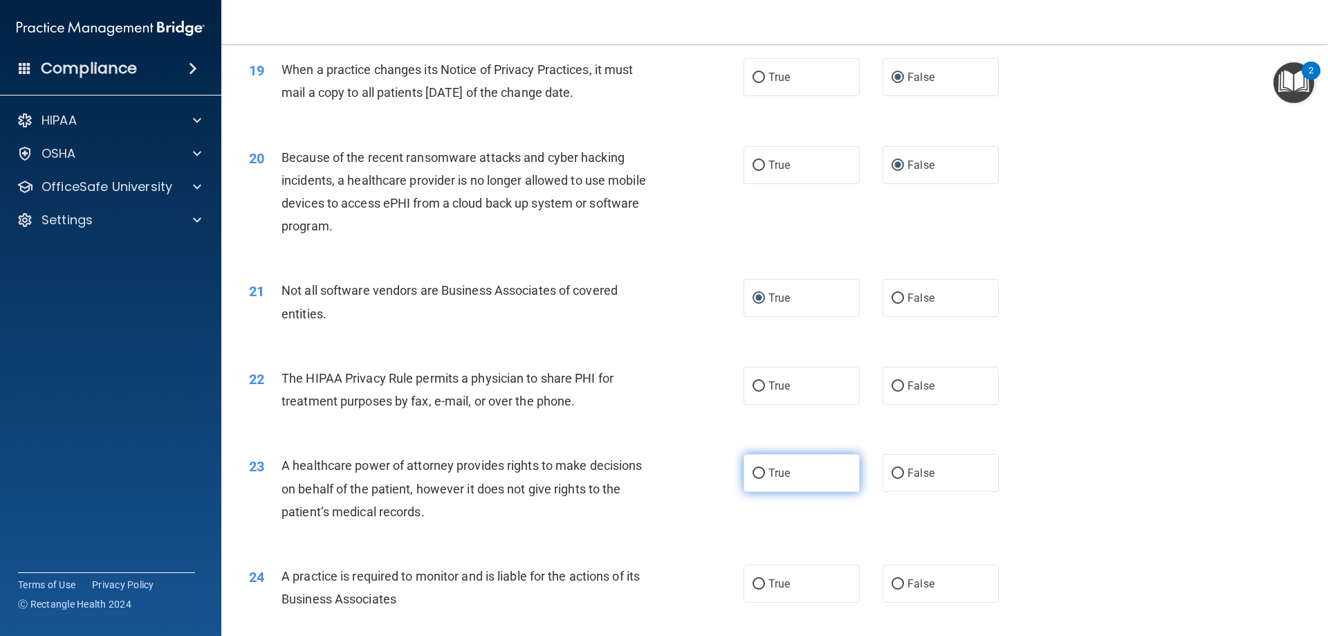
scroll to position [1936, 0]
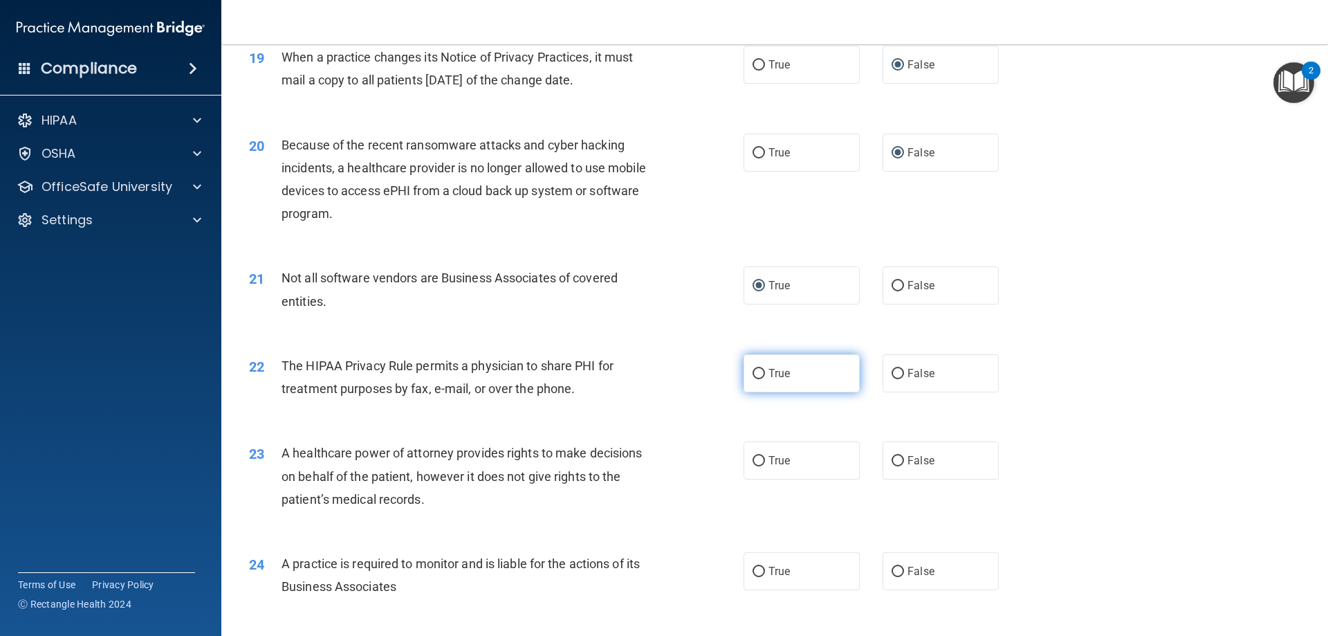
click at [752, 372] on input "True" at bounding box center [758, 374] width 12 height 10
radio input "true"
click at [891, 461] on input "False" at bounding box center [897, 461] width 12 height 10
radio input "true"
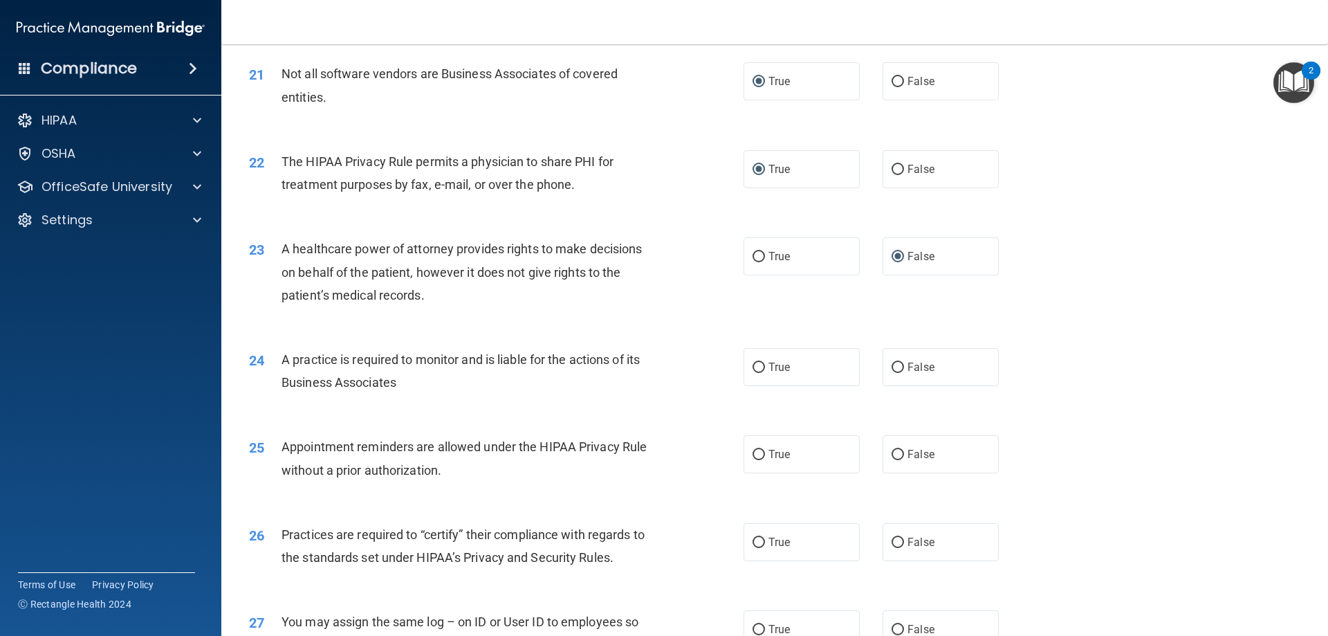
scroll to position [2144, 0]
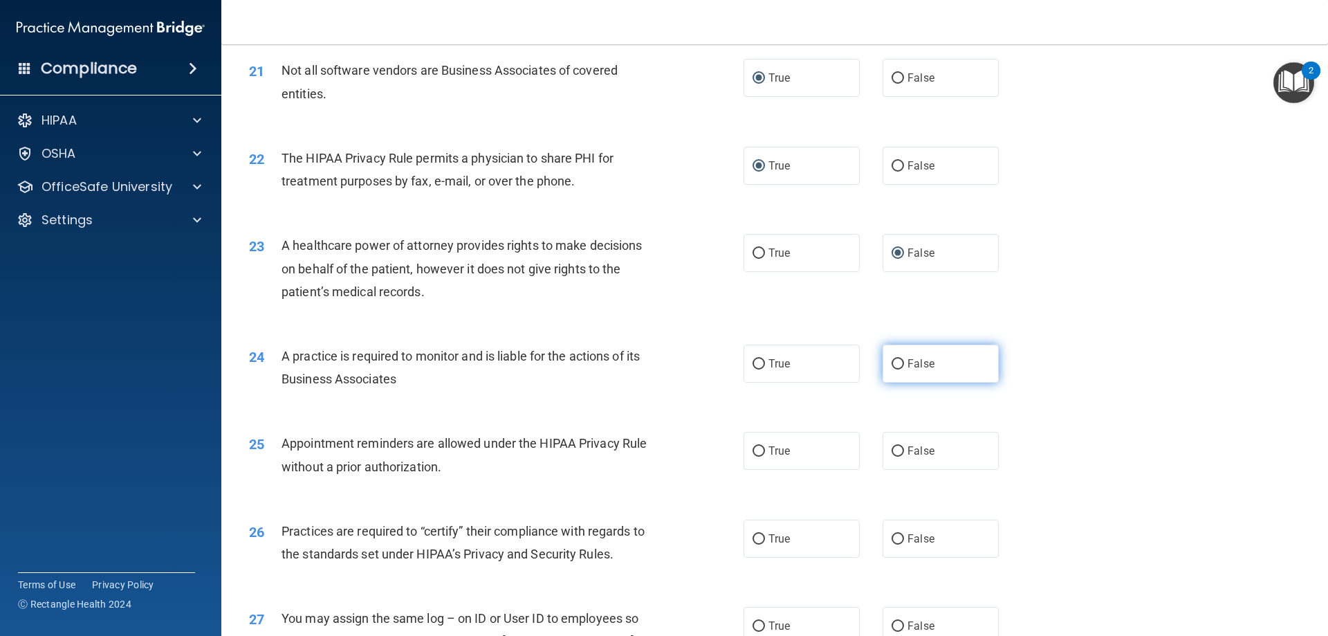
click at [891, 364] on input "False" at bounding box center [897, 364] width 12 height 10
radio input "true"
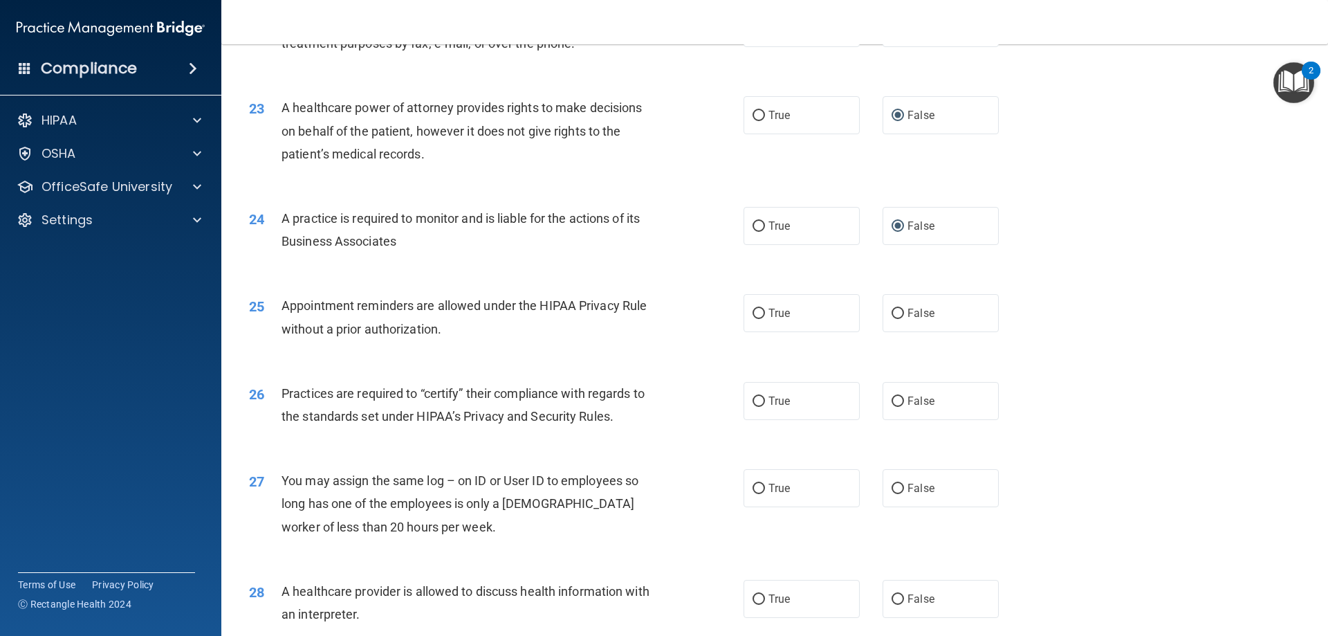
scroll to position [2282, 0]
click at [753, 315] on input "True" at bounding box center [758, 313] width 12 height 10
radio input "true"
click at [895, 399] on input "False" at bounding box center [897, 401] width 12 height 10
radio input "true"
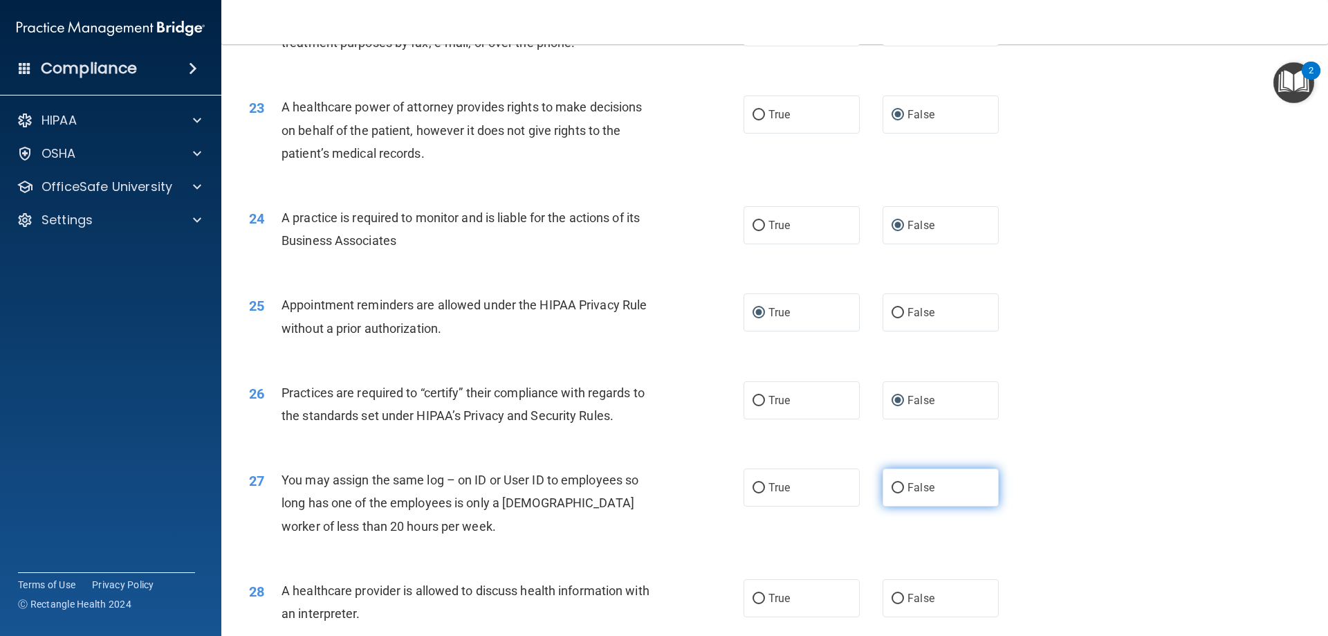
click at [896, 487] on input "False" at bounding box center [897, 488] width 12 height 10
radio input "true"
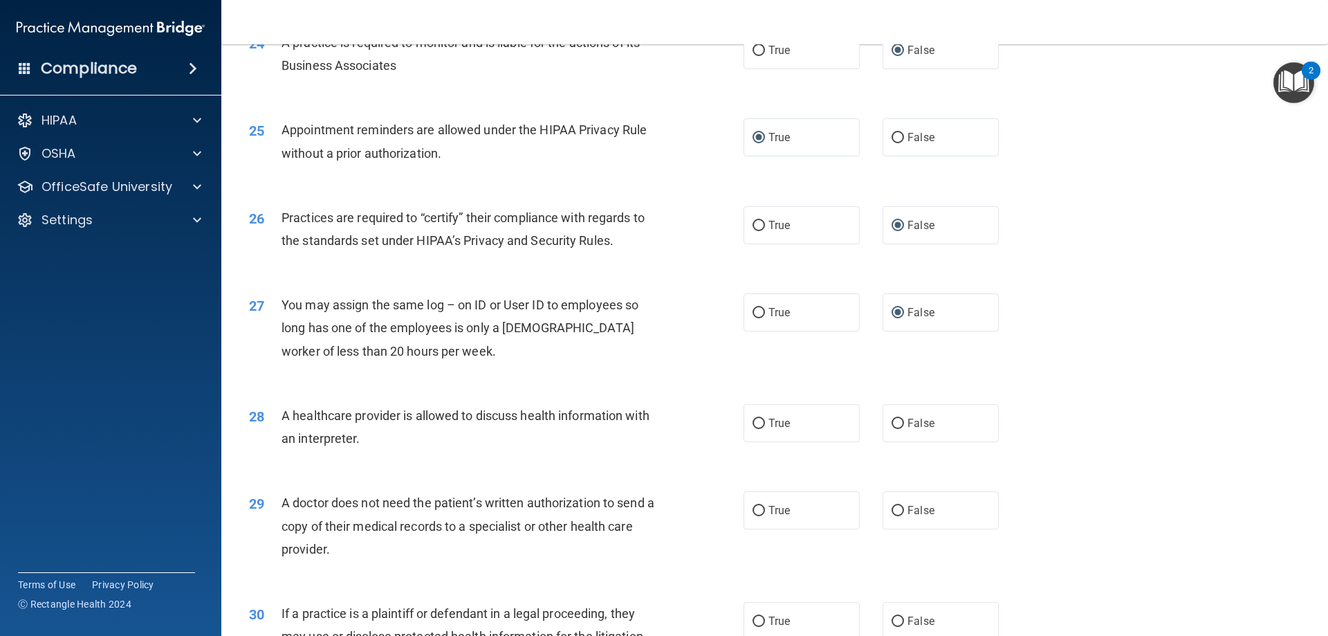
scroll to position [2490, 0]
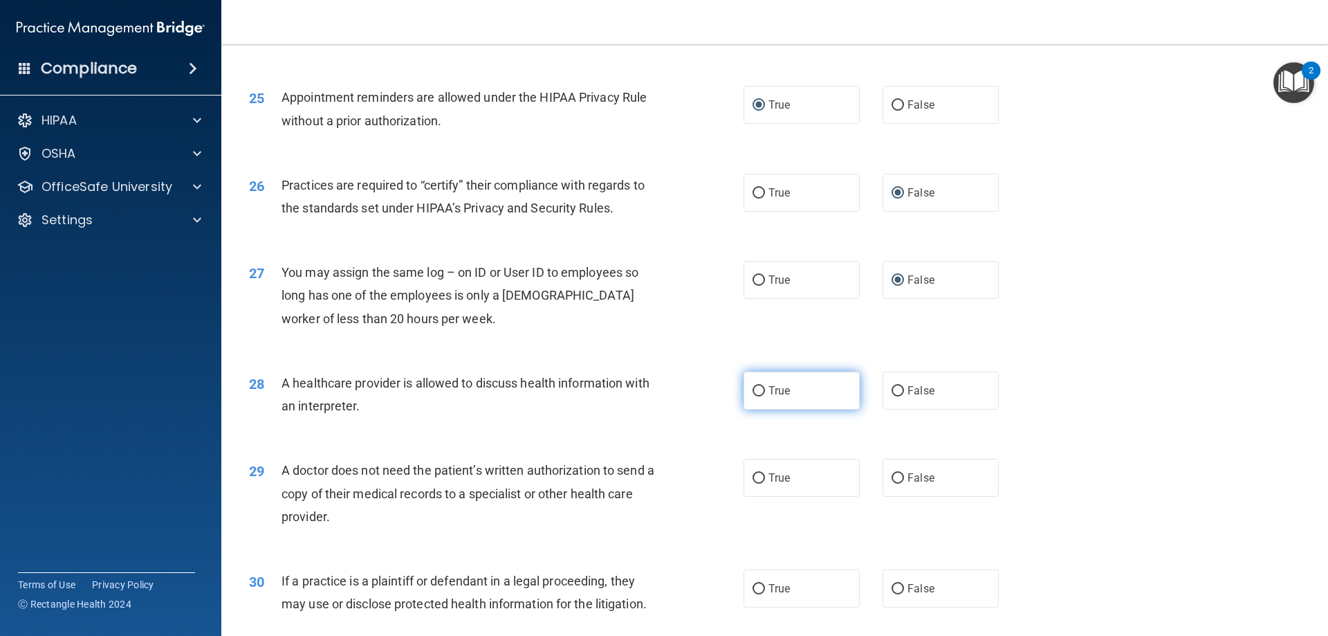
click at [756, 390] on input "True" at bounding box center [758, 391] width 12 height 10
radio input "true"
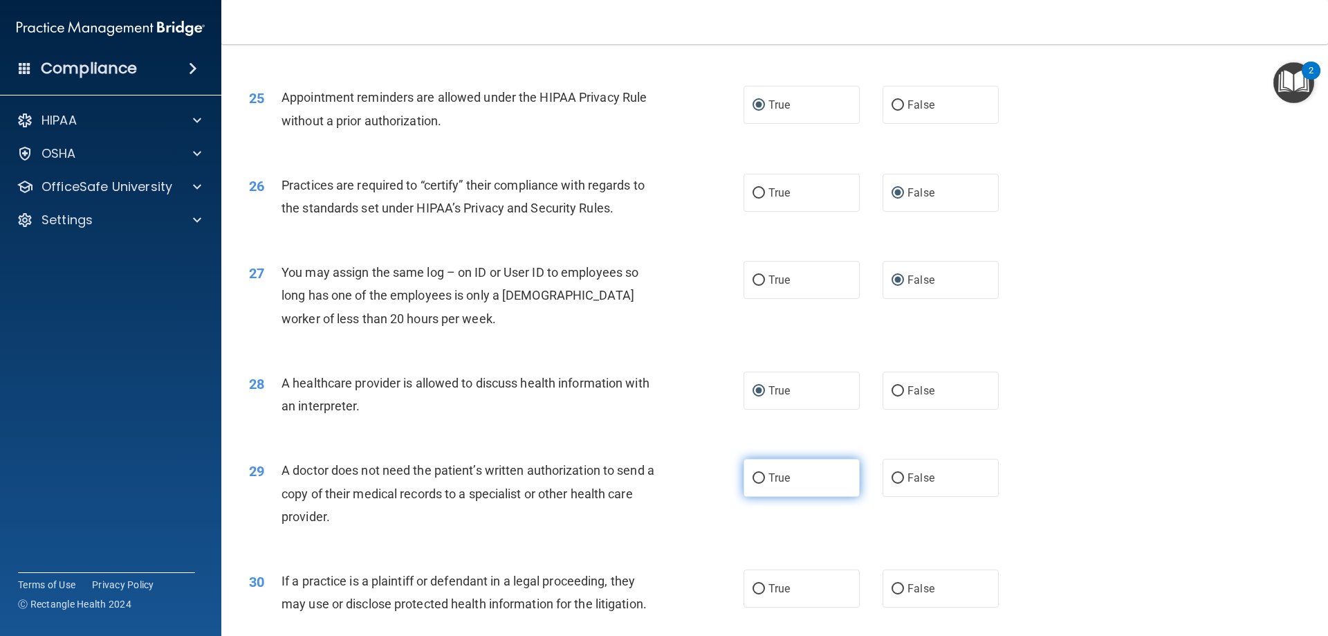
click at [757, 478] on input "True" at bounding box center [758, 478] width 12 height 10
radio input "true"
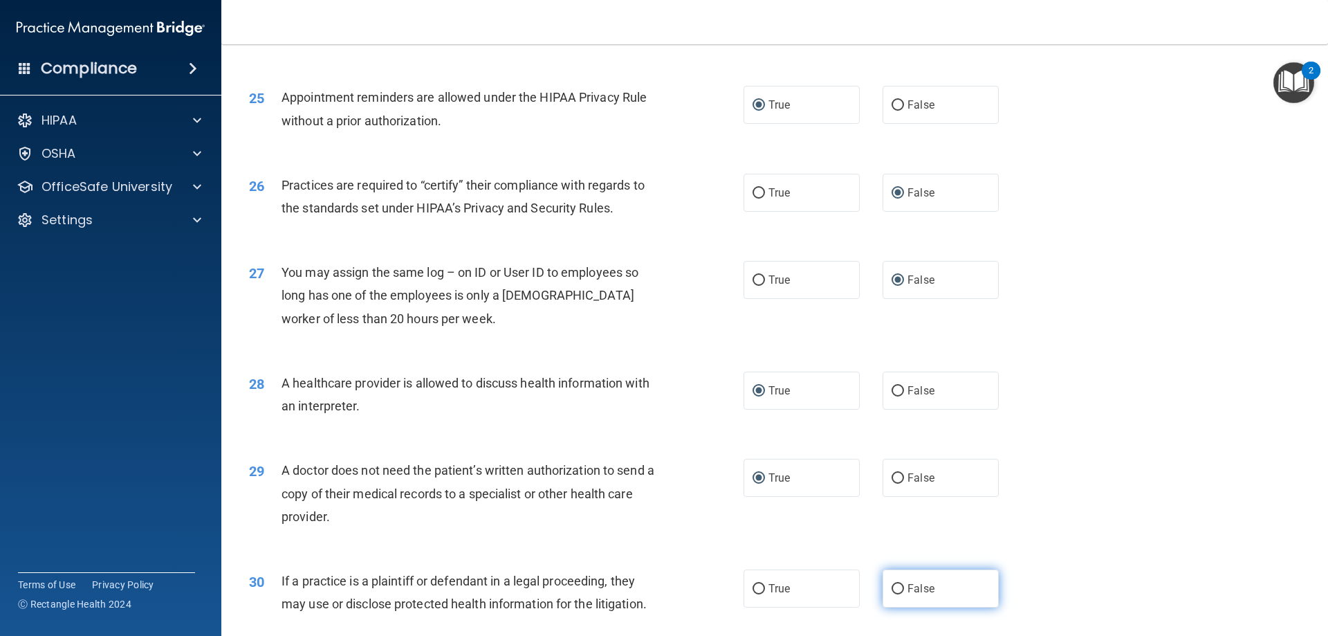
click at [891, 590] on input "False" at bounding box center [897, 589] width 12 height 10
radio input "true"
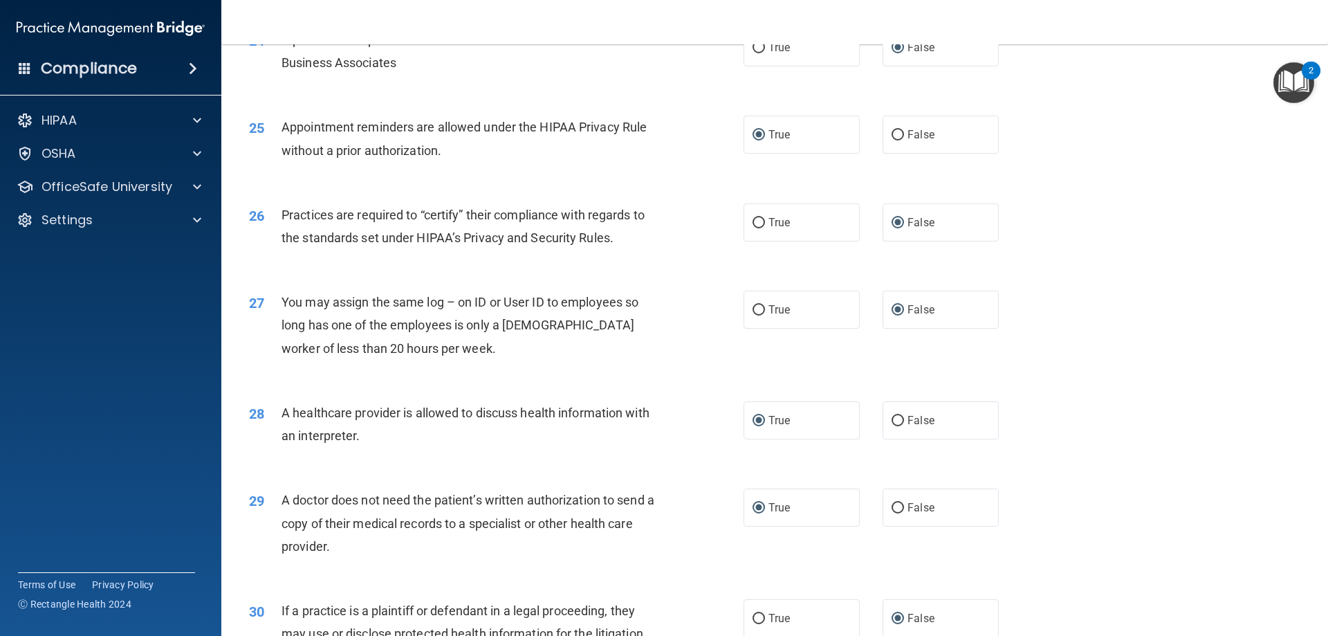
scroll to position [2584, 0]
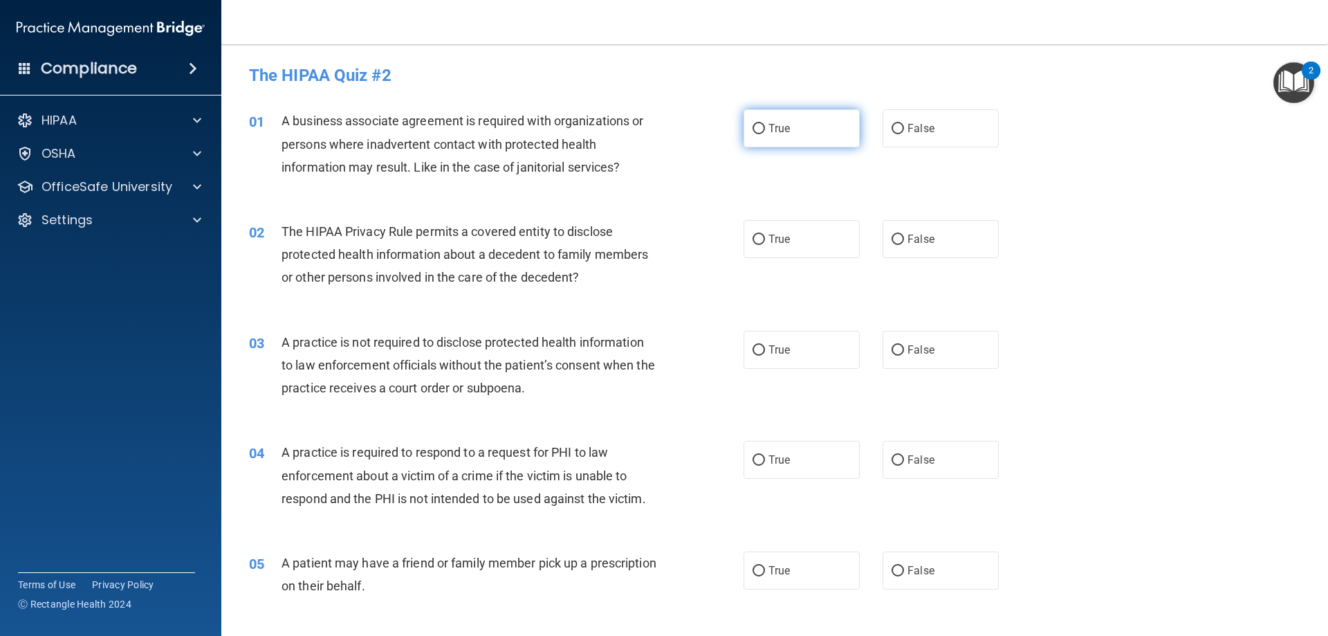
click at [752, 128] on input "True" at bounding box center [758, 129] width 12 height 10
radio input "true"
click at [758, 234] on input "True" at bounding box center [758, 239] width 12 height 10
radio input "true"
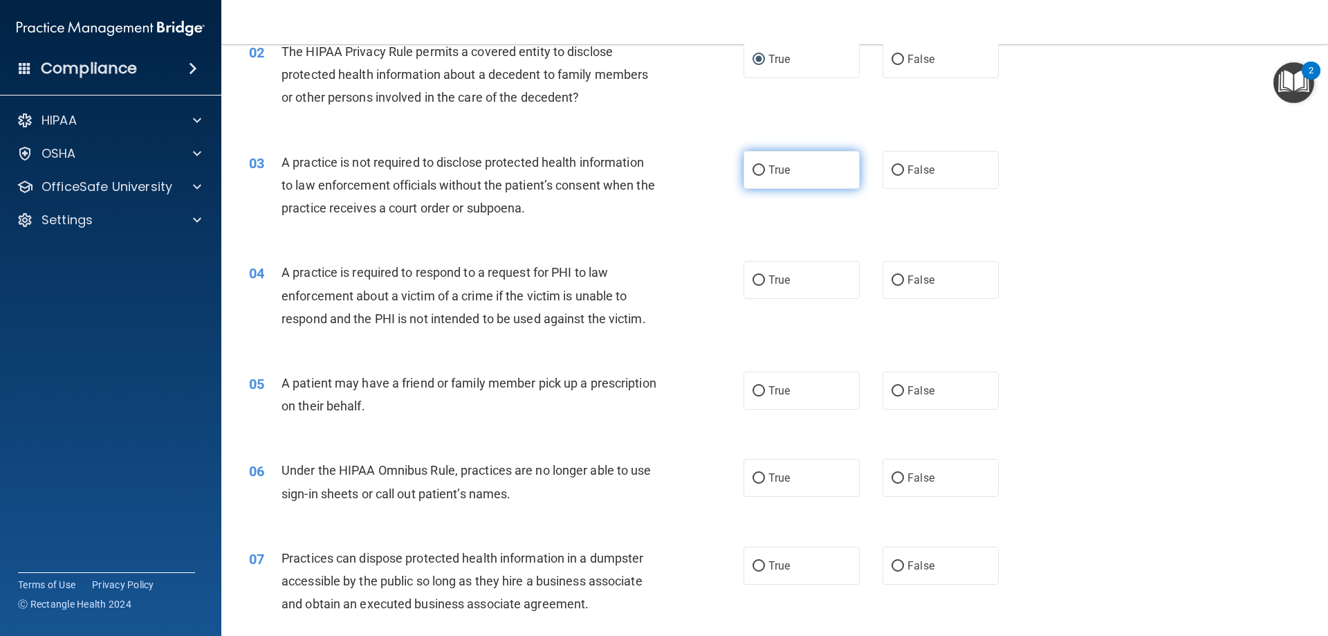
scroll to position [138, 0]
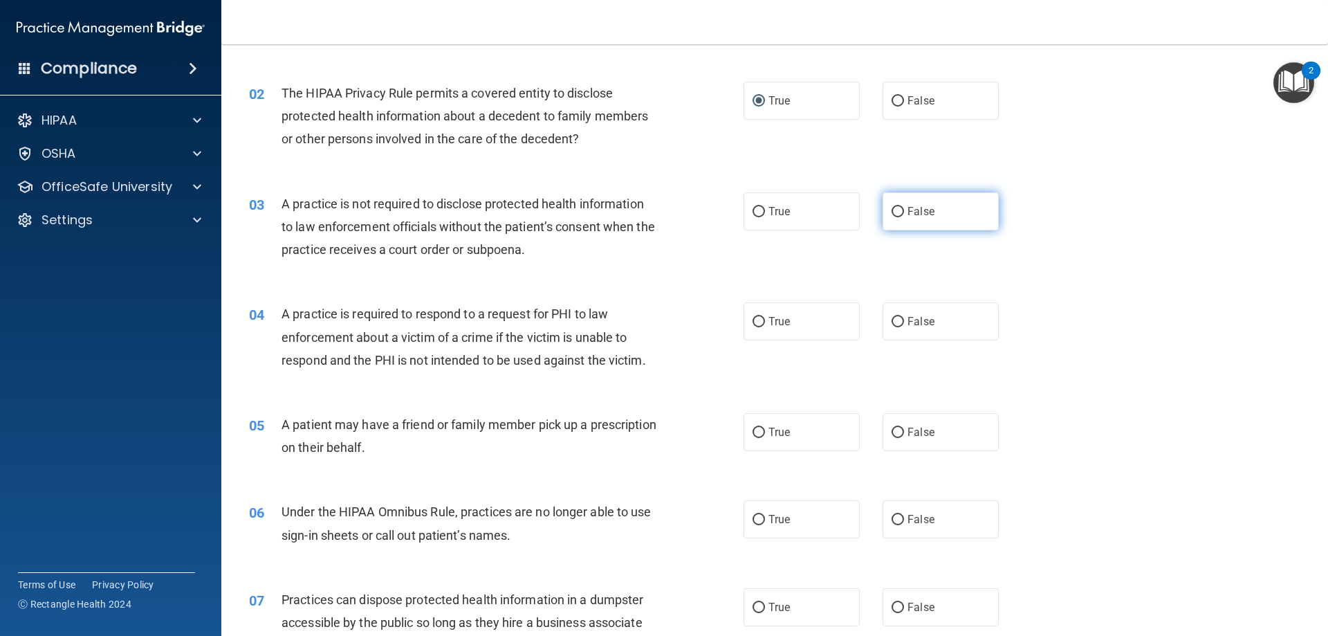
click at [893, 214] on input "False" at bounding box center [897, 212] width 12 height 10
radio input "true"
click at [753, 318] on input "True" at bounding box center [758, 322] width 12 height 10
radio input "true"
click at [753, 435] on input "True" at bounding box center [758, 432] width 12 height 10
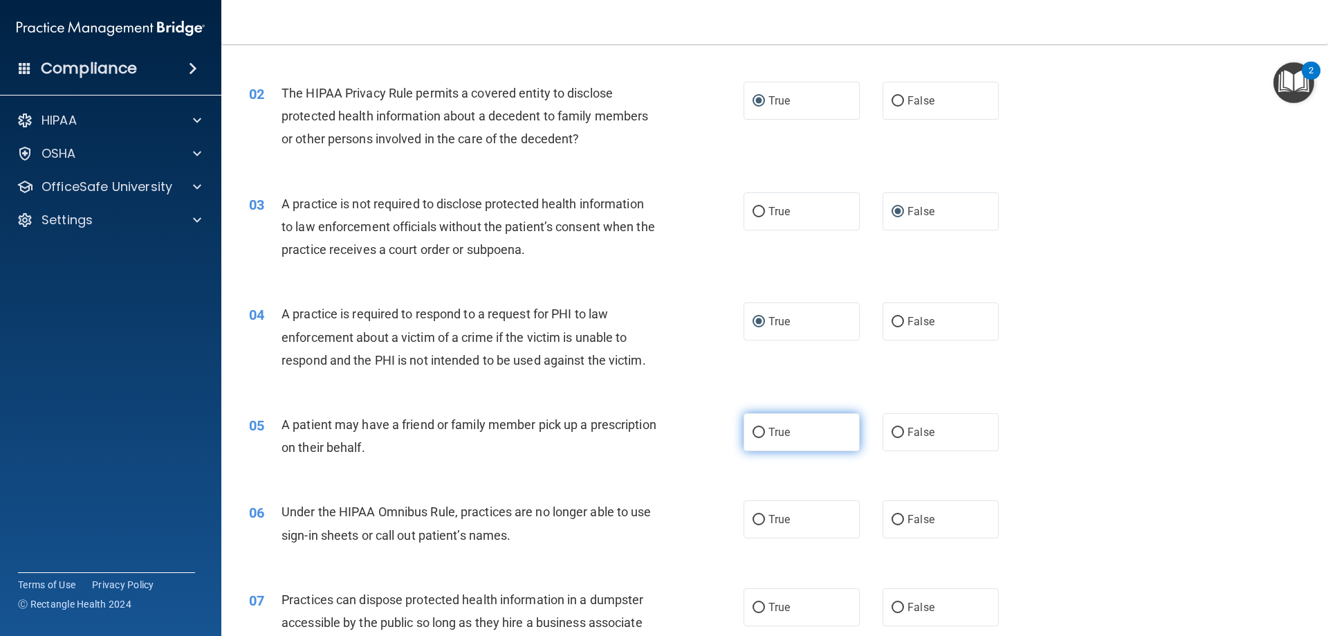
radio input "true"
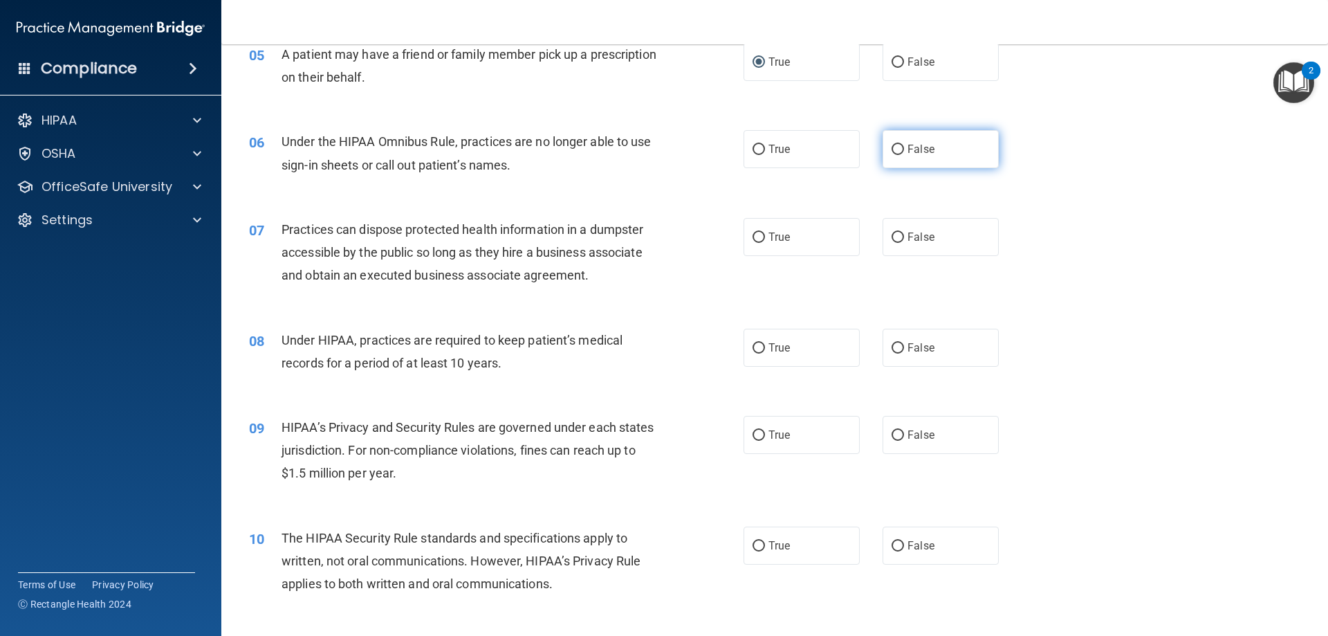
scroll to position [484, 0]
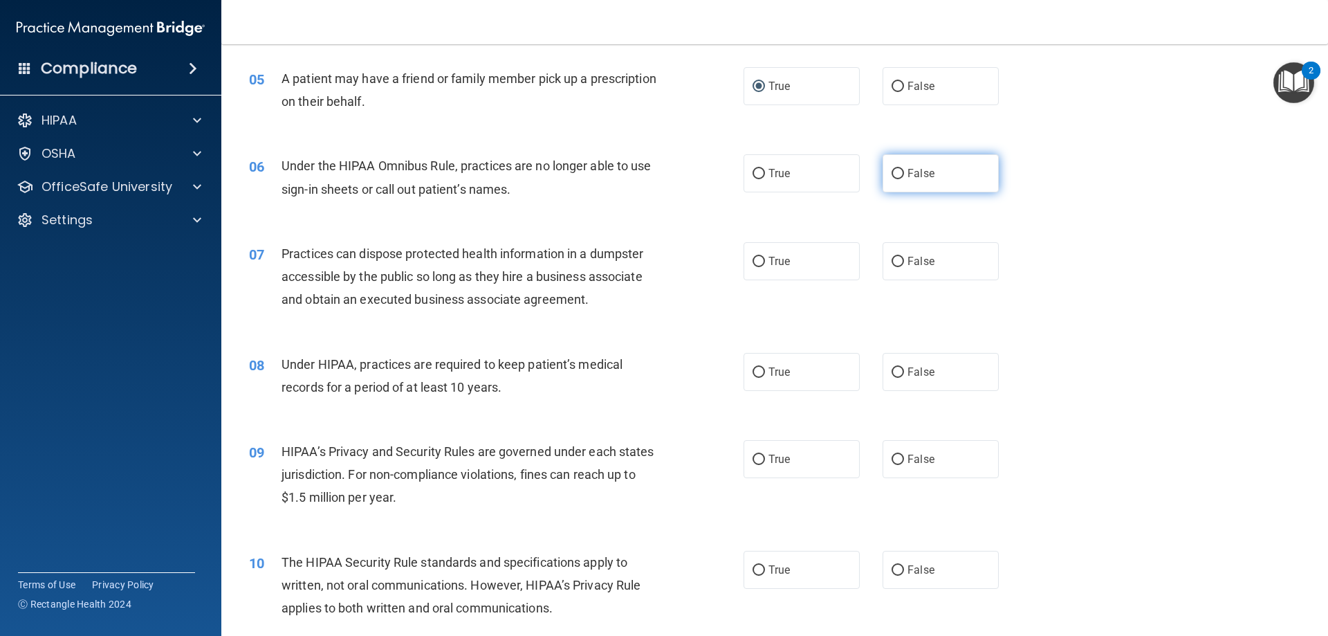
click at [891, 171] on input "False" at bounding box center [897, 174] width 12 height 10
radio input "true"
click at [894, 260] on input "False" at bounding box center [897, 262] width 12 height 10
radio input "true"
click at [893, 371] on input "False" at bounding box center [897, 372] width 12 height 10
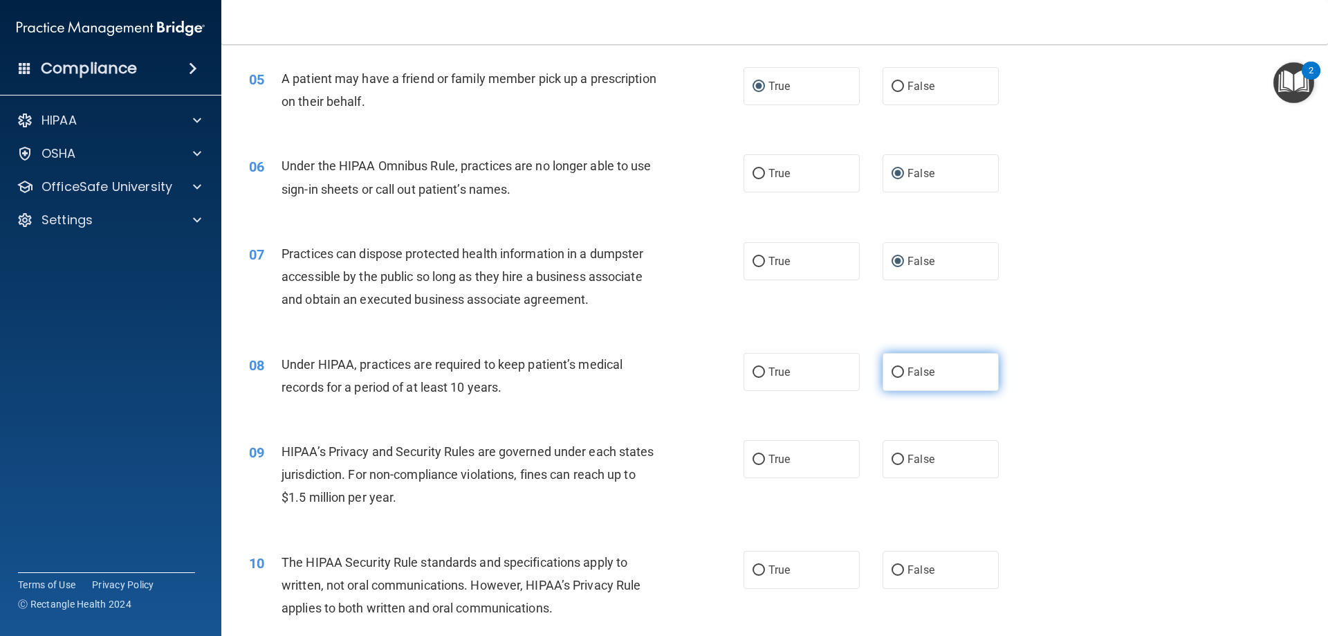
radio input "true"
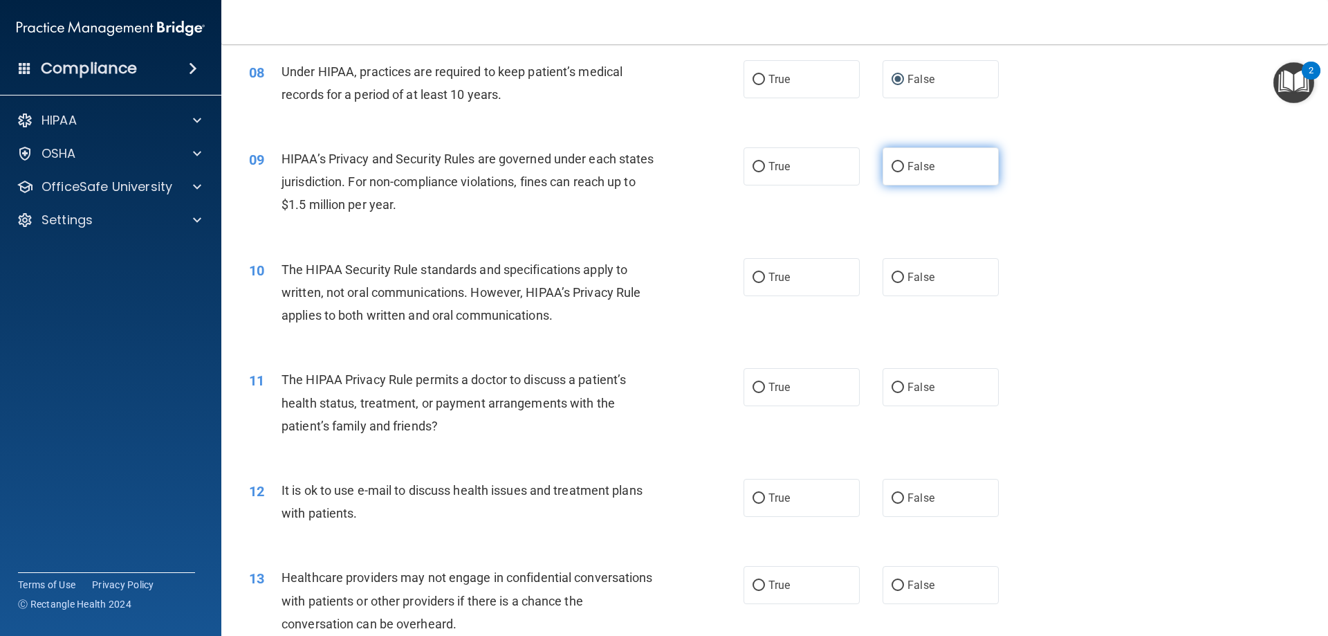
scroll to position [761, 0]
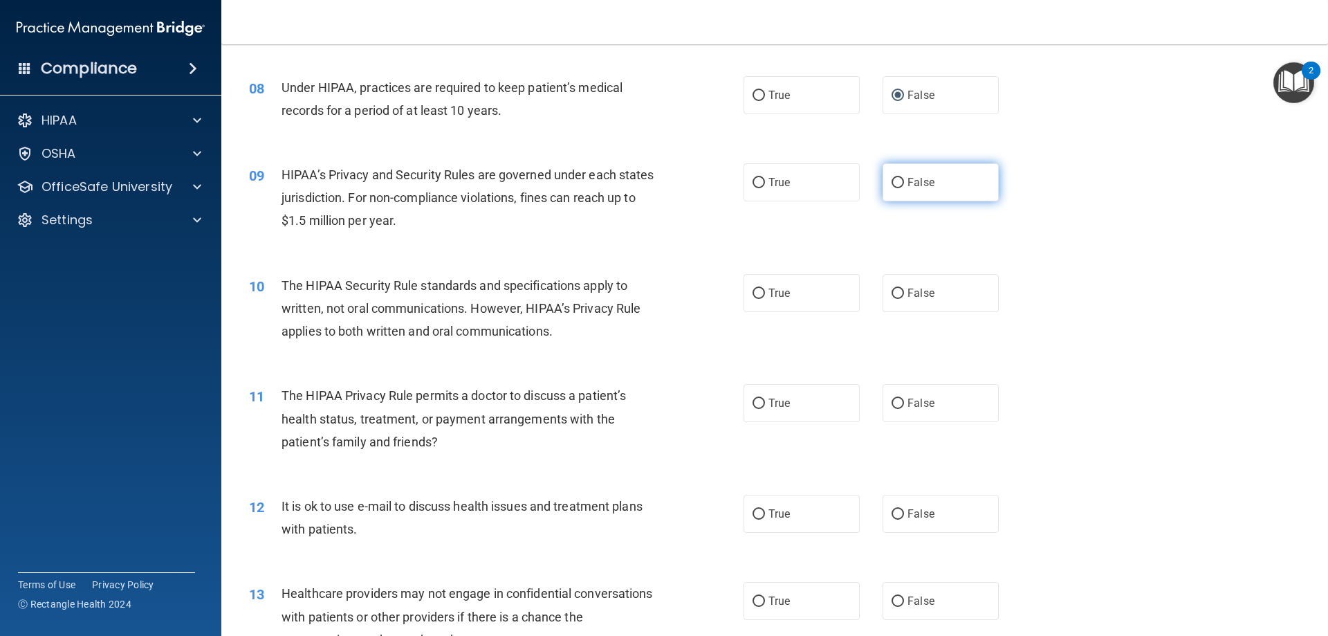
click at [893, 182] on input "False" at bounding box center [897, 183] width 12 height 10
radio input "true"
click at [754, 290] on input "True" at bounding box center [758, 293] width 12 height 10
radio input "true"
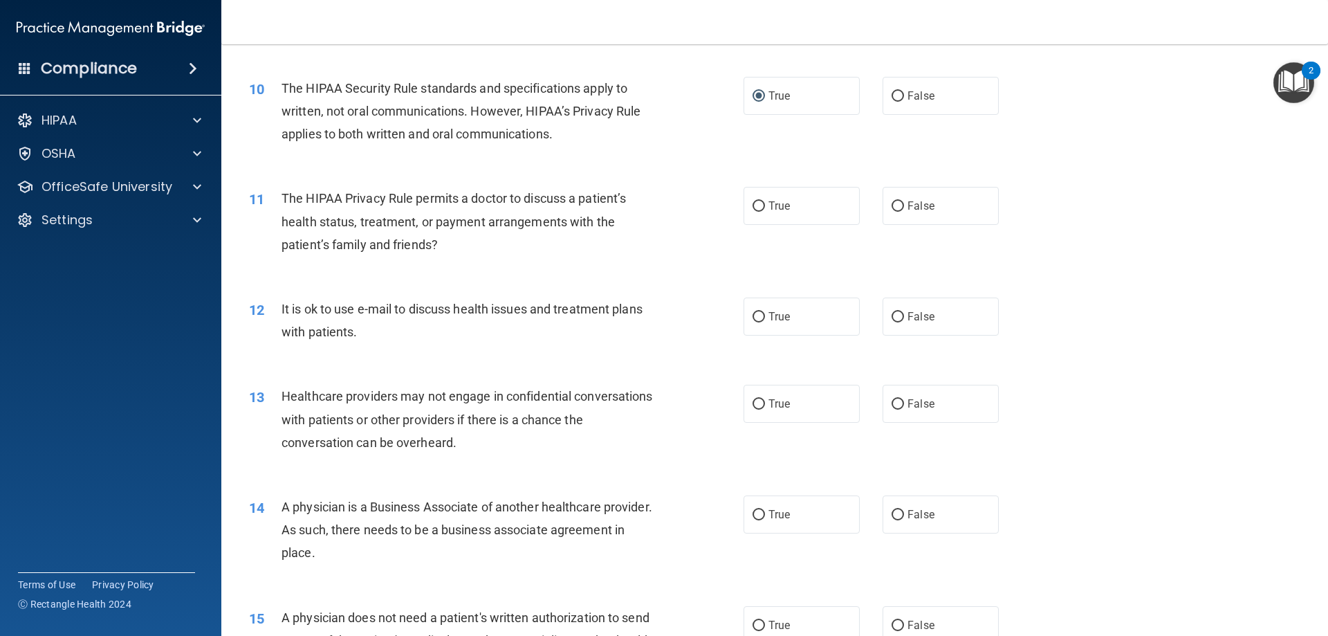
scroll to position [968, 0]
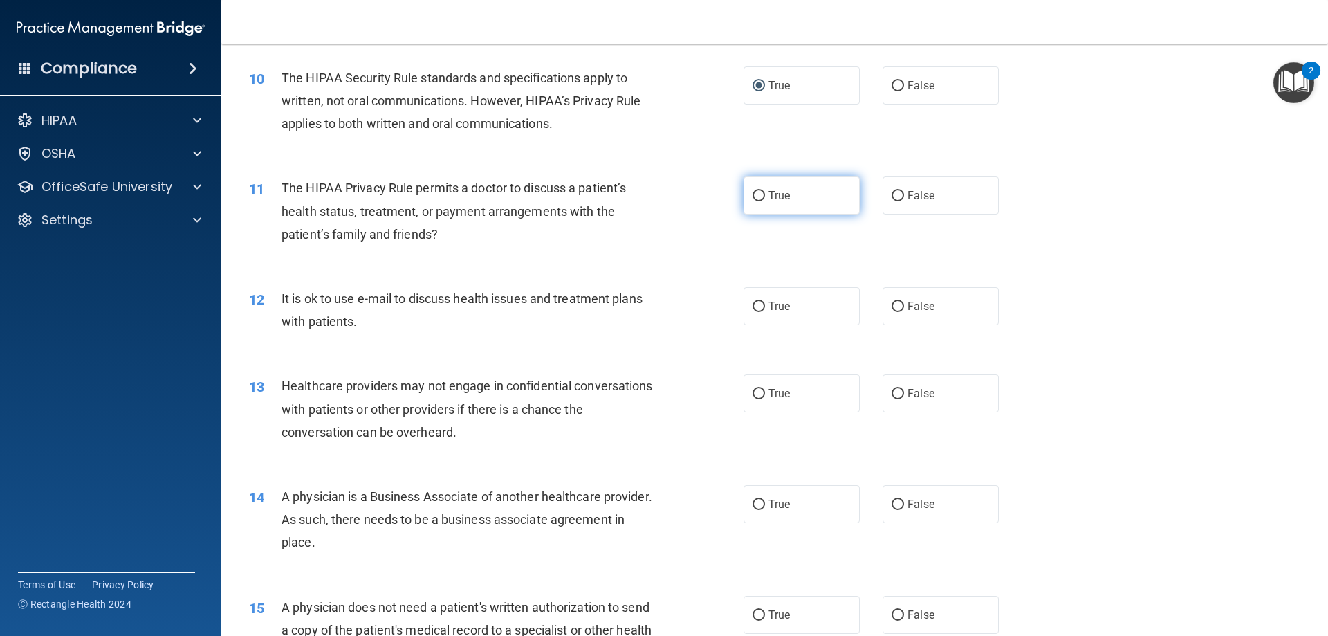
click at [753, 192] on input "True" at bounding box center [758, 196] width 12 height 10
radio input "true"
click at [755, 306] on input "True" at bounding box center [758, 307] width 12 height 10
radio input "true"
click at [891, 395] on input "False" at bounding box center [897, 394] width 12 height 10
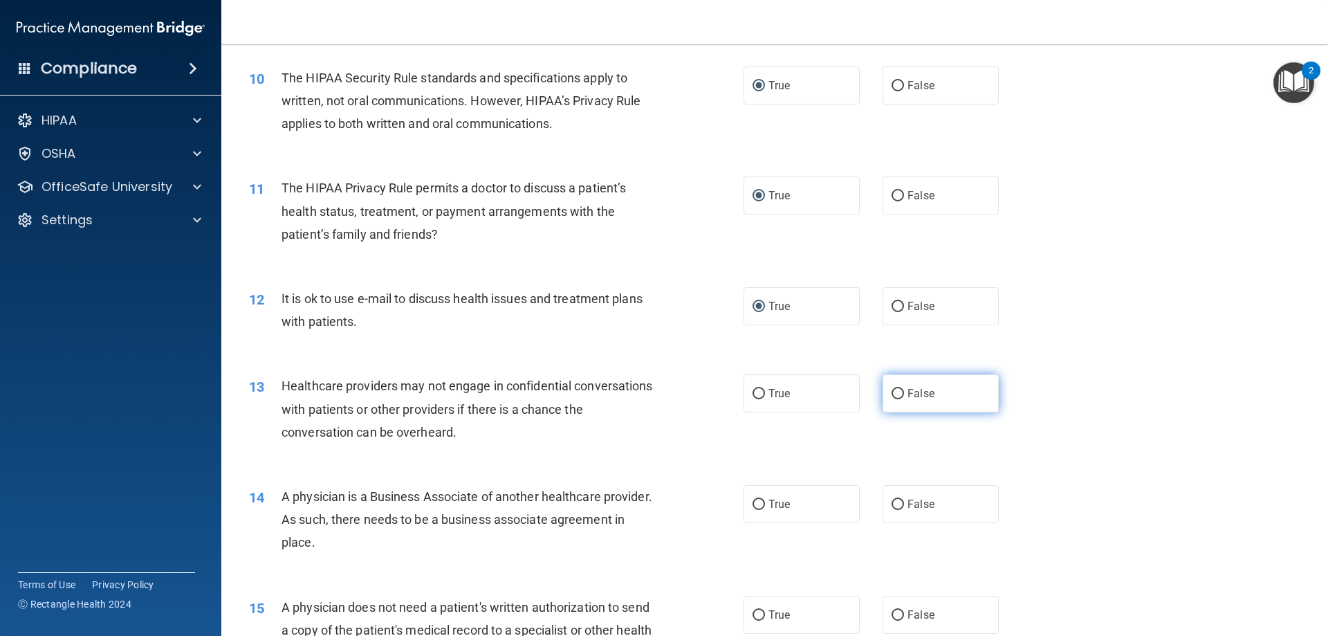
radio input "true"
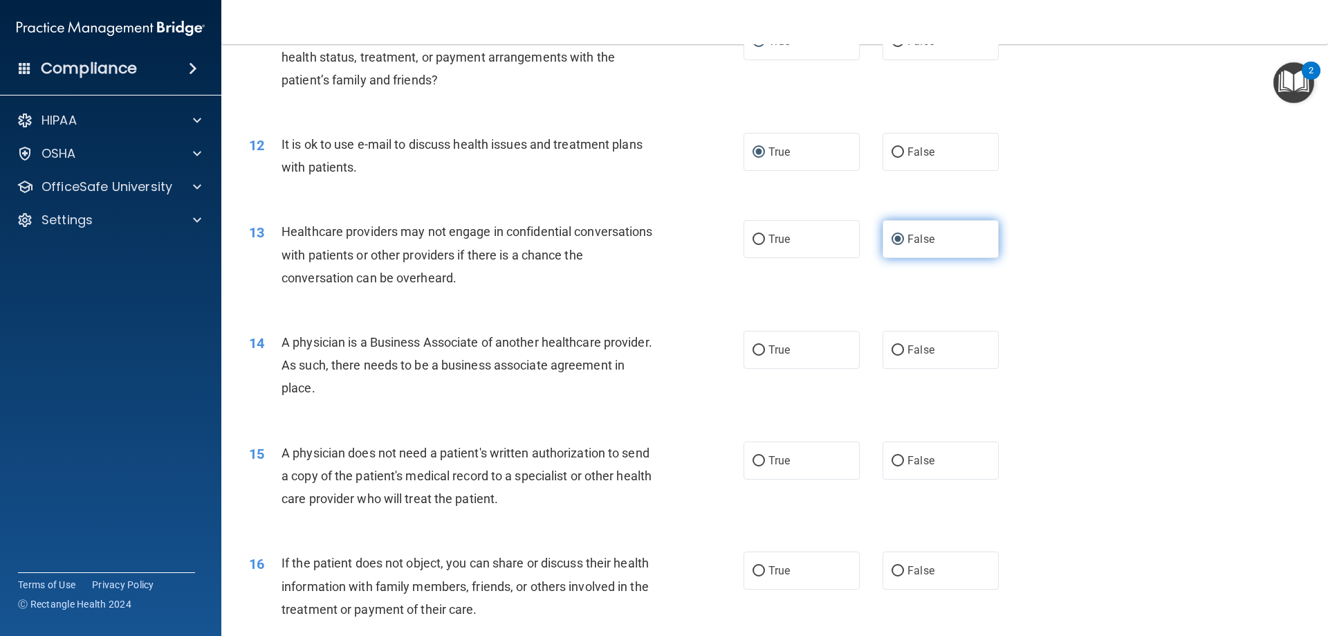
scroll to position [1176, 0]
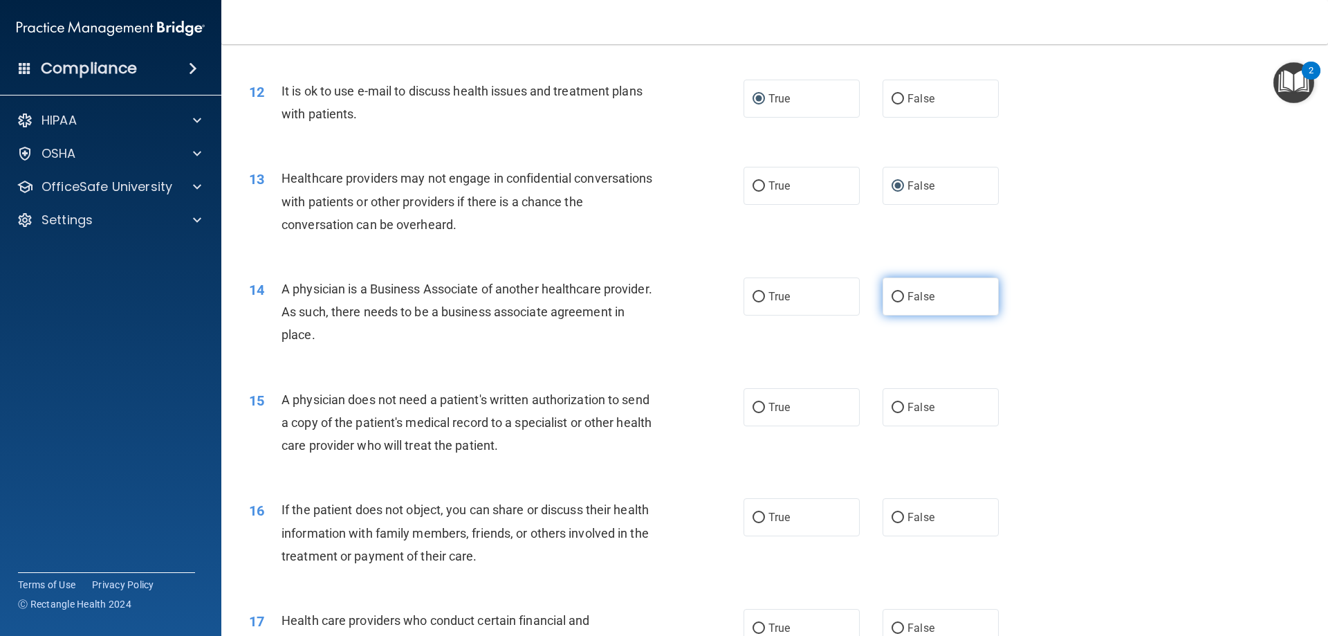
click at [891, 298] on input "False" at bounding box center [897, 297] width 12 height 10
radio input "true"
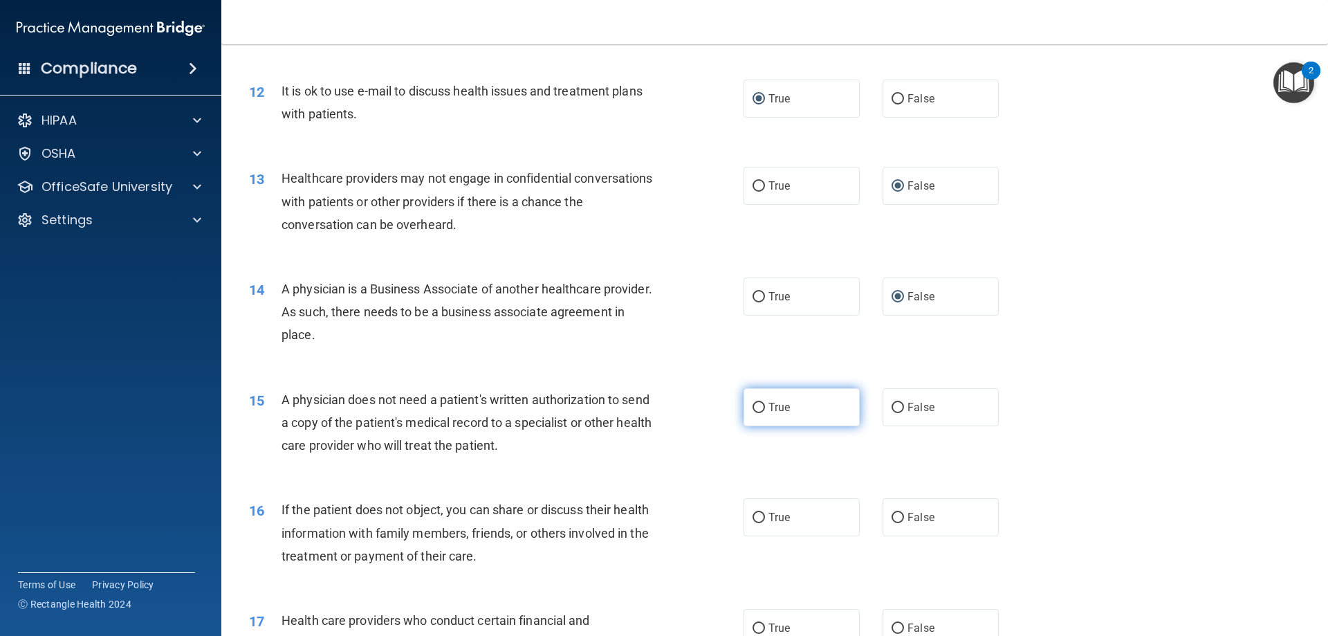
click at [754, 405] on input "True" at bounding box center [758, 407] width 12 height 10
radio input "true"
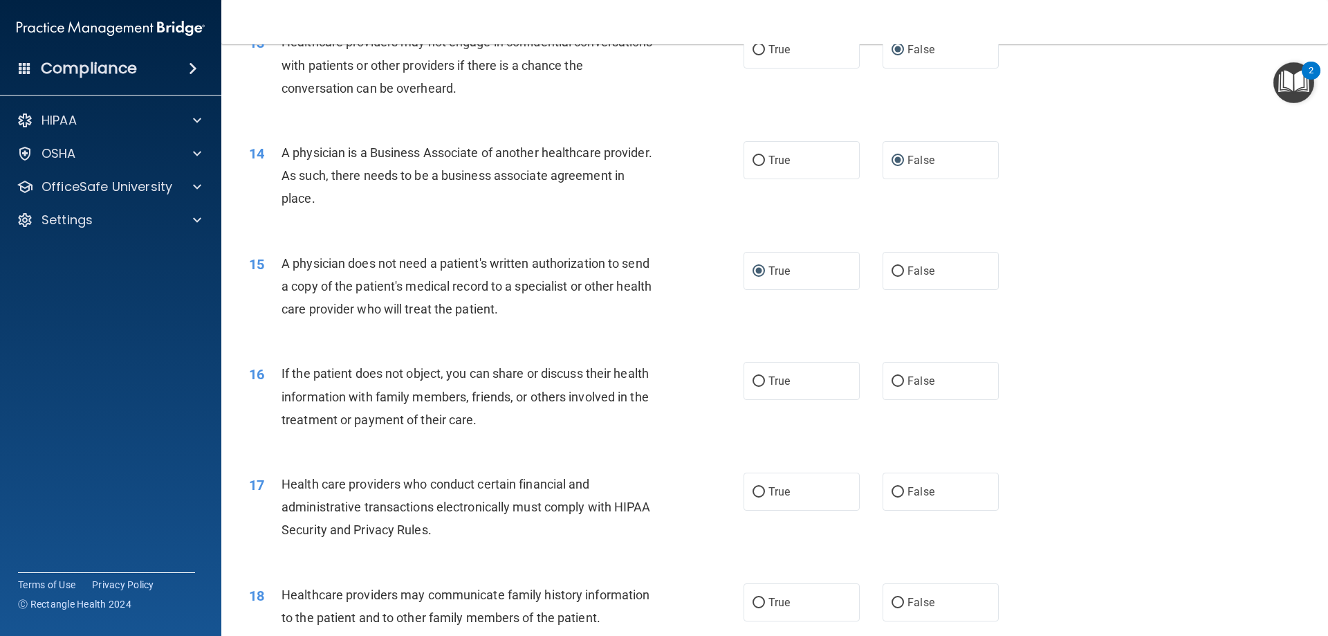
scroll to position [1383, 0]
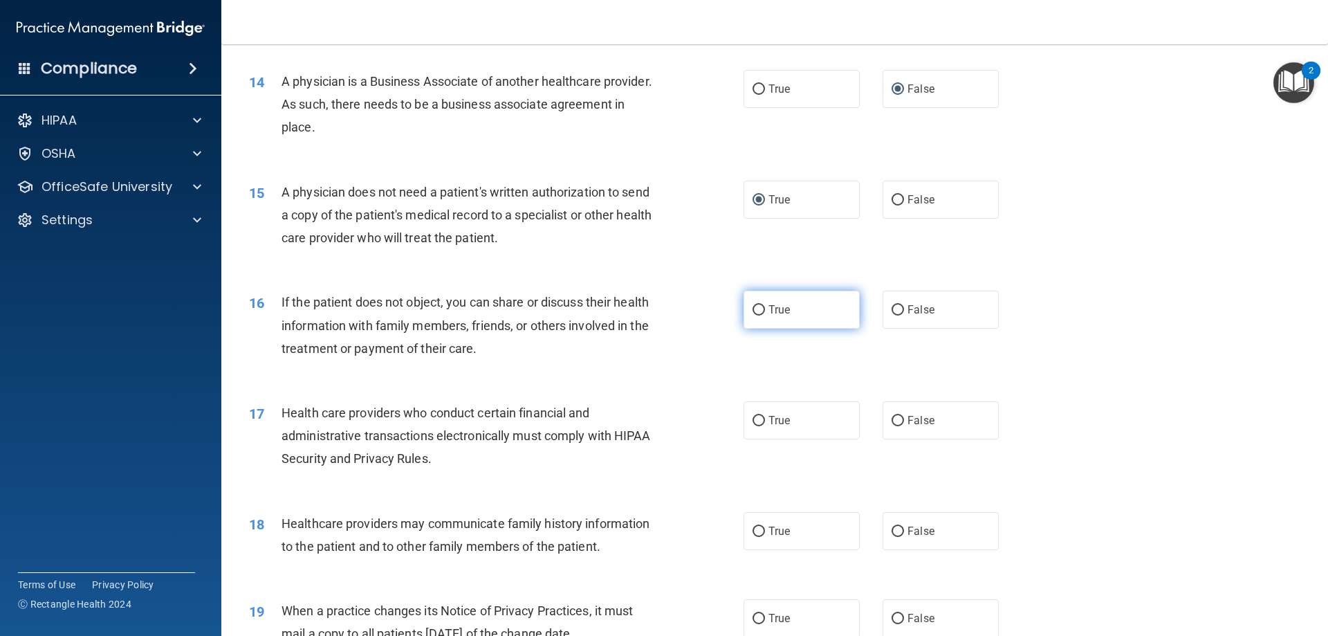
click at [755, 309] on input "True" at bounding box center [758, 310] width 12 height 10
radio input "true"
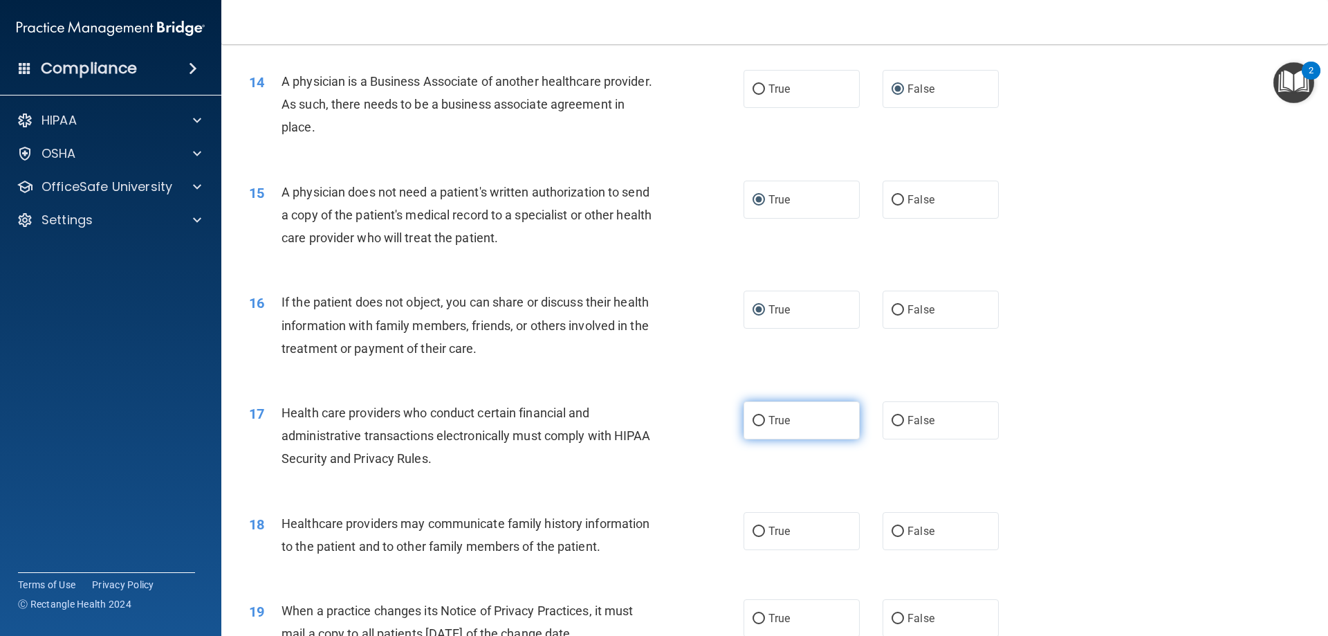
click at [752, 417] on input "True" at bounding box center [758, 421] width 12 height 10
radio input "true"
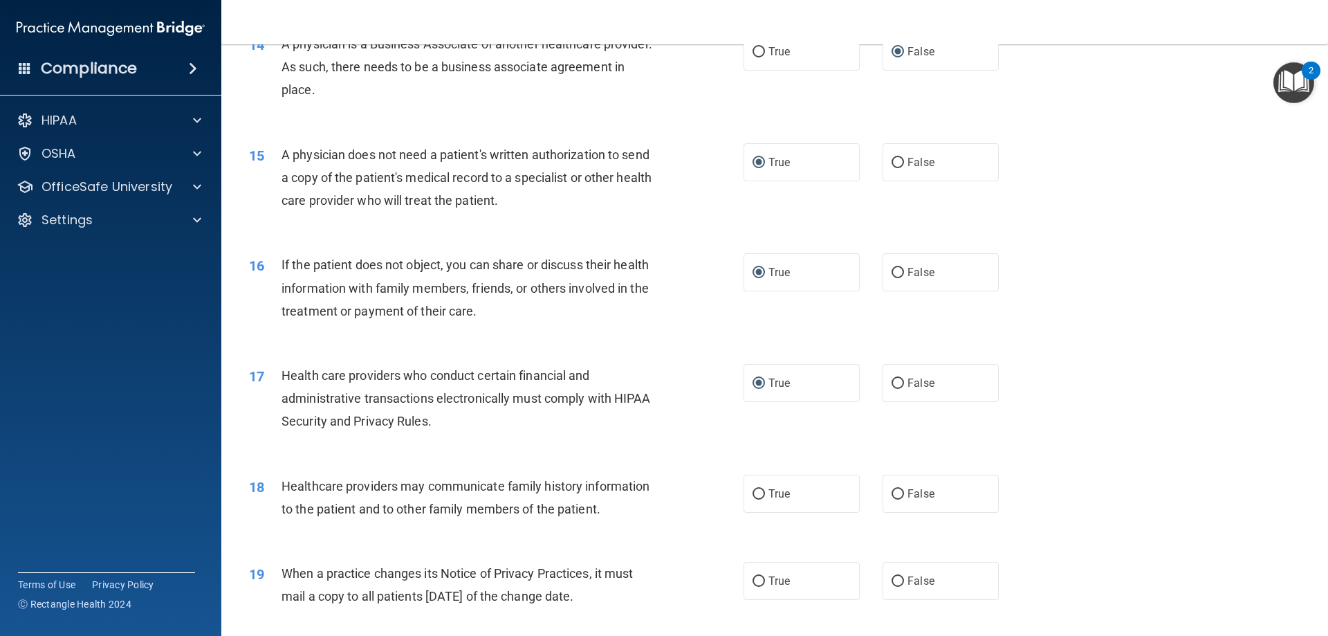
scroll to position [1452, 0]
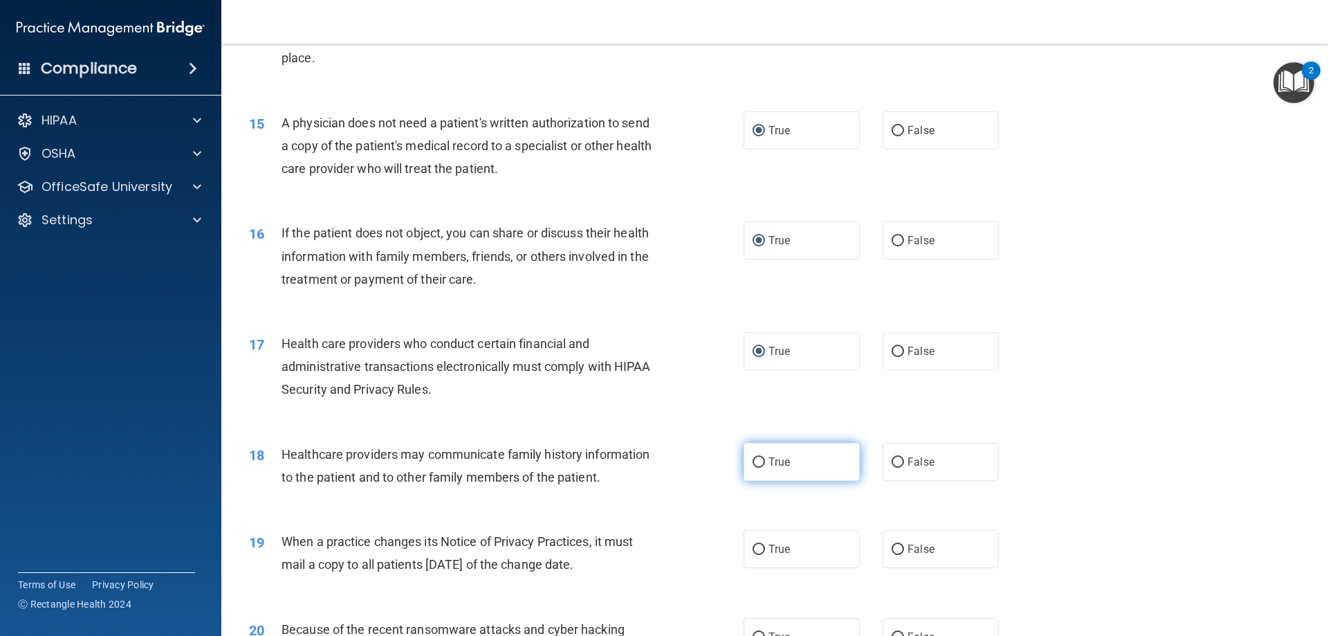
click at [752, 463] on input "True" at bounding box center [758, 462] width 12 height 10
radio input "true"
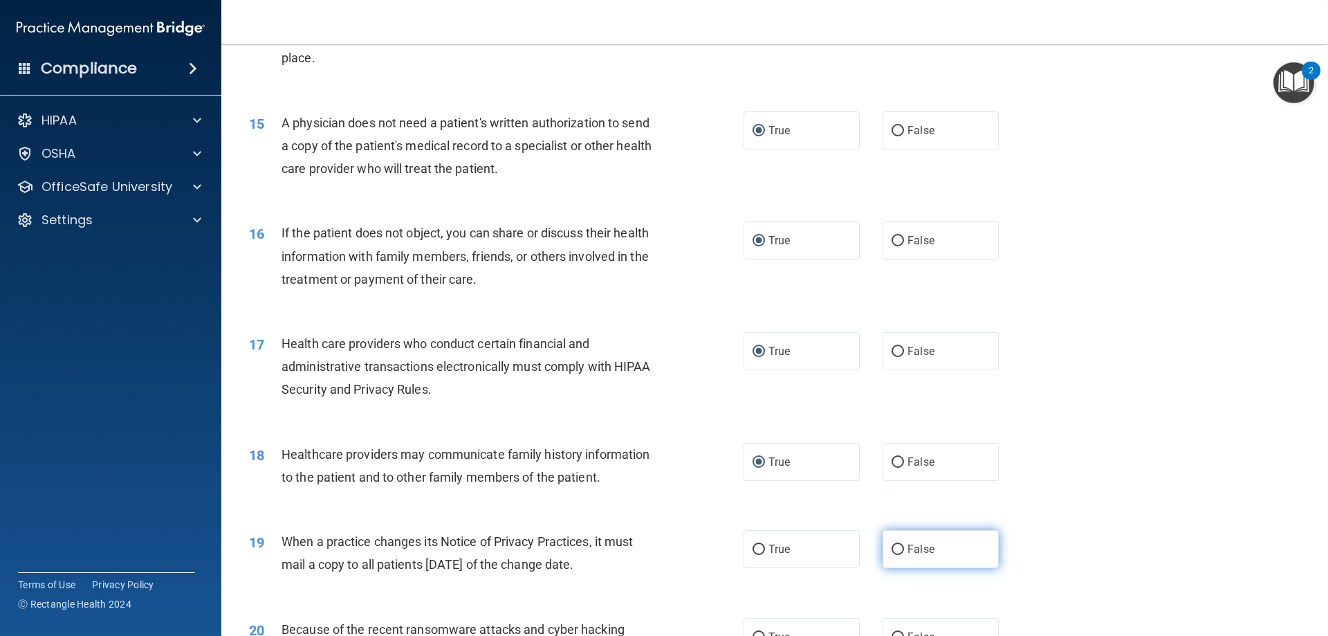
click at [893, 546] on input "False" at bounding box center [897, 549] width 12 height 10
radio input "true"
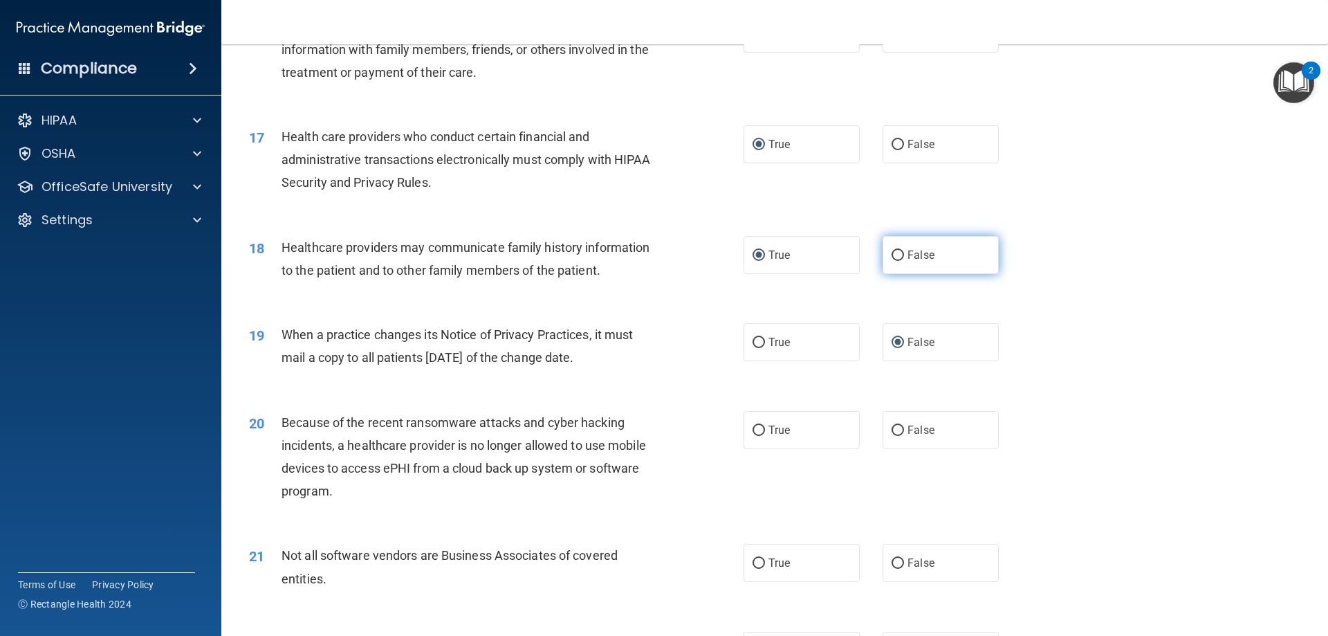
scroll to position [1660, 0]
click at [893, 427] on input "False" at bounding box center [897, 430] width 12 height 10
radio input "true"
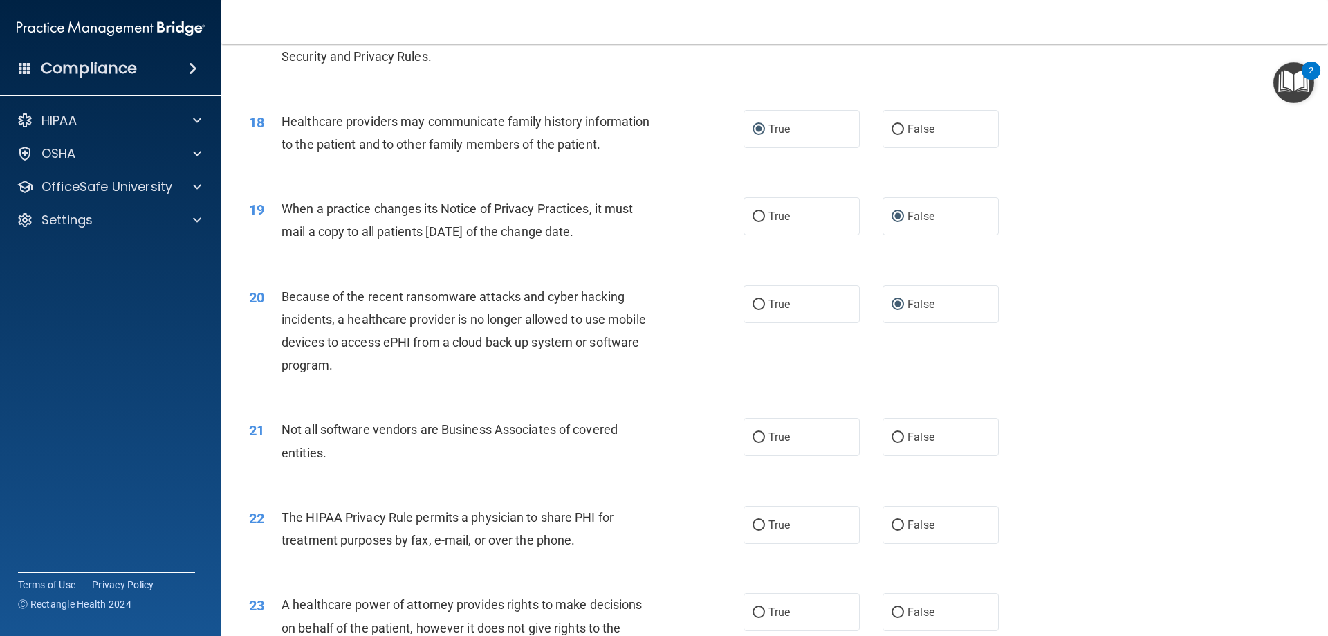
scroll to position [1798, 0]
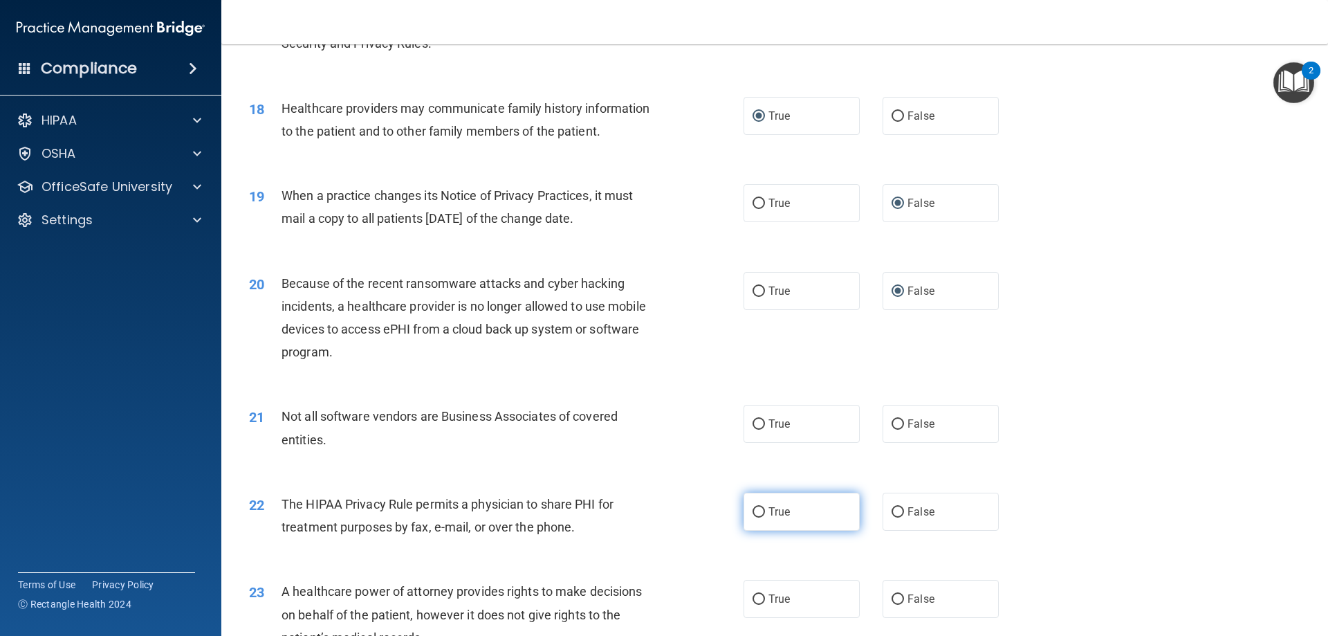
click at [752, 513] on input "True" at bounding box center [758, 512] width 12 height 10
radio input "true"
click at [752, 425] on input "True" at bounding box center [758, 424] width 12 height 10
radio input "true"
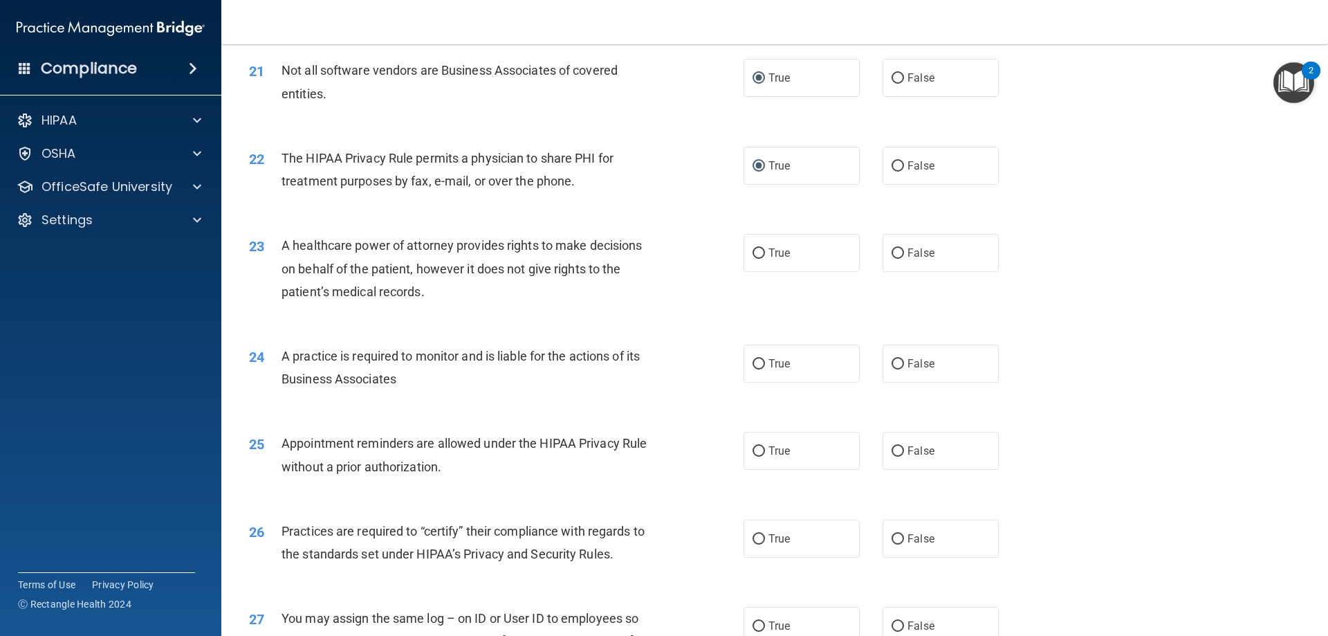
scroll to position [2213, 0]
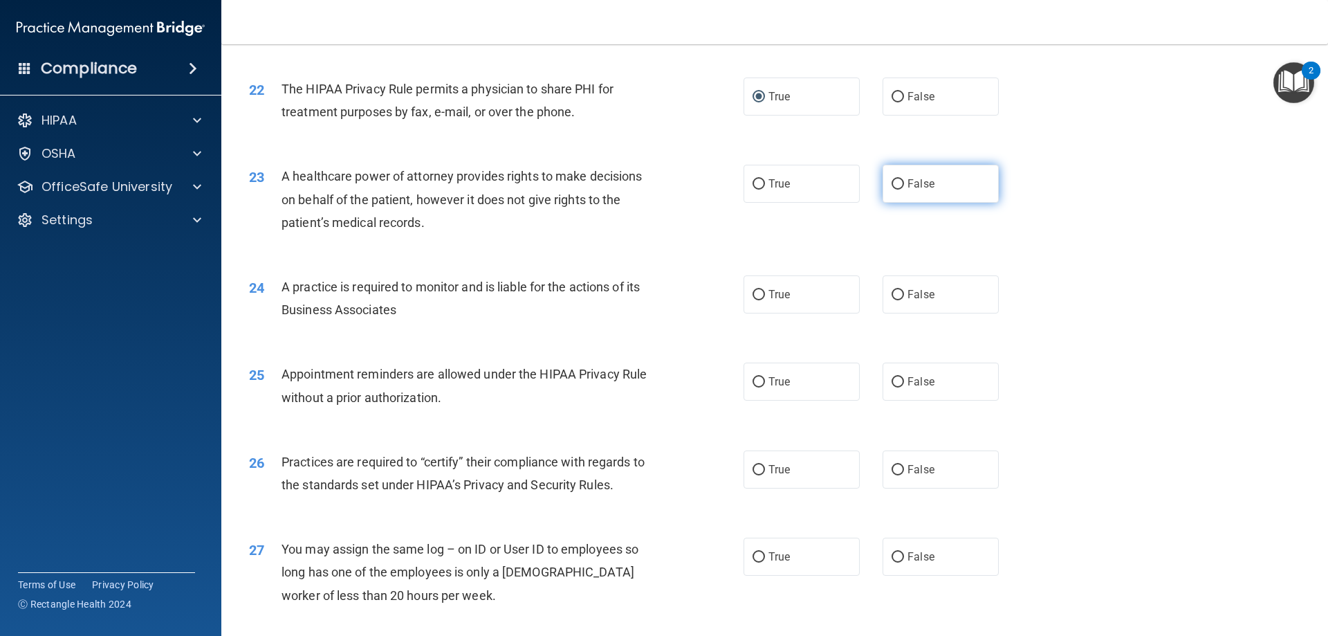
click at [897, 181] on input "False" at bounding box center [897, 184] width 12 height 10
radio input "true"
click at [893, 291] on input "False" at bounding box center [897, 295] width 12 height 10
radio input "true"
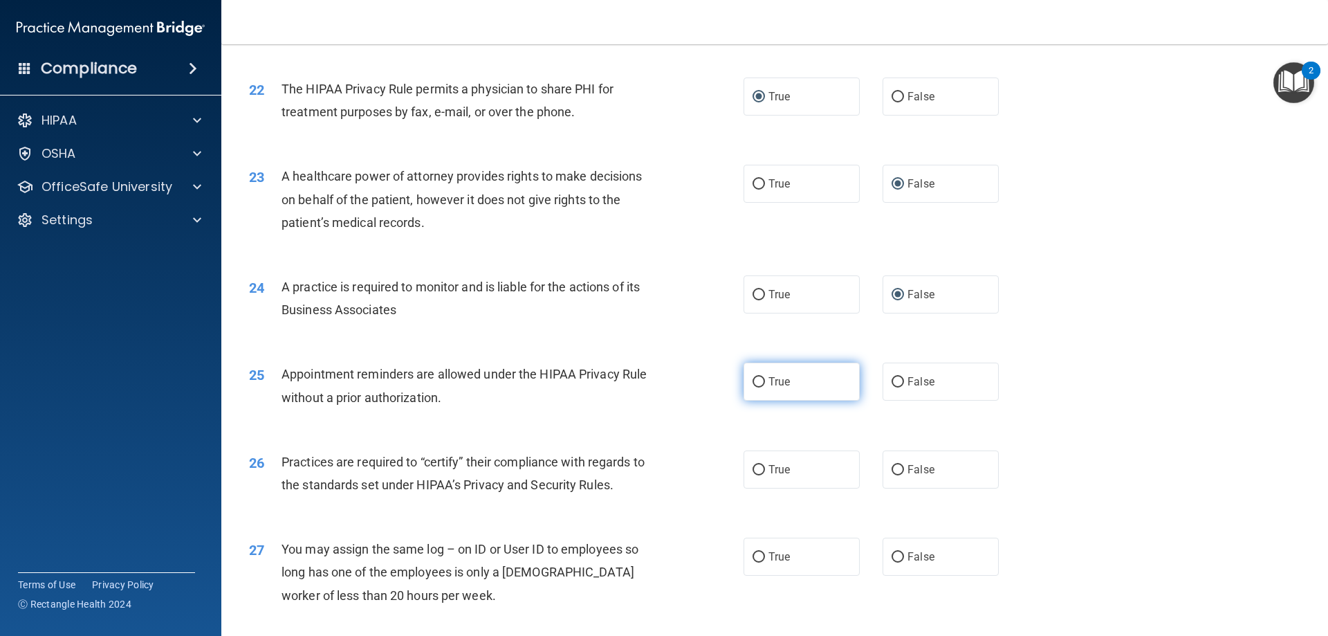
click at [757, 384] on input "True" at bounding box center [758, 382] width 12 height 10
radio input "true"
click at [896, 472] on input "False" at bounding box center [897, 470] width 12 height 10
radio input "true"
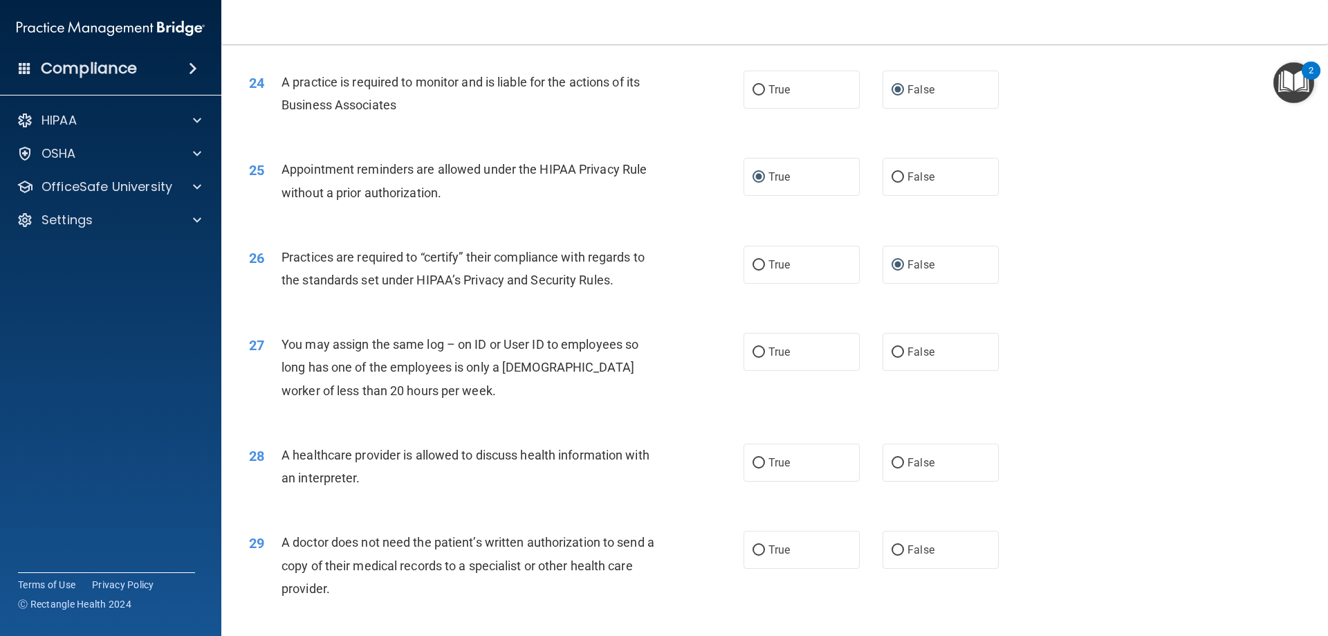
scroll to position [2490, 0]
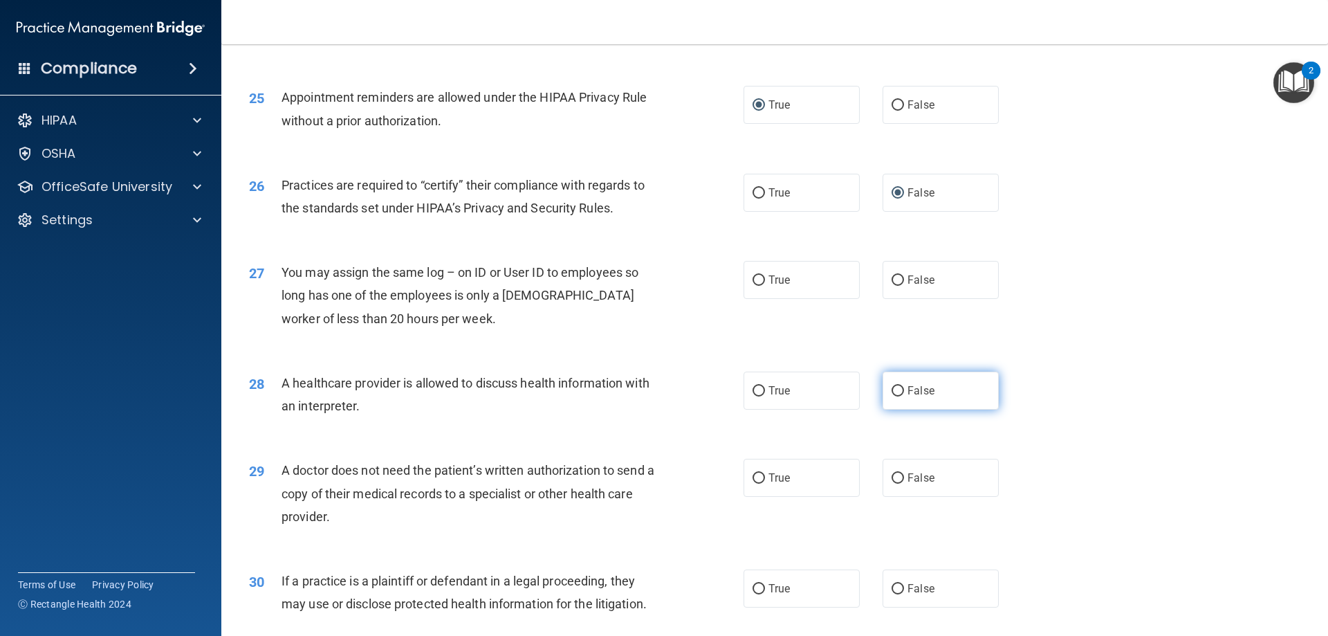
drag, startPoint x: 894, startPoint y: 387, endPoint x: 907, endPoint y: 388, distance: 12.5
click at [895, 387] on input "False" at bounding box center [897, 391] width 12 height 10
radio input "true"
click at [891, 279] on input "False" at bounding box center [897, 280] width 12 height 10
radio input "true"
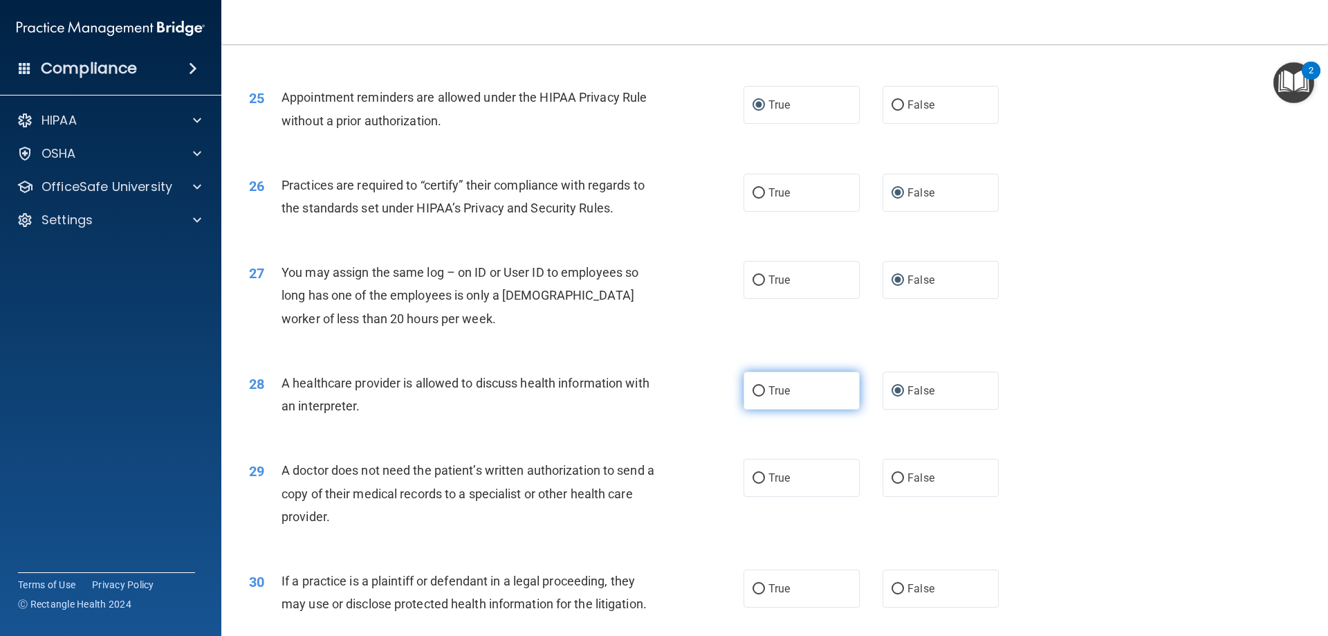
click at [756, 391] on input "True" at bounding box center [758, 391] width 12 height 10
radio input "true"
radio input "false"
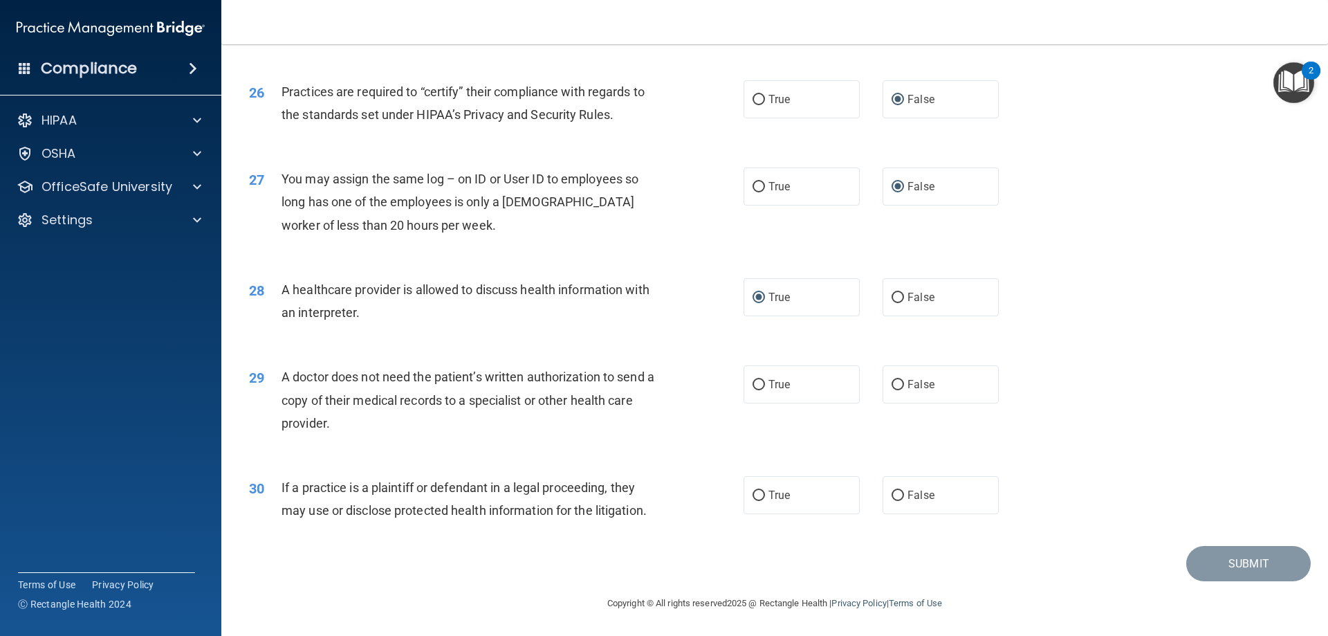
scroll to position [2584, 0]
click at [893, 494] on input "False" at bounding box center [897, 495] width 12 height 10
radio input "true"
click at [752, 387] on input "True" at bounding box center [758, 384] width 12 height 10
radio input "true"
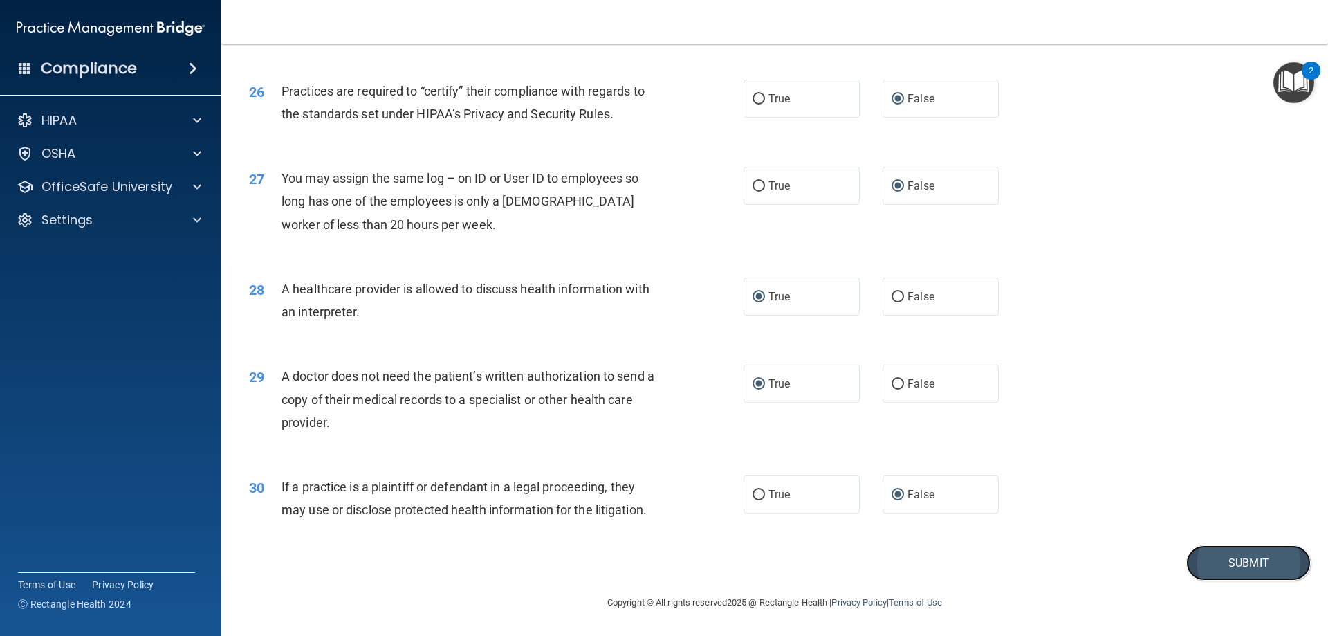
click at [1214, 561] on button "Submit" at bounding box center [1248, 562] width 124 height 35
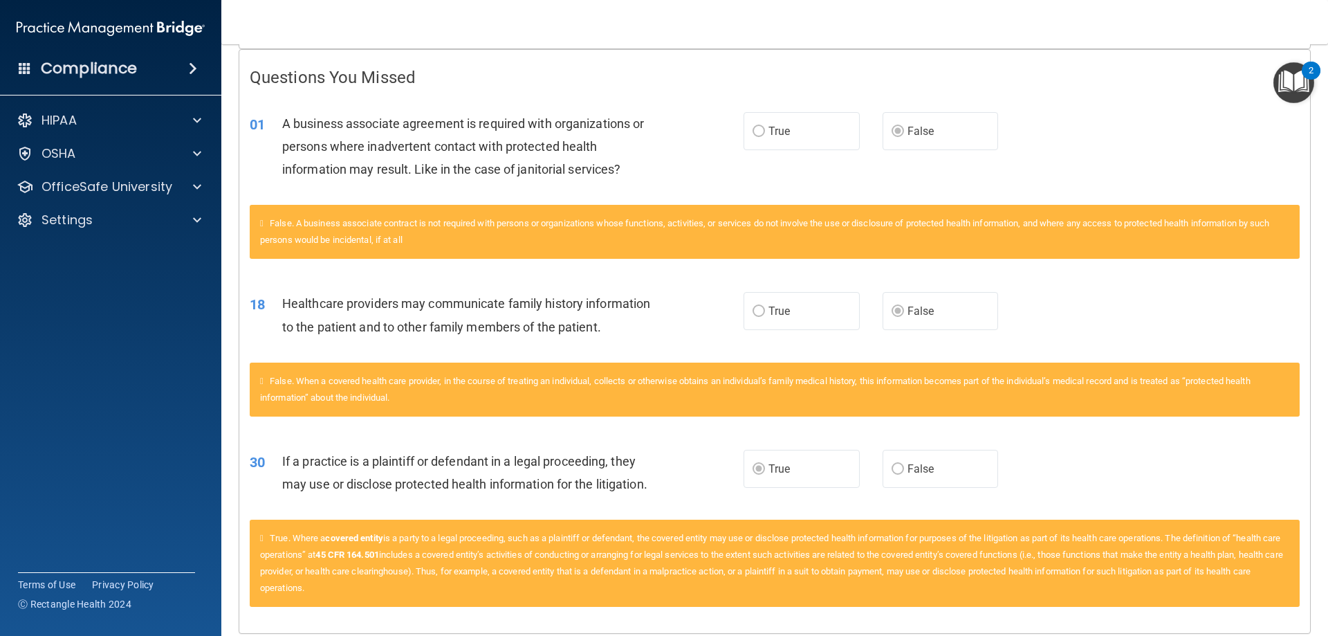
scroll to position [330, 0]
